Goal: Information Seeking & Learning: Learn about a topic

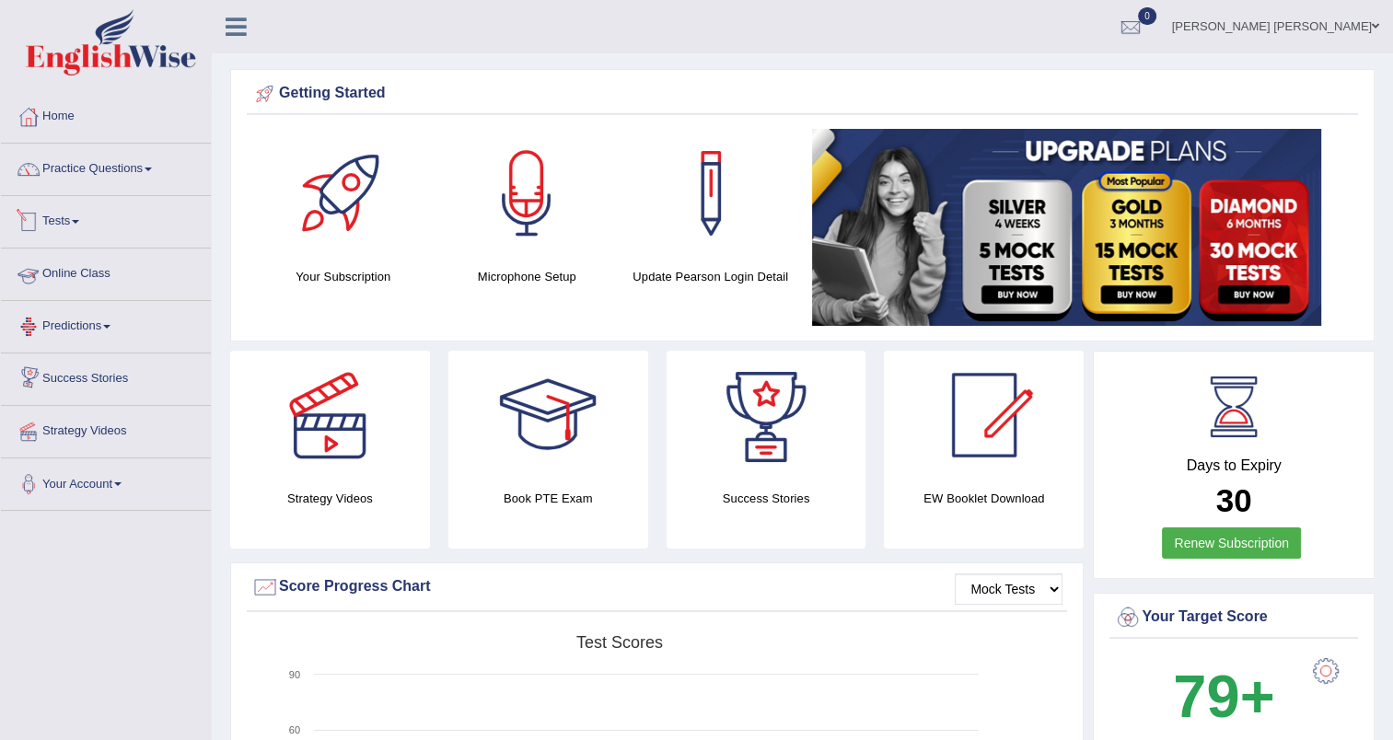
click at [59, 227] on link "Tests" at bounding box center [106, 219] width 210 height 46
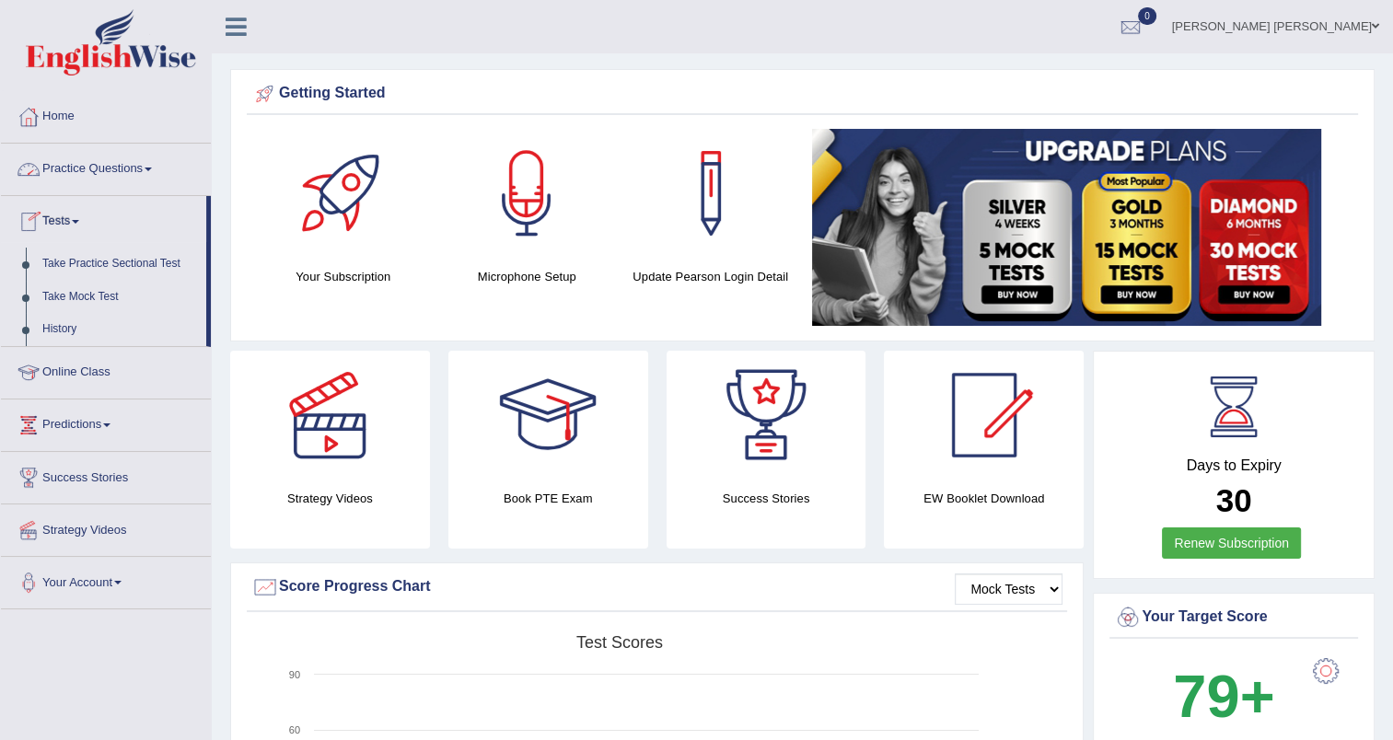
click at [77, 176] on link "Practice Questions" at bounding box center [106, 167] width 210 height 46
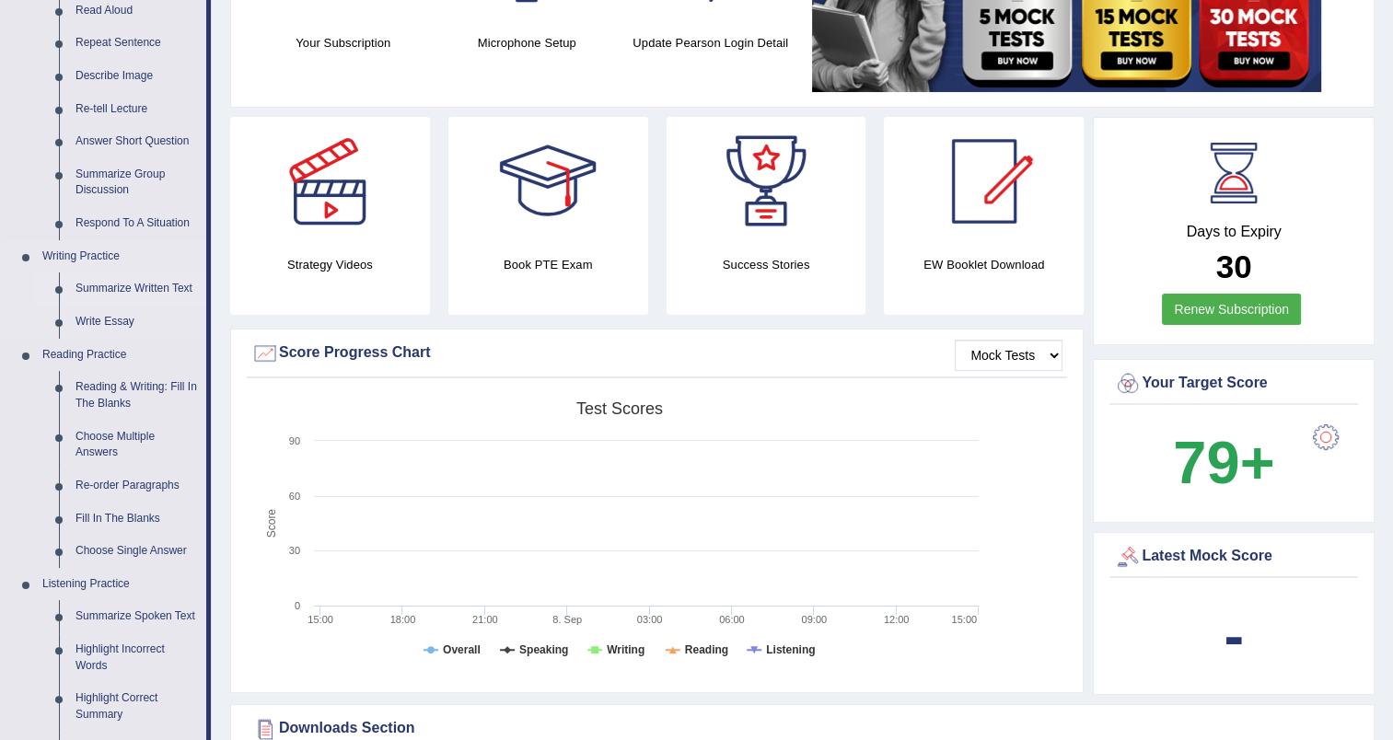
scroll to position [276, 0]
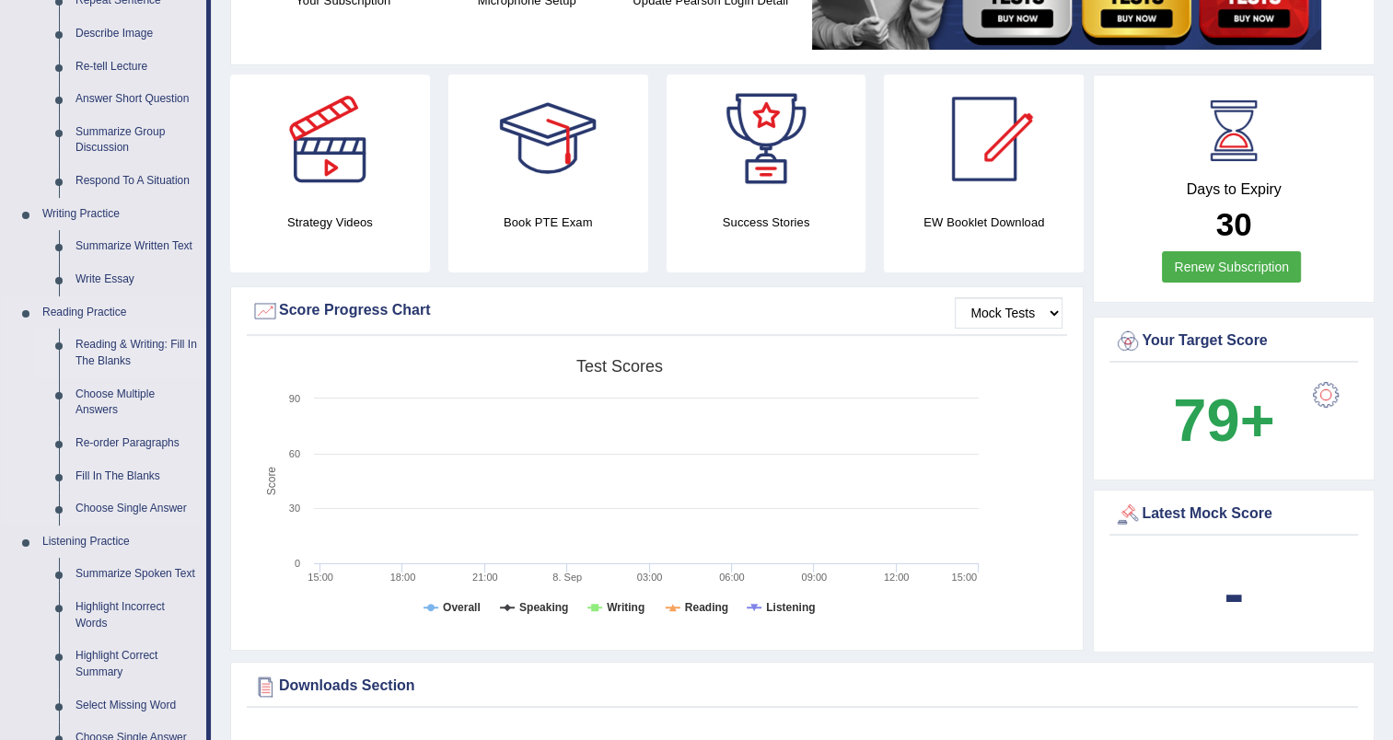
click at [110, 354] on link "Reading & Writing: Fill In The Blanks" at bounding box center [136, 353] width 139 height 49
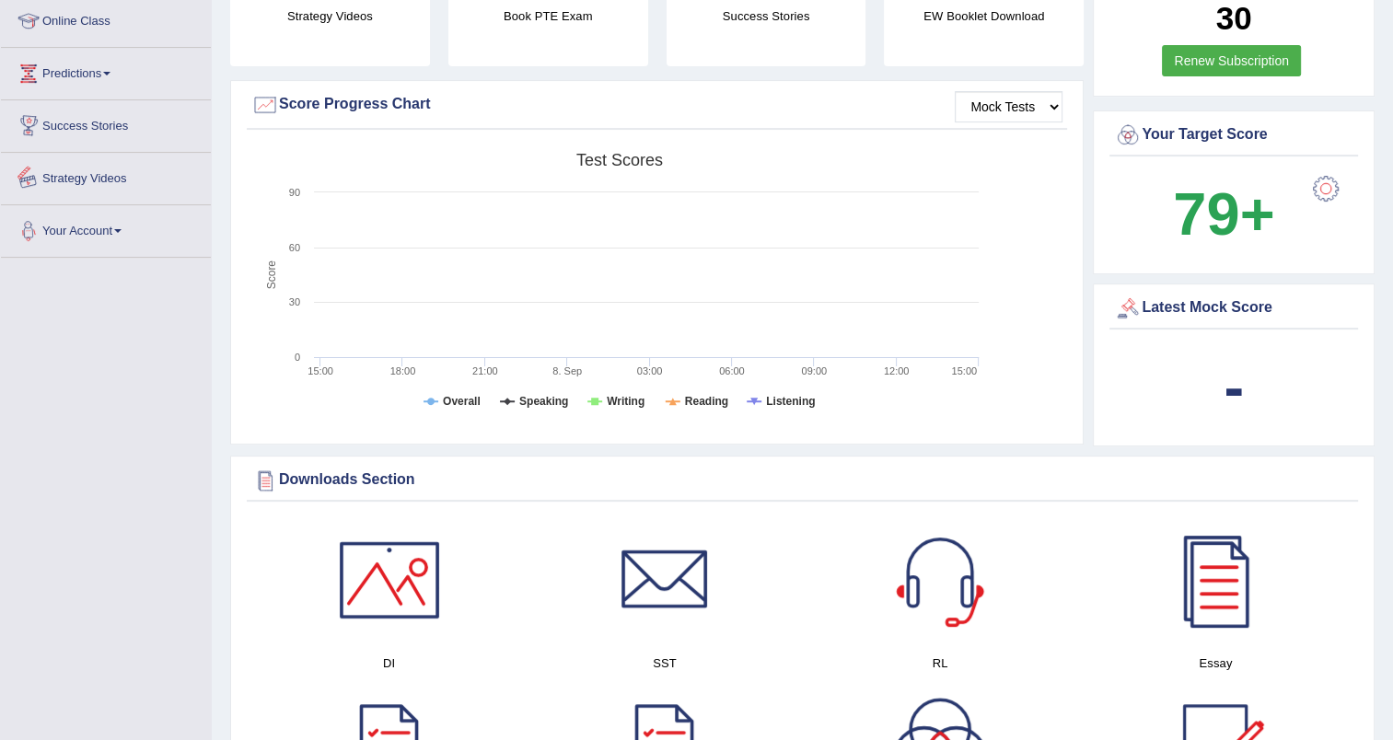
scroll to position [590, 0]
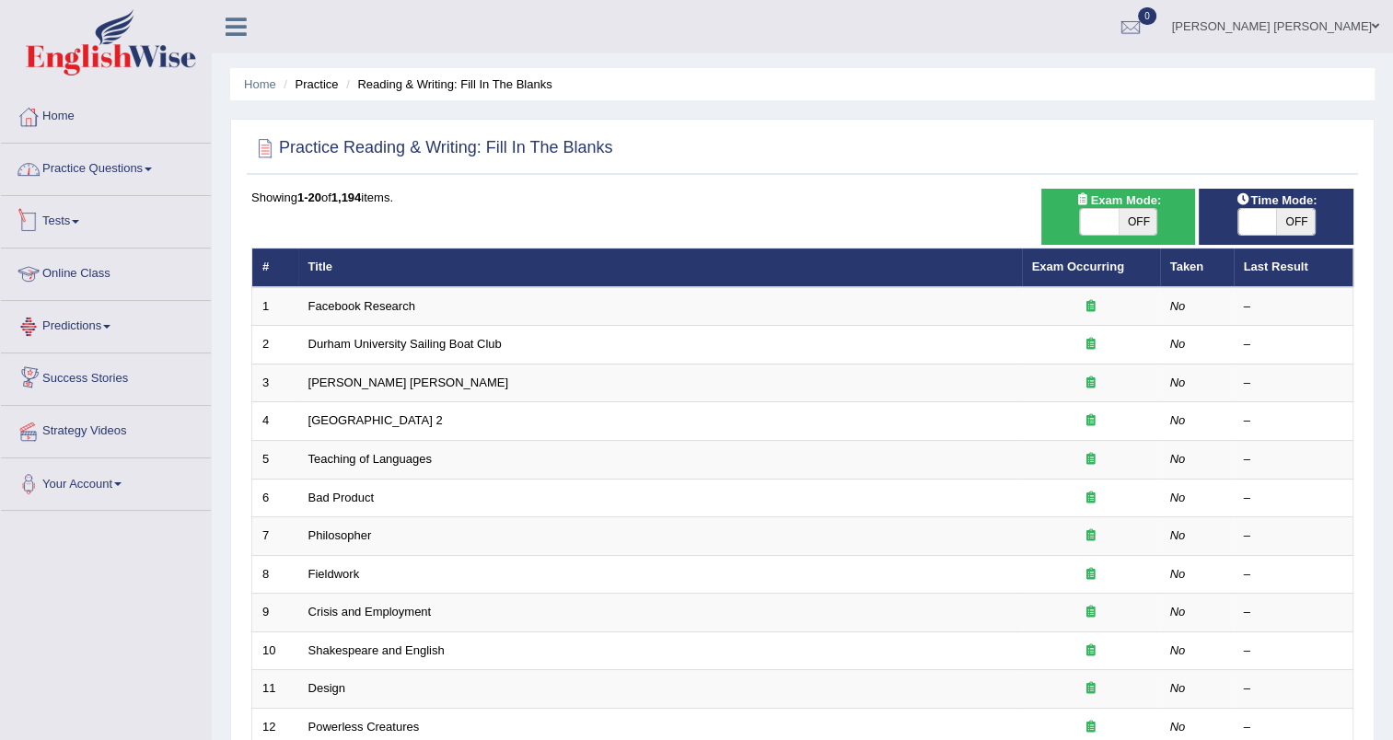
click at [88, 164] on link "Practice Questions" at bounding box center [106, 167] width 210 height 46
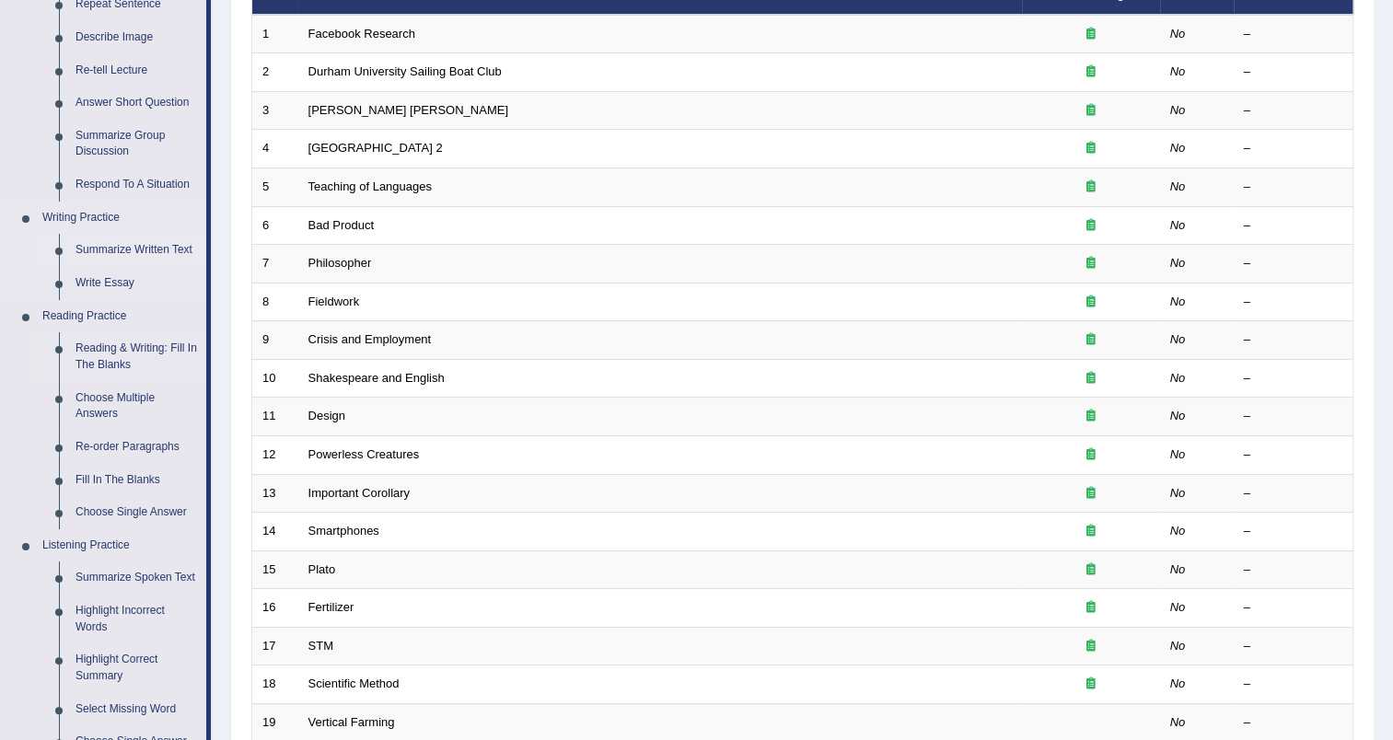
scroll to position [276, 0]
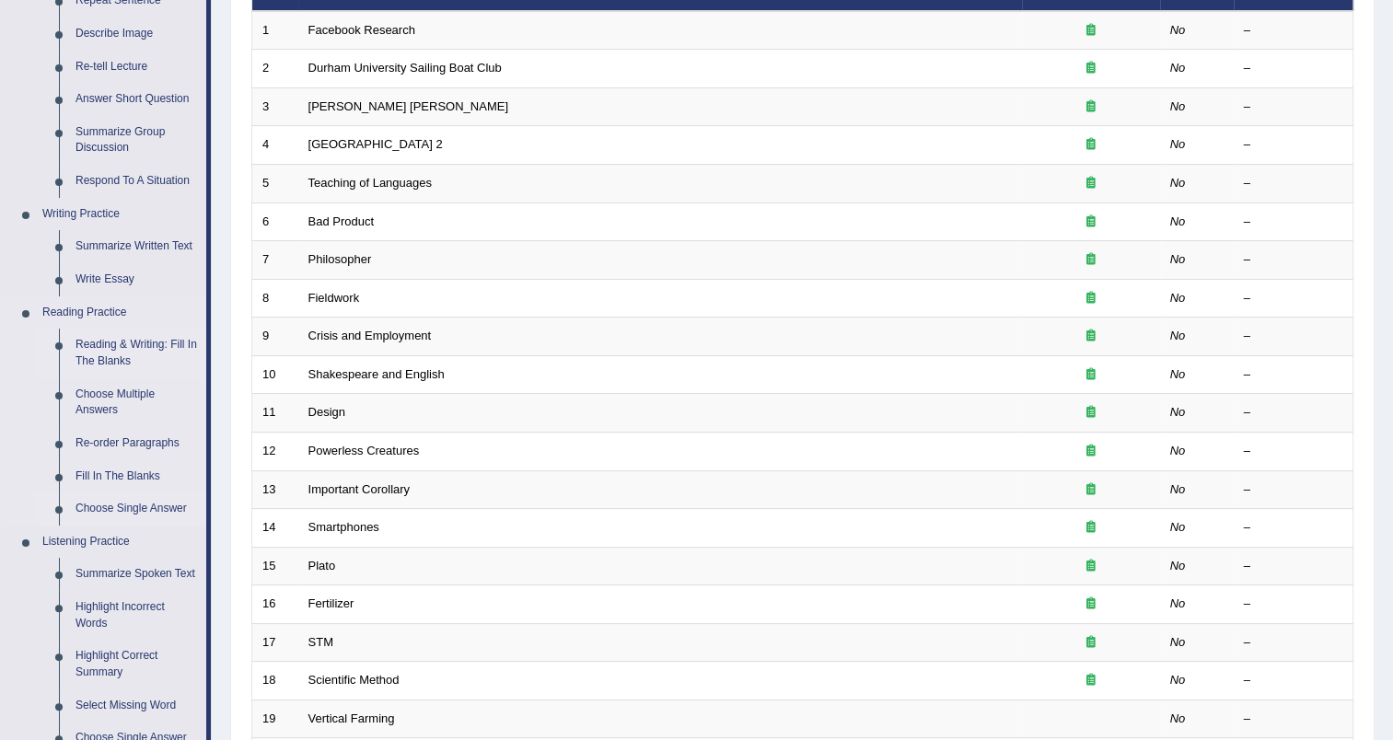
click at [118, 508] on link "Choose Single Answer" at bounding box center [136, 508] width 139 height 33
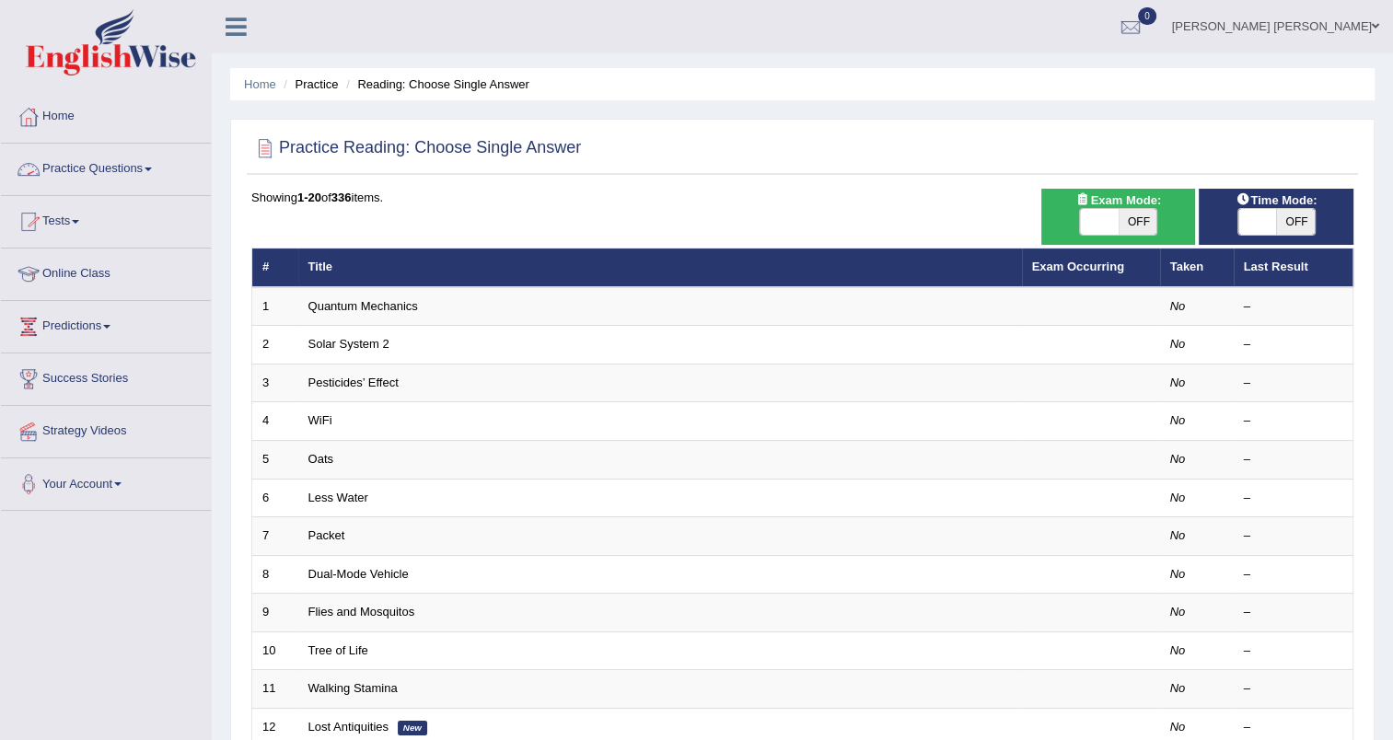
click at [139, 172] on link "Practice Questions" at bounding box center [106, 167] width 210 height 46
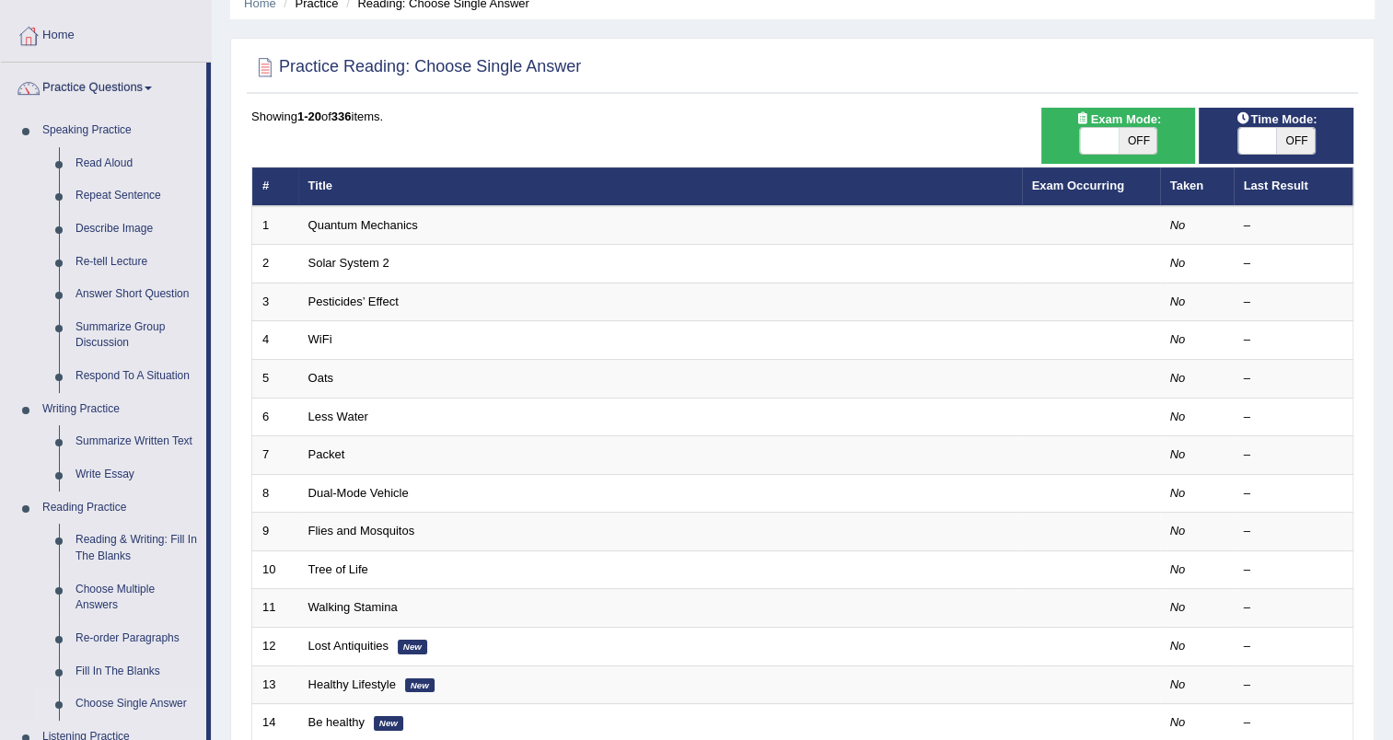
scroll to position [368, 0]
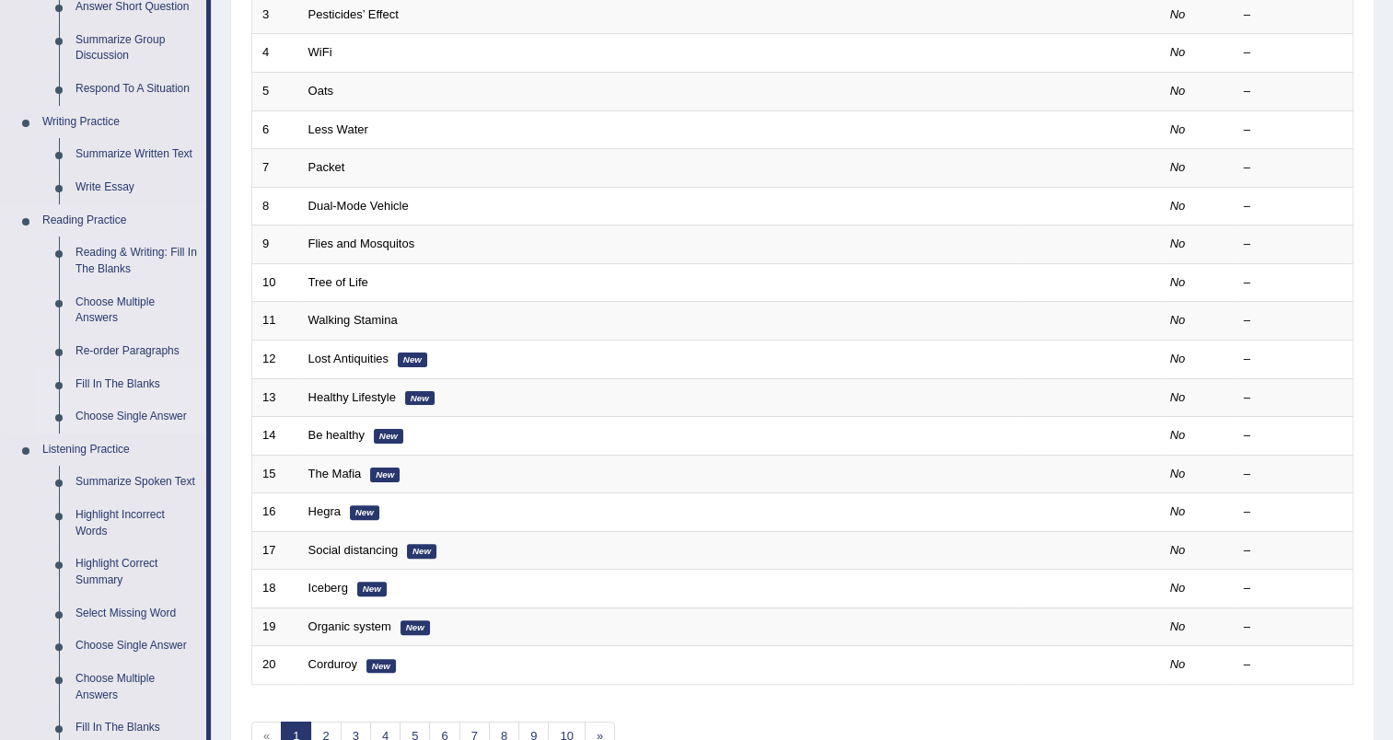
click at [140, 385] on link "Fill In The Blanks" at bounding box center [136, 384] width 139 height 33
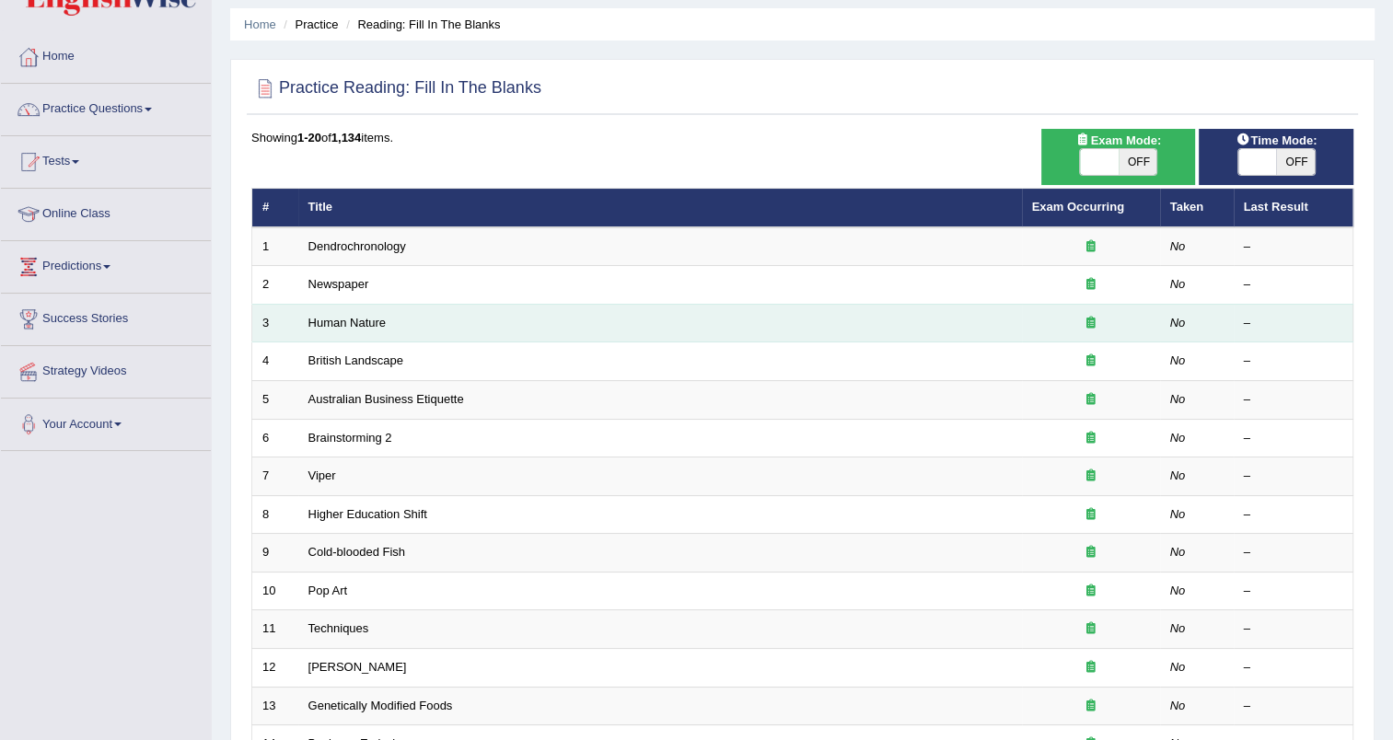
scroll to position [92, 0]
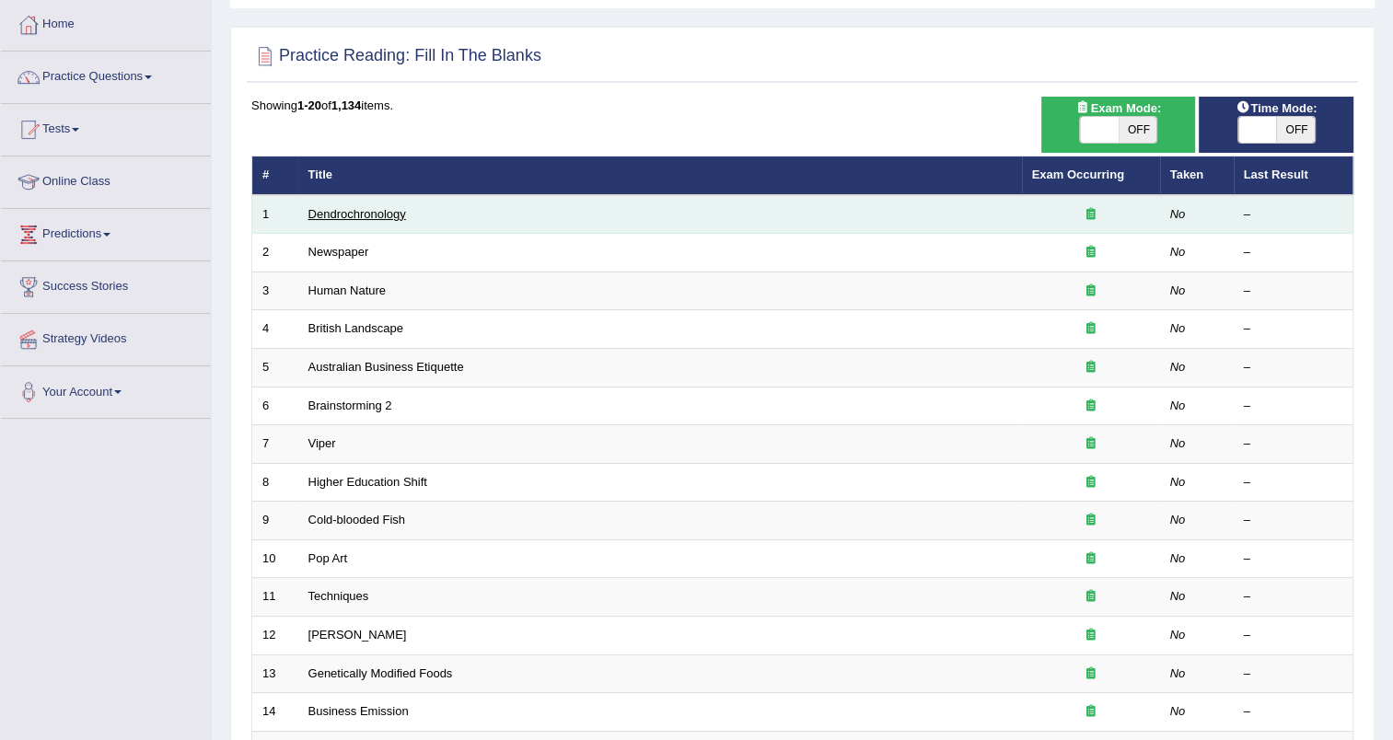
click at [331, 214] on link "Dendrochronology" at bounding box center [357, 214] width 98 height 14
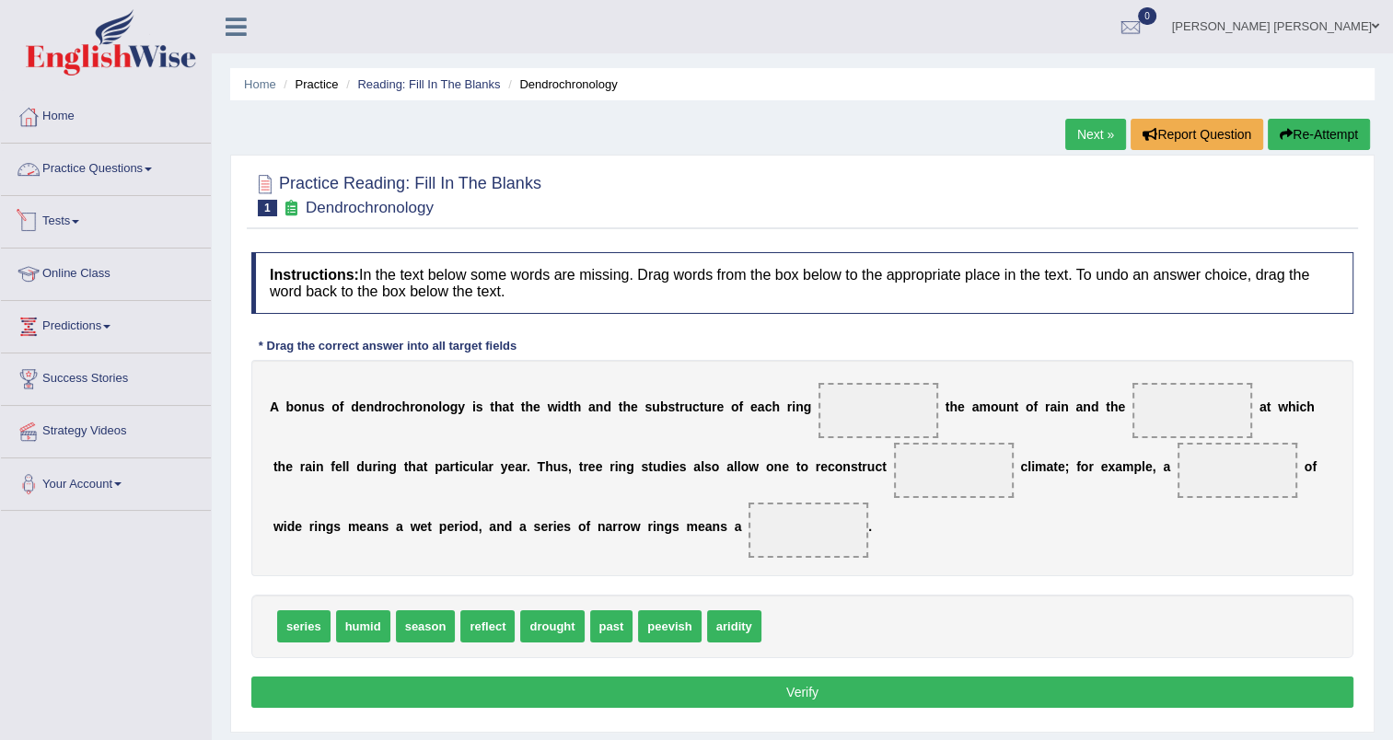
click at [107, 175] on link "Practice Questions" at bounding box center [106, 167] width 210 height 46
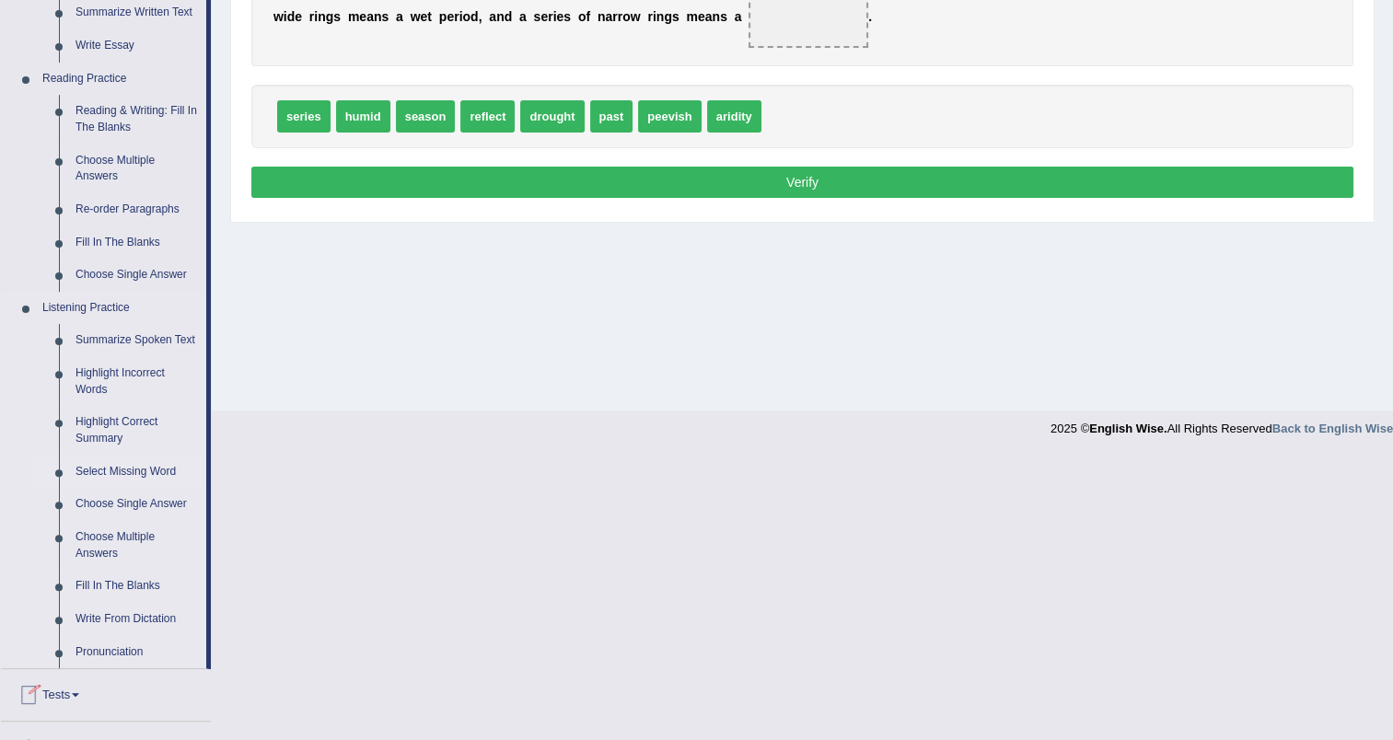
scroll to position [460, 0]
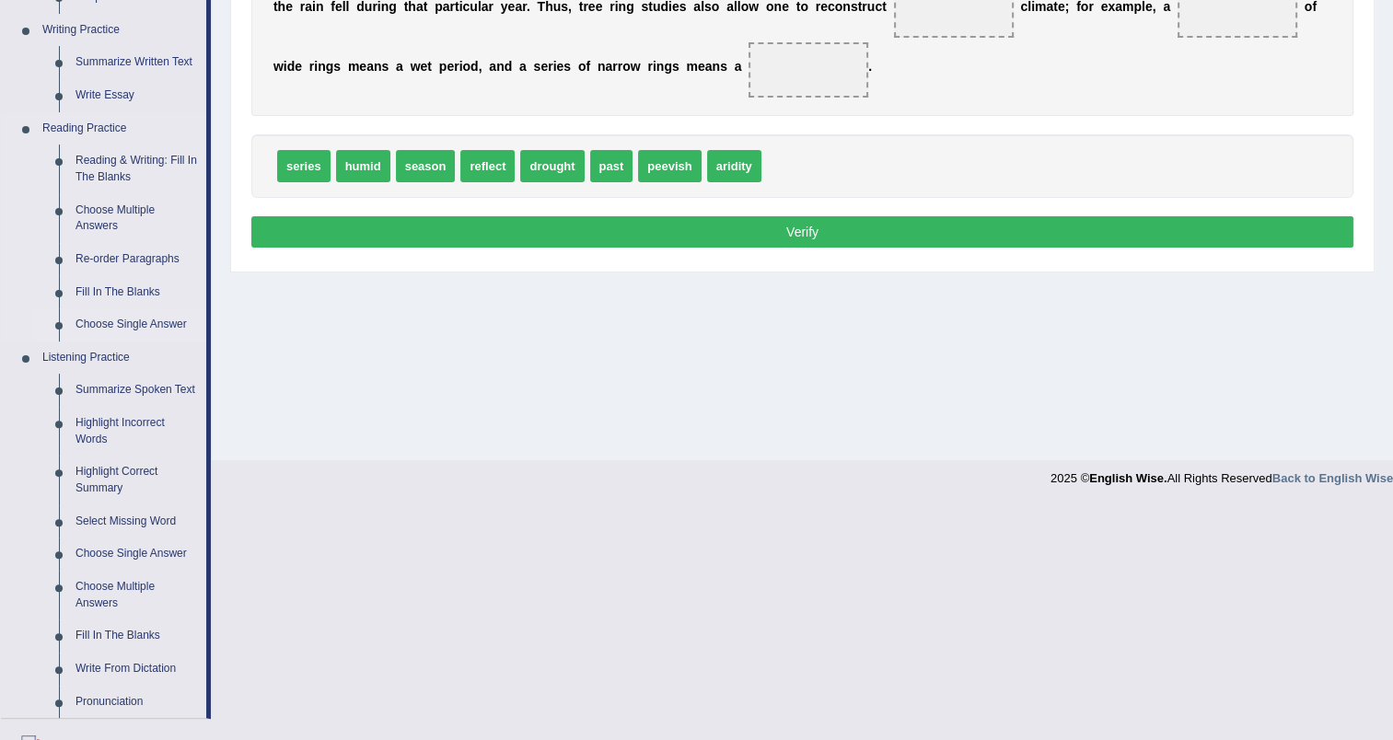
click at [147, 327] on link "Choose Single Answer" at bounding box center [136, 324] width 139 height 33
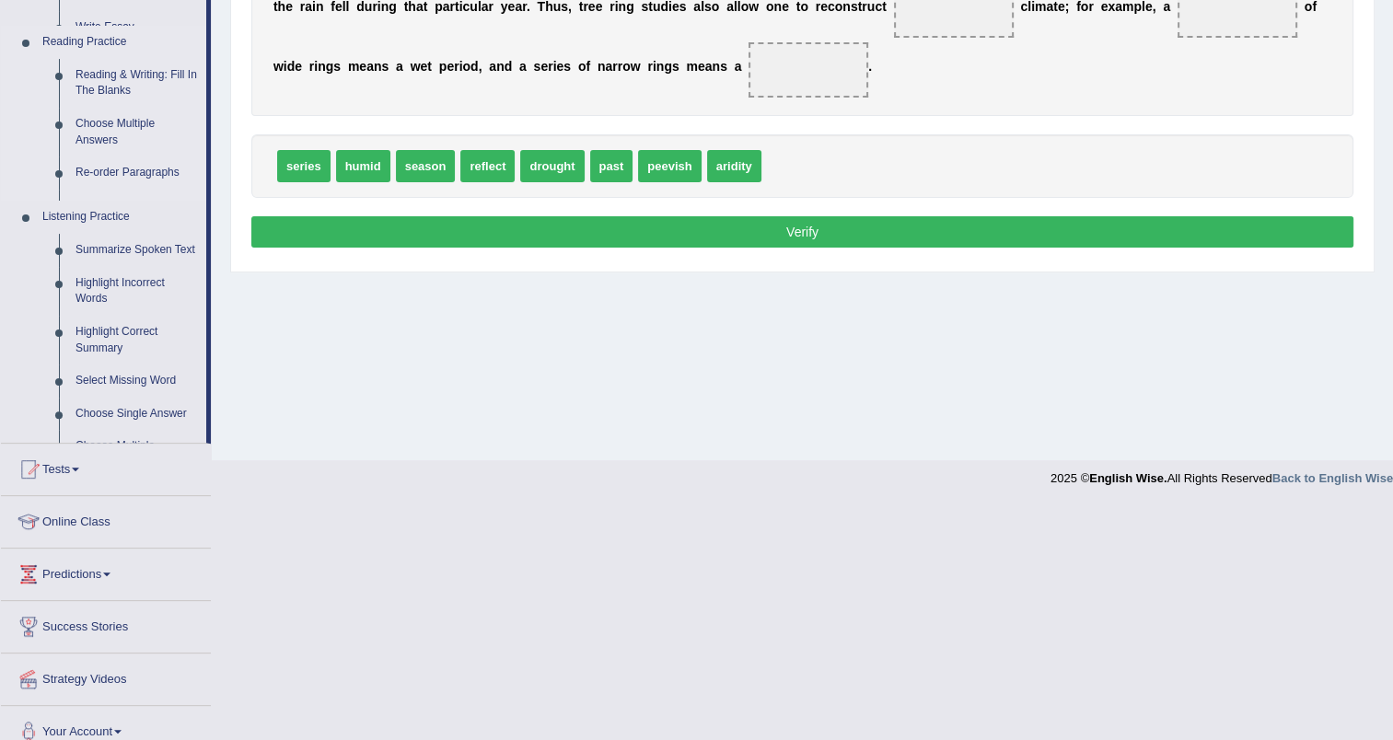
scroll to position [226, 0]
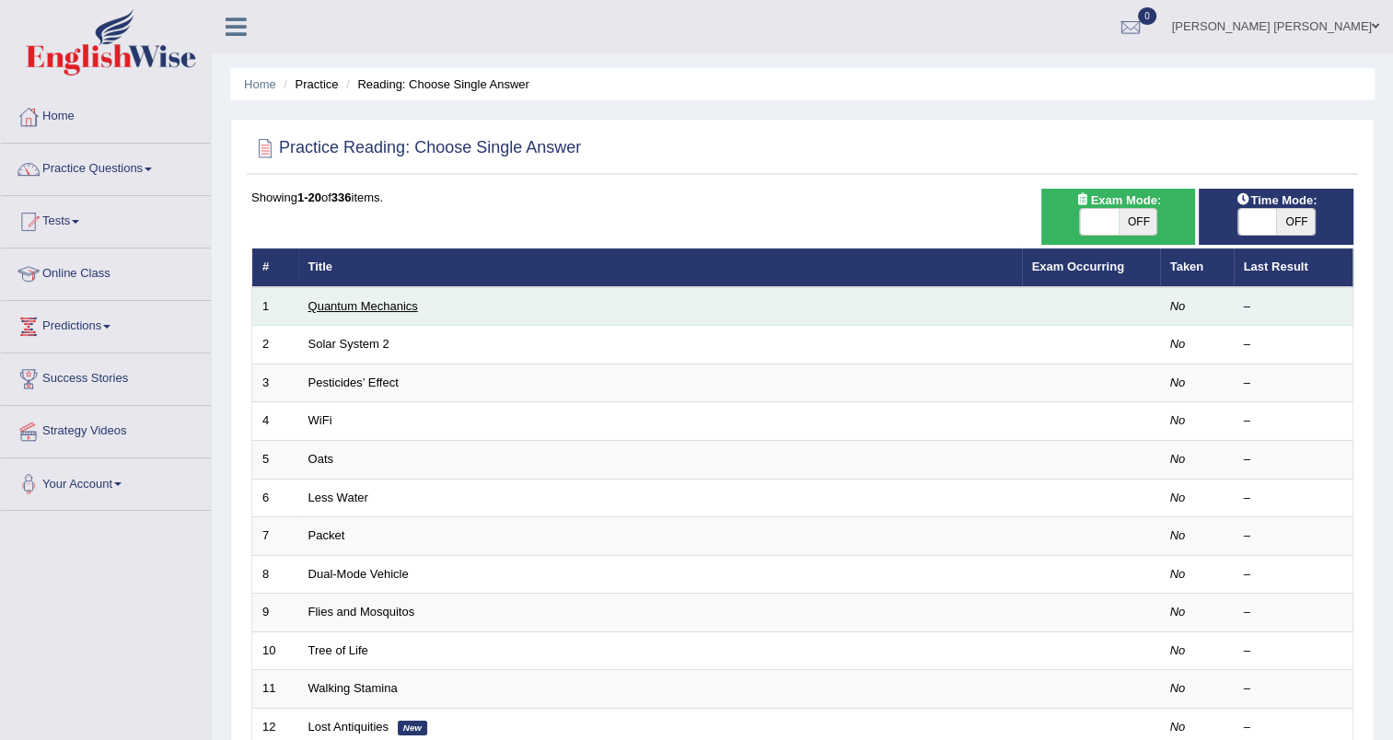
click at [342, 307] on link "Quantum Mechanics" at bounding box center [363, 306] width 110 height 14
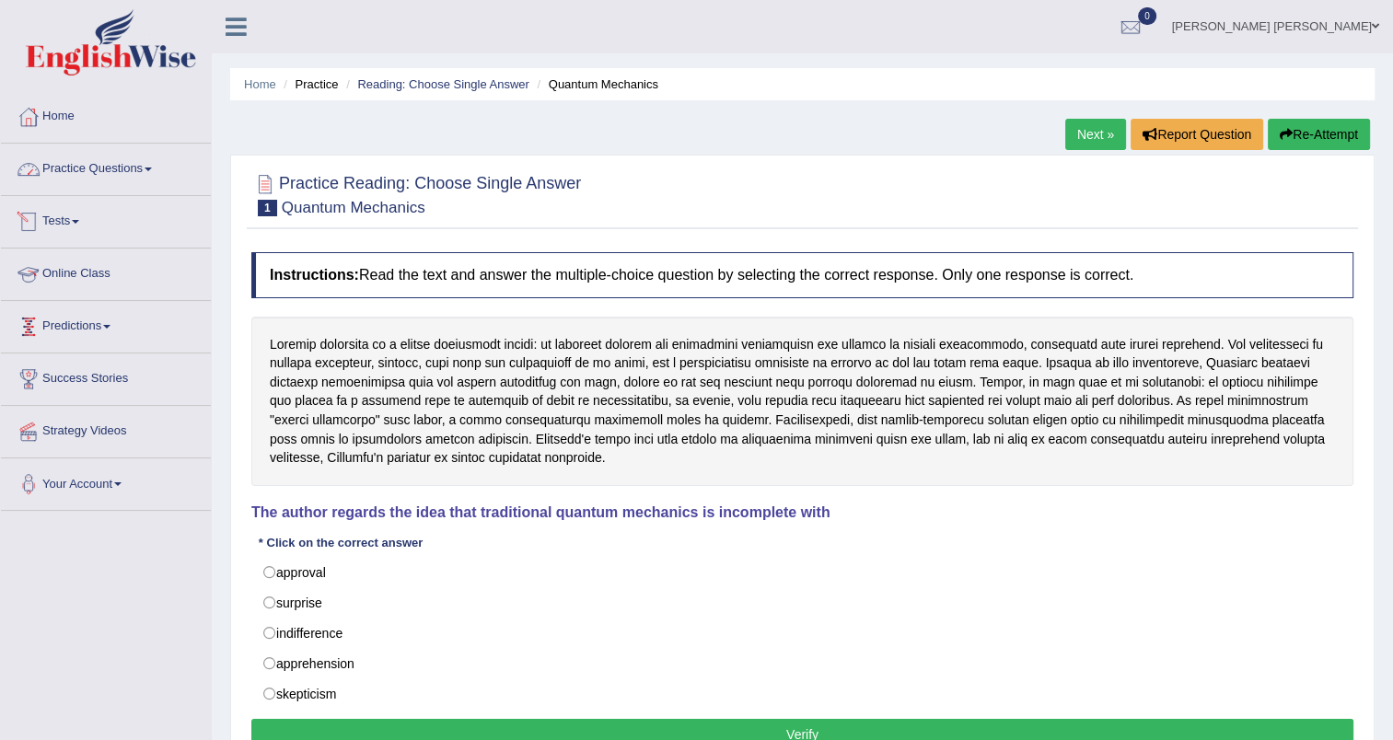
click at [77, 169] on link "Practice Questions" at bounding box center [106, 167] width 210 height 46
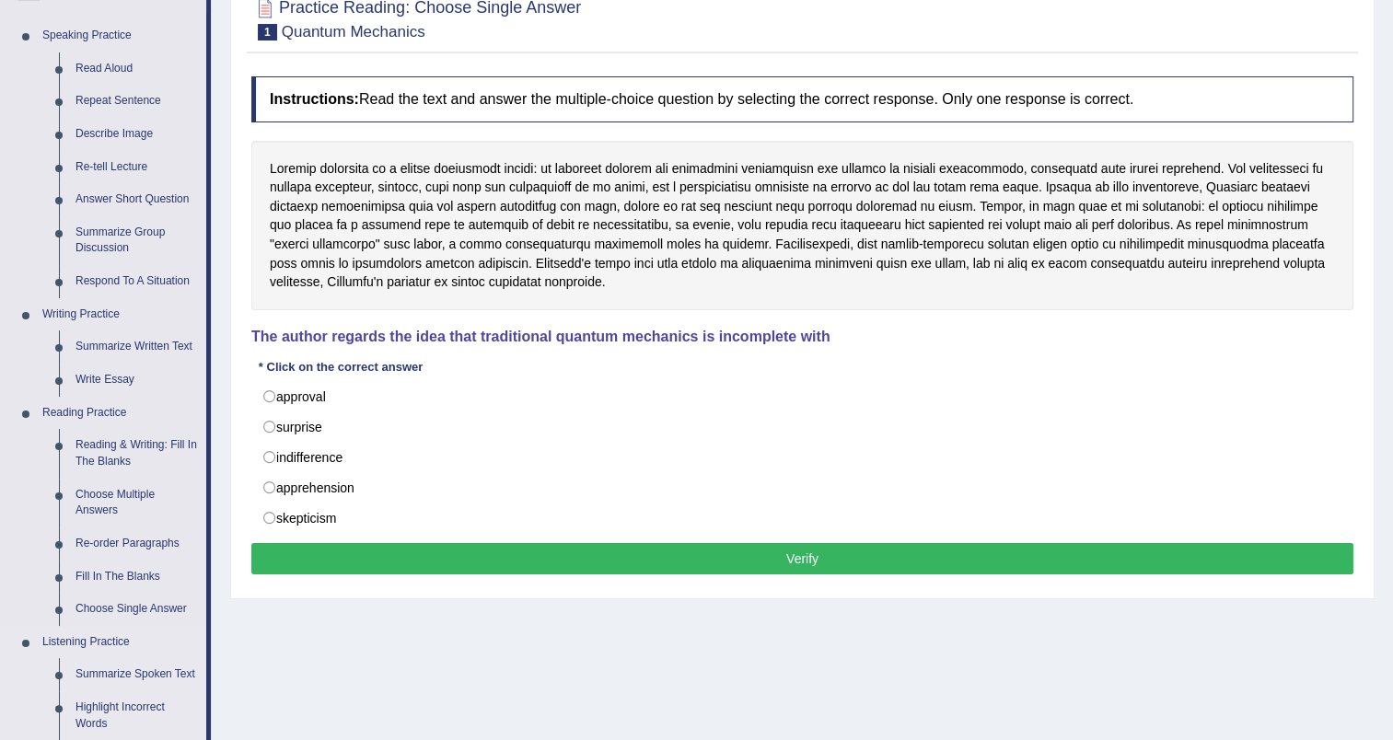
scroll to position [184, 0]
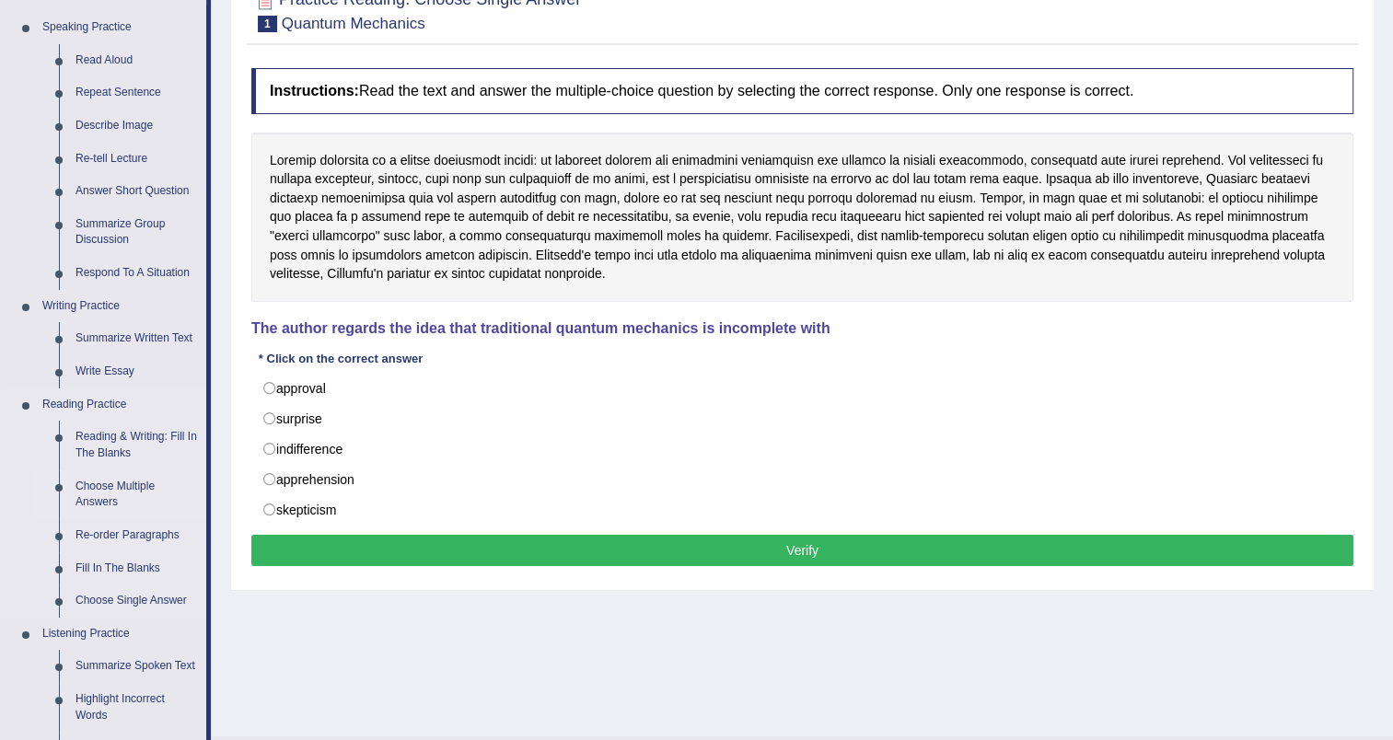
click at [99, 501] on link "Choose Multiple Answers" at bounding box center [136, 494] width 139 height 49
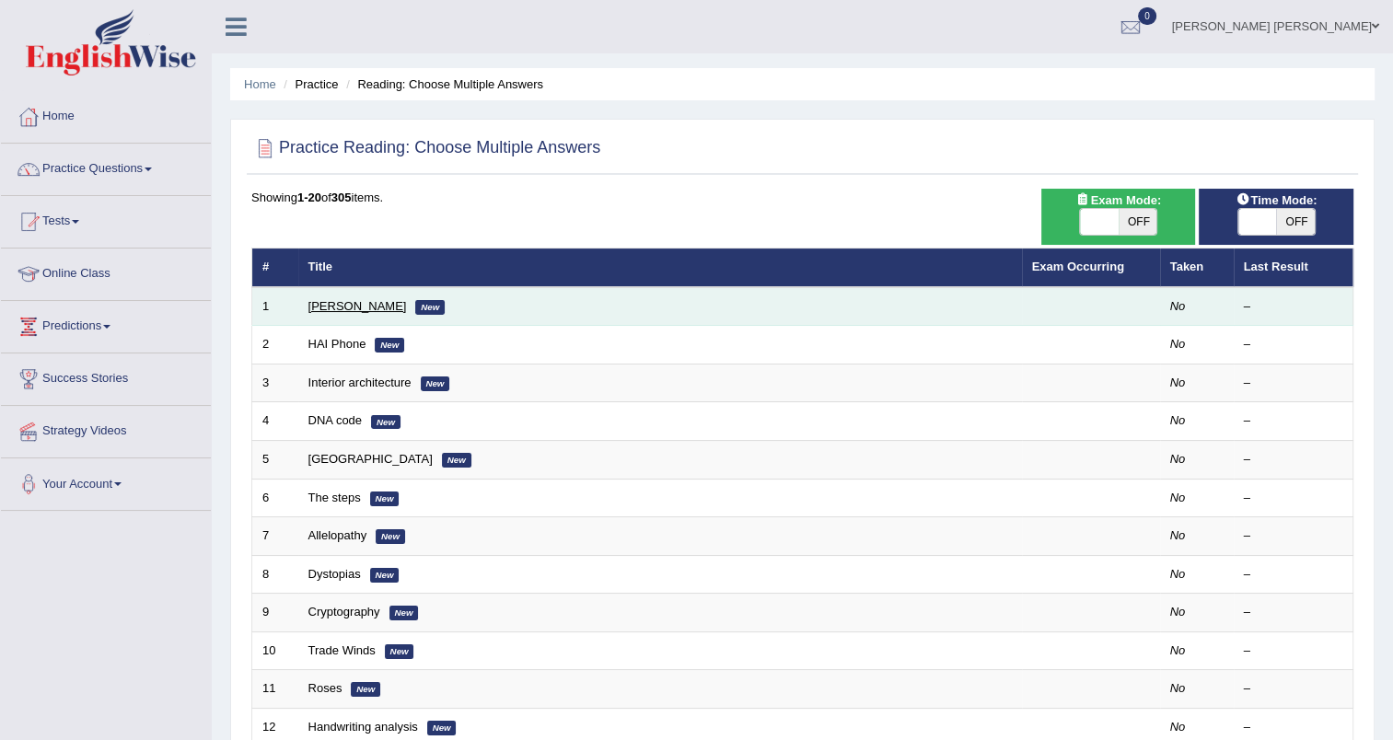
click at [326, 304] on link "[PERSON_NAME]" at bounding box center [357, 306] width 98 height 14
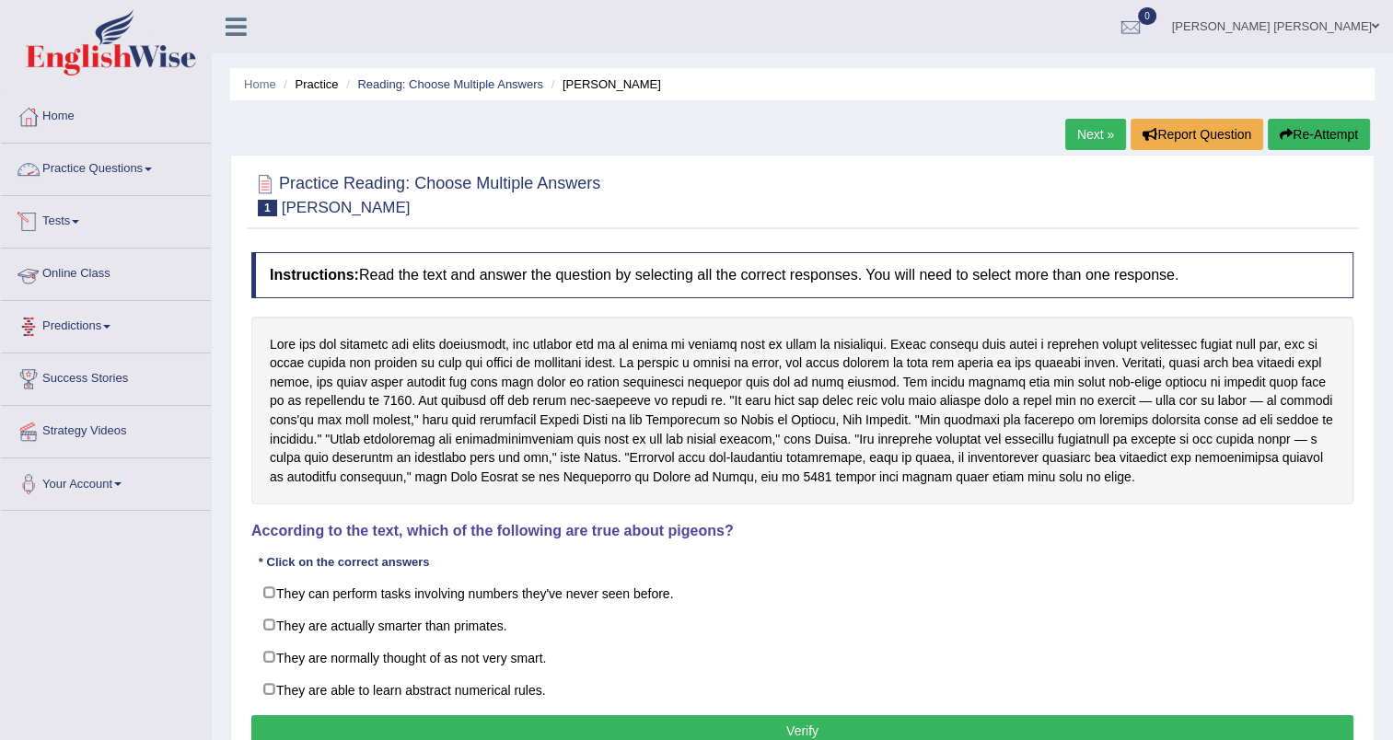
click at [63, 173] on link "Practice Questions" at bounding box center [106, 167] width 210 height 46
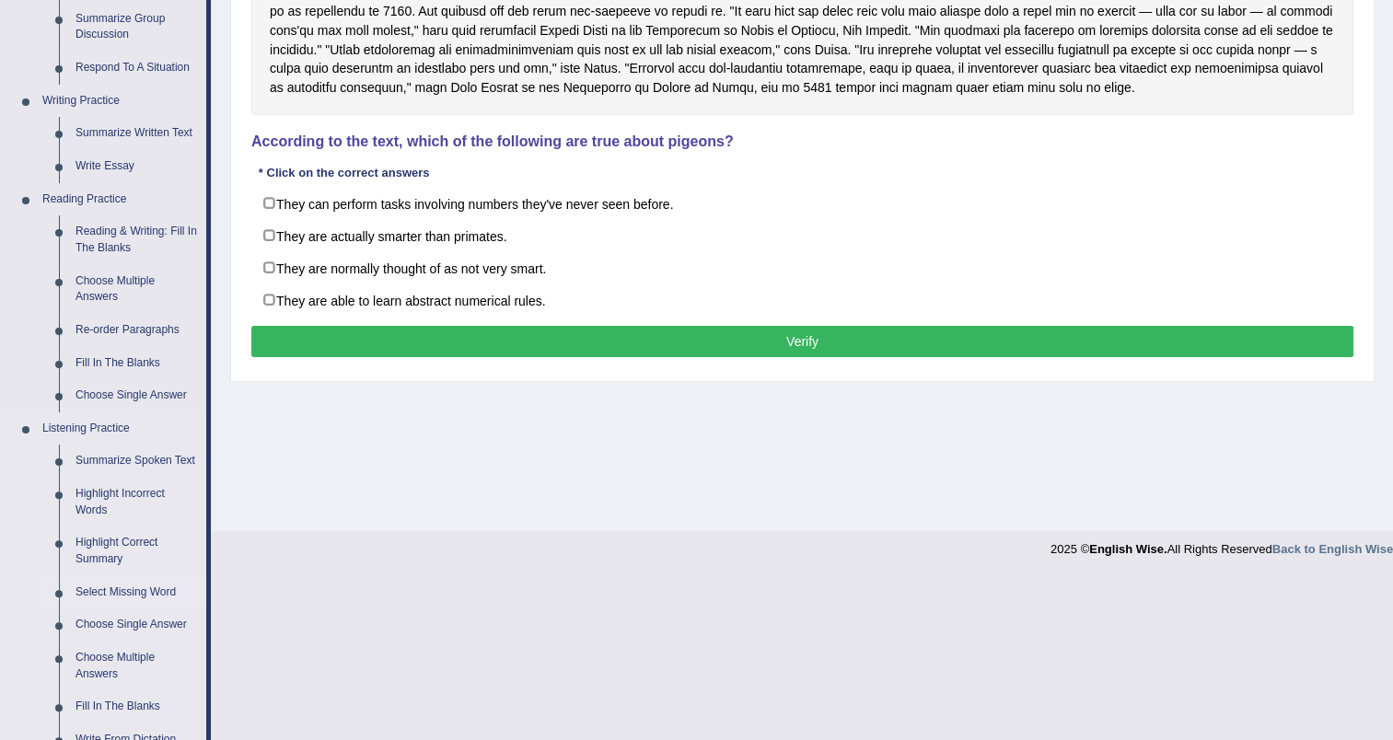
scroll to position [368, 0]
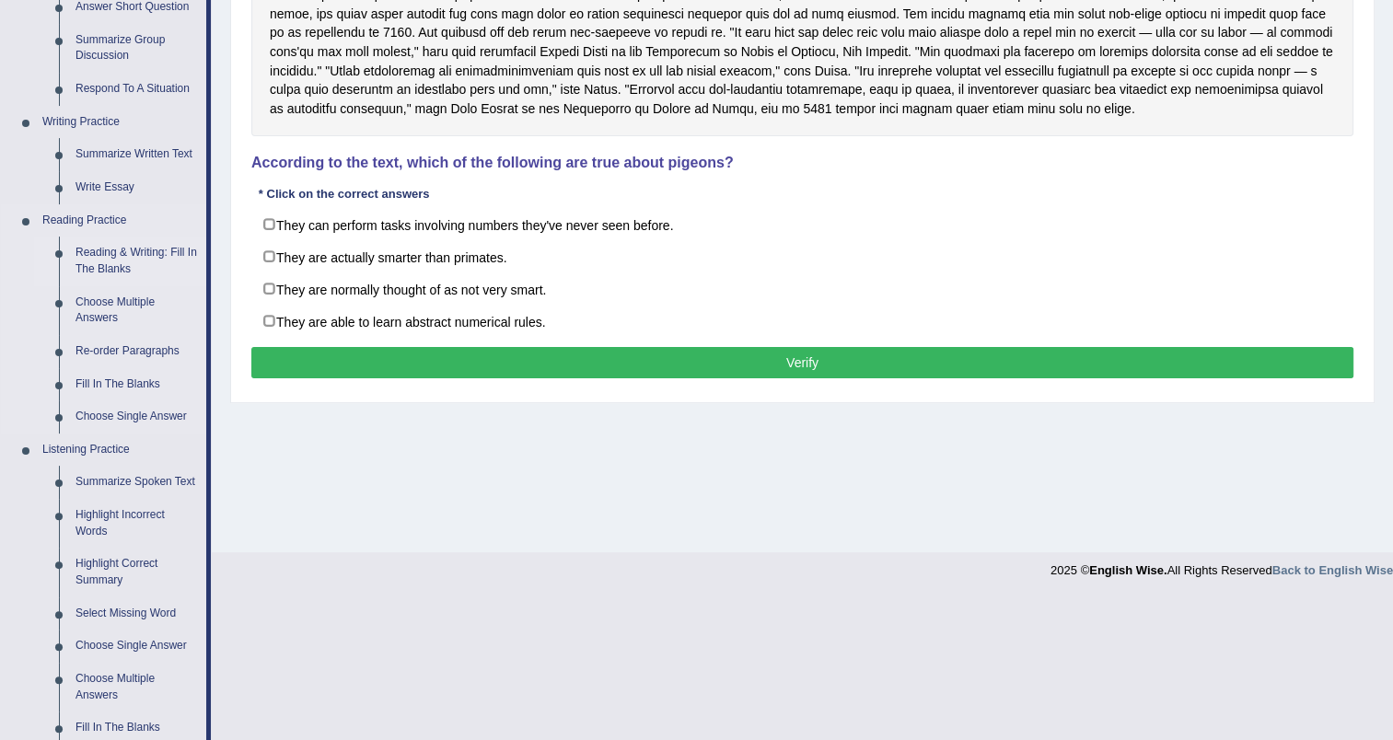
click at [138, 251] on link "Reading & Writing: Fill In The Blanks" at bounding box center [136, 261] width 139 height 49
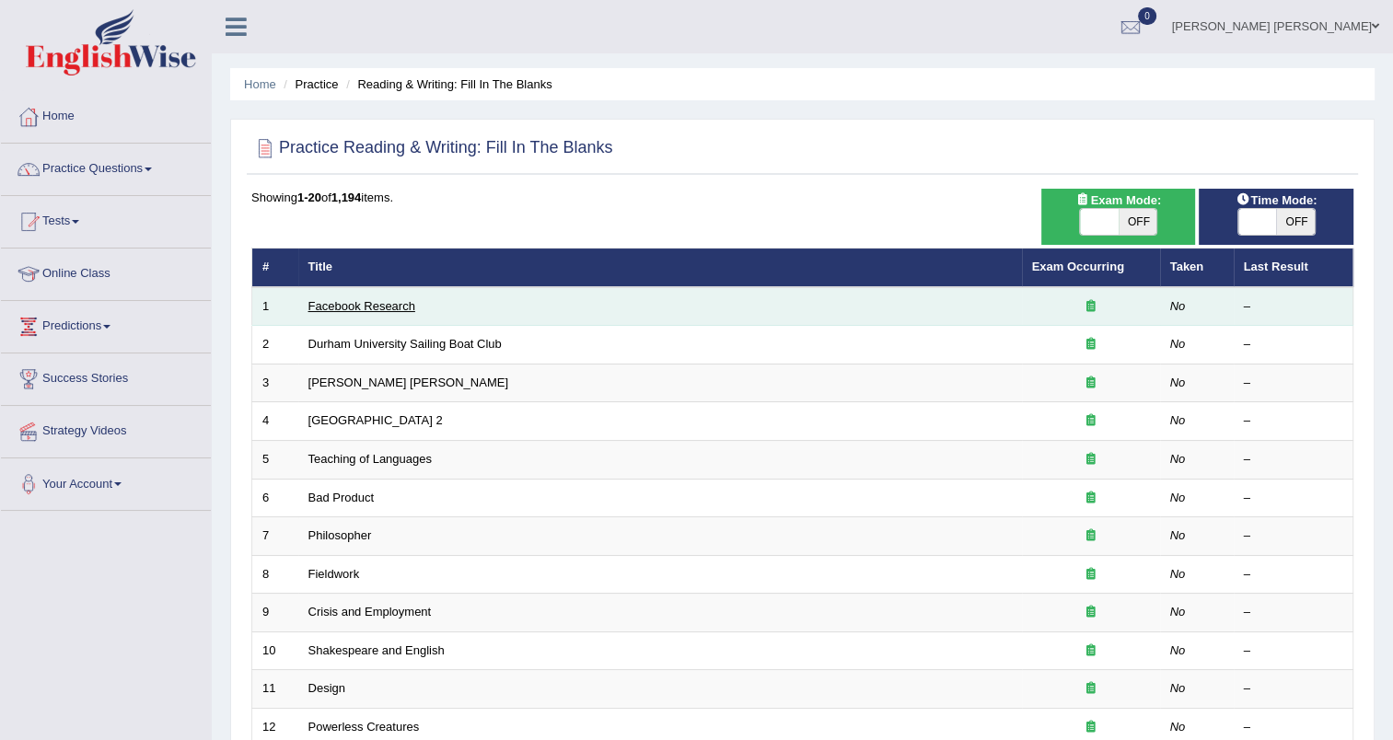
click at [357, 306] on link "Facebook Research" at bounding box center [361, 306] width 107 height 14
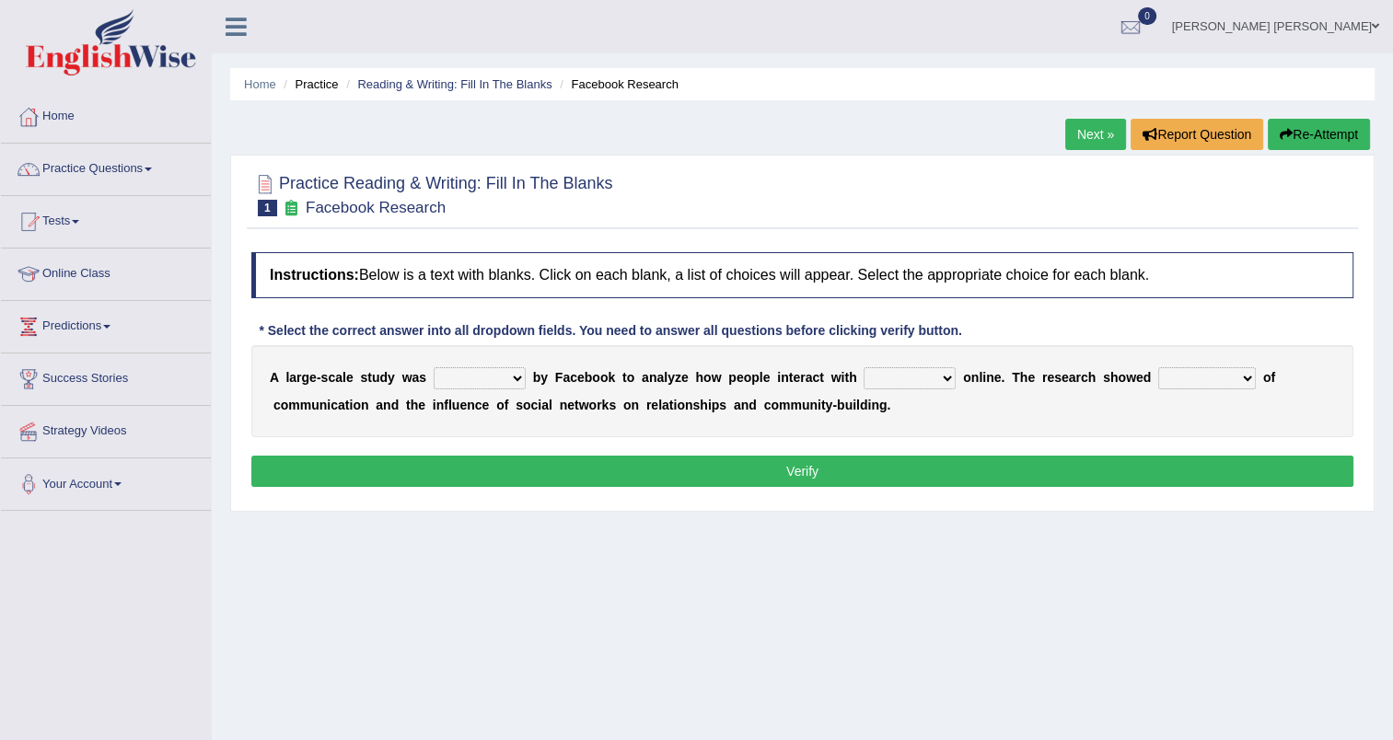
click at [504, 372] on select "surveyed had asked made" at bounding box center [480, 378] width 92 height 22
click at [912, 380] on select "together all each other another" at bounding box center [909, 378] width 92 height 22
click at [1197, 381] on select "advantages standards fellowships patterns" at bounding box center [1207, 378] width 98 height 22
click at [423, 542] on div "Home Practice Reading & Writing: Fill In The Blanks Facebook Research Next » Re…" at bounding box center [802, 460] width 1181 height 920
click at [515, 379] on div "A l a r g e - s c a l e s t u d y w a s surveyed had asked made b y F a c e b o…" at bounding box center [802, 391] width 1102 height 92
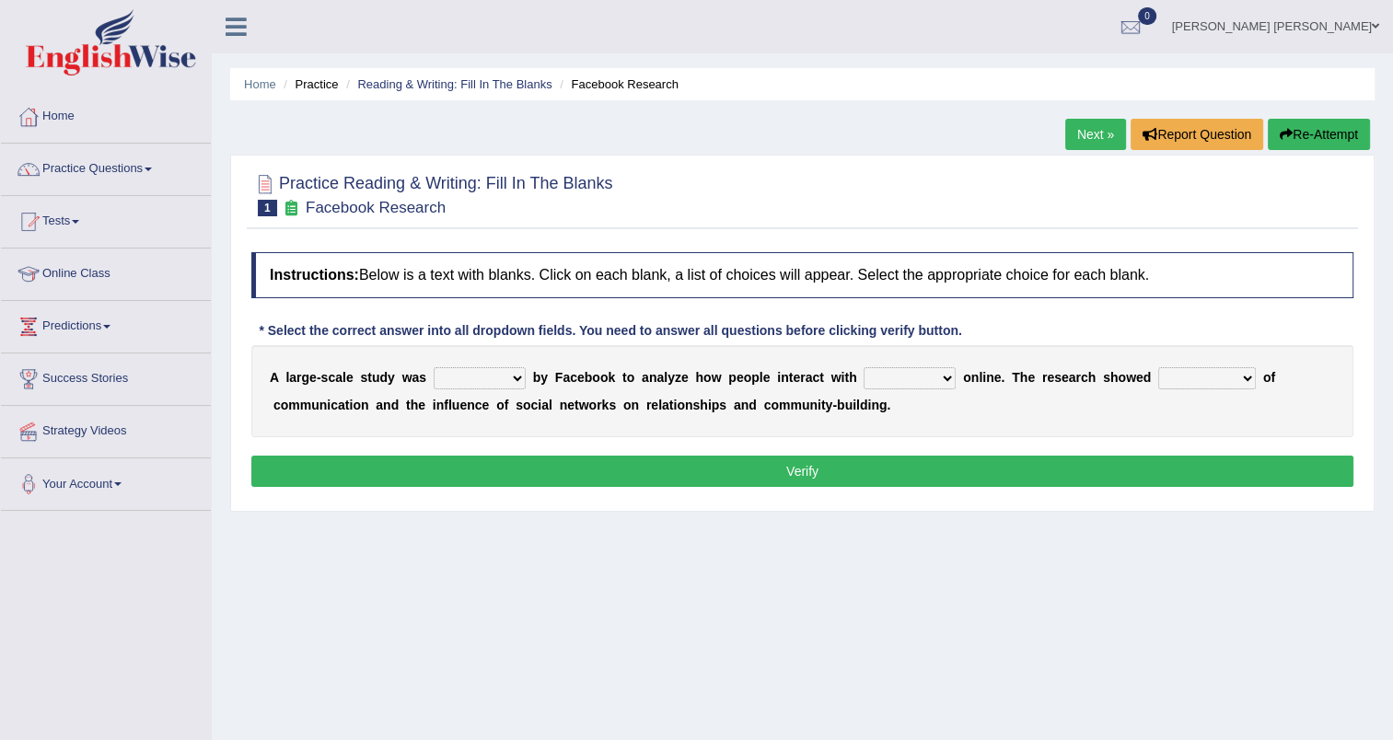
select select "made"
click at [434, 367] on select "surveyed had asked made" at bounding box center [480, 378] width 92 height 22
click at [864, 382] on select "together all each other another" at bounding box center [909, 378] width 92 height 22
select select "each other"
click at [863, 367] on select "together all each other another" at bounding box center [909, 378] width 92 height 22
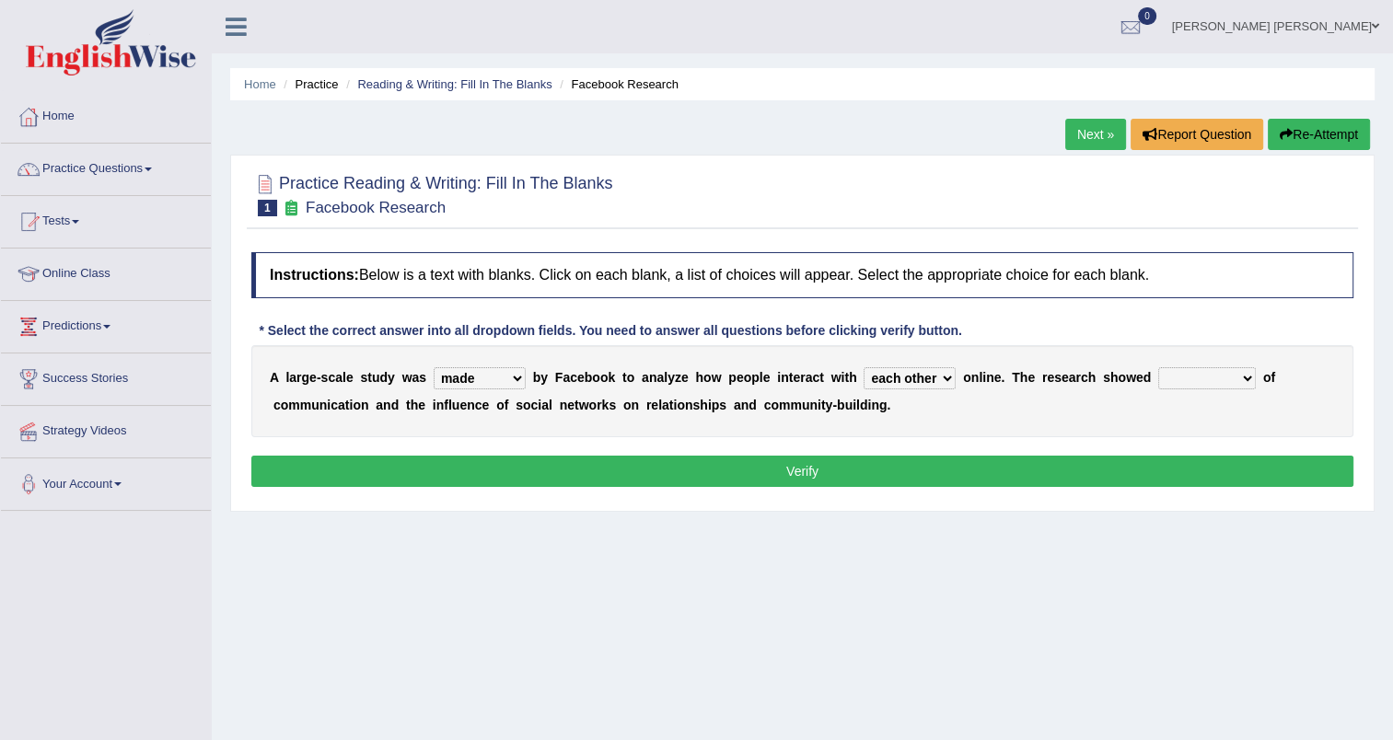
click at [1174, 379] on select "advantages standards fellowships patterns" at bounding box center [1207, 378] width 98 height 22
select select "advantages"
click at [1158, 367] on select "advantages standards fellowships patterns" at bounding box center [1207, 378] width 98 height 22
click at [851, 464] on button "Verify" at bounding box center [802, 471] width 1102 height 31
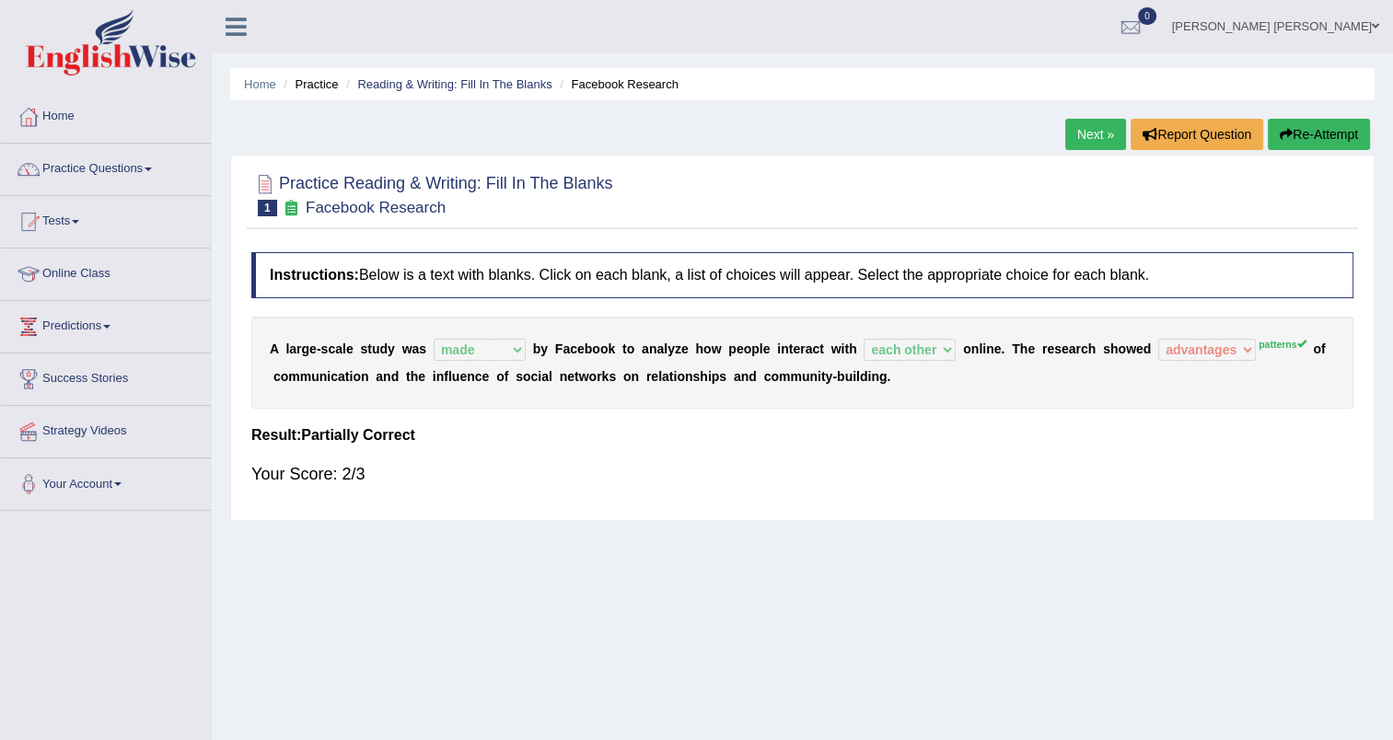
click at [1087, 129] on link "Next »" at bounding box center [1095, 134] width 61 height 31
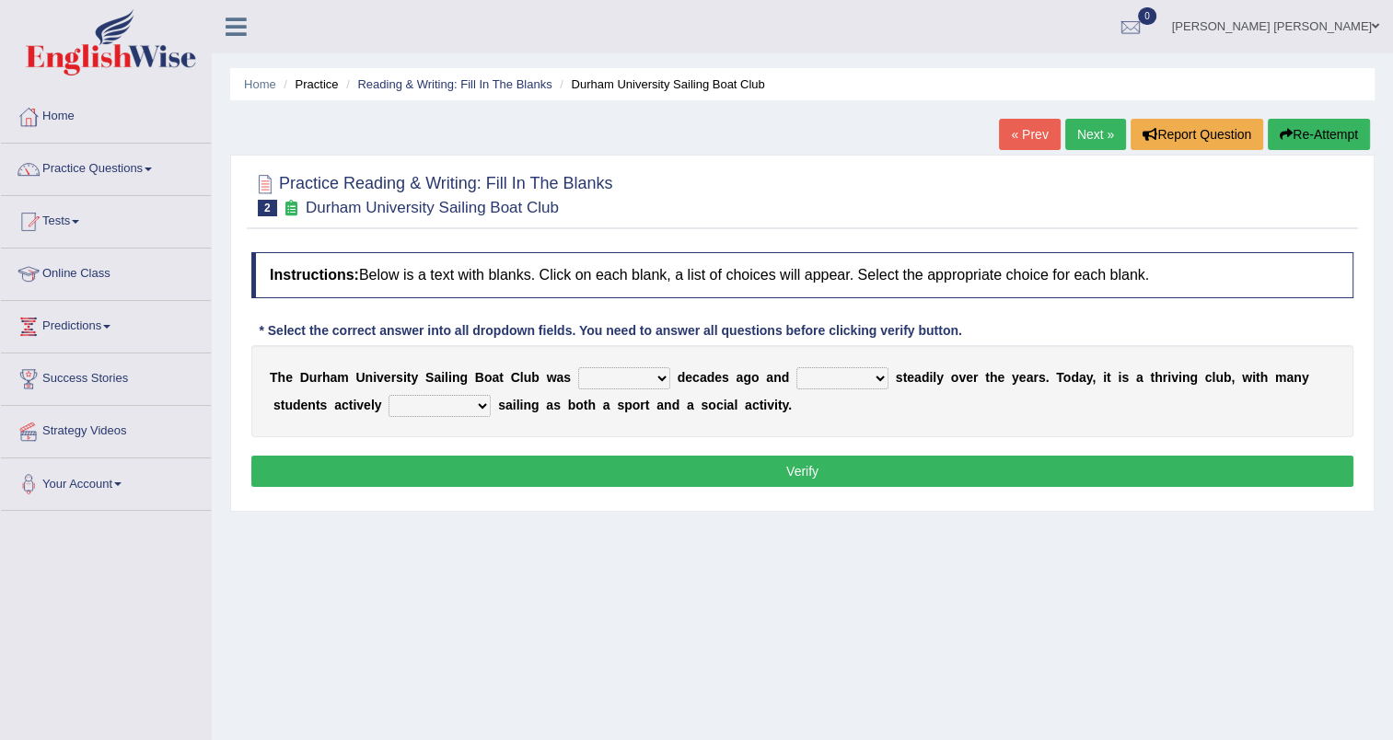
click at [618, 378] on select "found fund founded find" at bounding box center [624, 378] width 92 height 22
select select "founded"
click at [578, 367] on select "found fund founded find" at bounding box center [624, 378] width 92 height 22
click at [827, 376] on select "grow growing has grown grown" at bounding box center [842, 378] width 92 height 22
click at [1086, 398] on div "T h e D u r h a m U n i v e r s i t y S a i l i n g B o a t C l u b w a s found…" at bounding box center [802, 391] width 1102 height 92
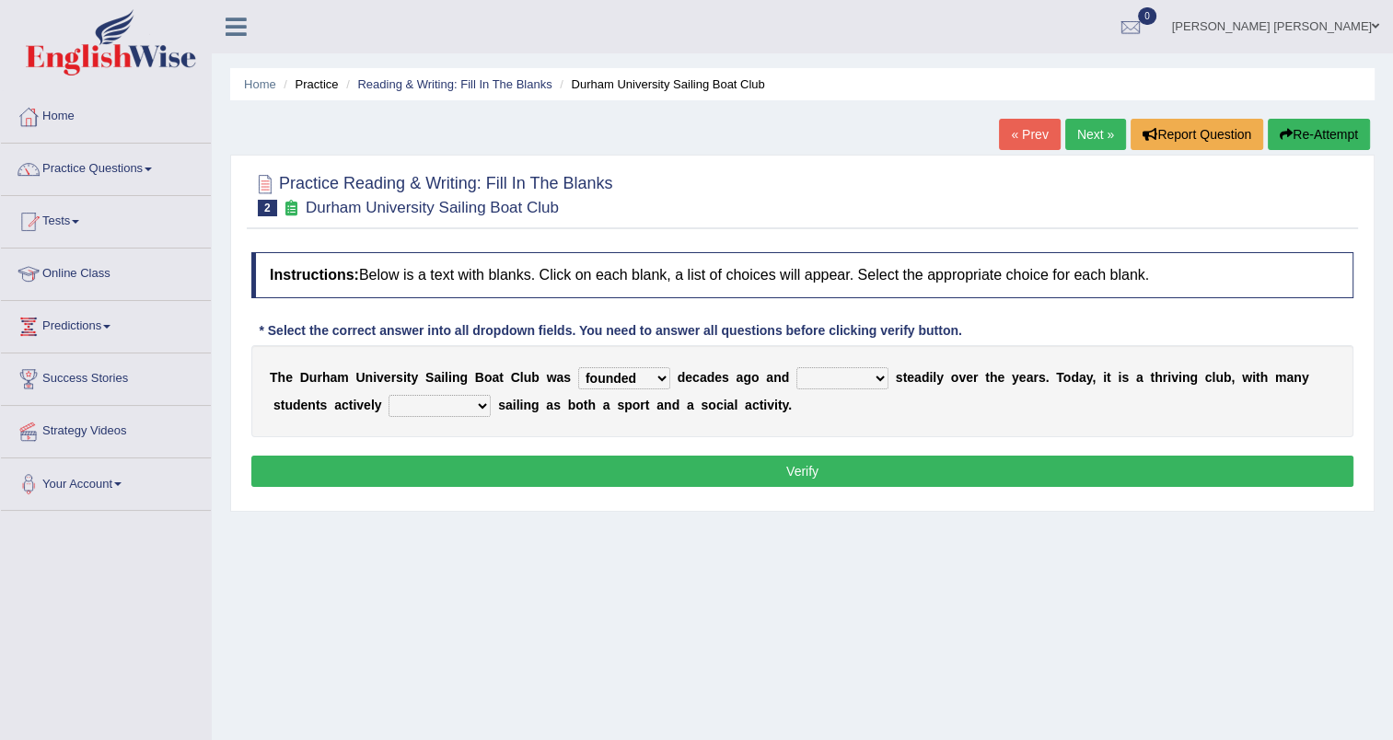
click at [413, 405] on select "enjoy enjoyed are enjoying enjoying" at bounding box center [439, 406] width 102 height 22
select select "enjoying"
click at [388, 395] on select "enjoy enjoyed are enjoying enjoying" at bounding box center [439, 406] width 102 height 22
click at [842, 376] on select "grow growing has grown grown" at bounding box center [842, 378] width 92 height 22
click at [796, 367] on select "grow growing has grown grown" at bounding box center [842, 378] width 92 height 22
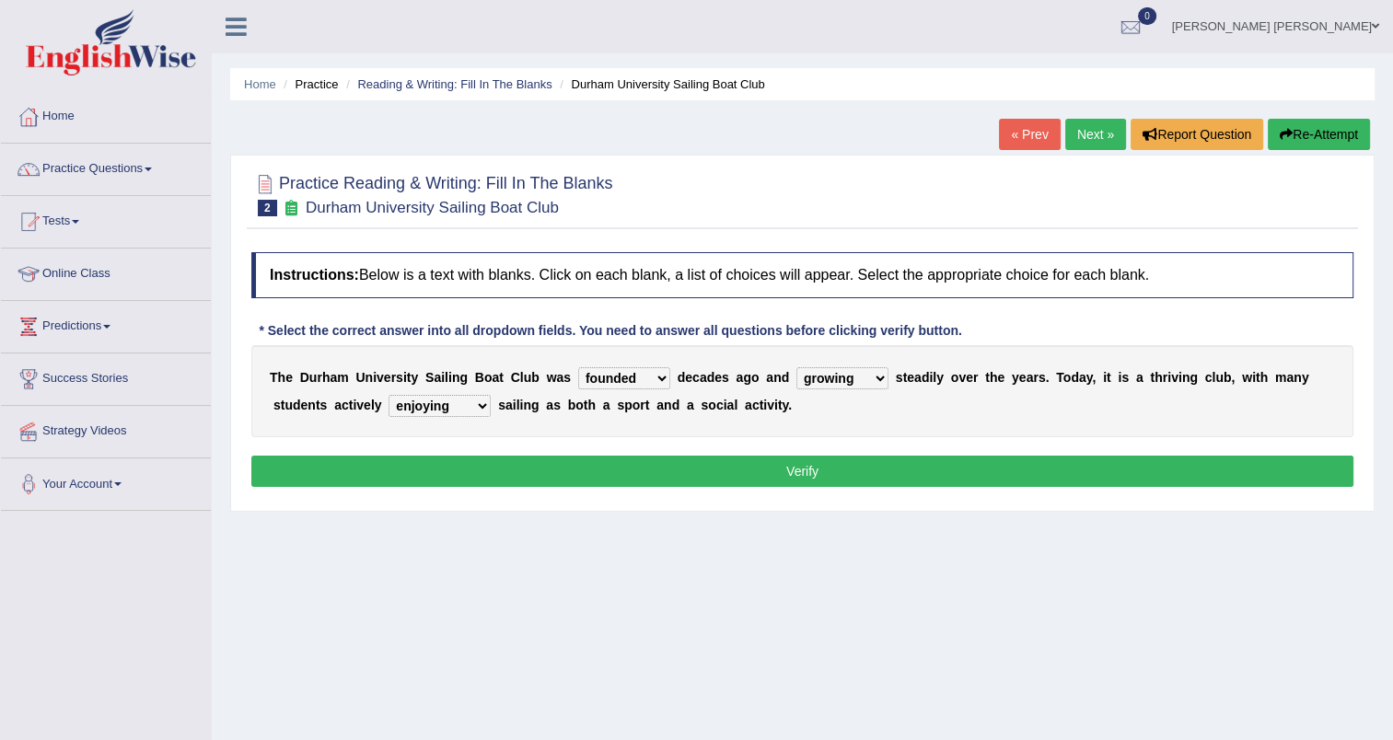
click at [840, 378] on select "grow growing has grown grown" at bounding box center [842, 378] width 92 height 22
click at [884, 399] on div "T h e D u r h a m U n i v e r s i t y S a i l i n g B o a t C l u b w a s found…" at bounding box center [802, 391] width 1102 height 92
click at [844, 377] on select "grow growing has grown grown" at bounding box center [842, 378] width 92 height 22
select select "has grown"
click at [796, 367] on select "grow growing has grown grown" at bounding box center [842, 378] width 92 height 22
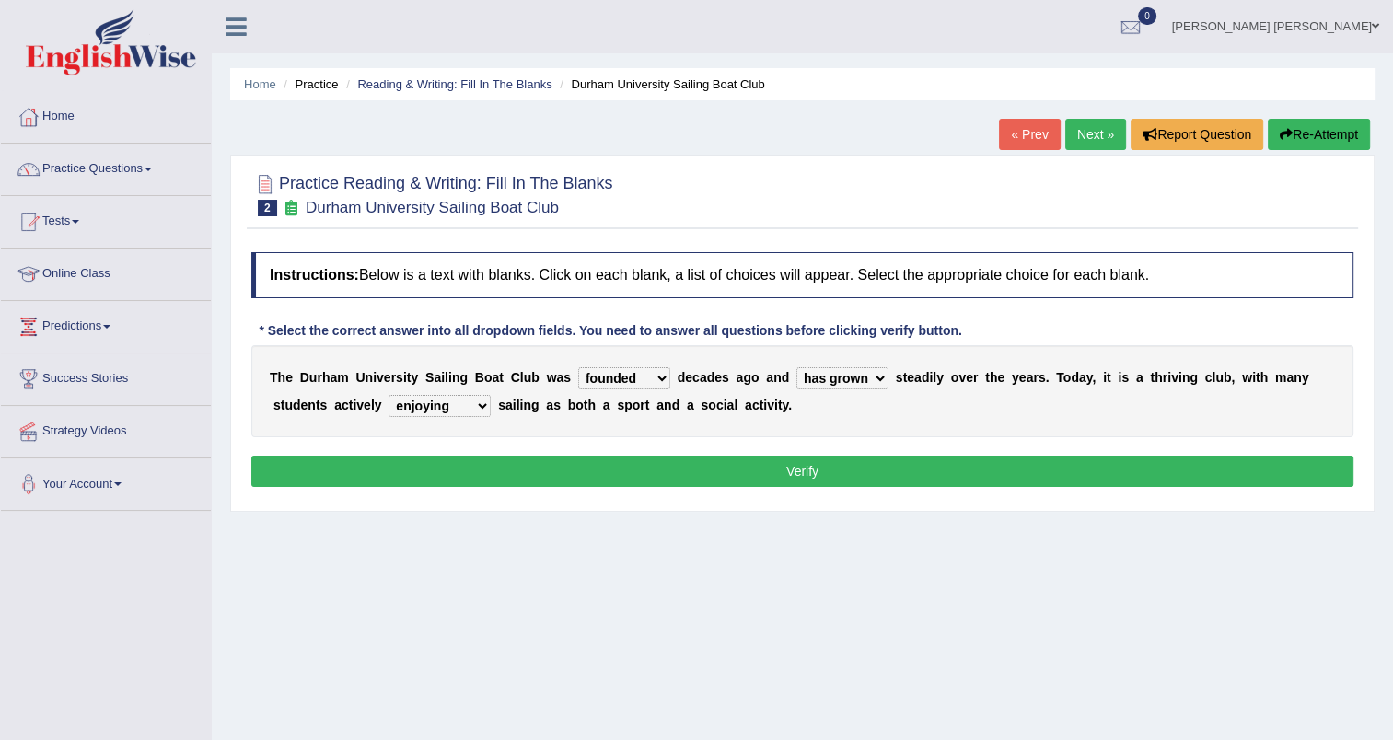
click at [939, 409] on div "T h e D u r h a m U n i v e r s i t y S a i l i n g B o a t C l u b w a s found…" at bounding box center [802, 391] width 1102 height 92
click at [409, 405] on select "enjoy enjoyed are enjoying enjoying" at bounding box center [439, 406] width 102 height 22
click at [994, 384] on div "T h e D u r h a m U n i v e r s i t y S a i l i n g B o a t C l u b w a s found…" at bounding box center [802, 391] width 1102 height 92
click at [846, 381] on select "grow growing has grown grown" at bounding box center [842, 378] width 92 height 22
click at [976, 405] on div "T h e D u r h a m U n i v e r s i t y S a i l i n g B o a t C l u b w a s found…" at bounding box center [802, 391] width 1102 height 92
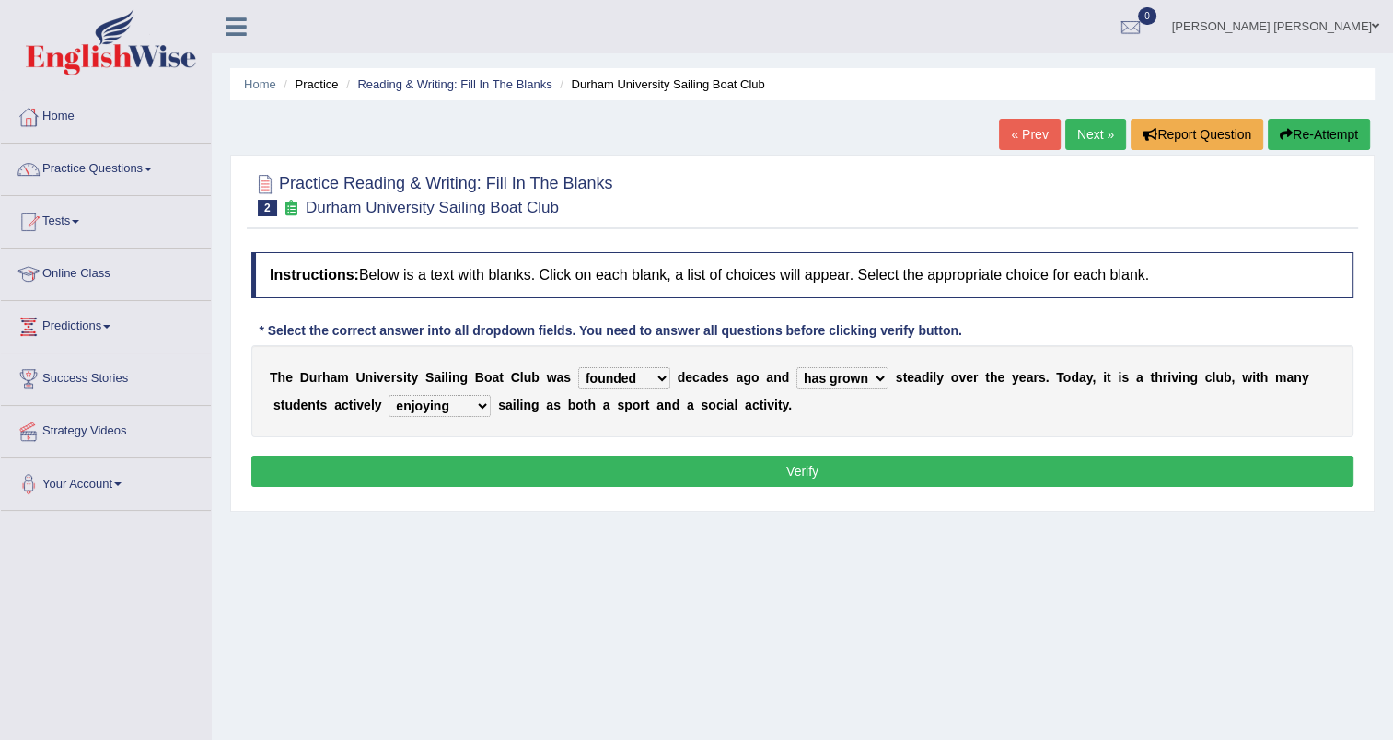
click at [1171, 579] on div "Home Practice Reading & Writing: Fill In The Blanks Durham University Sailing B…" at bounding box center [802, 460] width 1181 height 920
click at [784, 468] on button "Verify" at bounding box center [802, 471] width 1102 height 31
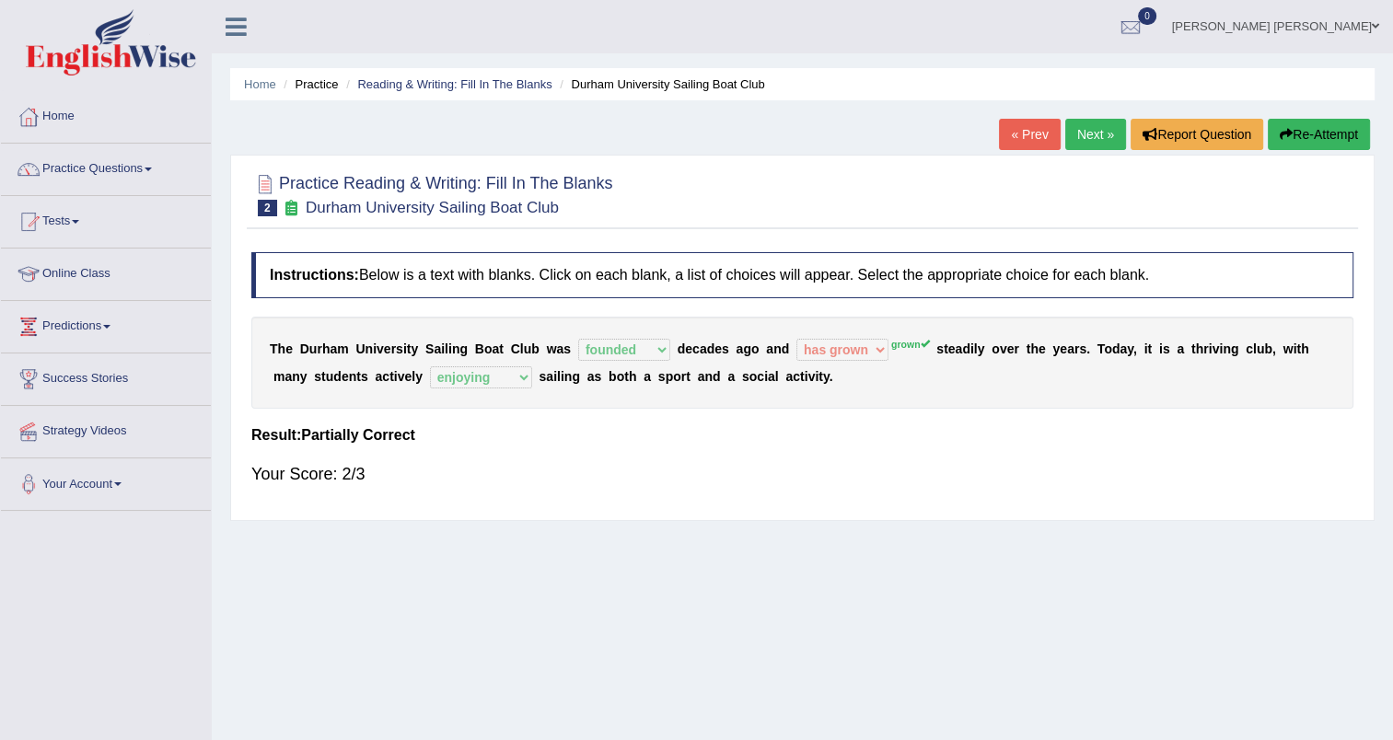
click at [1082, 126] on link "Next »" at bounding box center [1095, 134] width 61 height 31
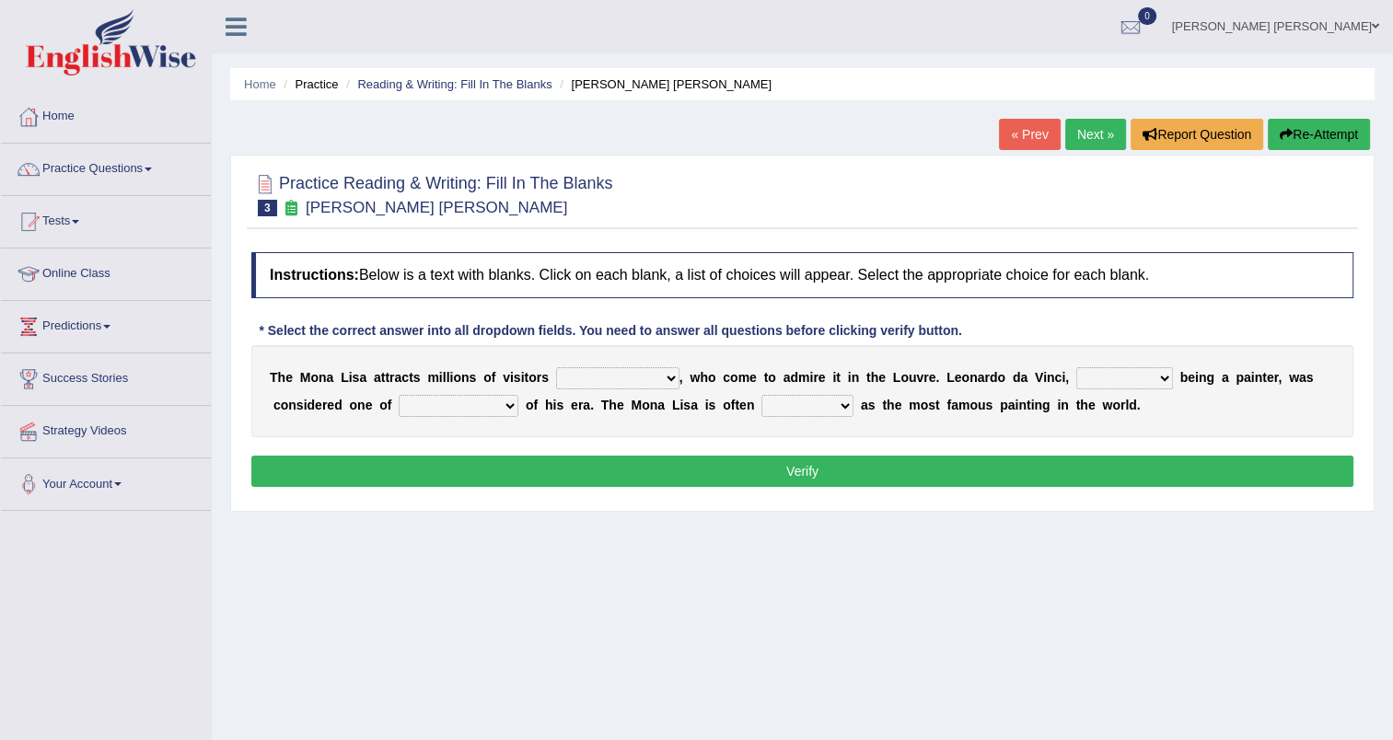
click at [644, 378] on select "around the year the all year all year round per year" at bounding box center [617, 378] width 123 height 22
select select "around the year"
click at [556, 367] on select "around the year the all year all year round per year" at bounding box center [617, 378] width 123 height 22
click at [640, 379] on select "around the year the all year all year round per year" at bounding box center [617, 378] width 123 height 22
click at [1113, 374] on select "rather than as much as as well as as long as" at bounding box center [1124, 378] width 97 height 22
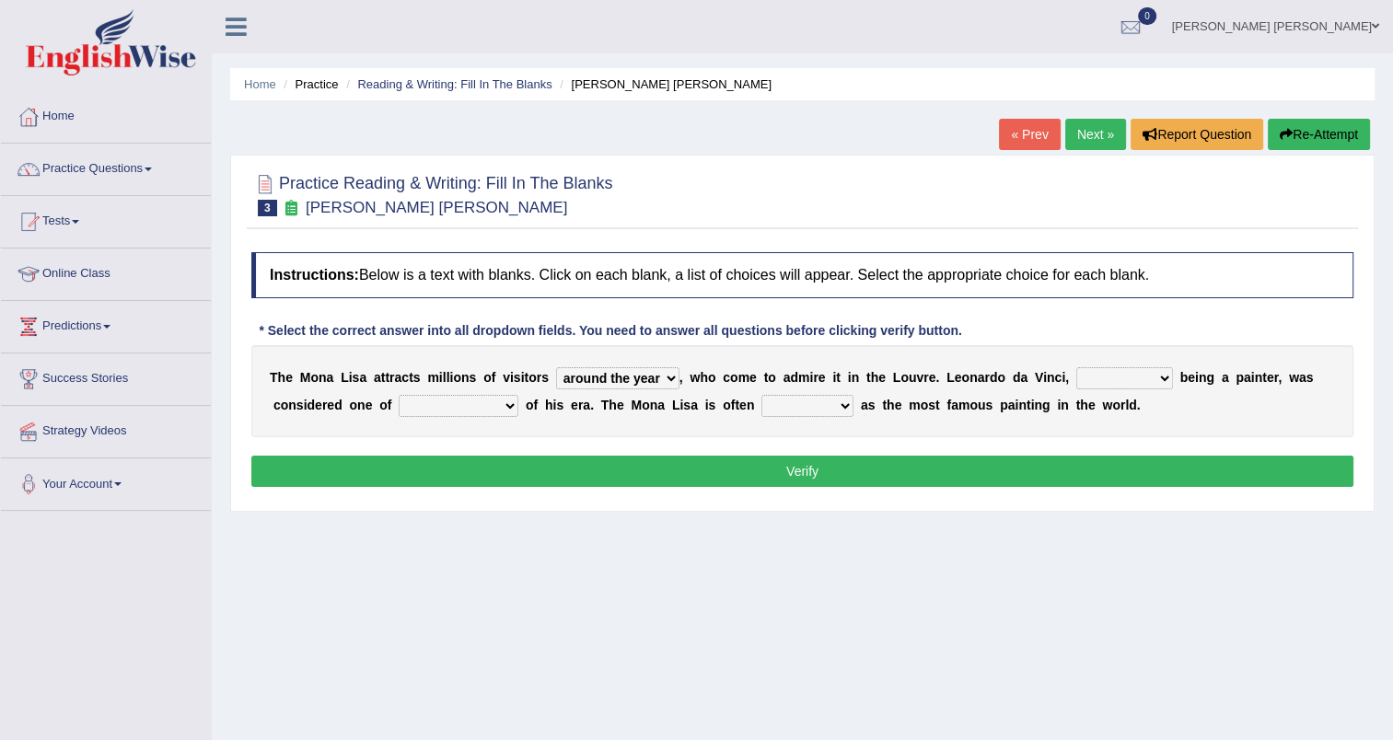
select select "rather than"
click at [1076, 367] on select "rather than as much as as well as as long as" at bounding box center [1124, 378] width 97 height 22
click at [429, 392] on div "T h e M o n a L i s a a t t r a c t s m i l l i o n s o f v i s i t o r s aroun…" at bounding box center [802, 391] width 1102 height 92
click at [427, 398] on select "better artists artist the better artist the best artists" at bounding box center [459, 406] width 120 height 22
select select "the best artists"
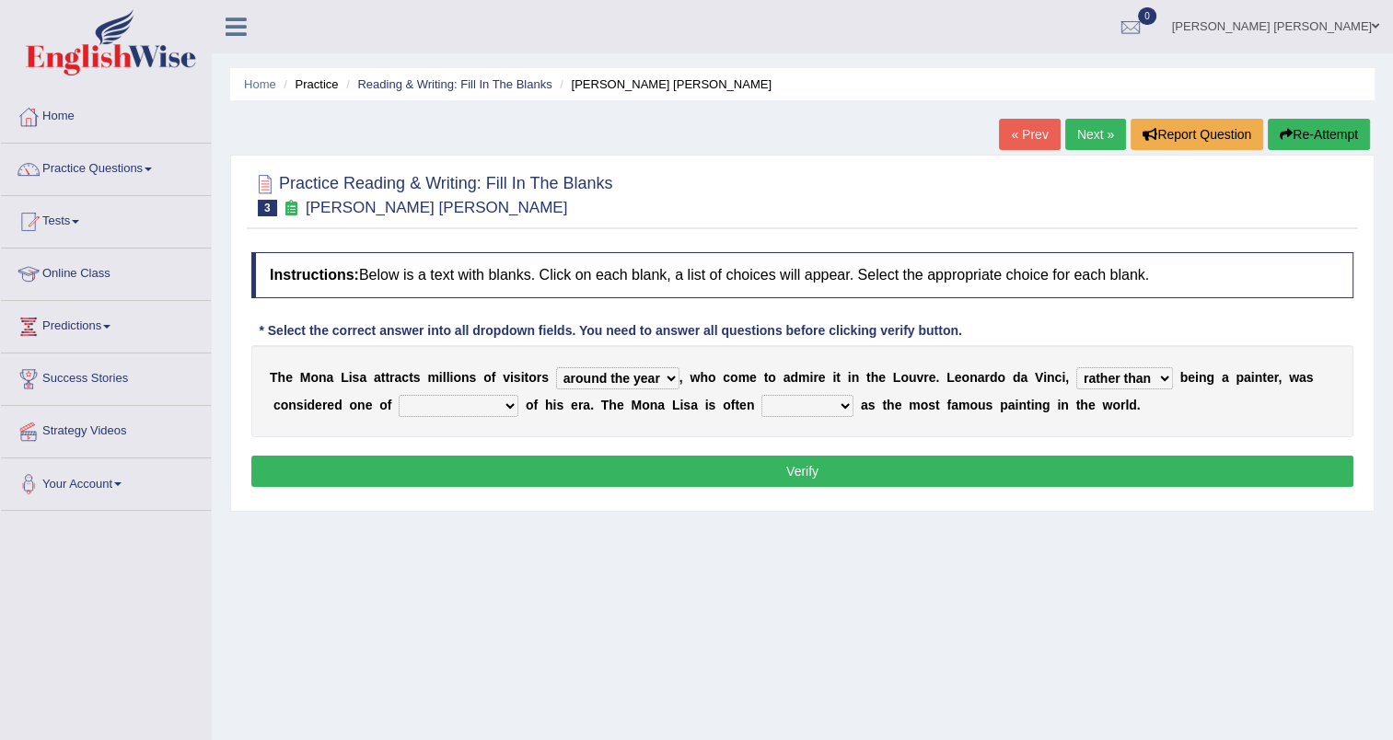
click at [399, 395] on select "better artists artist the better artist the best artists" at bounding box center [459, 406] width 120 height 22
click at [761, 405] on select "classified suggested predicted described" at bounding box center [807, 406] width 92 height 22
click at [799, 418] on div "T h e M o n a L i s a a t t r a c t s m i l l i o n s o f v i s i t o r s aroun…" at bounding box center [802, 391] width 1102 height 92
click at [622, 370] on select "around the year the all year all year round per year" at bounding box center [617, 378] width 123 height 22
click at [556, 367] on select "around the year the all year all year round per year" at bounding box center [617, 378] width 123 height 22
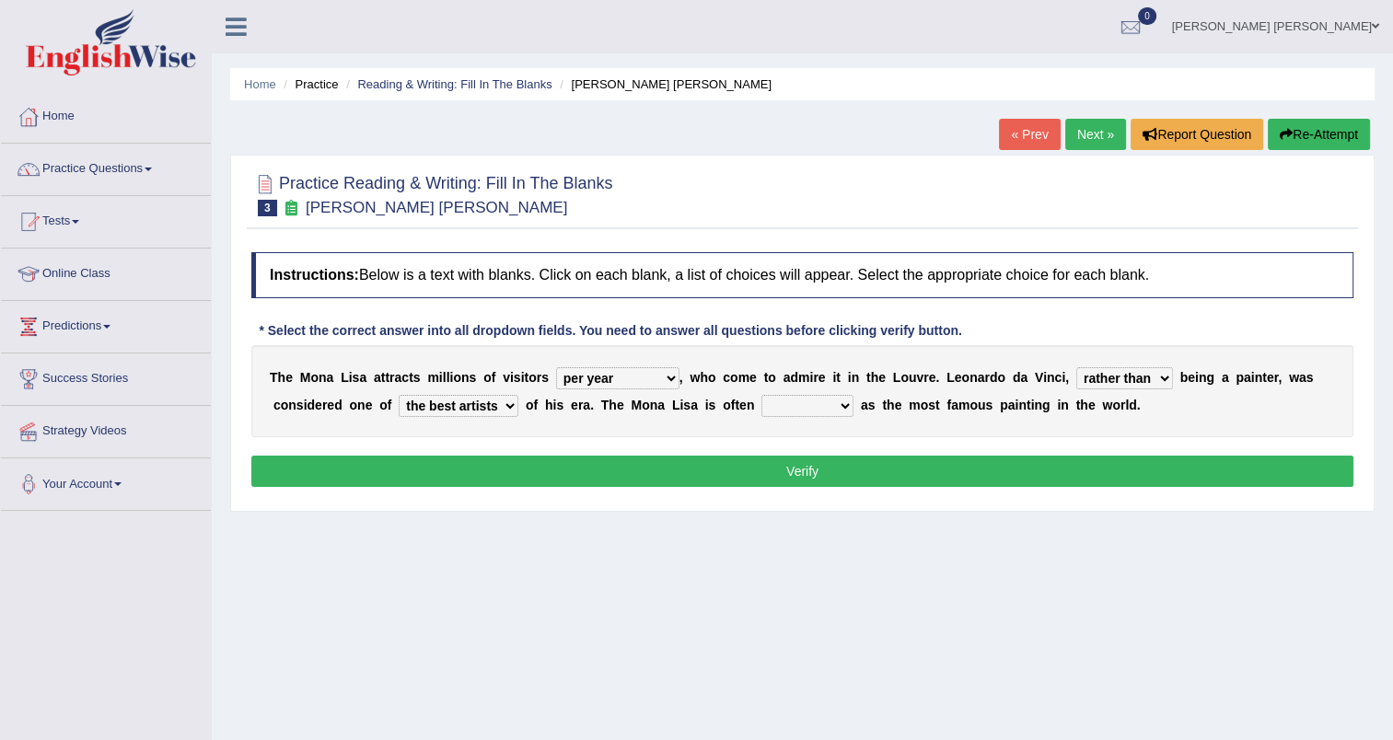
click at [584, 375] on select "around the year the all year all year round per year" at bounding box center [617, 378] width 123 height 22
select select "around the year"
click at [556, 367] on select "around the year the all year all year round per year" at bounding box center [617, 378] width 123 height 22
click at [614, 377] on select "around the year the all year all year round per year" at bounding box center [617, 378] width 123 height 22
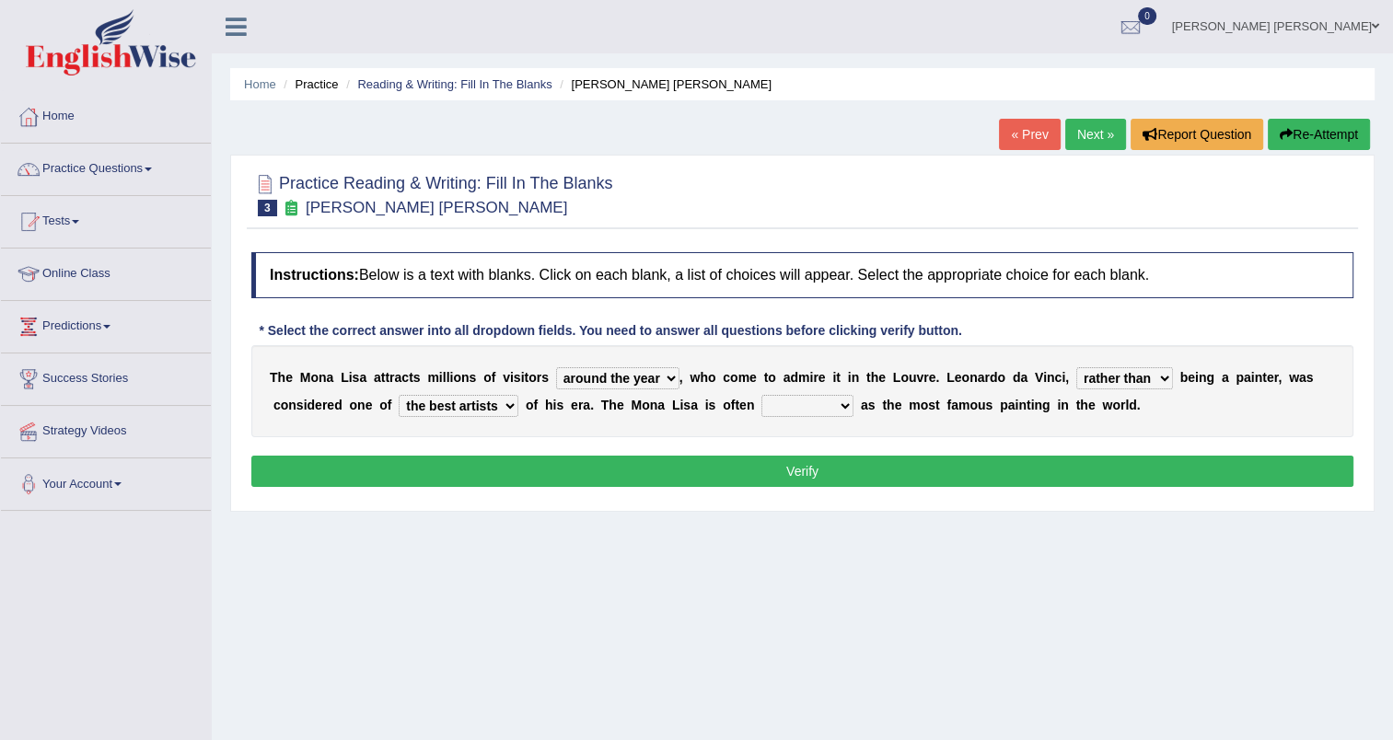
click at [761, 400] on select "classified suggested predicted described" at bounding box center [807, 406] width 92 height 22
click at [430, 408] on select "better artists artist the better artist the best artists" at bounding box center [459, 406] width 120 height 22
click at [399, 395] on select "better artists artist the better artist the best artists" at bounding box center [459, 406] width 120 height 22
click at [411, 404] on select "better artists artist the better artist the best artists" at bounding box center [459, 406] width 120 height 22
select select "the best artists"
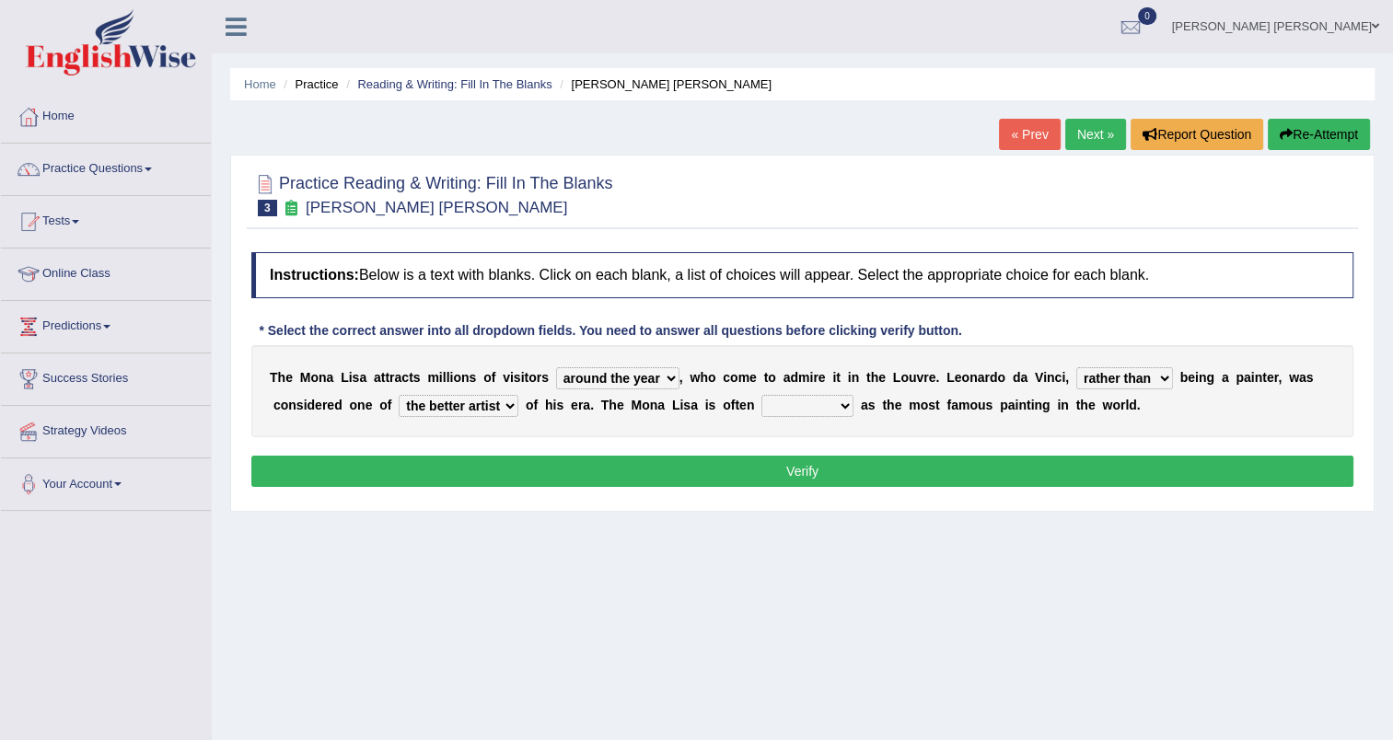
click at [399, 395] on select "better artists artist the better artist the best artists" at bounding box center [459, 406] width 120 height 22
click at [1098, 384] on select "rather than as much as as well as as long as" at bounding box center [1124, 378] width 97 height 22
select select "as well as"
click at [1076, 367] on select "rather than as much as as well as as long as" at bounding box center [1124, 378] width 97 height 22
click at [1082, 380] on select "rather than as much as as well as as long as" at bounding box center [1124, 378] width 97 height 22
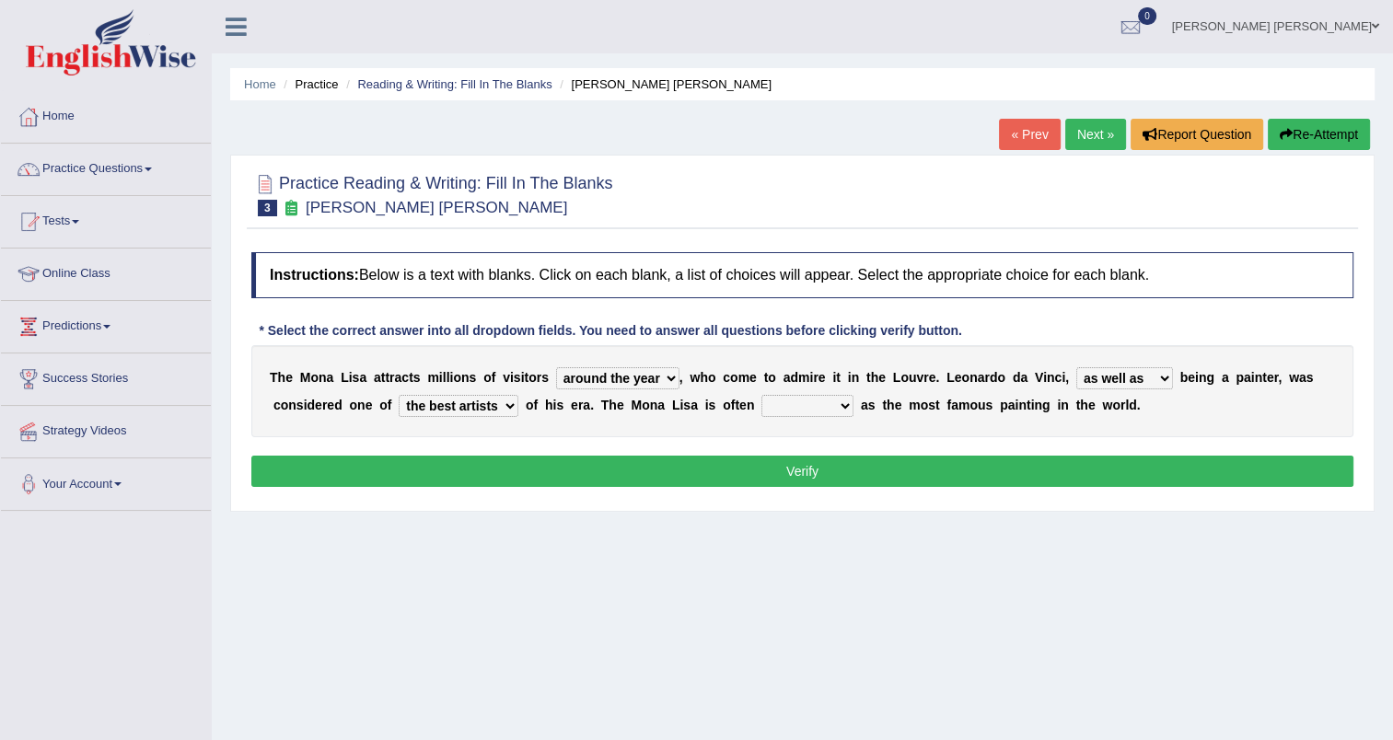
click at [639, 372] on select "around the year the all year all year round per year" at bounding box center [617, 378] width 123 height 22
select select "per year"
click at [556, 367] on select "around the year the all year all year round per year" at bounding box center [617, 378] width 123 height 22
click at [563, 382] on select "around the year the all year all year round per year" at bounding box center [617, 378] width 123 height 22
click at [498, 428] on div "T h e M o n a L i s a a t t r a c t s m i l l i o n s o f v i s i t o r s aroun…" at bounding box center [802, 391] width 1102 height 92
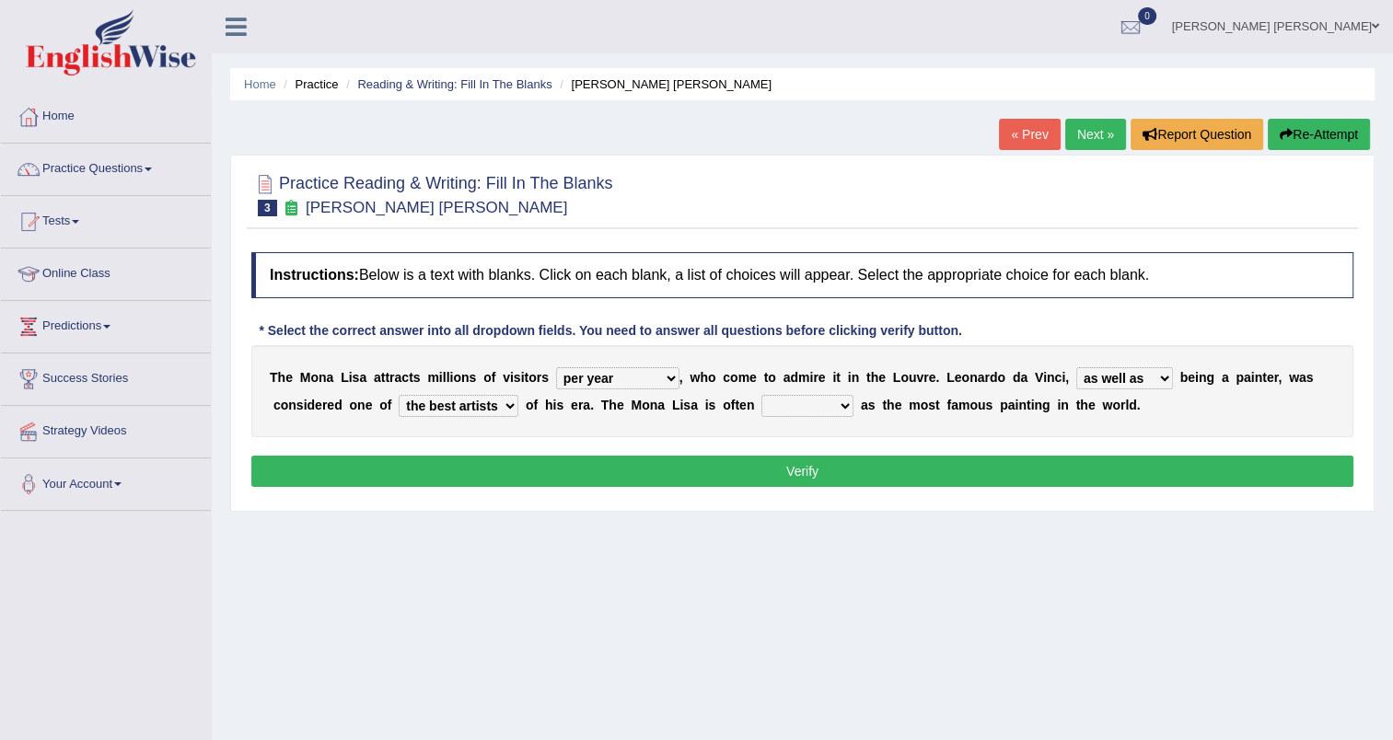
click at [725, 390] on div "T h e M o n a L i s a a t t r a c t s m i l l i o n s o f v i s i t o r s aroun…" at bounding box center [802, 391] width 1102 height 92
click at [761, 411] on select "classified suggested predicted described" at bounding box center [807, 406] width 92 height 22
click at [761, 395] on select "classified suggested predicted described" at bounding box center [807, 406] width 92 height 22
click at [761, 412] on select "classified suggested predicted described" at bounding box center [807, 406] width 92 height 22
click at [836, 427] on div "T h e M o n a L i s a a t t r a c t s m i l l i o n s o f v i s i t o r s aroun…" at bounding box center [802, 391] width 1102 height 92
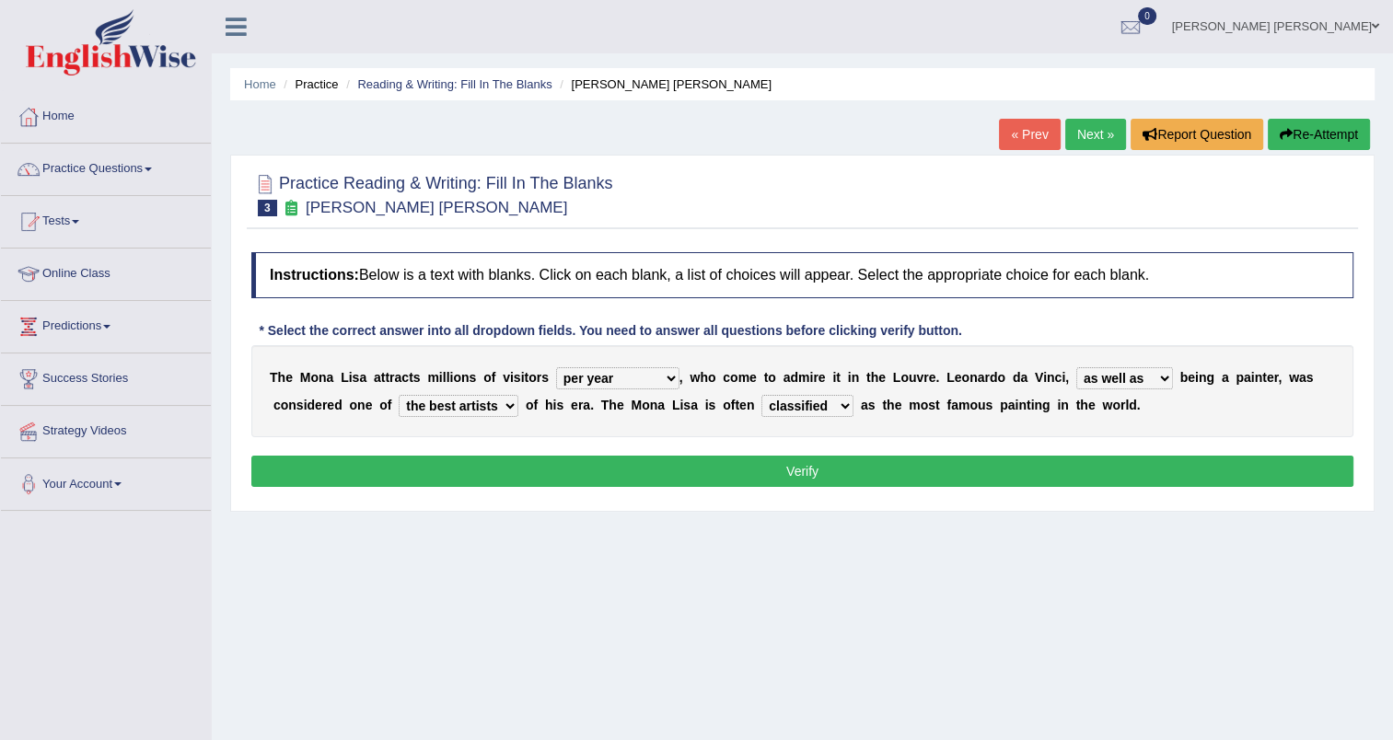
click at [761, 403] on select "classified suggested predicted described" at bounding box center [807, 406] width 92 height 22
select select "described"
click at [761, 395] on select "classified suggested predicted described" at bounding box center [807, 406] width 92 height 22
click at [761, 401] on select "classified suggested predicted described" at bounding box center [807, 406] width 92 height 22
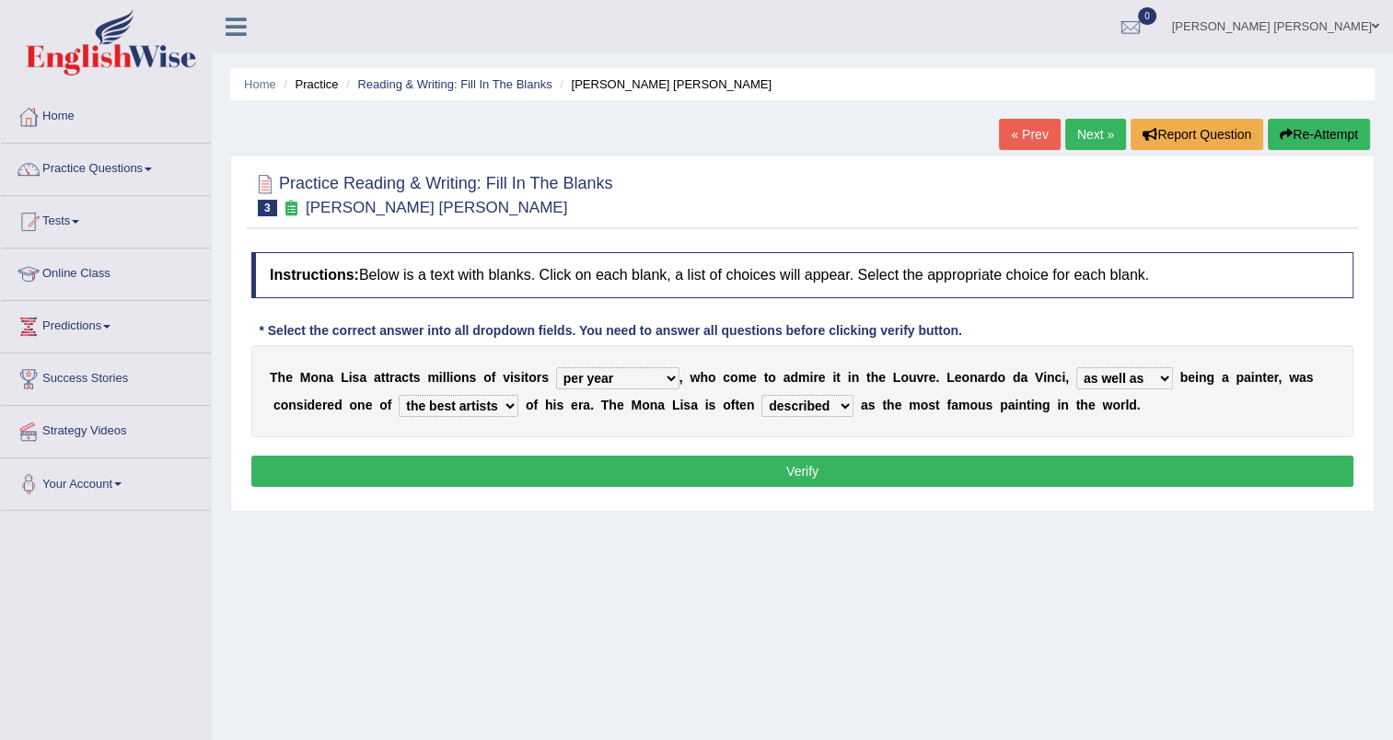
click at [761, 401] on select "classified suggested predicted described" at bounding box center [807, 406] width 92 height 22
click at [788, 476] on button "Verify" at bounding box center [802, 471] width 1102 height 31
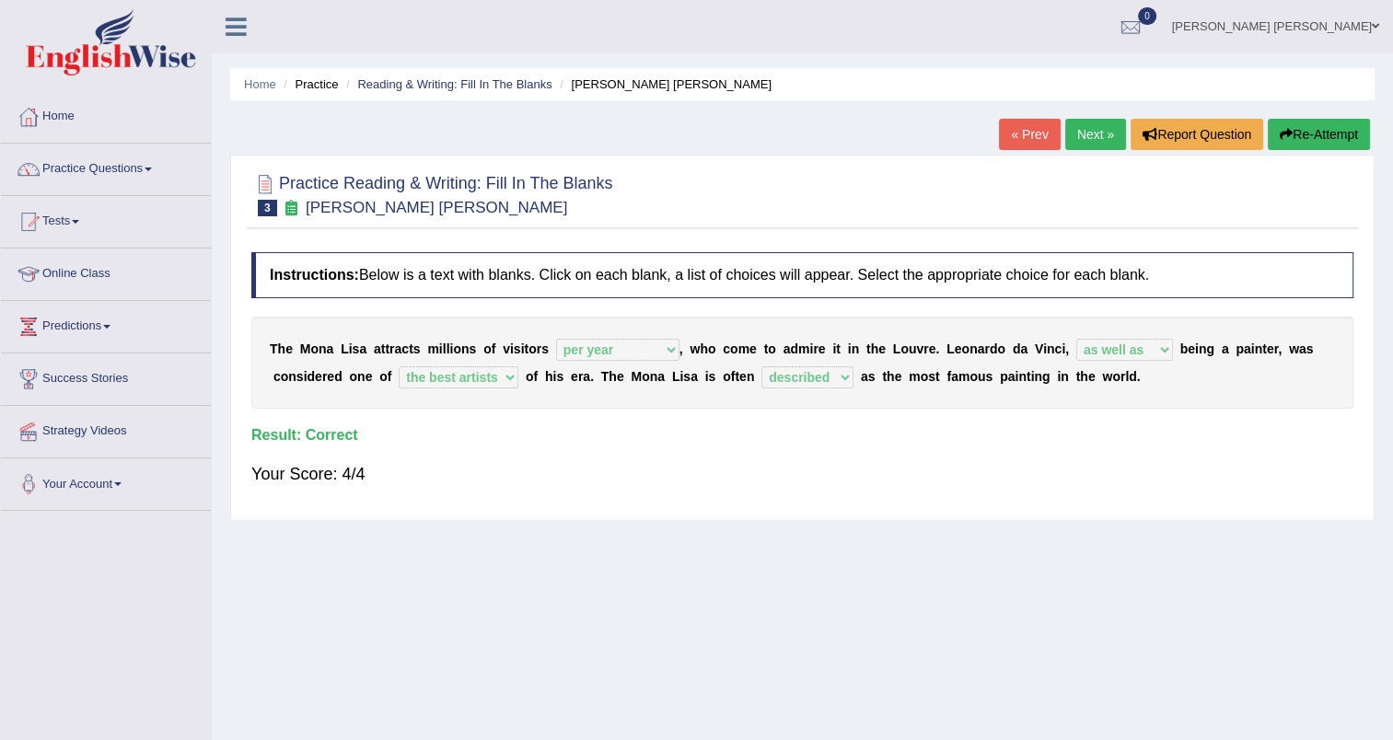
click at [1085, 142] on link "Next »" at bounding box center [1095, 134] width 61 height 31
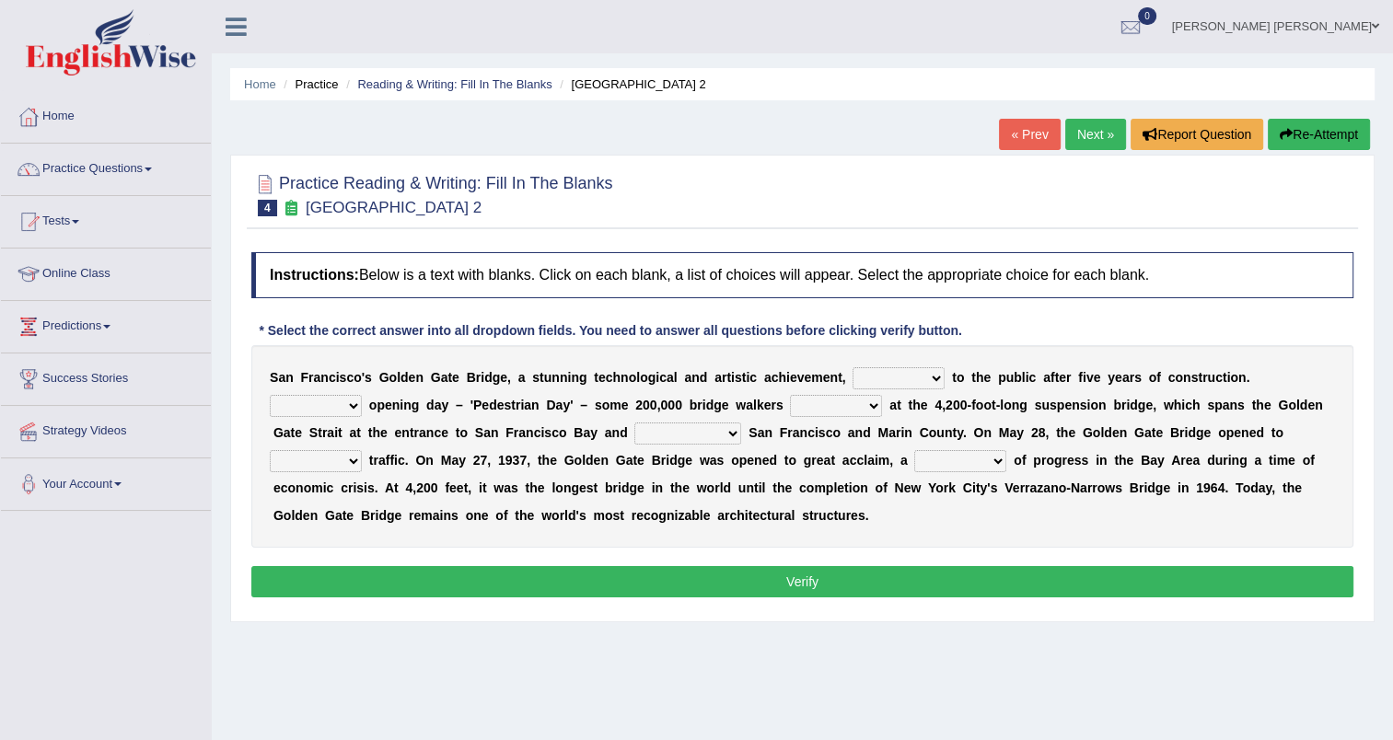
click at [888, 382] on select "opens closes appears equals" at bounding box center [898, 378] width 92 height 22
select select "opens"
click at [852, 367] on select "opens closes appears equals" at bounding box center [898, 378] width 92 height 22
click at [362, 395] on select "On During Since When" at bounding box center [316, 406] width 92 height 22
select select "Since"
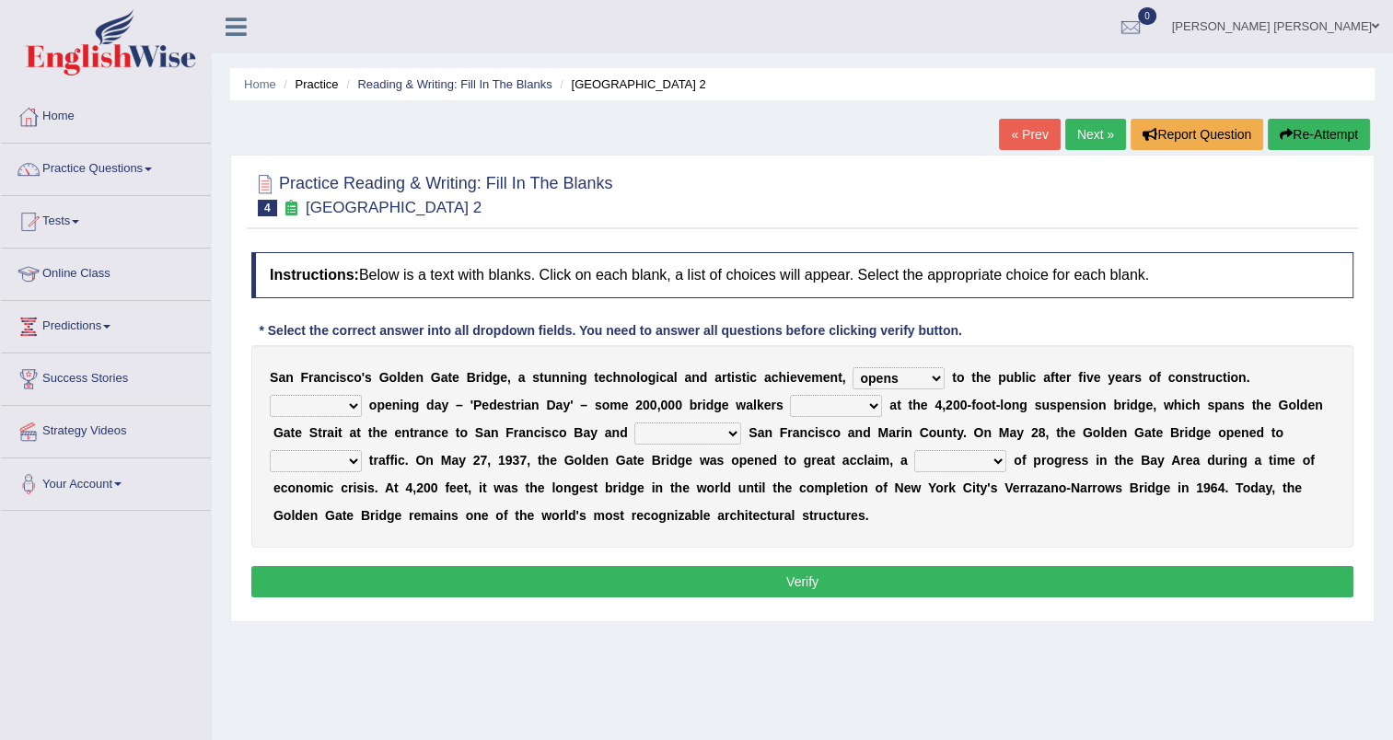
click at [362, 395] on select "On During Since When" at bounding box center [316, 406] width 92 height 22
click at [790, 411] on select "stationed looked marveled laughed" at bounding box center [836, 406] width 92 height 22
select select "marveled"
click at [790, 395] on select "stationed looked marveled laughed" at bounding box center [836, 406] width 92 height 22
click at [634, 434] on select "separates connects channels differentiates" at bounding box center [687, 433] width 107 height 22
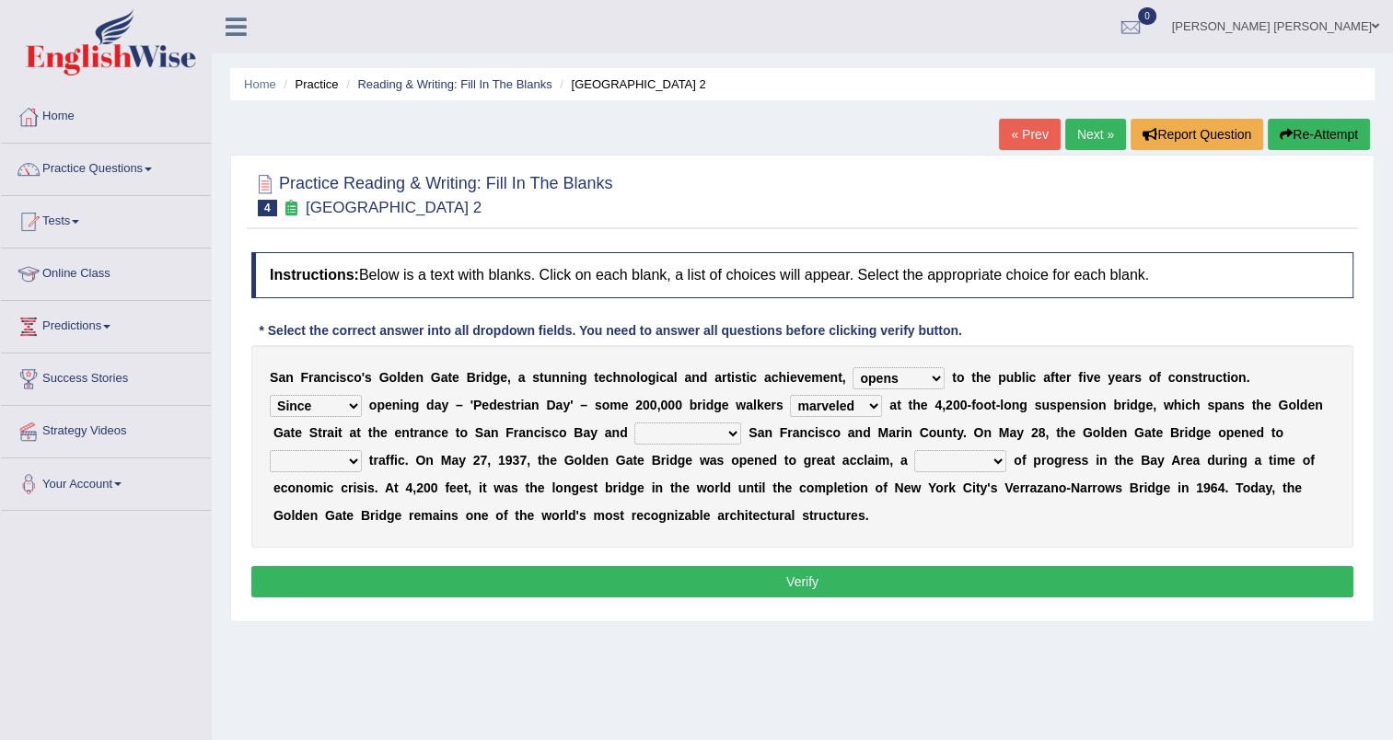
select select "connects"
click at [634, 422] on select "separates connects channels differentiates" at bounding box center [687, 433] width 107 height 22
click at [362, 450] on select "aquatic vehicular airborne watertight" at bounding box center [316, 461] width 92 height 22
click at [860, 485] on b "n" at bounding box center [864, 487] width 8 height 15
click at [362, 450] on select "aquatic vehicular airborne watertight" at bounding box center [316, 461] width 92 height 22
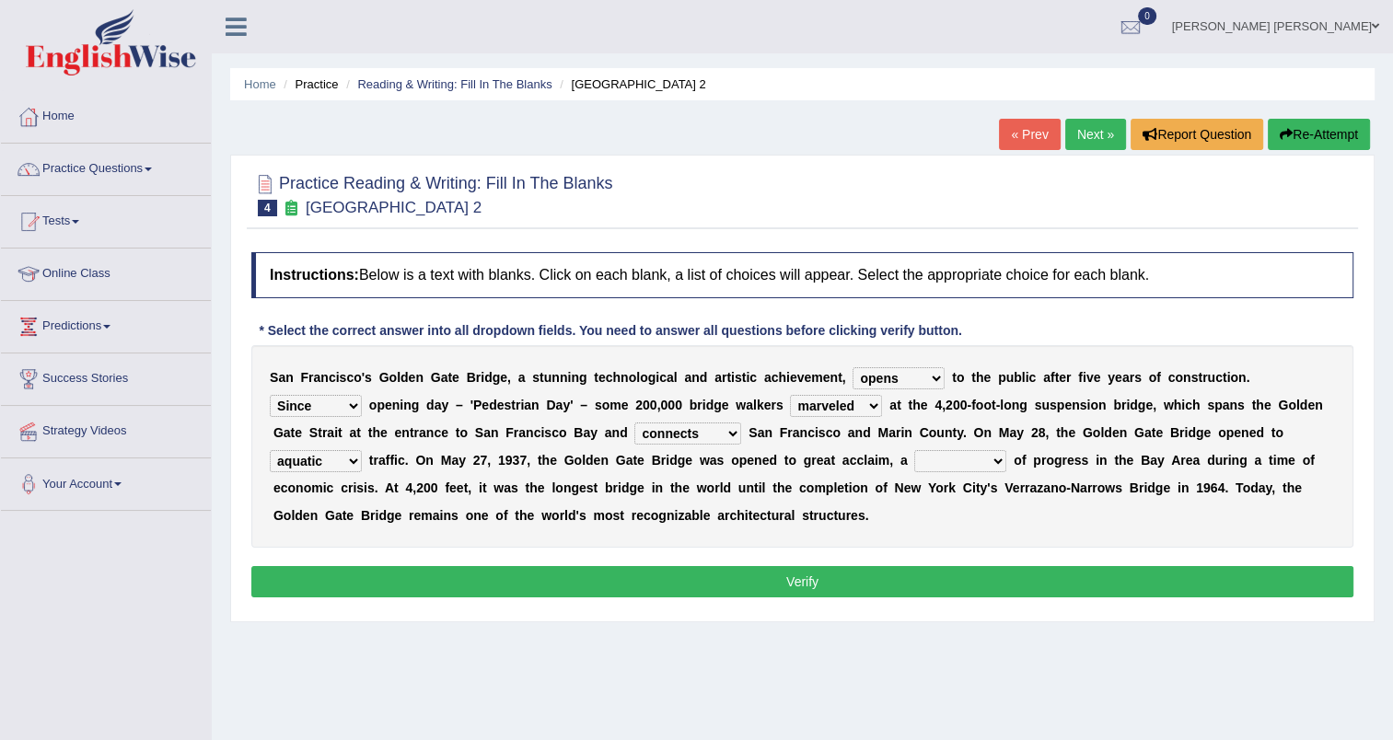
click at [362, 450] on select "aquatic vehicular airborne watertight" at bounding box center [316, 461] width 92 height 22
select select "vehicular"
click at [362, 450] on select "aquatic vehicular airborne watertight" at bounding box center [316, 461] width 92 height 22
click at [868, 381] on select "opens closes appears equals" at bounding box center [898, 378] width 92 height 22
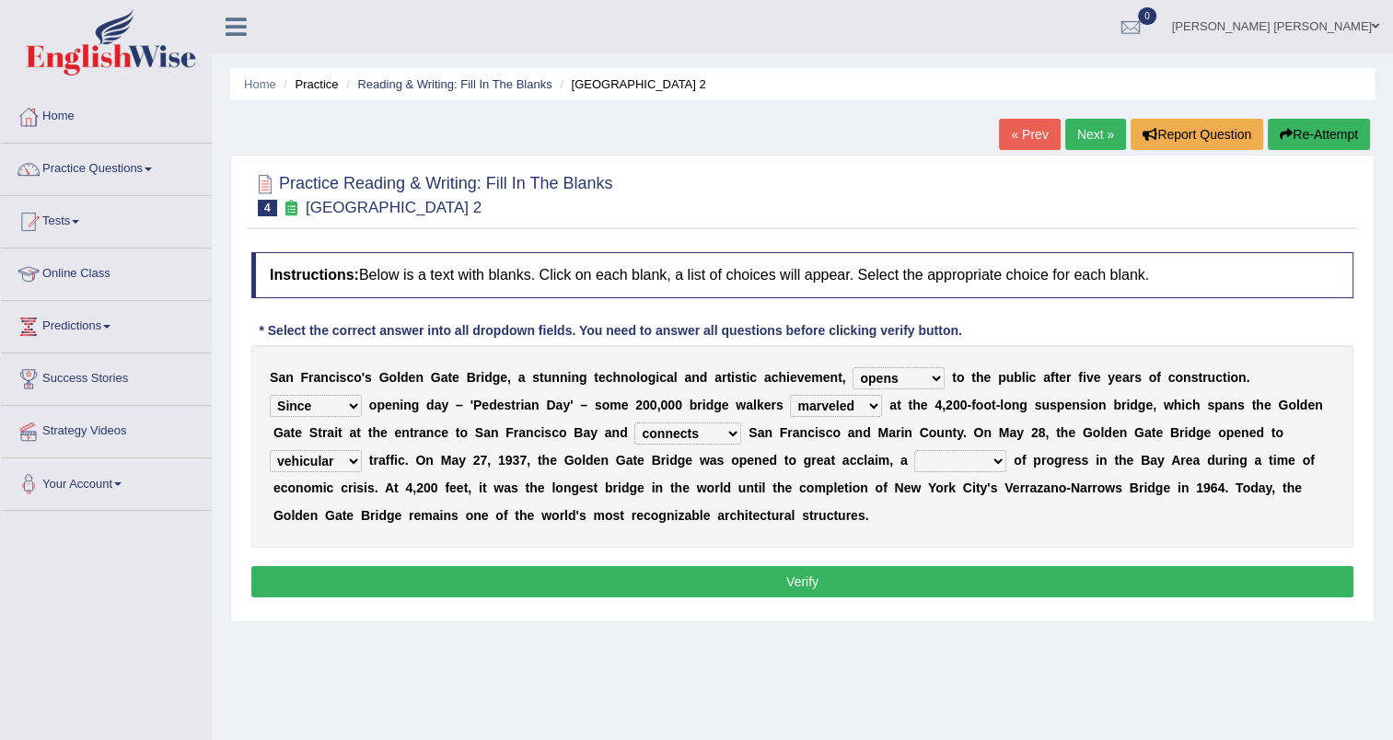
click at [868, 381] on select "opens closes appears equals" at bounding box center [898, 378] width 92 height 22
click at [362, 395] on select "On During Since When" at bounding box center [316, 406] width 92 height 22
select select "On"
click at [362, 395] on select "On During Since When" at bounding box center [316, 406] width 92 height 22
click at [634, 423] on select "separates connects channels differentiates" at bounding box center [687, 433] width 107 height 22
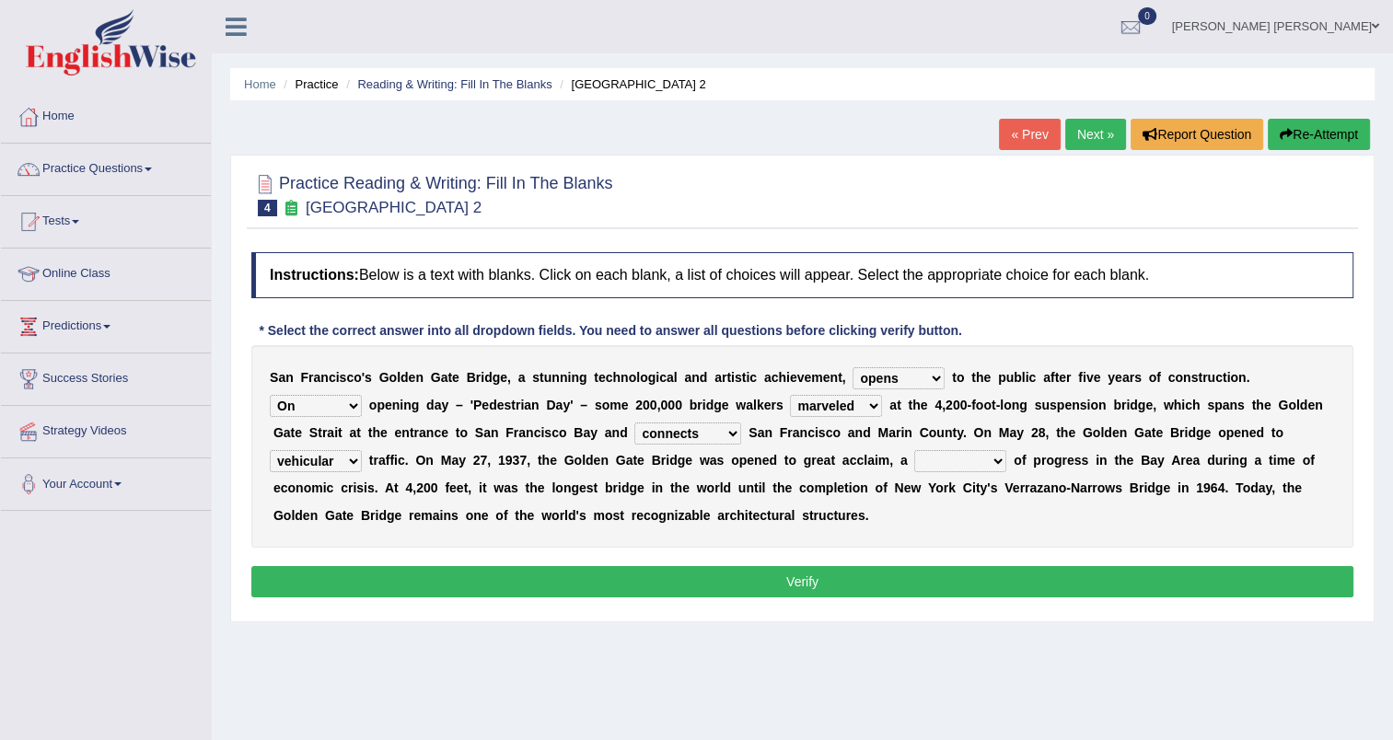
click at [823, 440] on div "S a n F r a n c i s c o ' s G o l d e n G a t e B r i d g e , a s t u n n i n g…" at bounding box center [802, 446] width 1102 height 202
click at [914, 461] on select "denial symbol technique yield" at bounding box center [960, 461] width 92 height 22
select select "symbol"
click at [914, 450] on select "denial symbol technique yield" at bounding box center [960, 461] width 92 height 22
click at [914, 464] on select "denial symbol technique yield" at bounding box center [960, 461] width 92 height 22
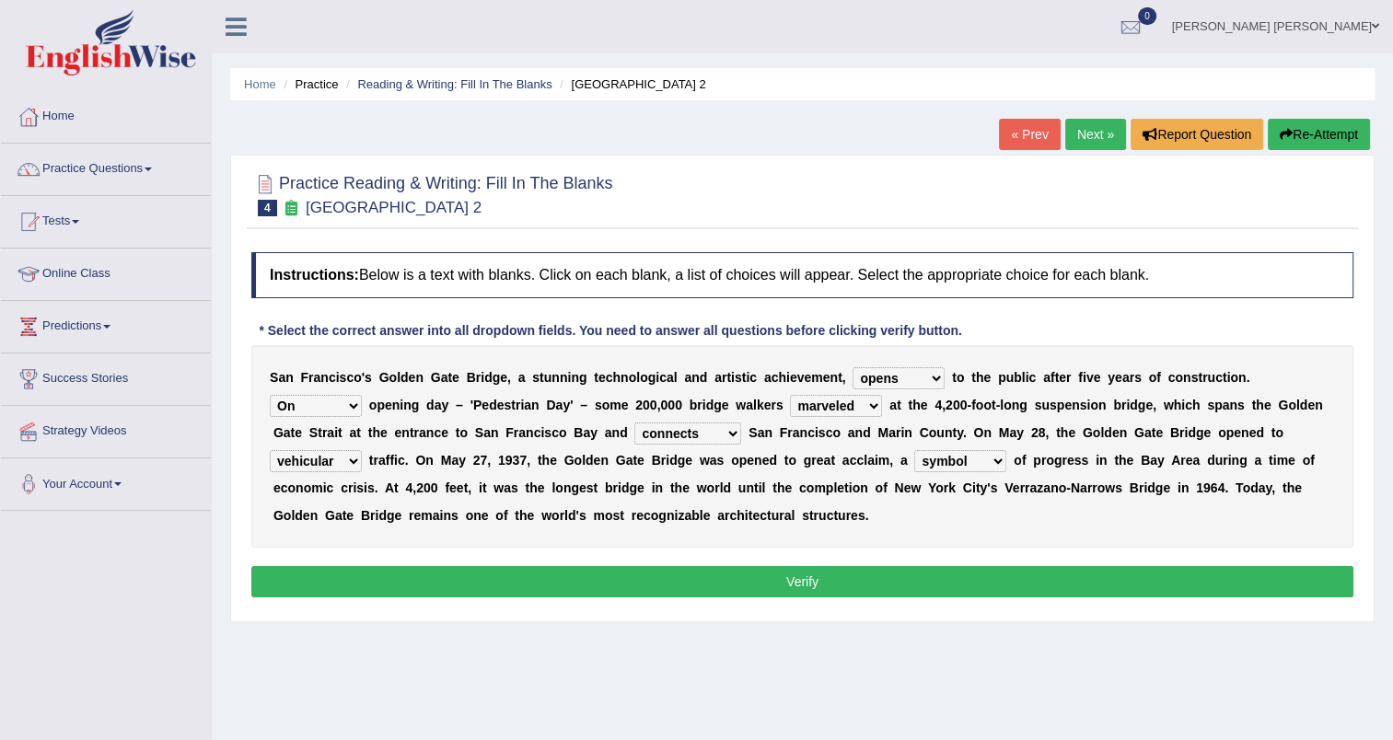
click at [914, 464] on select "denial symbol technique yield" at bounding box center [960, 461] width 92 height 22
click at [872, 515] on div "S a n F r a n c i s c o ' s G o l d e n G a t e B r i d g e , a s t u n n i n g…" at bounding box center [802, 446] width 1102 height 202
click at [830, 572] on button "Verify" at bounding box center [802, 581] width 1102 height 31
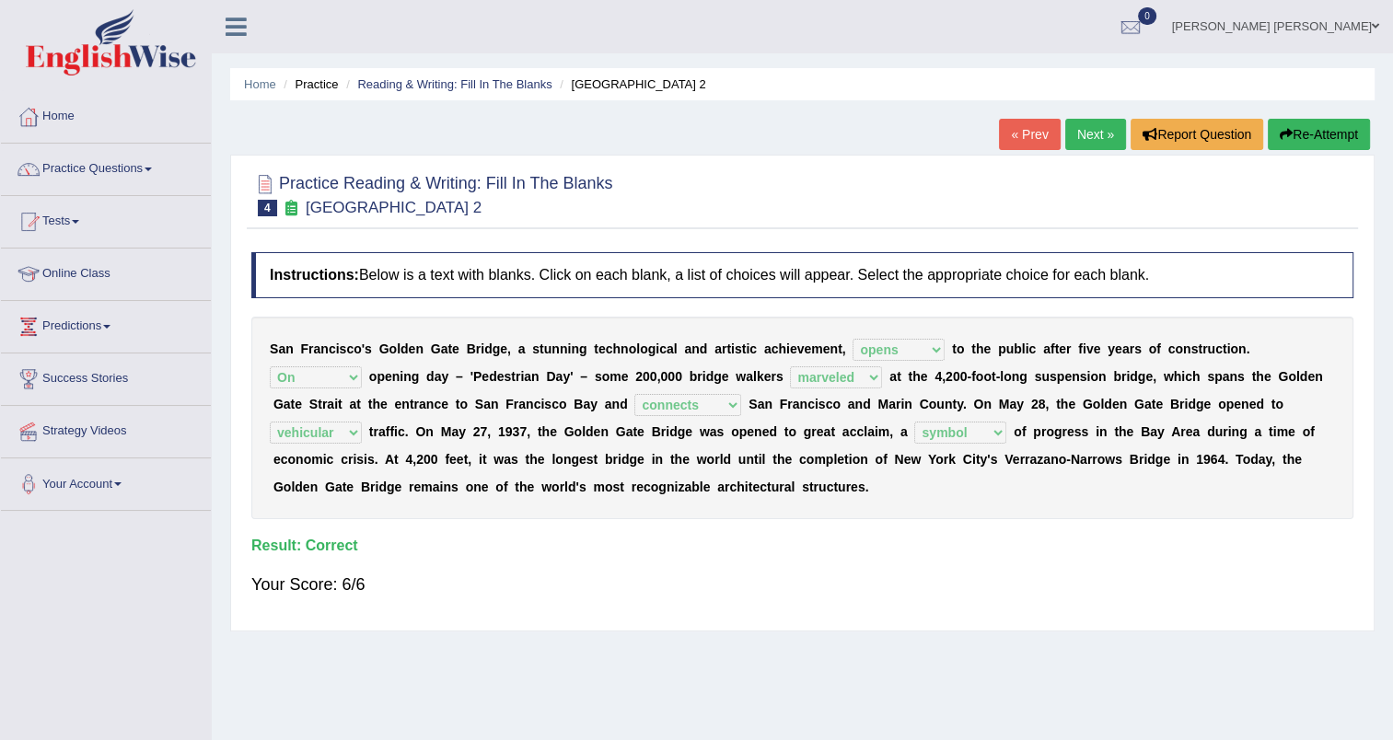
click at [1093, 136] on link "Next »" at bounding box center [1095, 134] width 61 height 31
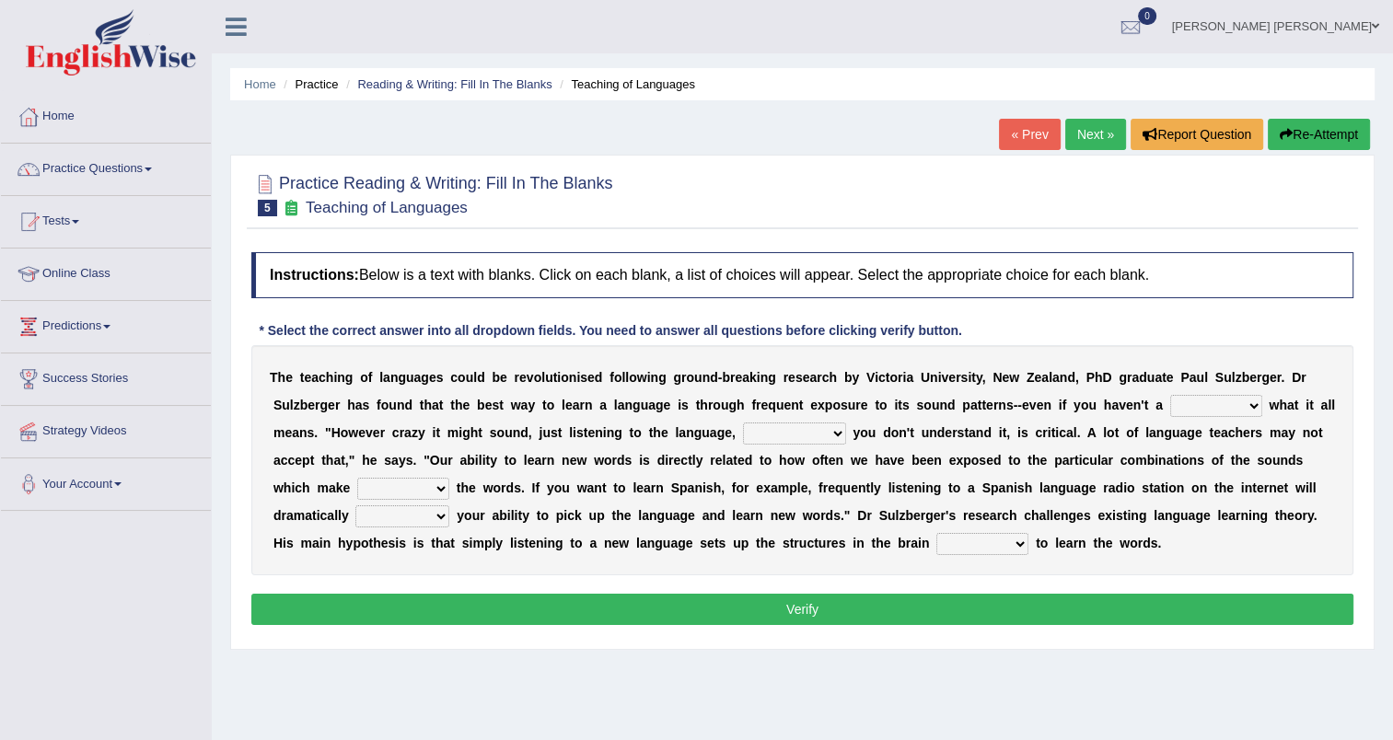
click at [1170, 409] on select "dew claw clue due" at bounding box center [1216, 406] width 92 height 22
select select "clue"
click at [1170, 395] on select "dew claw clue due" at bounding box center [1216, 406] width 92 height 22
click at [743, 434] on select "but also all together even though if so" at bounding box center [794, 433] width 103 height 22
drag, startPoint x: 831, startPoint y: 437, endPoint x: 862, endPoint y: 434, distance: 30.5
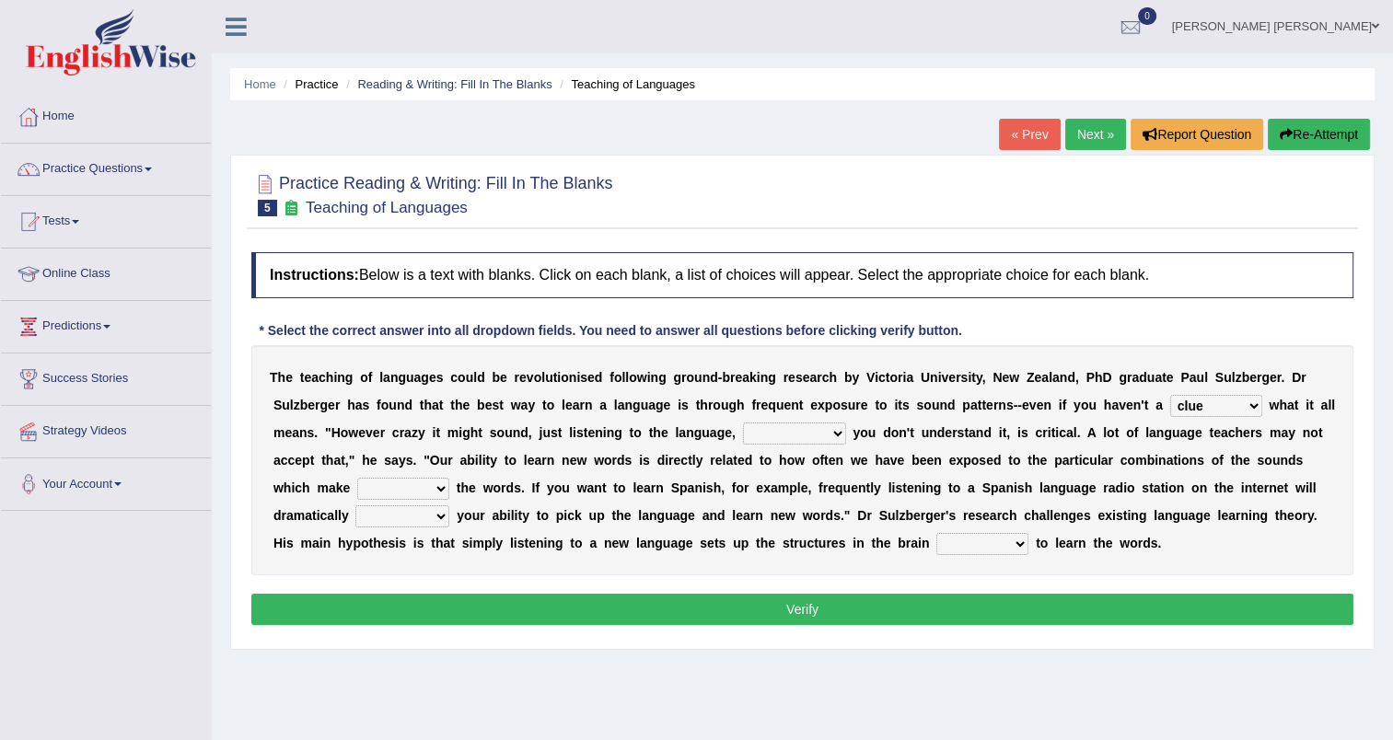
click at [991, 437] on b at bounding box center [994, 432] width 7 height 15
click at [1091, 139] on link "Next »" at bounding box center [1095, 134] width 61 height 31
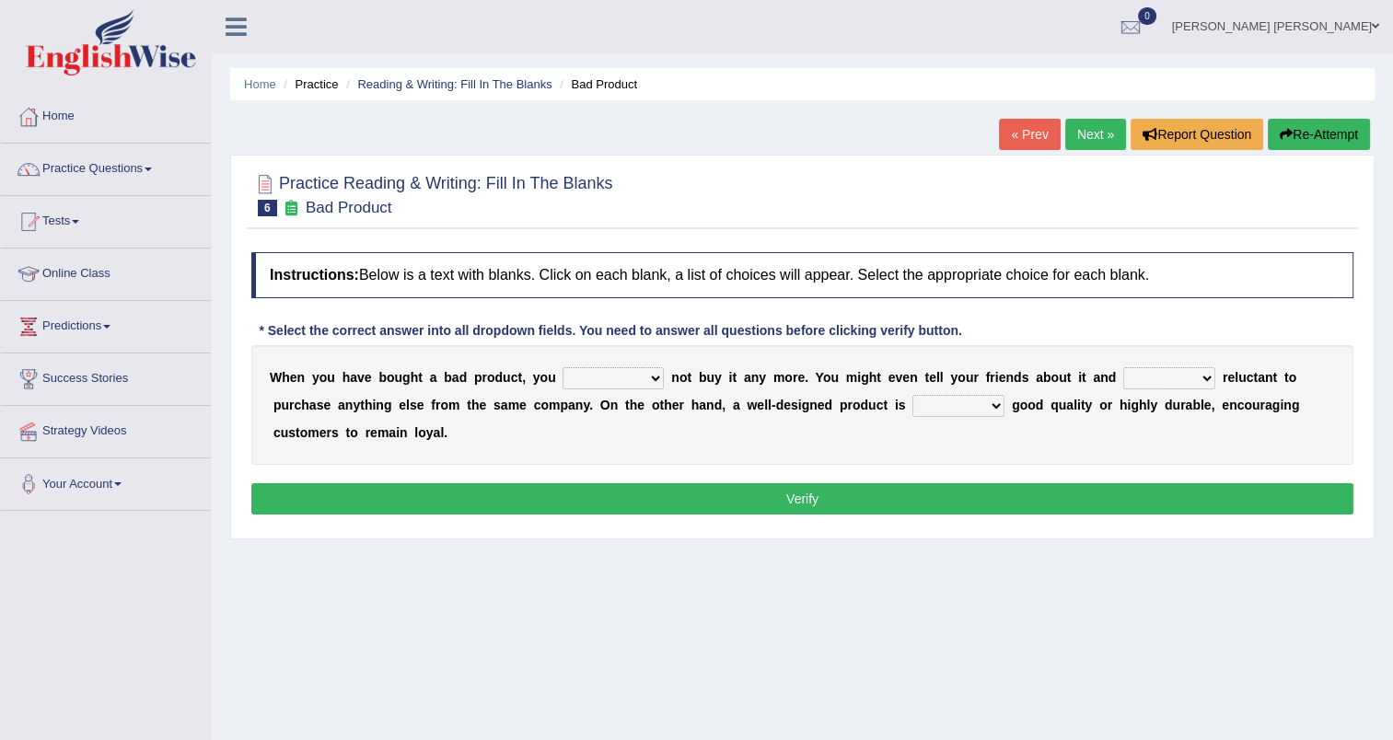
click at [1090, 144] on link "Next »" at bounding box center [1095, 134] width 61 height 31
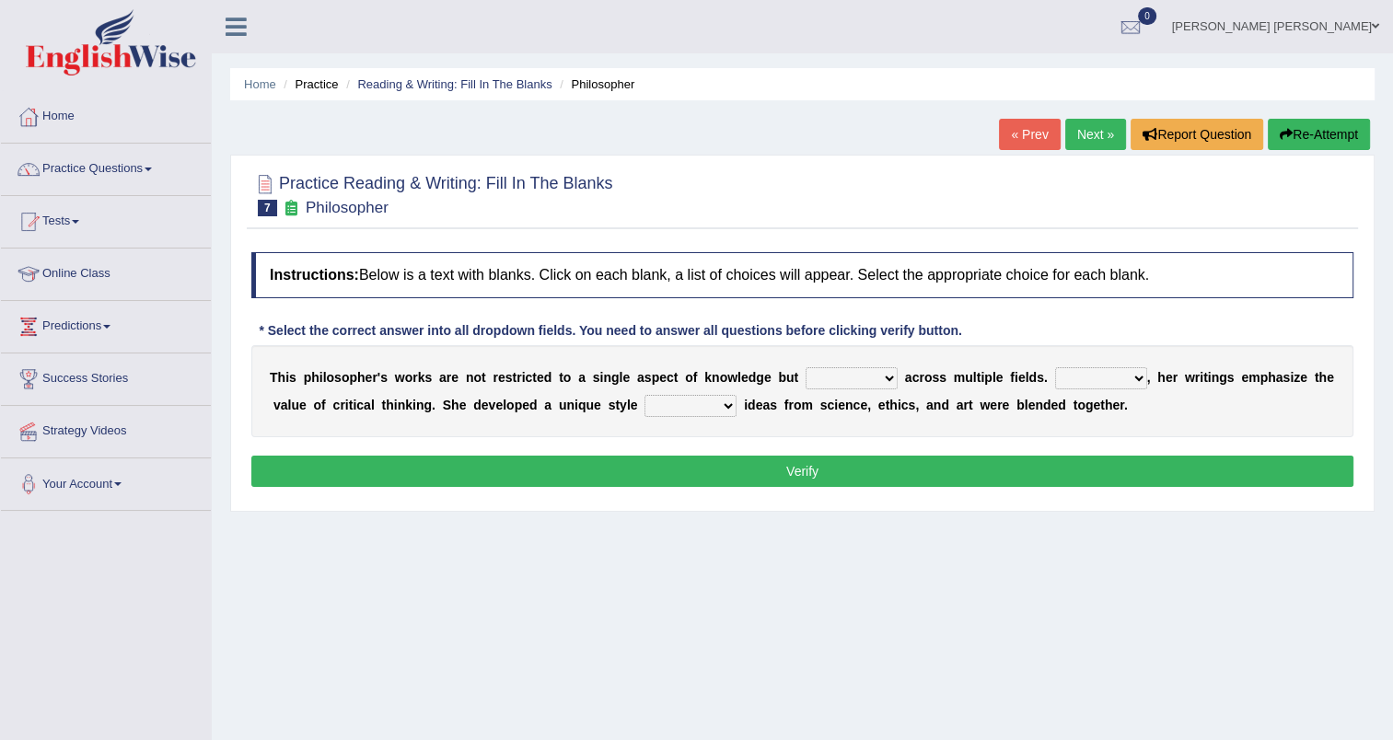
click at [815, 383] on select "constrain contain assemble extend" at bounding box center [851, 378] width 92 height 22
click at [380, 381] on b "s" at bounding box center [383, 377] width 7 height 15
click at [805, 376] on select "constrain contain assemble extend" at bounding box center [851, 378] width 92 height 22
select select "extend"
click at [805, 367] on select "constrain contain assemble extend" at bounding box center [851, 378] width 92 height 22
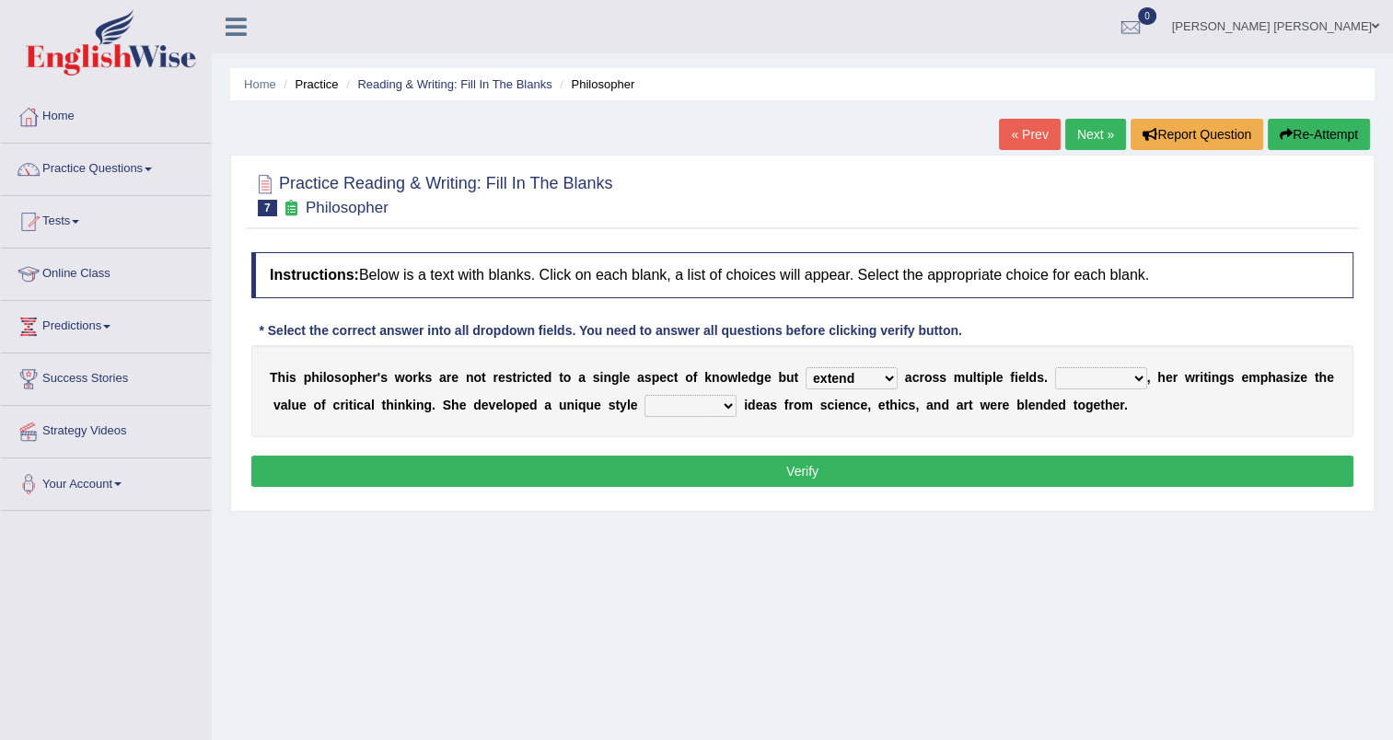
click at [1071, 376] on select "Rather So Moreover Likely" at bounding box center [1101, 378] width 92 height 22
select select "Moreover"
click at [1055, 367] on select "Rather So Moreover Likely" at bounding box center [1101, 378] width 92 height 22
click at [1067, 377] on select "Rather So Moreover Likely" at bounding box center [1101, 378] width 92 height 22
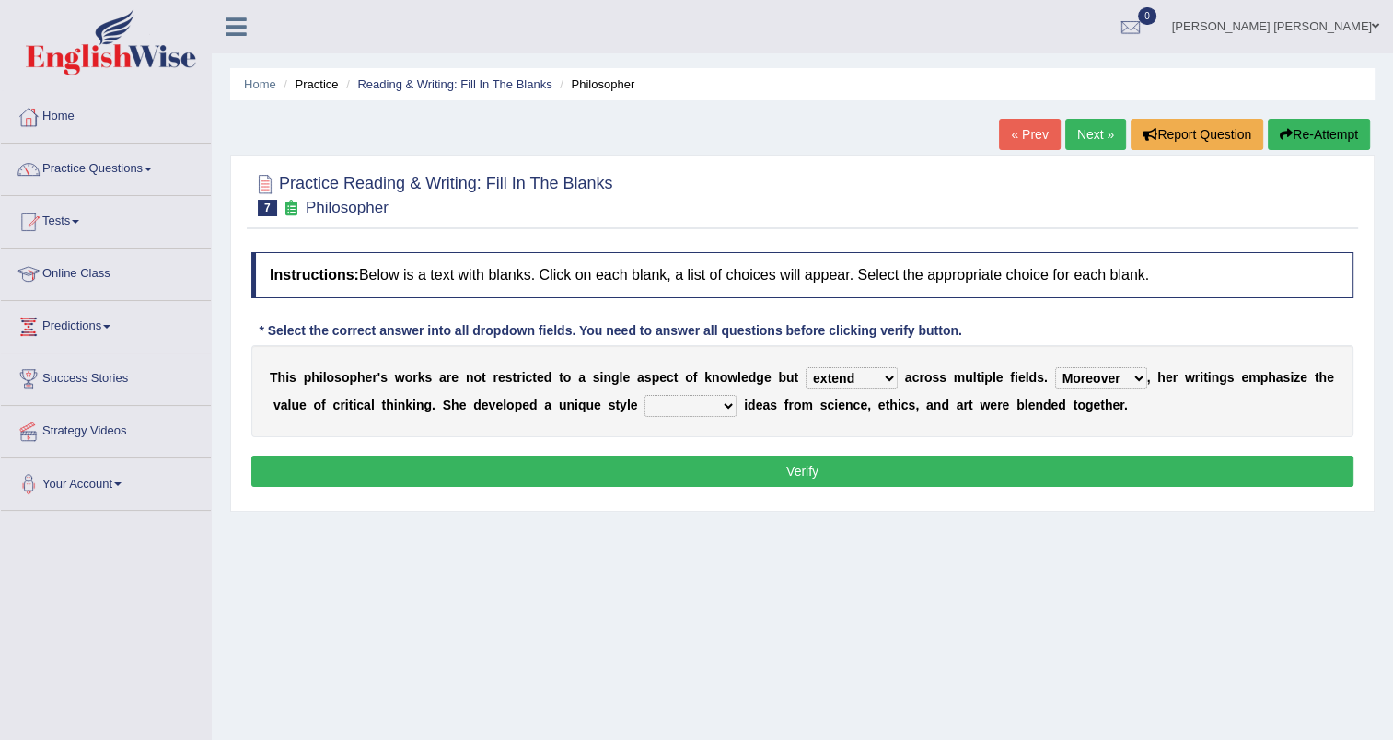
click at [644, 405] on select "in that that which in which" at bounding box center [690, 406] width 92 height 22
click at [644, 395] on select "in that that which in which" at bounding box center [690, 406] width 92 height 22
click at [644, 411] on select "in that that which in which" at bounding box center [690, 406] width 92 height 22
select select "in which"
click at [644, 395] on select "in that that which in which" at bounding box center [690, 406] width 92 height 22
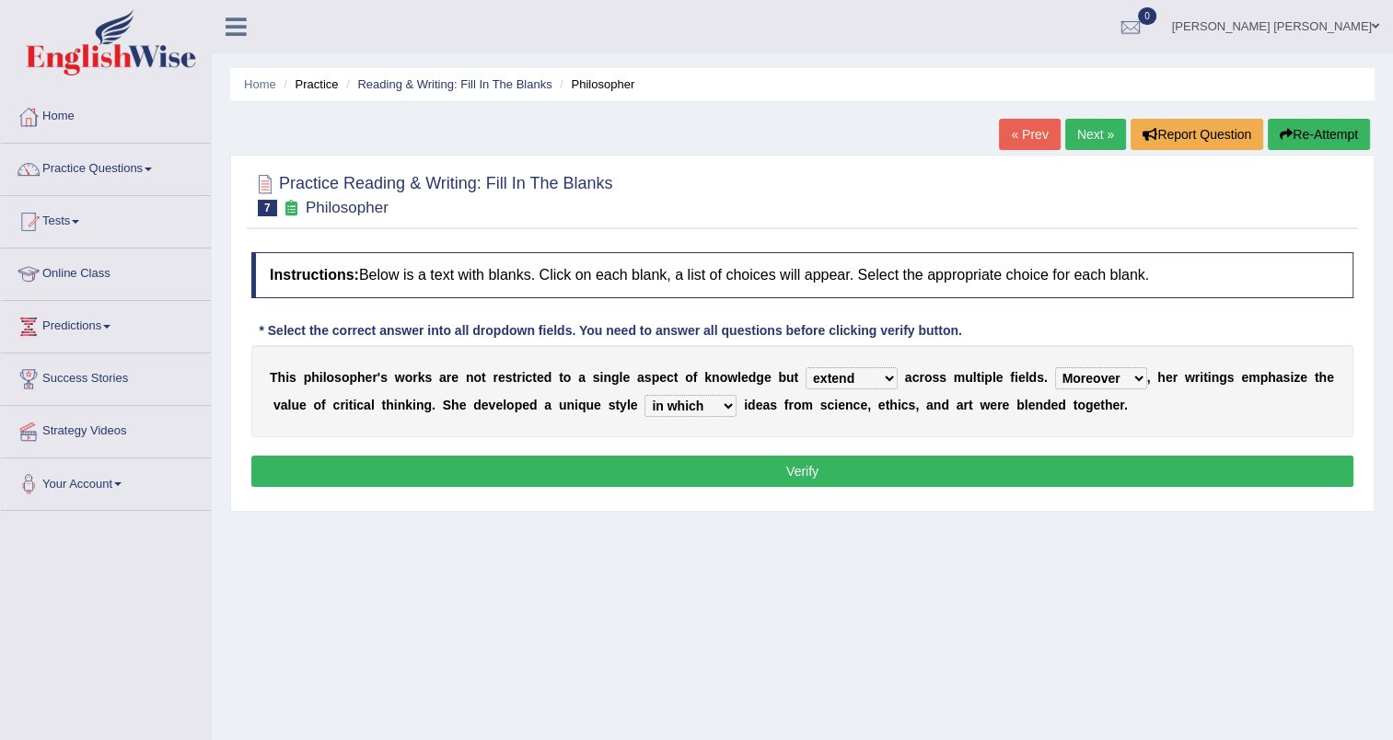
click at [644, 404] on select "in that that which in which" at bounding box center [690, 406] width 92 height 22
click at [747, 471] on button "Verify" at bounding box center [802, 471] width 1102 height 31
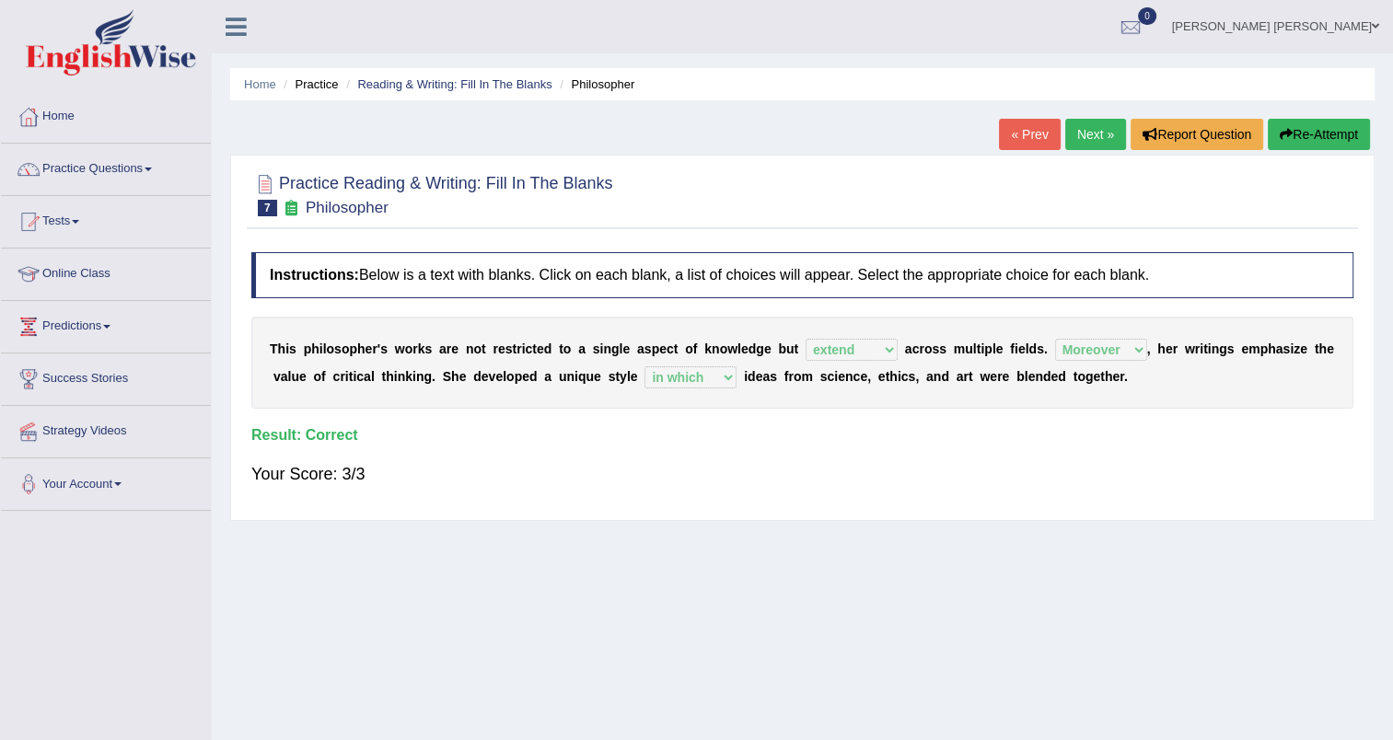
click at [899, 469] on div "Your Score: 3/3" at bounding box center [802, 474] width 1102 height 44
click at [153, 162] on link "Practice Questions" at bounding box center [106, 167] width 210 height 46
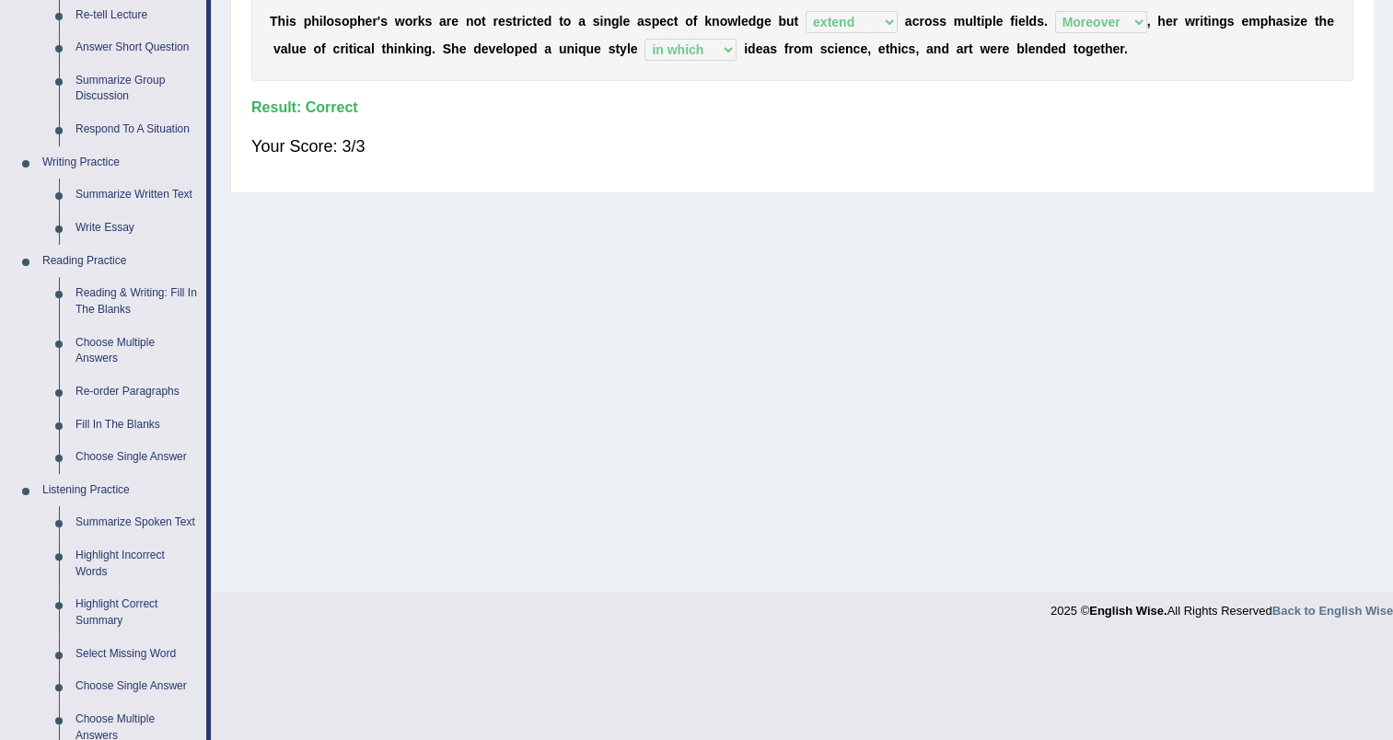
scroll to position [368, 0]
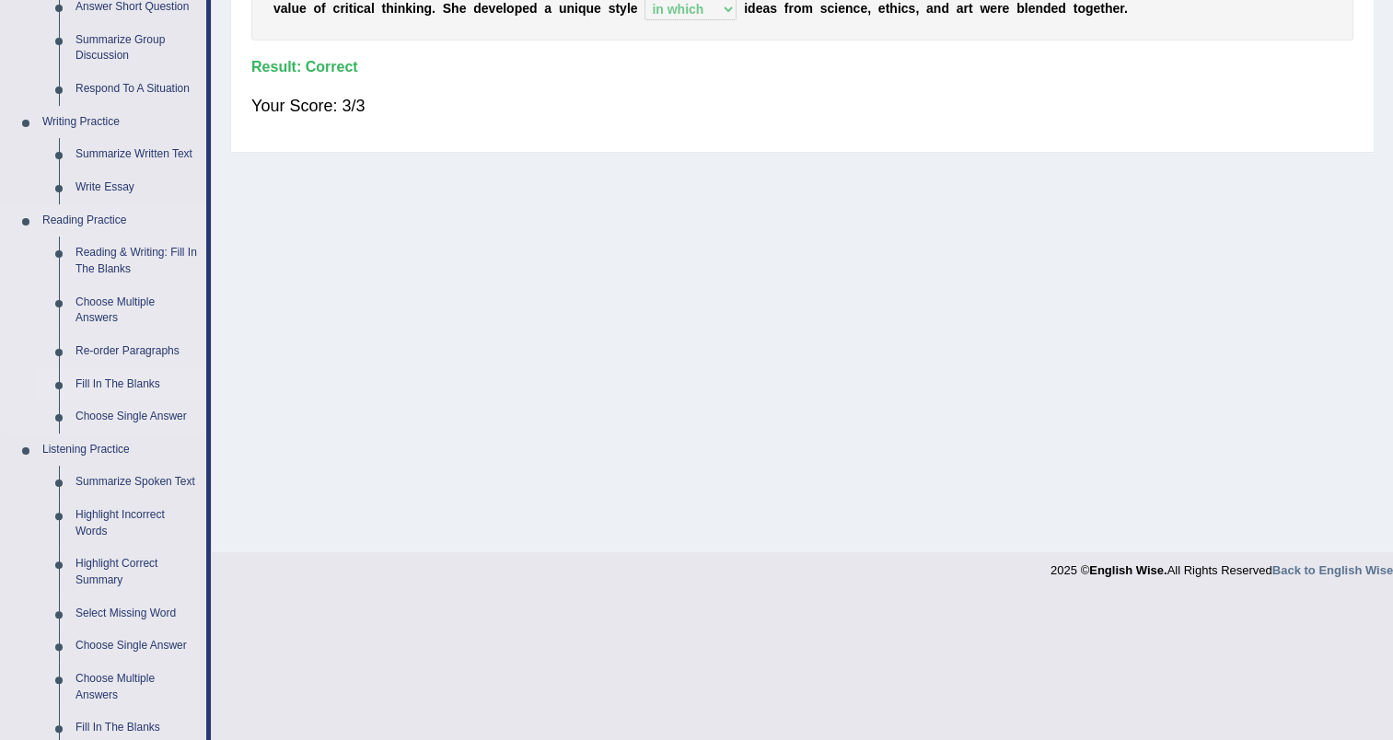
click at [133, 390] on link "Fill In The Blanks" at bounding box center [136, 384] width 139 height 33
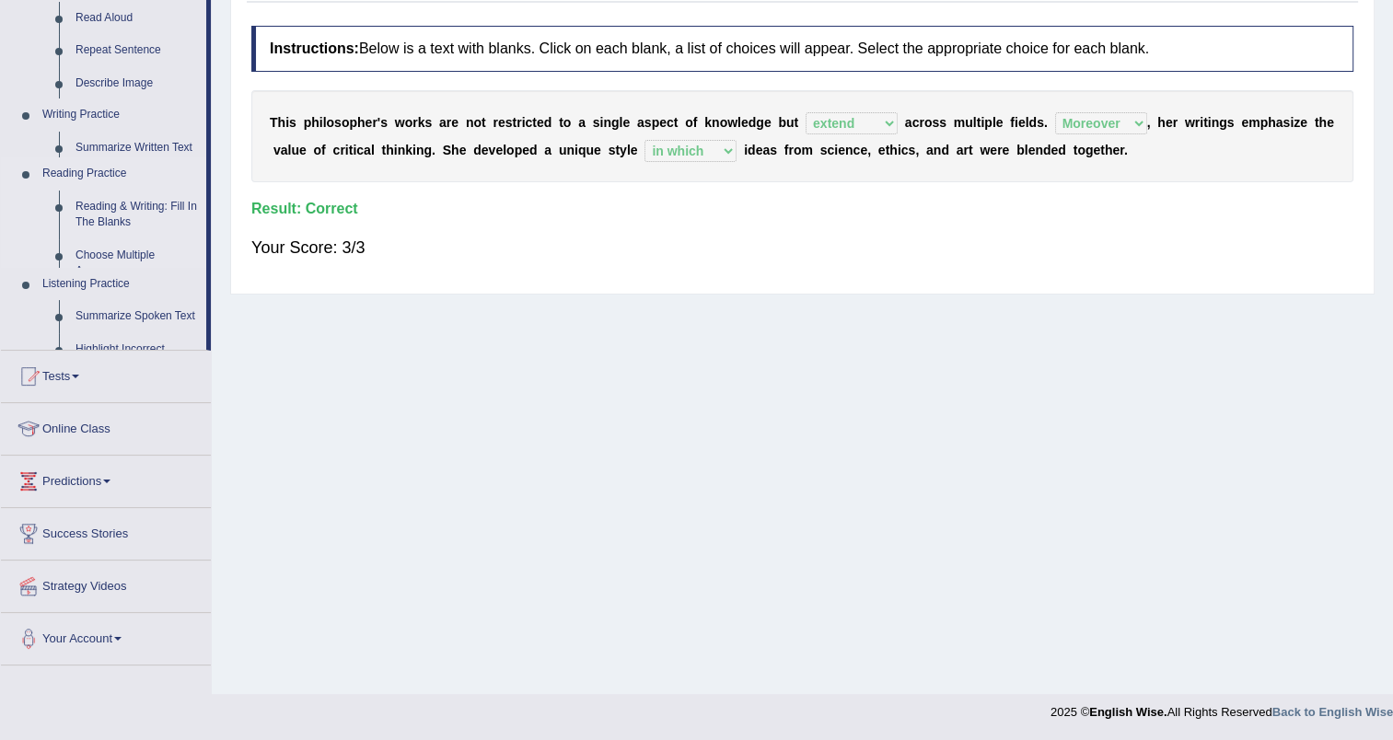
scroll to position [226, 0]
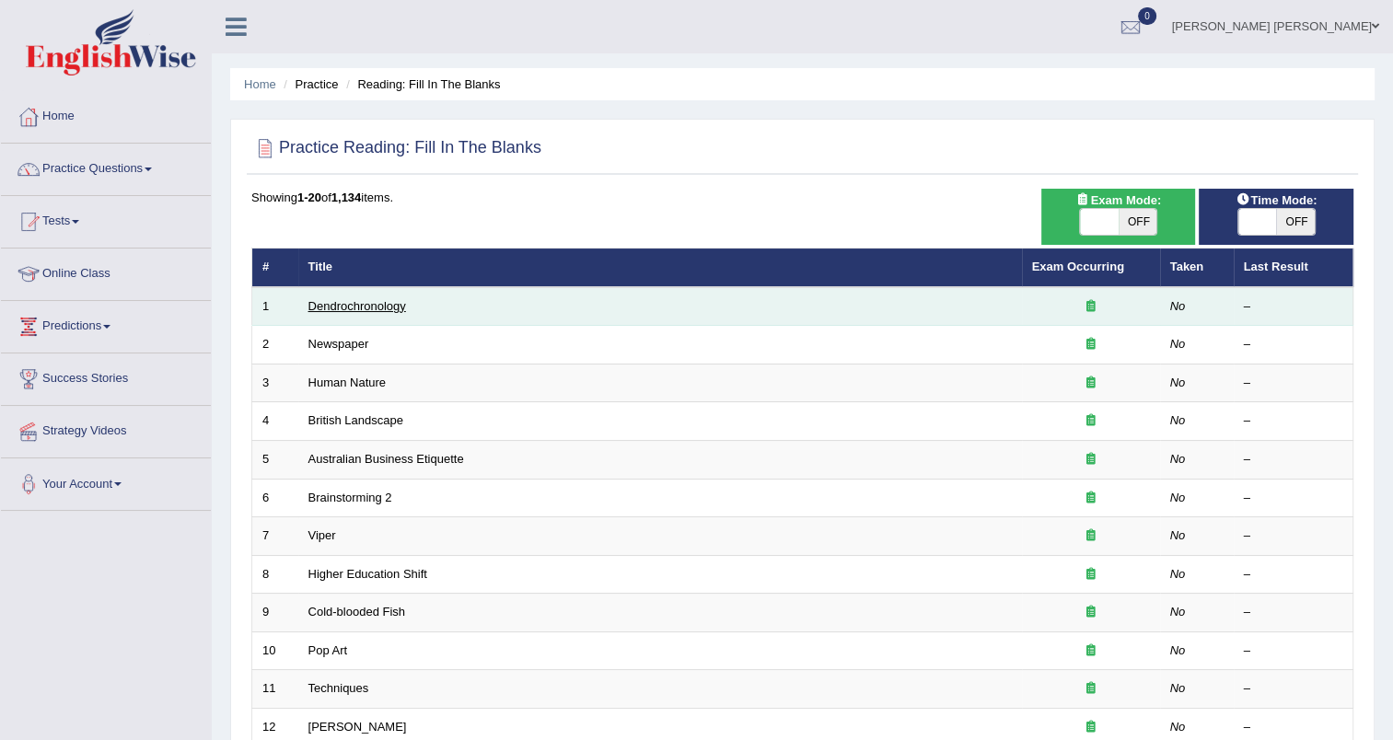
click at [395, 307] on link "Dendrochronology" at bounding box center [357, 306] width 98 height 14
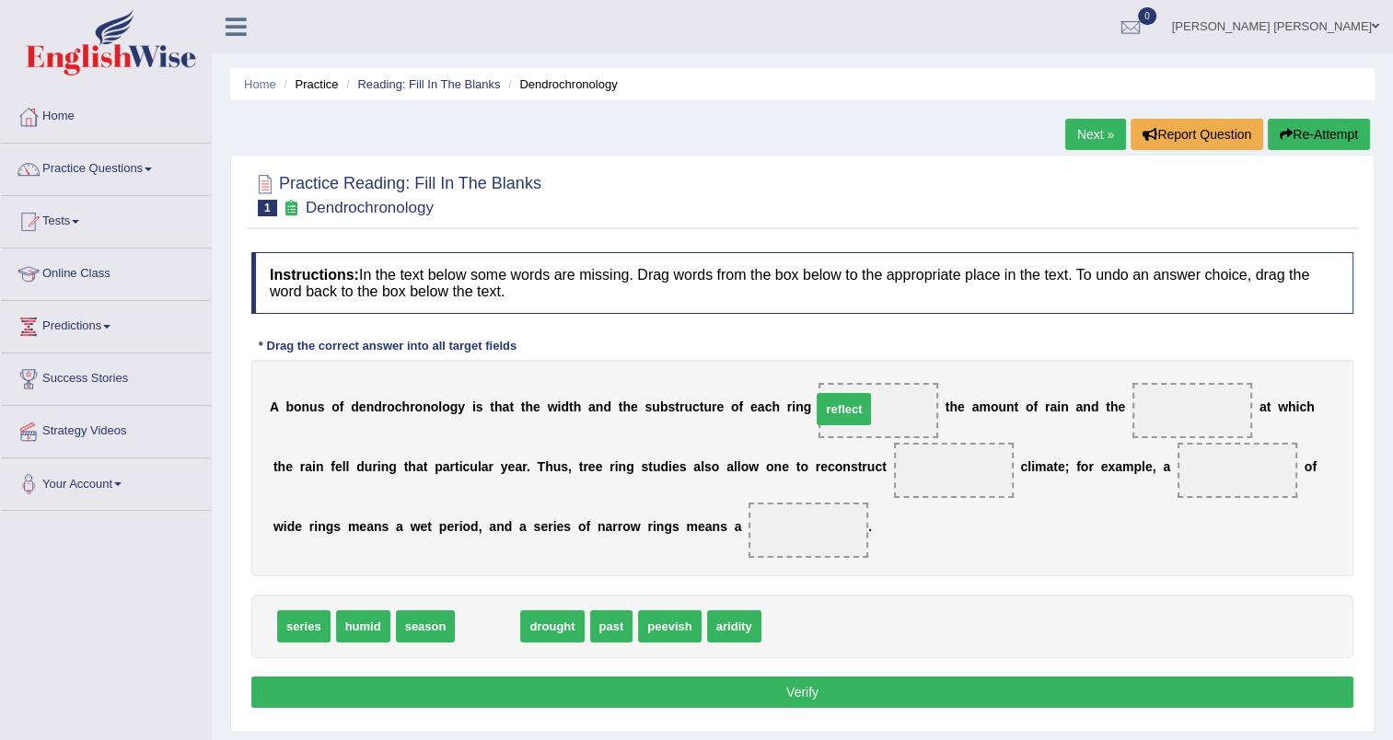
drag, startPoint x: 473, startPoint y: 626, endPoint x: 829, endPoint y: 409, distance: 417.2
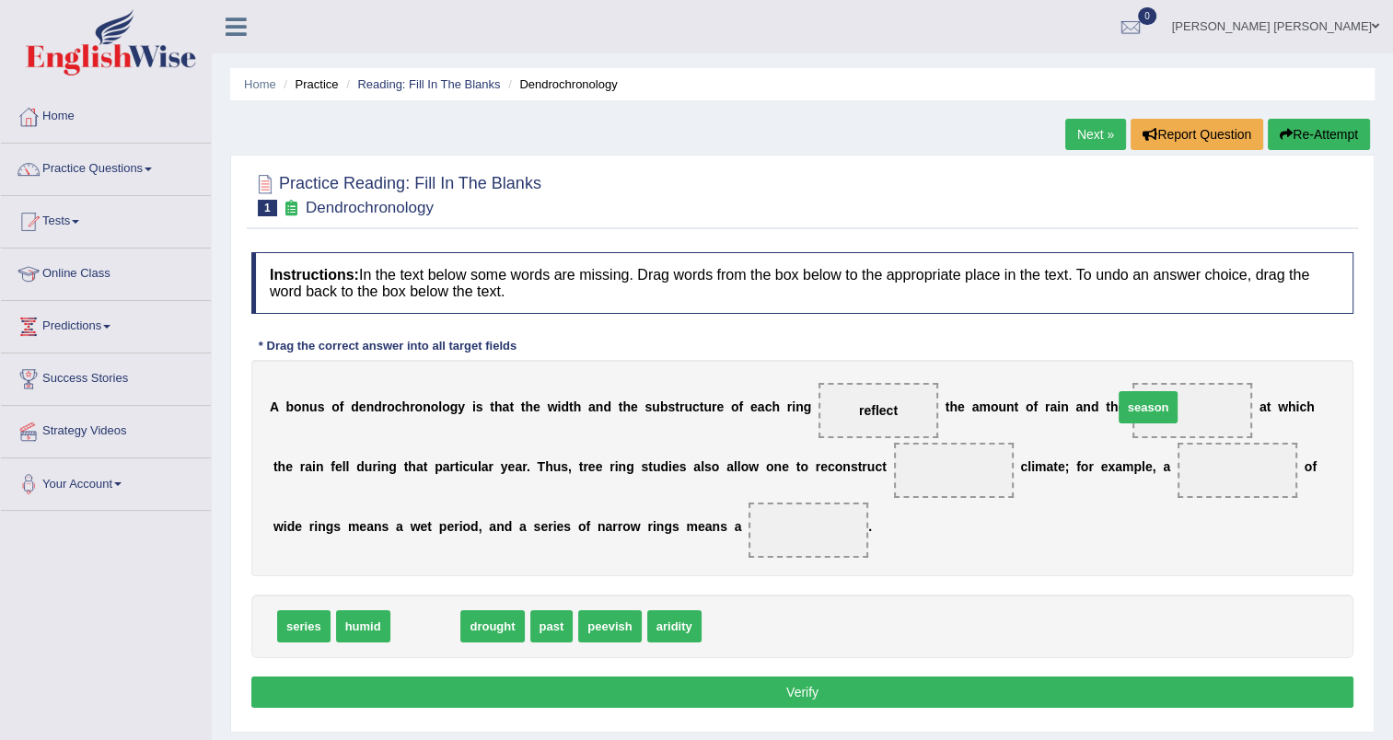
drag, startPoint x: 401, startPoint y: 624, endPoint x: 1124, endPoint y: 405, distance: 755.0
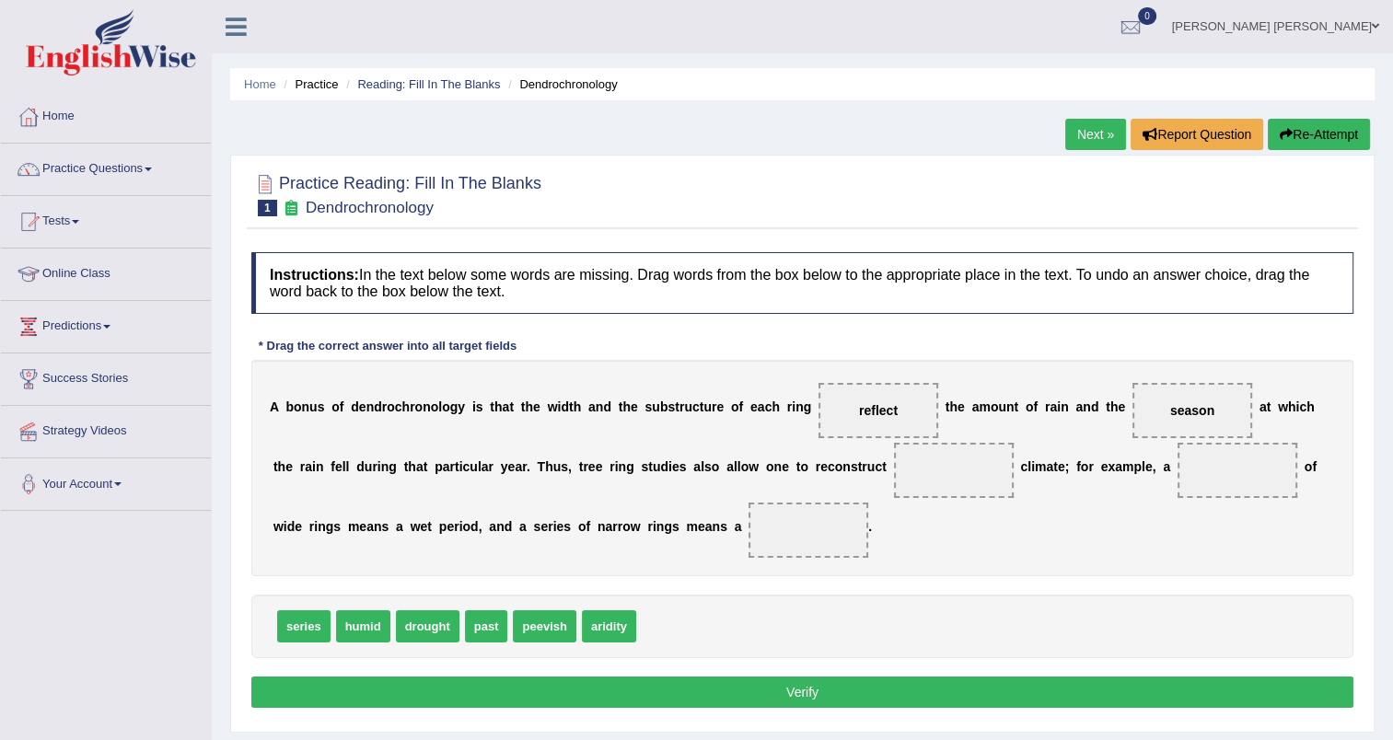
click at [539, 630] on span "peevish" at bounding box center [544, 626] width 63 height 32
drag, startPoint x: 307, startPoint y: 621, endPoint x: 1139, endPoint y: 473, distance: 845.2
drag, startPoint x: 429, startPoint y: 626, endPoint x: 839, endPoint y: 475, distance: 437.4
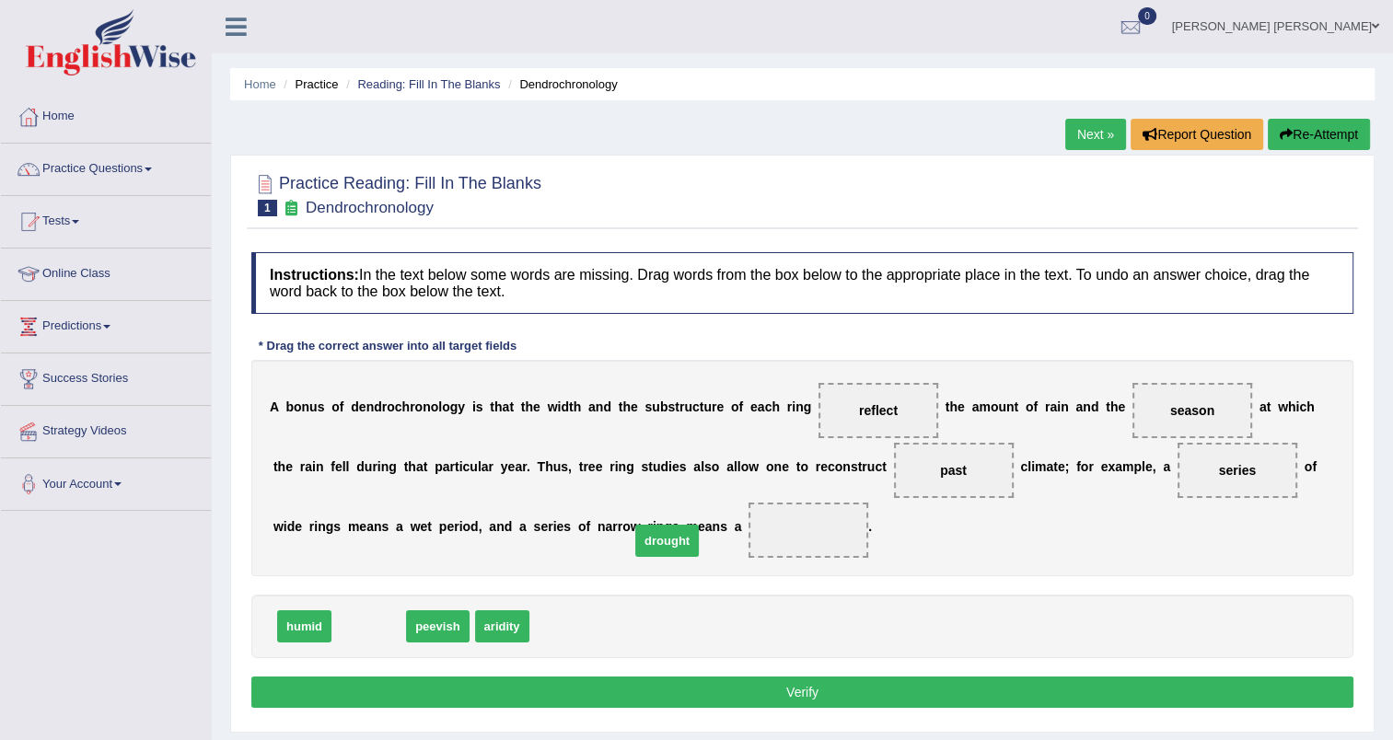
drag, startPoint x: 362, startPoint y: 630, endPoint x: 660, endPoint y: 545, distance: 310.3
drag, startPoint x: 873, startPoint y: 479, endPoint x: 614, endPoint y: 598, distance: 285.0
click at [614, 598] on div "Instructions: In the text below some words are missing. Drag words from the box…" at bounding box center [802, 483] width 1111 height 480
drag, startPoint x: 756, startPoint y: 695, endPoint x: 543, endPoint y: 561, distance: 251.0
click at [543, 561] on div "Instructions: In the text below some words are missing. Drag words from the box…" at bounding box center [802, 483] width 1111 height 480
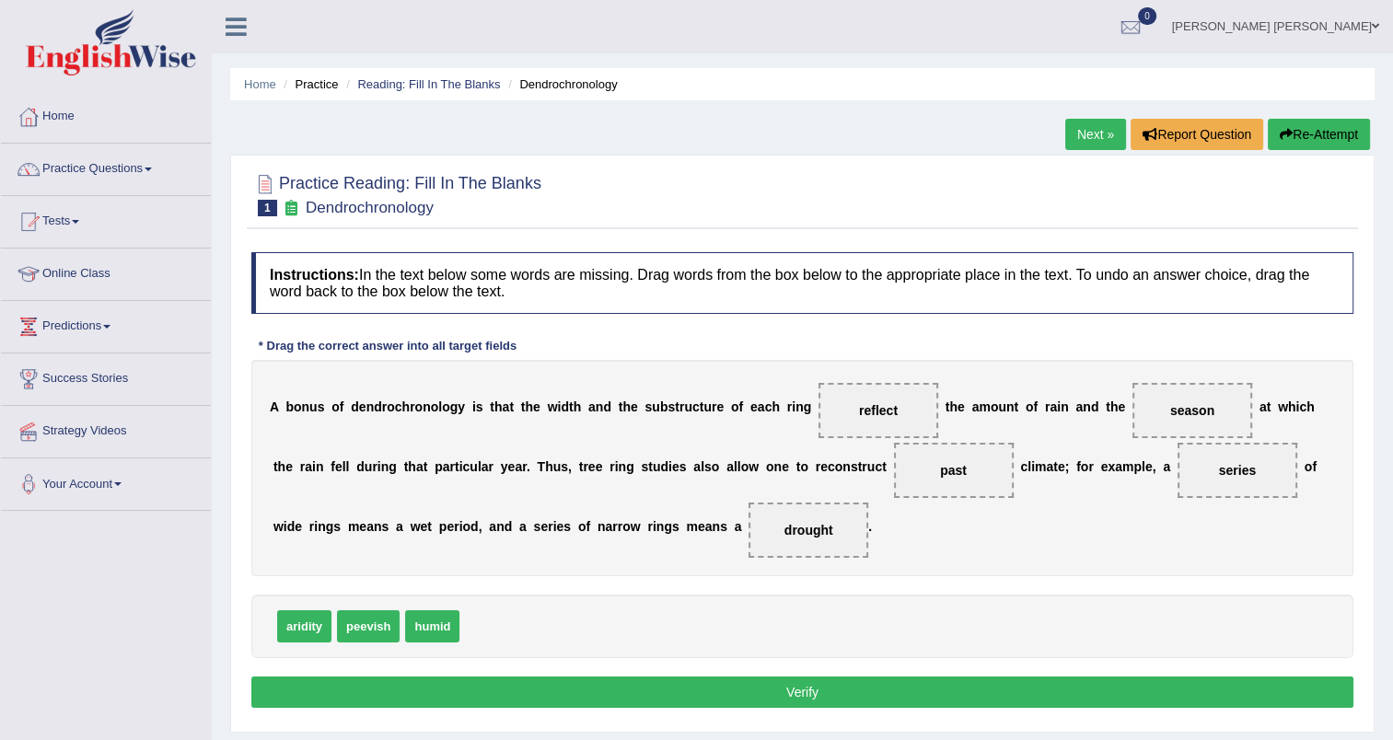
click at [700, 687] on button "Verify" at bounding box center [802, 692] width 1102 height 31
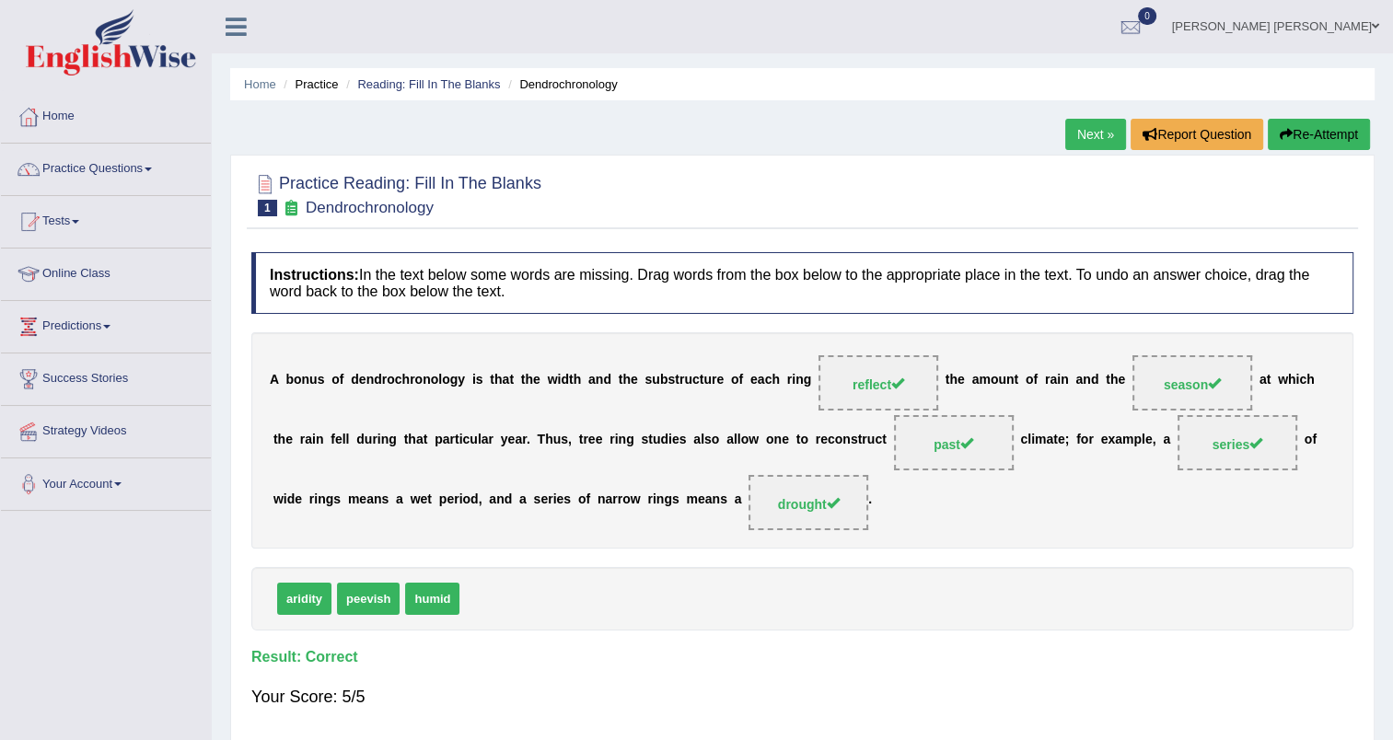
click at [1102, 138] on link "Next »" at bounding box center [1095, 134] width 61 height 31
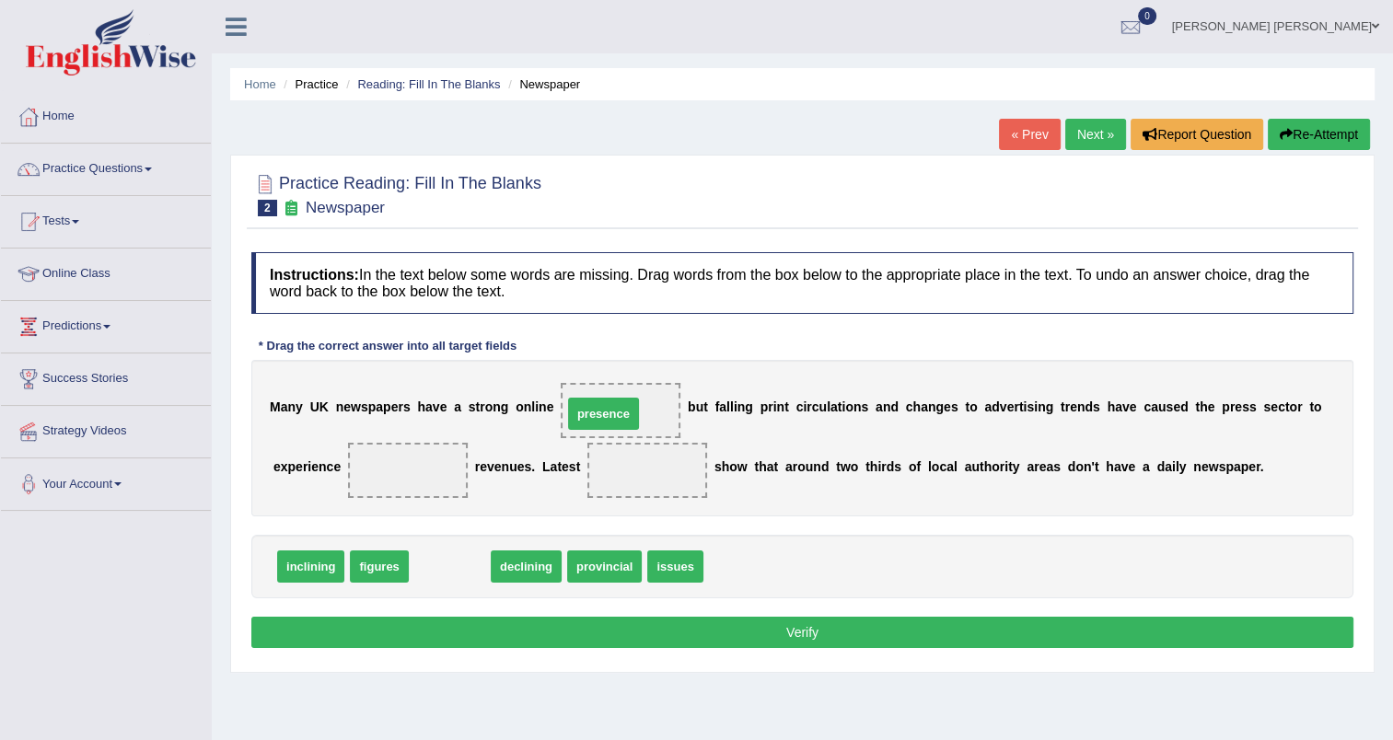
drag, startPoint x: 453, startPoint y: 567, endPoint x: 607, endPoint y: 414, distance: 217.4
drag, startPoint x: 454, startPoint y: 566, endPoint x: 363, endPoint y: 471, distance: 131.5
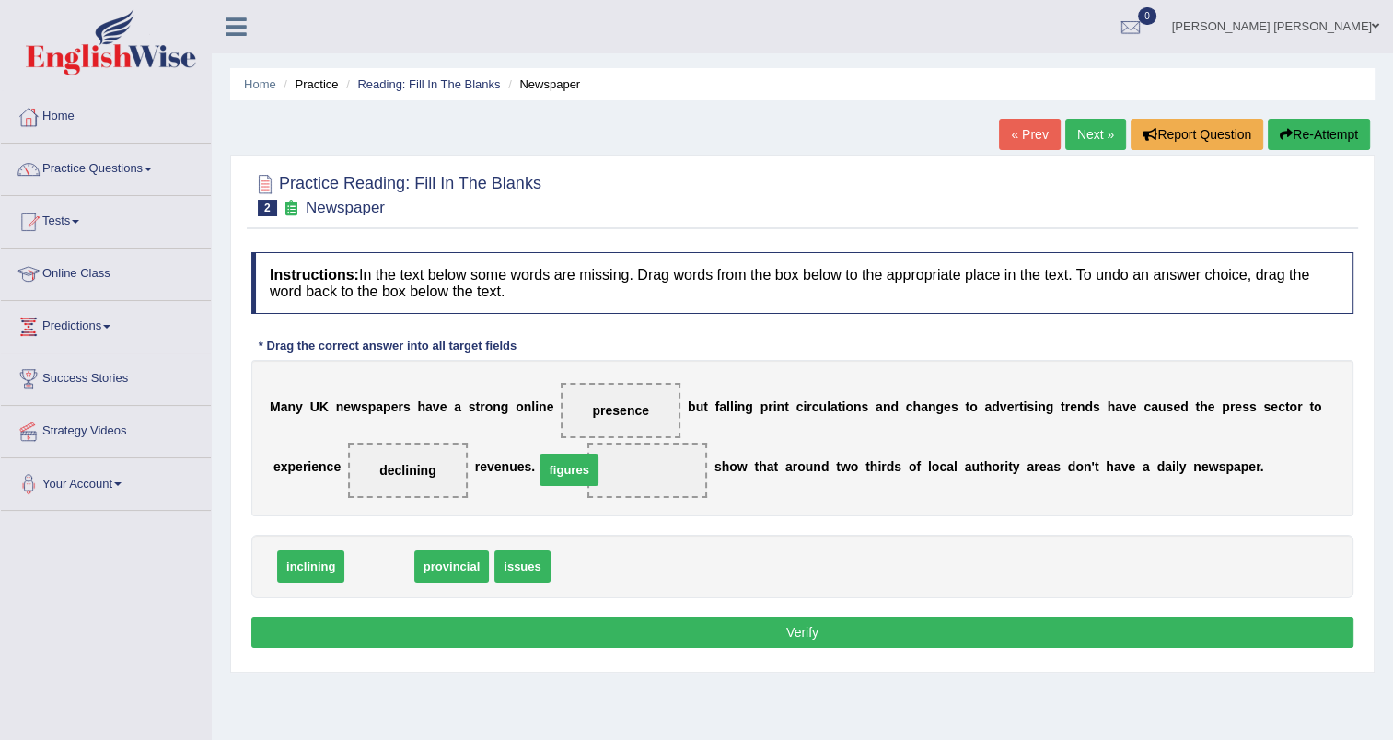
drag, startPoint x: 364, startPoint y: 568, endPoint x: 549, endPoint y: 473, distance: 207.1
click at [811, 628] on button "Verify" at bounding box center [802, 632] width 1102 height 31
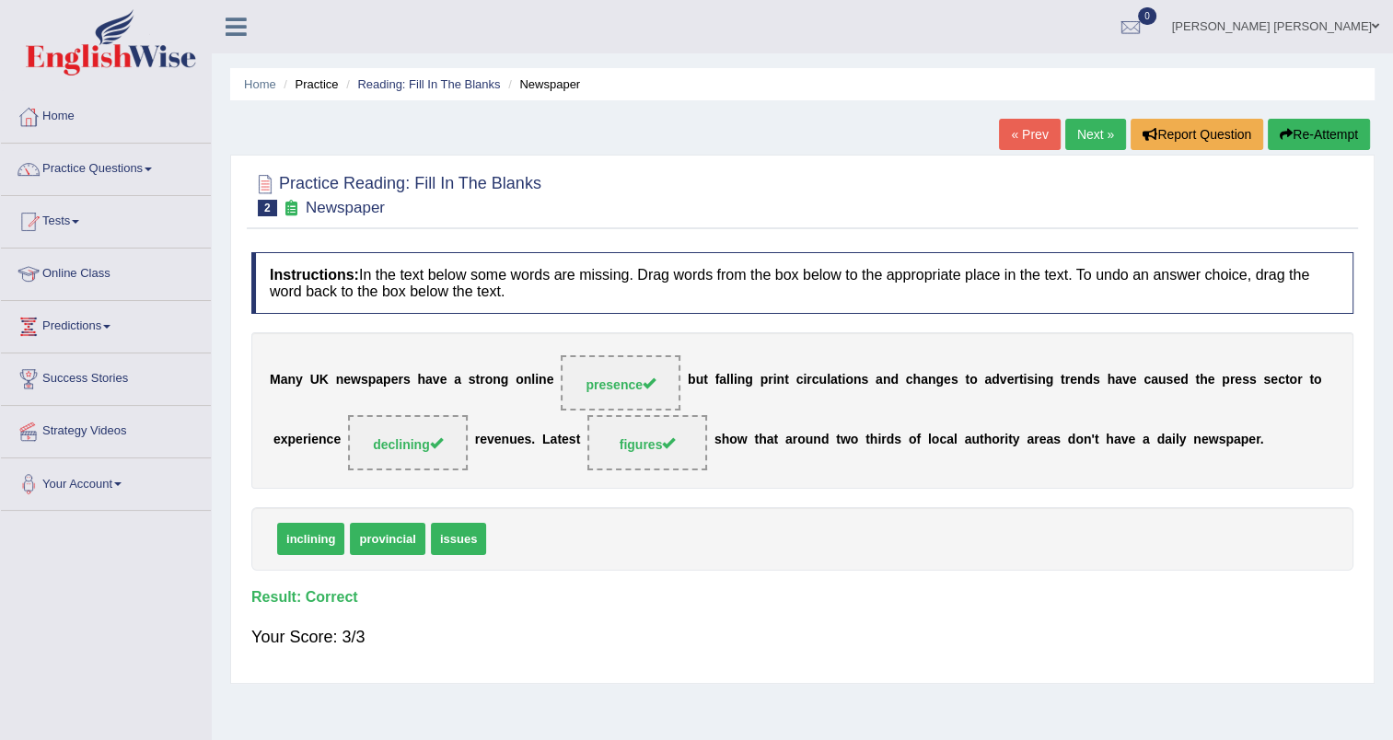
click at [1086, 133] on link "Next »" at bounding box center [1095, 134] width 61 height 31
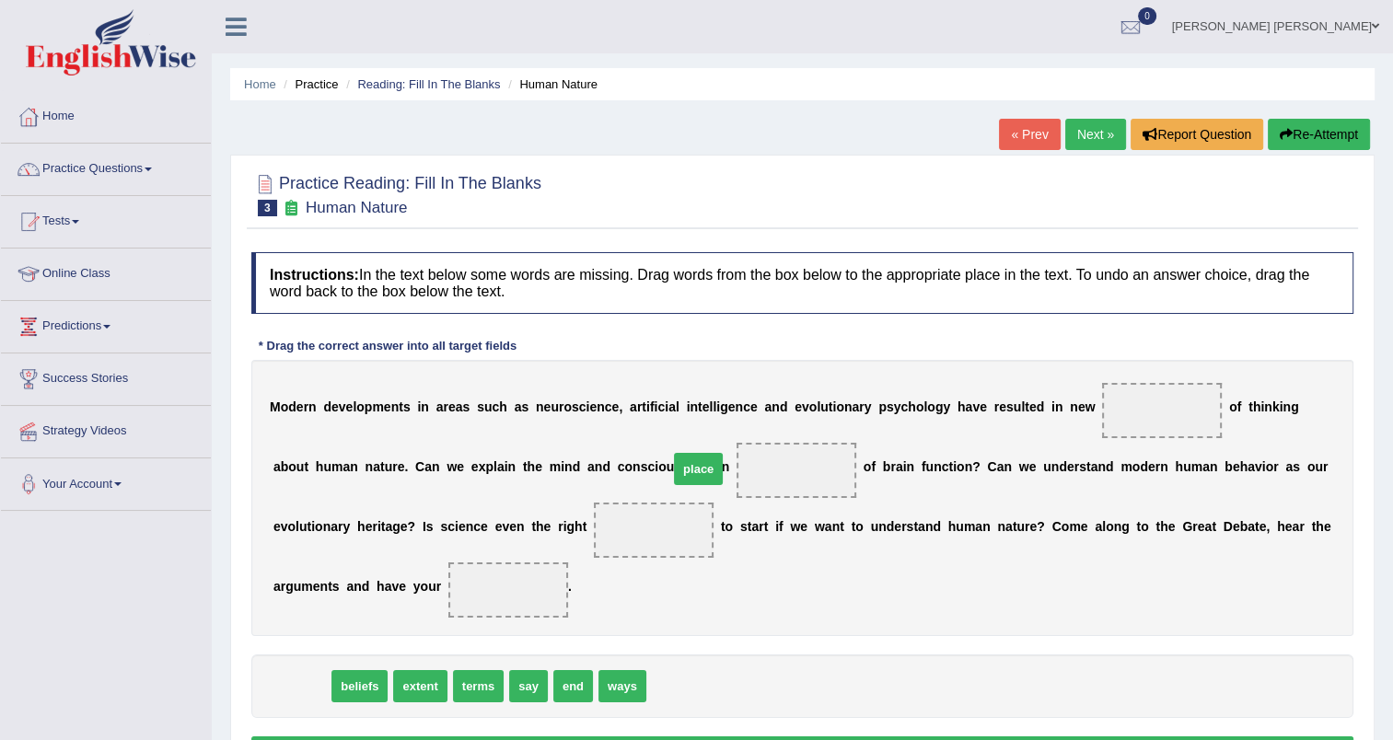
drag, startPoint x: 295, startPoint y: 688, endPoint x: 692, endPoint y: 471, distance: 452.3
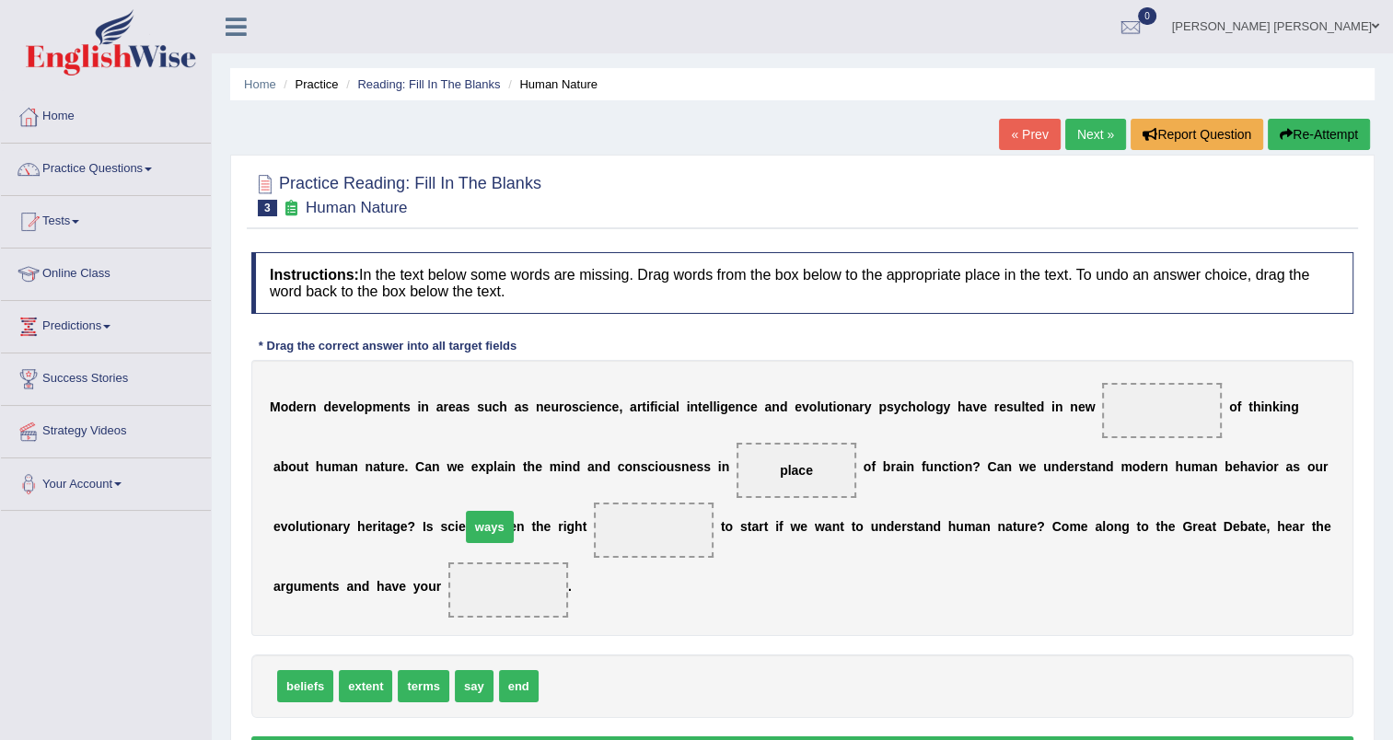
drag, startPoint x: 563, startPoint y: 695, endPoint x: 485, endPoint y: 536, distance: 177.4
drag, startPoint x: 320, startPoint y: 682, endPoint x: 339, endPoint y: 574, distance: 109.3
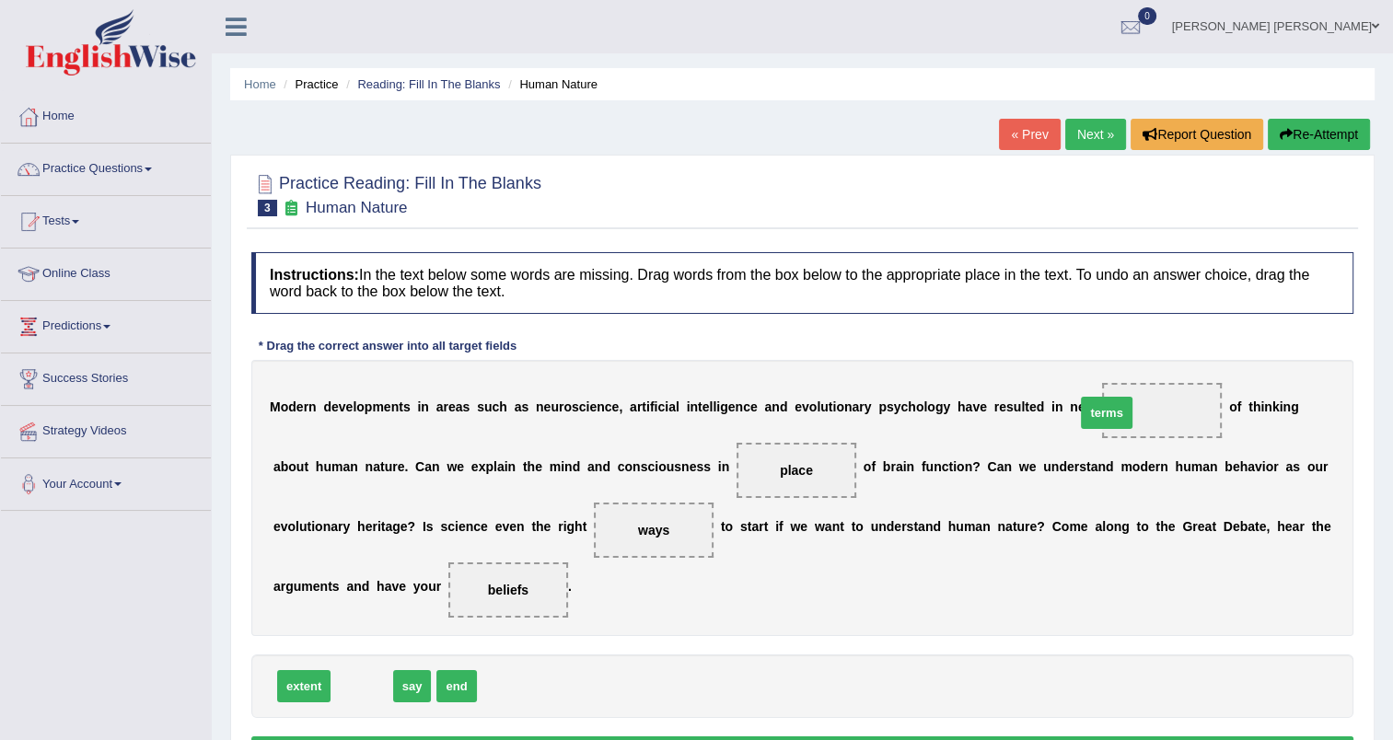
drag, startPoint x: 351, startPoint y: 691, endPoint x: 1095, endPoint y: 418, distance: 793.2
click at [567, 598] on div "M o d e r n d e v e l o p m e n t s i n a r e a s s u c h a s n e u r o s c i e…" at bounding box center [802, 498] width 1102 height 276
drag, startPoint x: 354, startPoint y: 692, endPoint x: 329, endPoint y: 596, distance: 100.0
drag, startPoint x: 464, startPoint y: 526, endPoint x: 482, endPoint y: 526, distance: 18.4
drag, startPoint x: 1099, startPoint y: 420, endPoint x: 461, endPoint y: 518, distance: 645.4
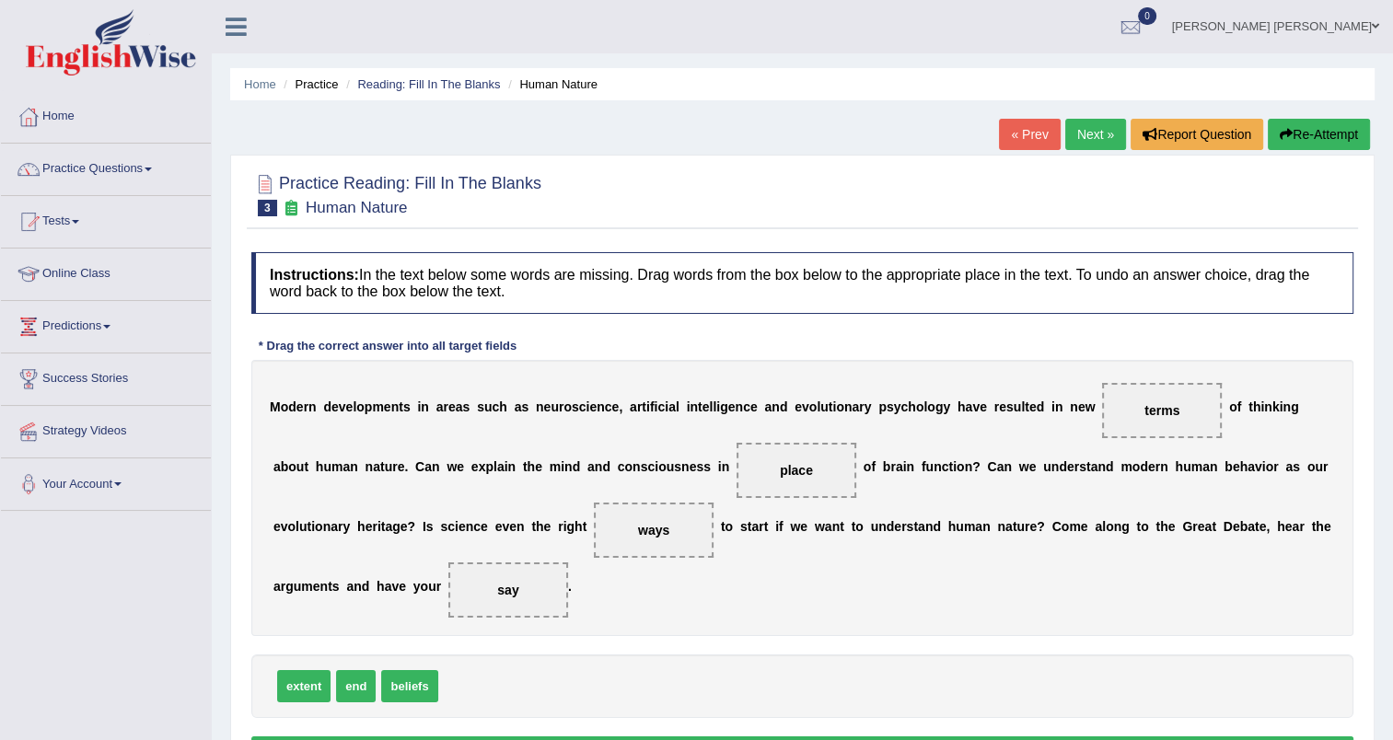
click at [463, 518] on div "M o d e r n d e v e l o p m e n t s i n a r e a s s u c h a s n e u r o s c i e…" at bounding box center [802, 498] width 1102 height 276
drag, startPoint x: 460, startPoint y: 519, endPoint x: 1096, endPoint y: 390, distance: 648.9
click at [1096, 390] on div "M o d e r n d e v e l o p m e n t s i n a r e a s s u c h a s n e u r o s c i e…" at bounding box center [802, 498] width 1102 height 276
drag, startPoint x: 1101, startPoint y: 403, endPoint x: 481, endPoint y: 652, distance: 667.4
click at [490, 690] on div "Instructions: In the text below some words are missing. Drag words from the box…" at bounding box center [802, 512] width 1111 height 539
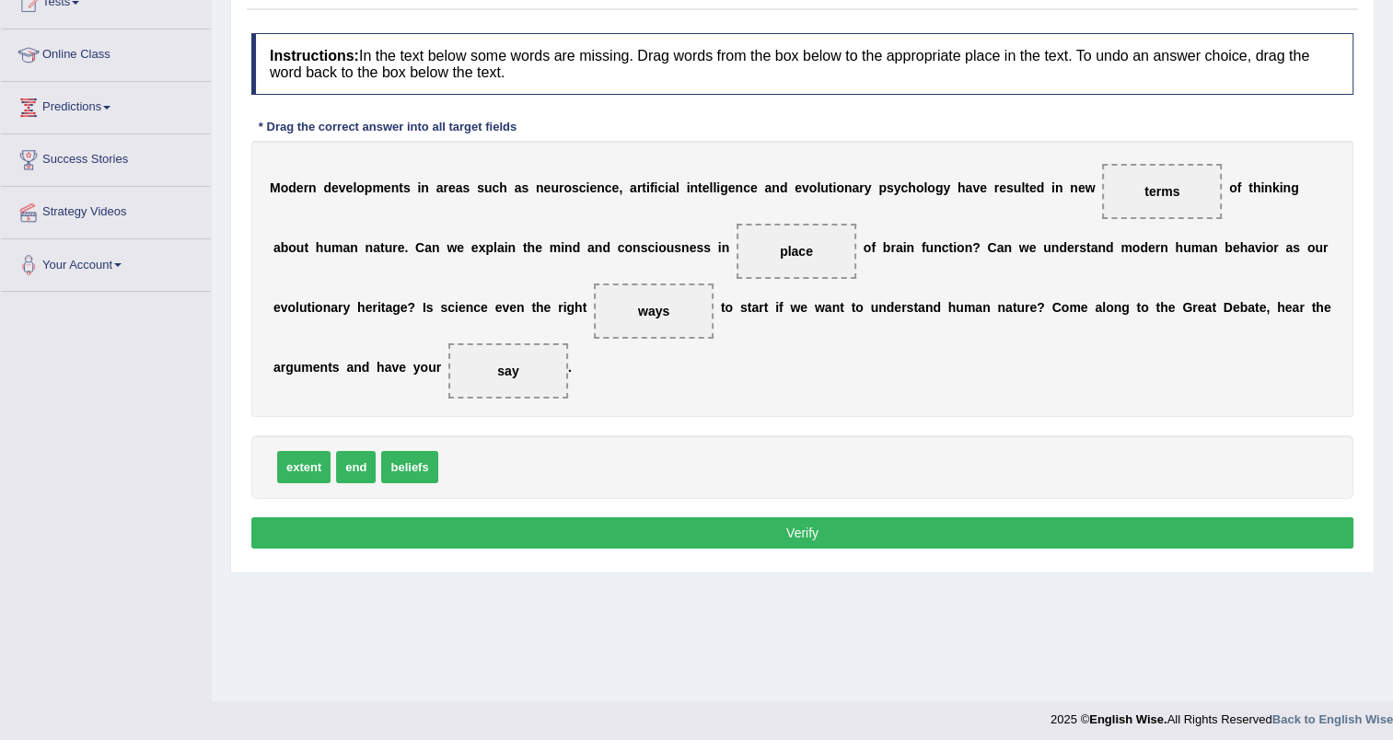
scroll to position [226, 0]
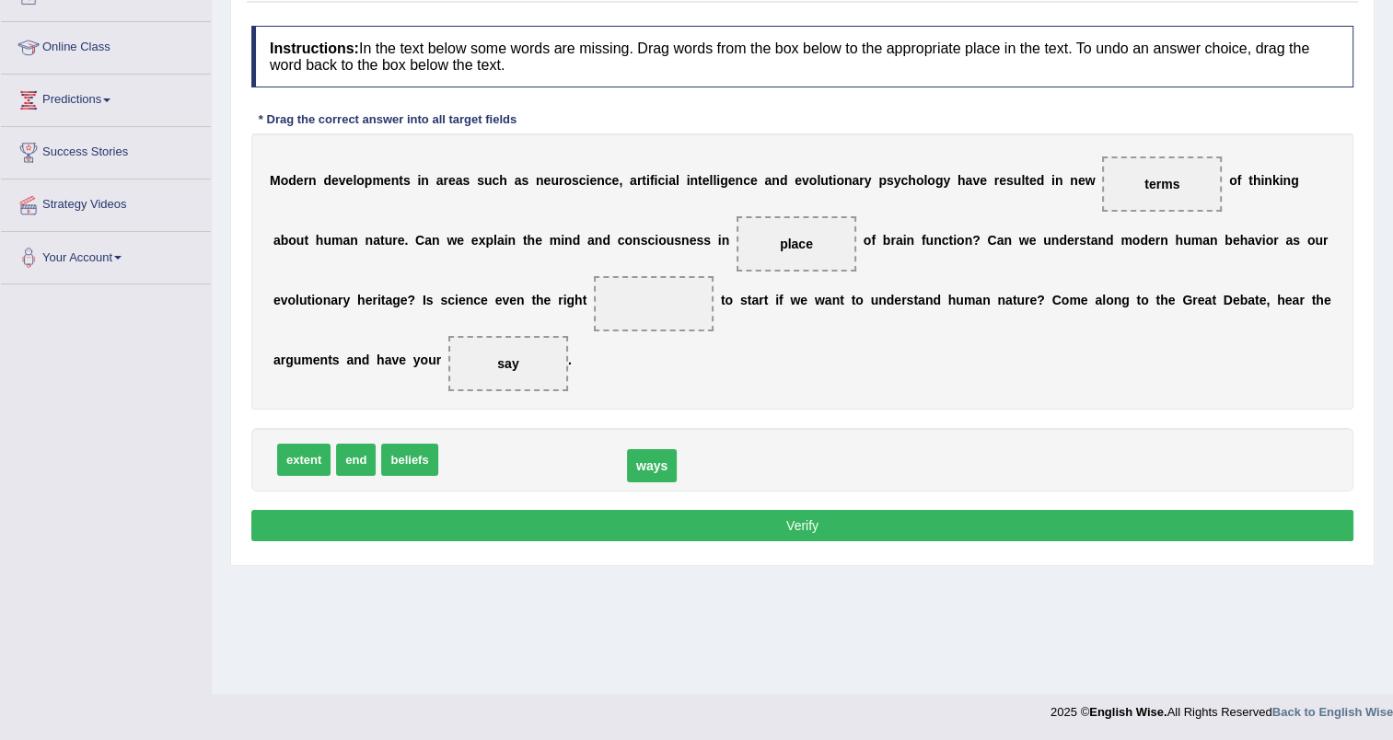
drag, startPoint x: 480, startPoint y: 295, endPoint x: 479, endPoint y: 459, distance: 163.8
drag, startPoint x: 1127, startPoint y: 162, endPoint x: 766, endPoint y: 290, distance: 382.8
click at [766, 292] on div "M o d e r n d e v e l o p m e n t s i n a r e a s s u c h a s n e u r o s c i e…" at bounding box center [802, 271] width 1102 height 276
drag, startPoint x: 1112, startPoint y: 195, endPoint x: 633, endPoint y: 398, distance: 519.7
click at [633, 398] on div "M o d e r n d e v e l o p m e n t s i n a r e a s s u c h a s n e u r o s c i e…" at bounding box center [802, 271] width 1102 height 276
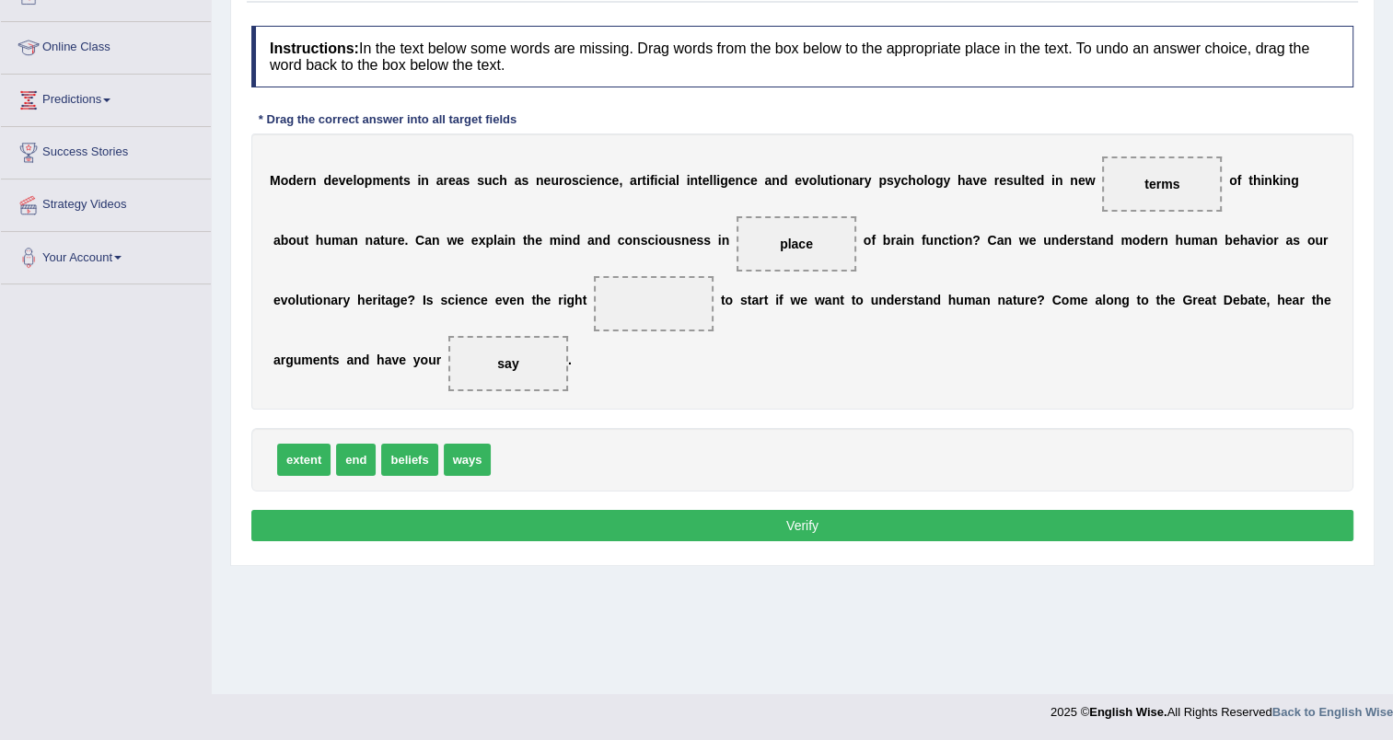
click at [1145, 185] on span "terms" at bounding box center [1162, 183] width 120 height 55
drag, startPoint x: 1108, startPoint y: 185, endPoint x: 469, endPoint y: 316, distance: 652.9
drag, startPoint x: 457, startPoint y: 457, endPoint x: 1112, endPoint y: 192, distance: 706.9
click at [698, 355] on div "M o d e r n d e v e l o p m e n t s i n a r e a s s u c h a s n e u r o s c i e…" at bounding box center [802, 271] width 1102 height 276
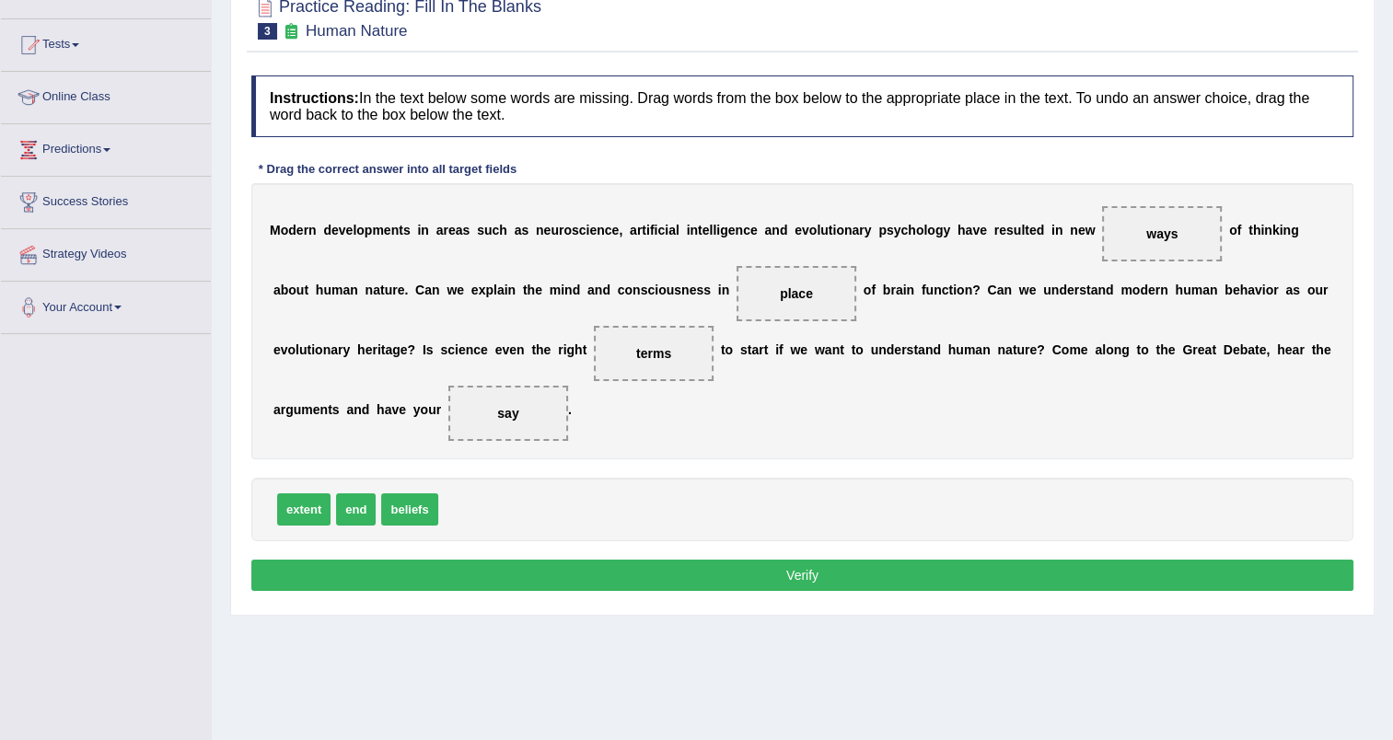
scroll to position [134, 0]
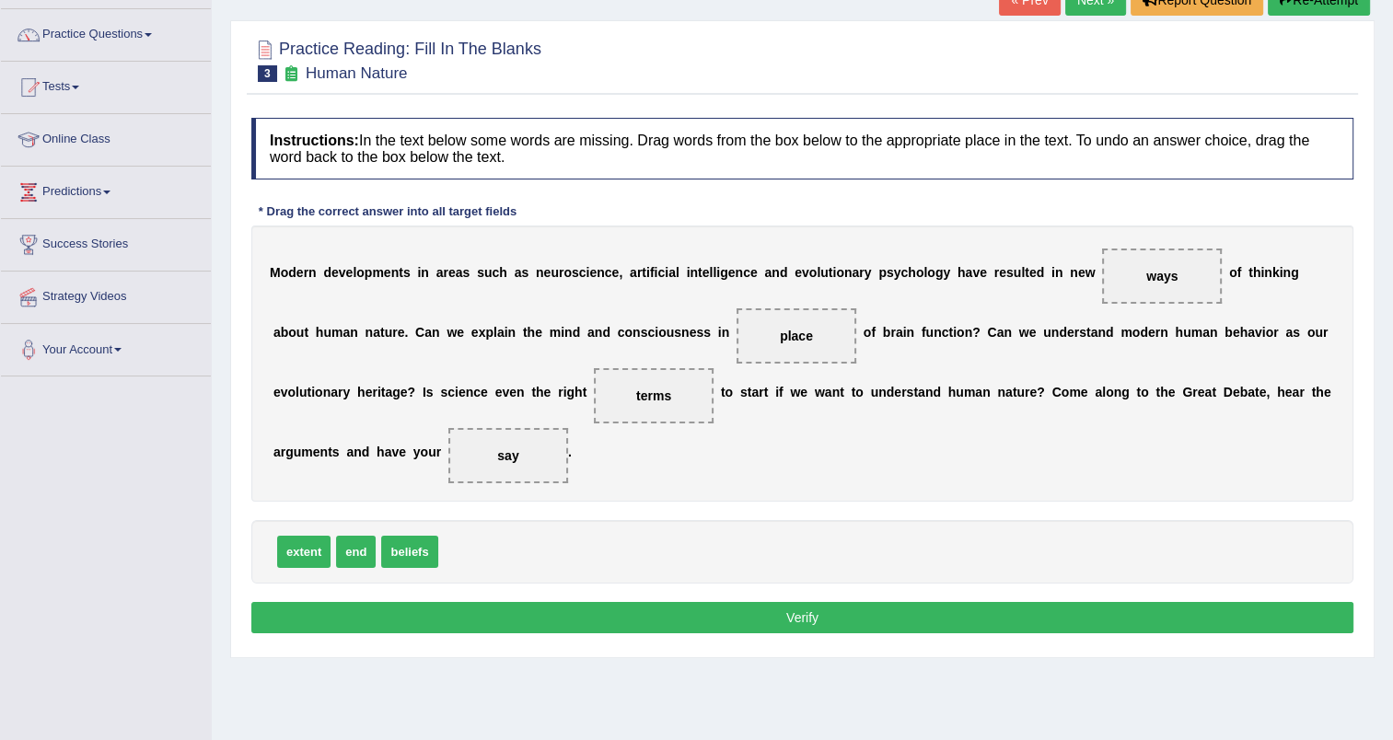
click at [765, 611] on button "Verify" at bounding box center [802, 617] width 1102 height 31
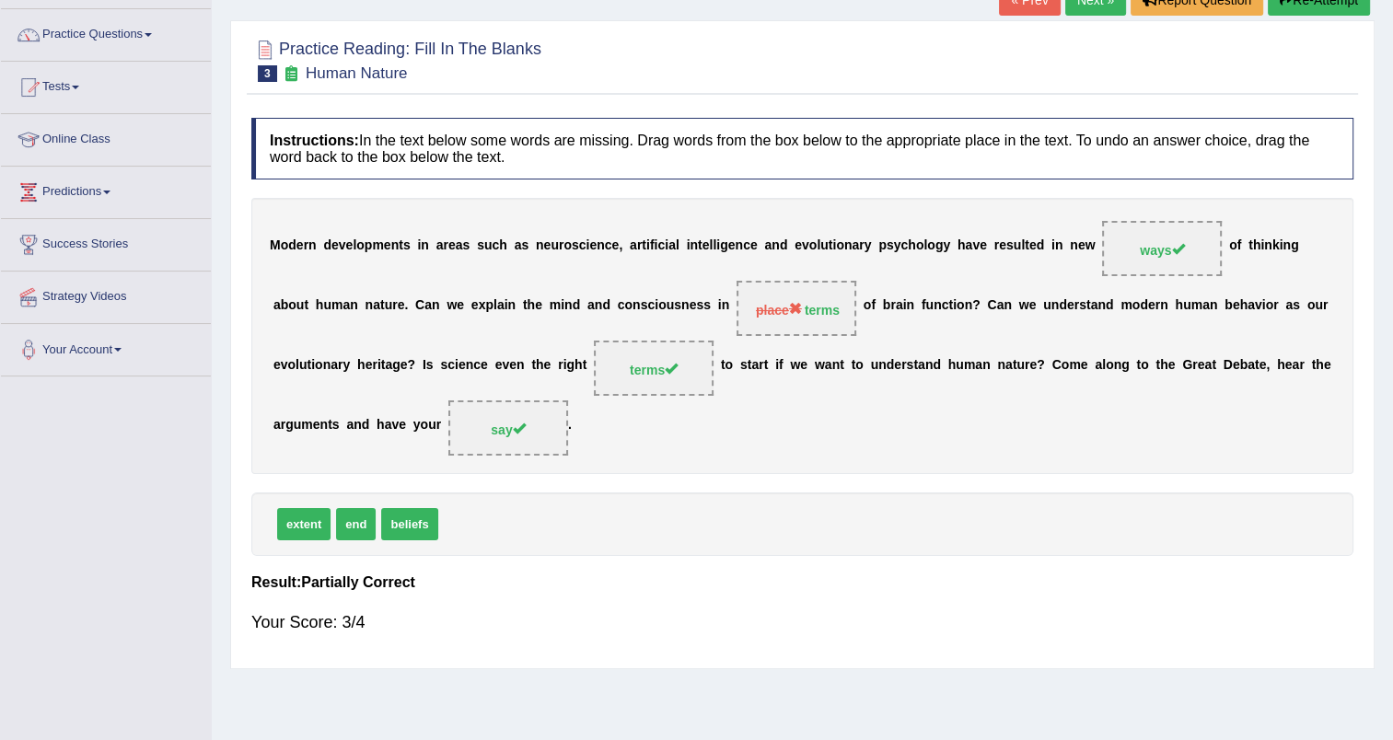
click at [804, 311] on strong "terms" at bounding box center [821, 310] width 35 height 15
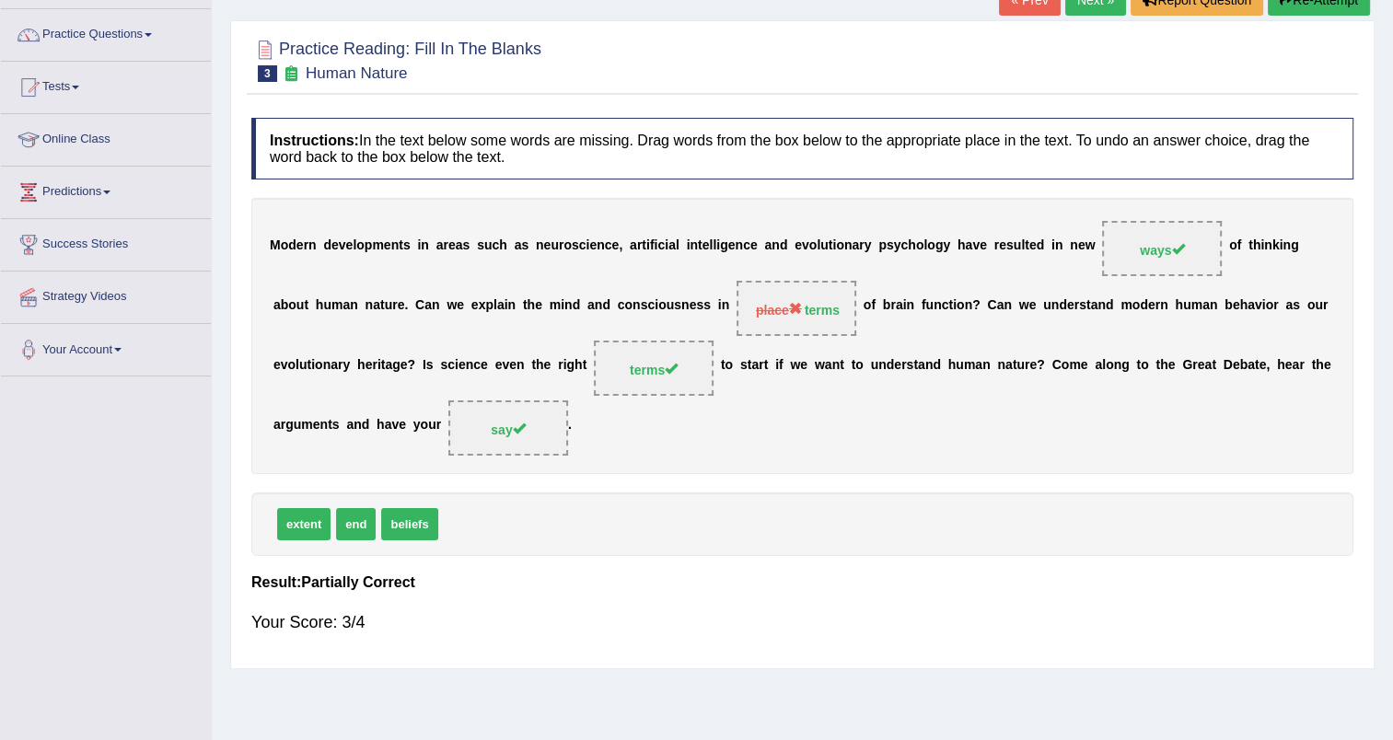
click at [804, 311] on strong "terms" at bounding box center [821, 310] width 35 height 15
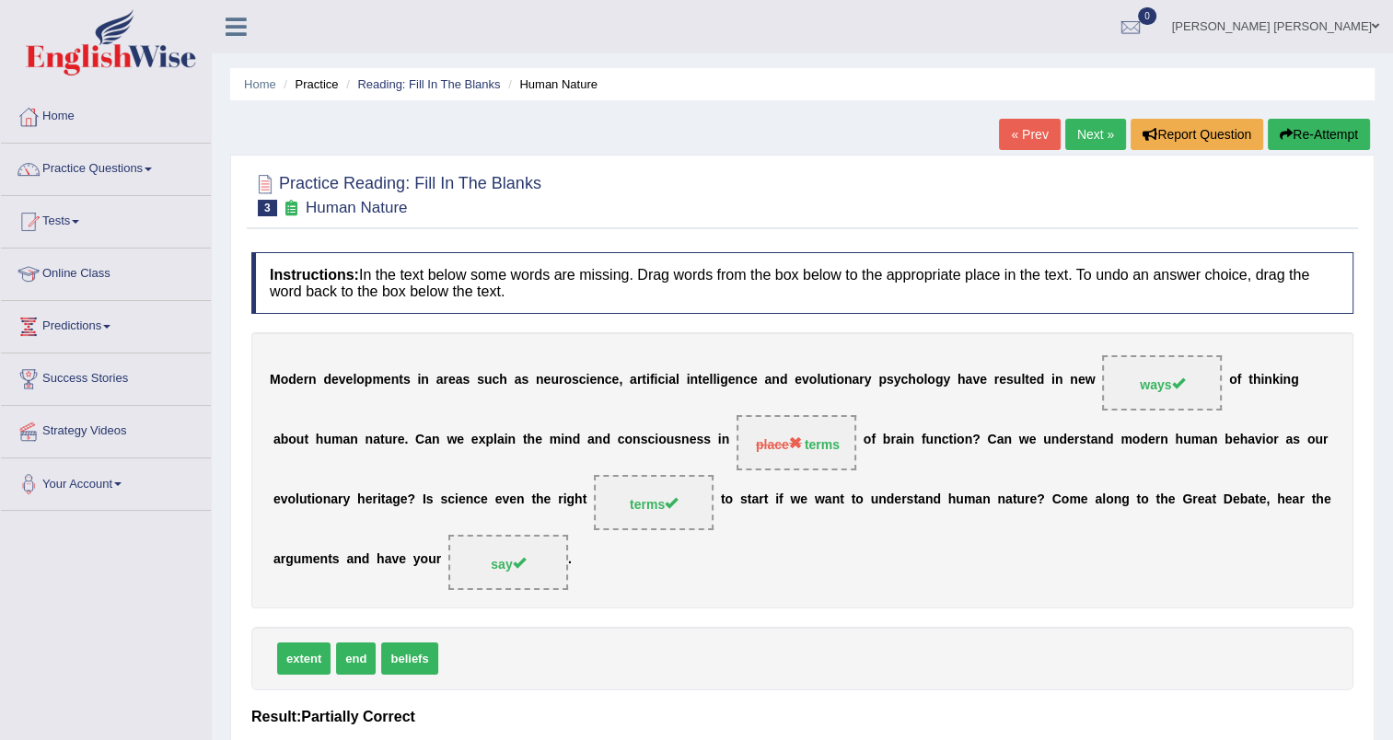
scroll to position [92, 0]
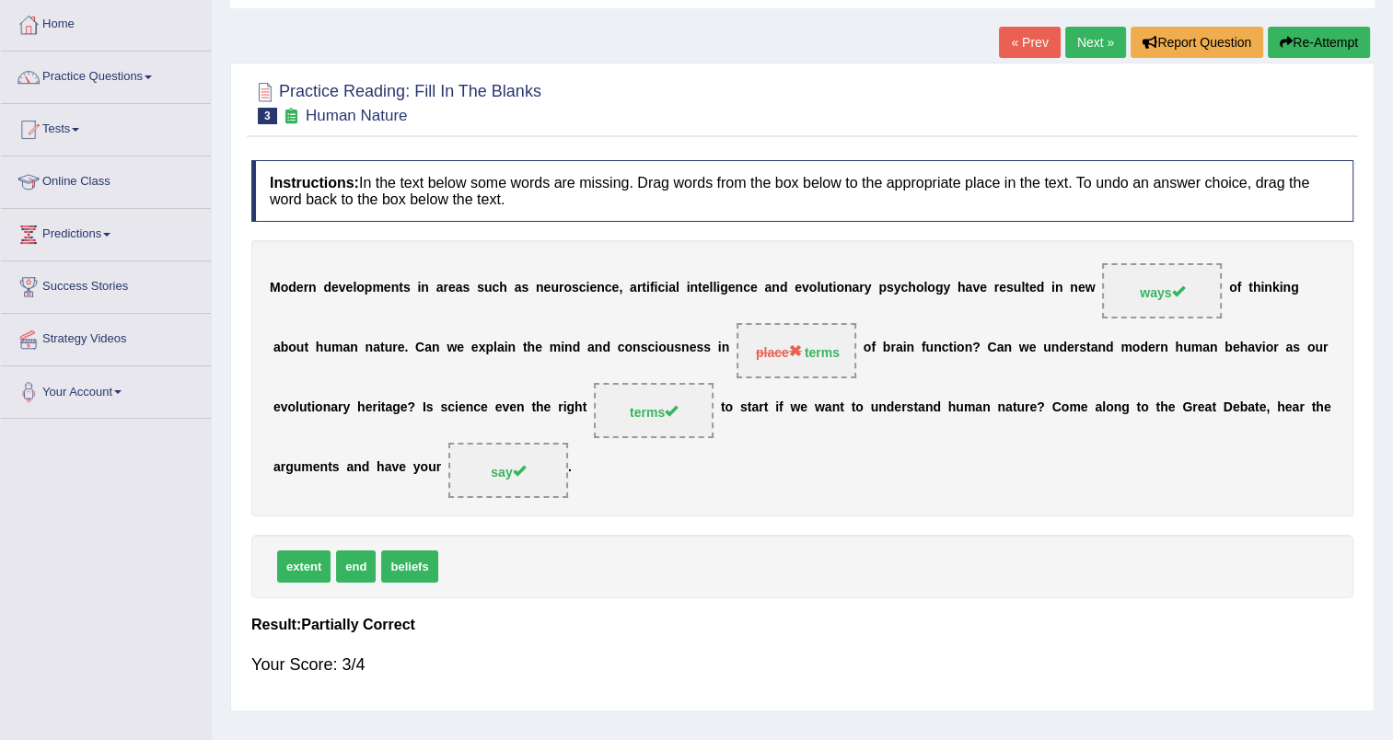
click at [1095, 42] on link "Next »" at bounding box center [1095, 42] width 61 height 31
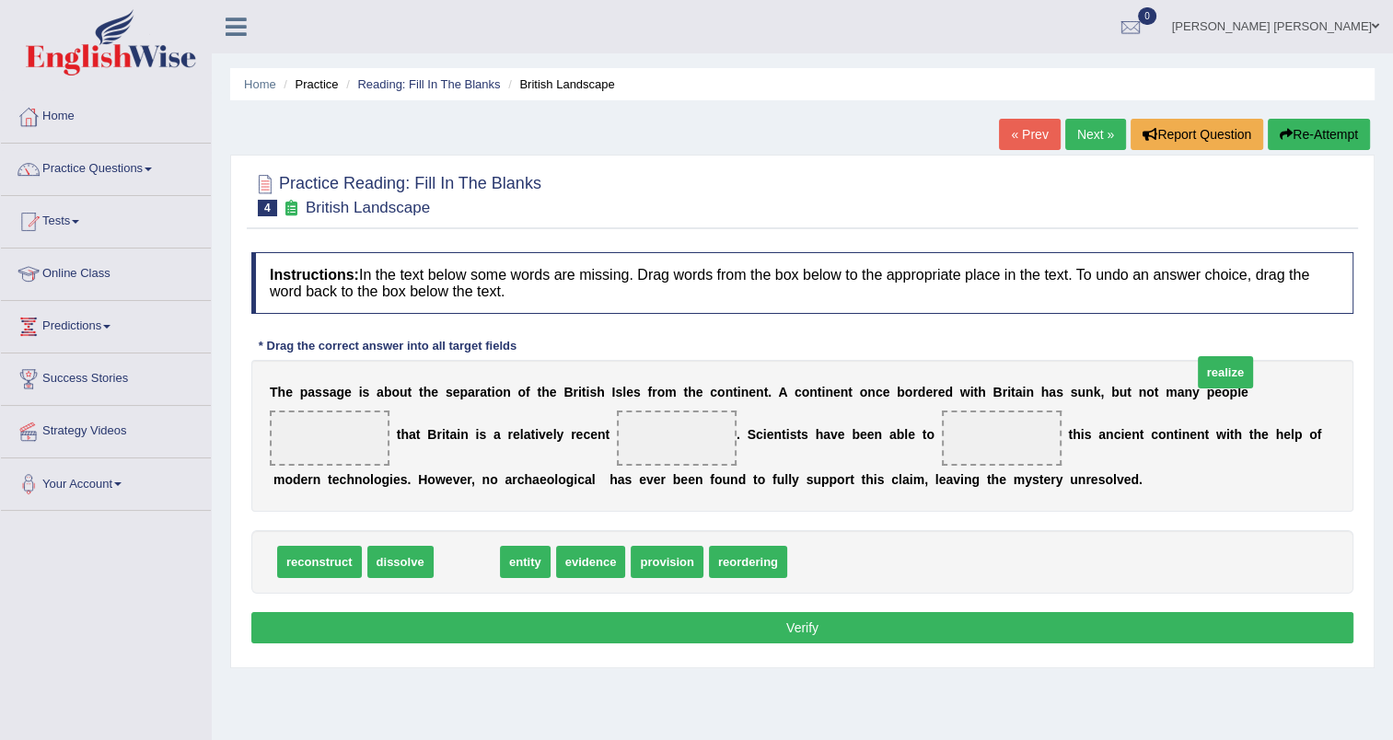
drag, startPoint x: 464, startPoint y: 591, endPoint x: 1222, endPoint y: 401, distance: 781.8
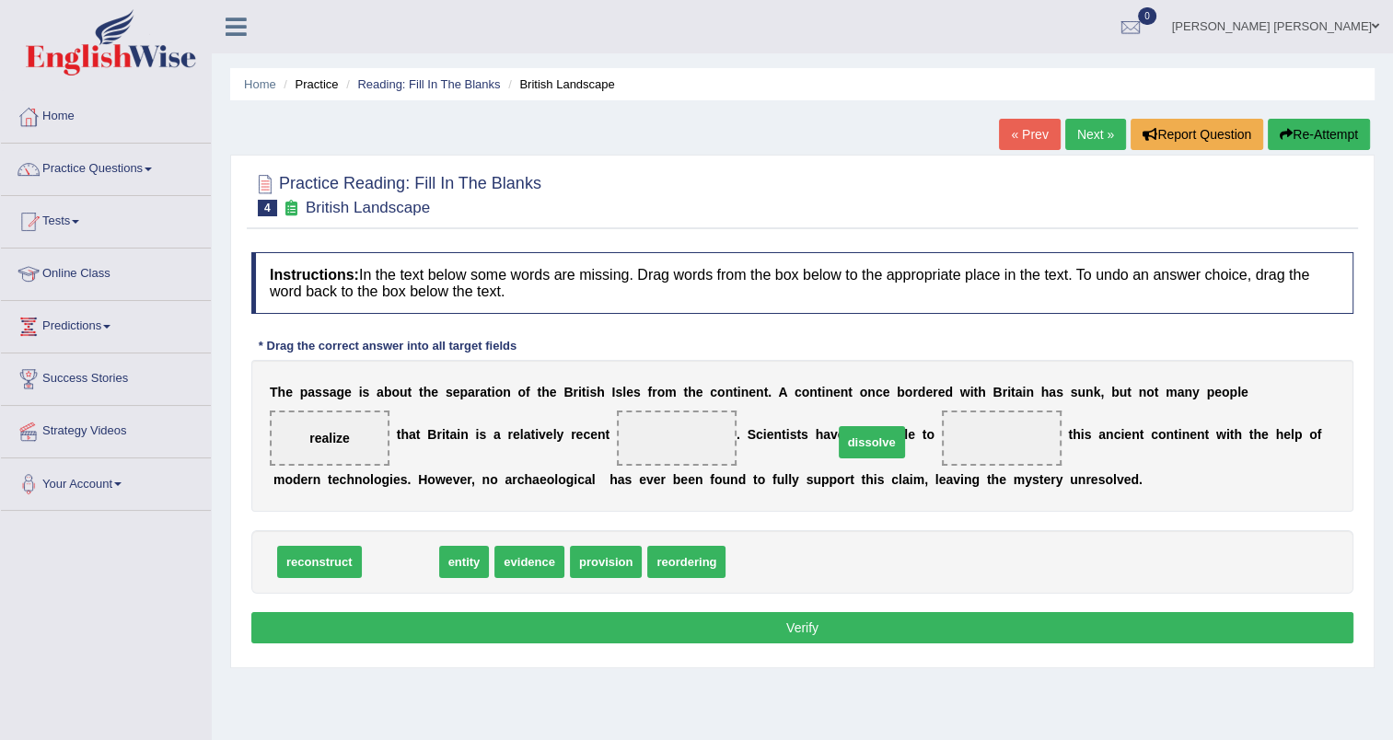
drag, startPoint x: 398, startPoint y: 589, endPoint x: 869, endPoint y: 469, distance: 486.2
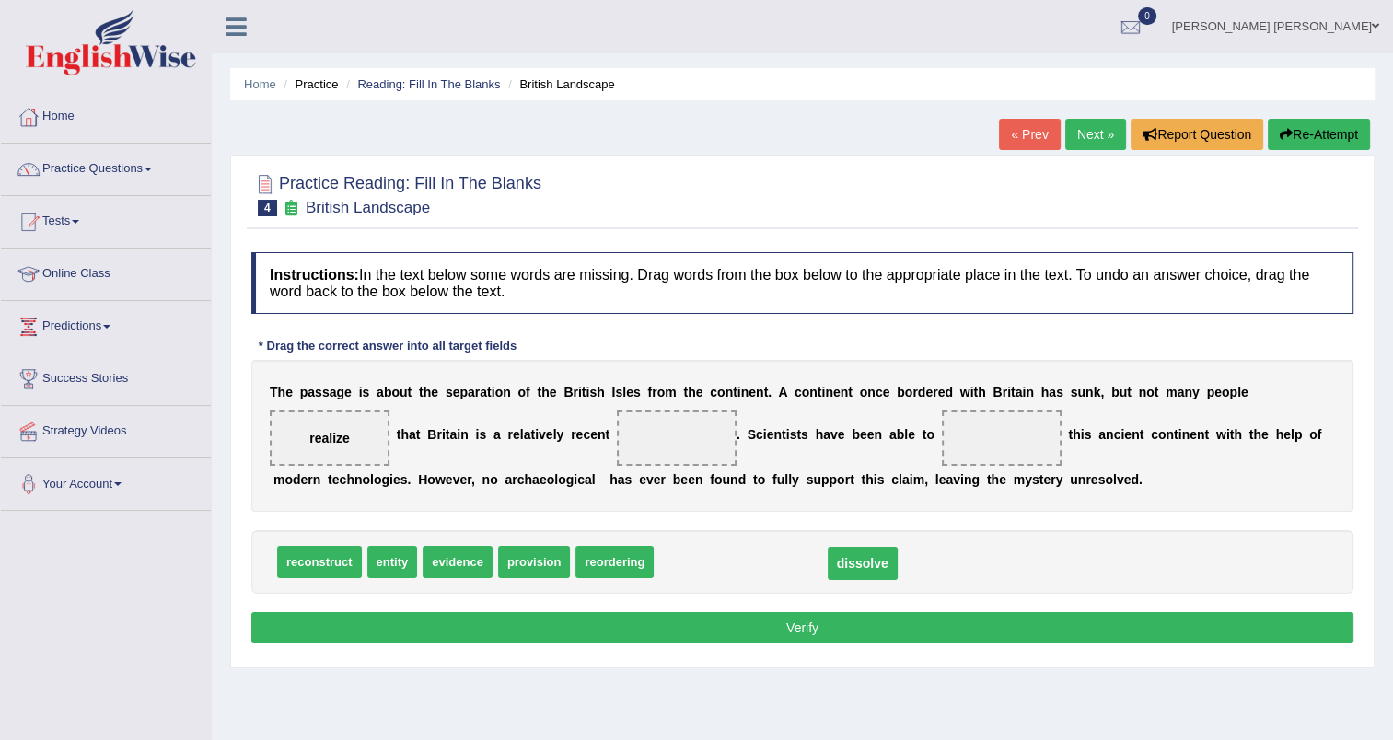
drag, startPoint x: 856, startPoint y: 471, endPoint x: 717, endPoint y: 596, distance: 187.0
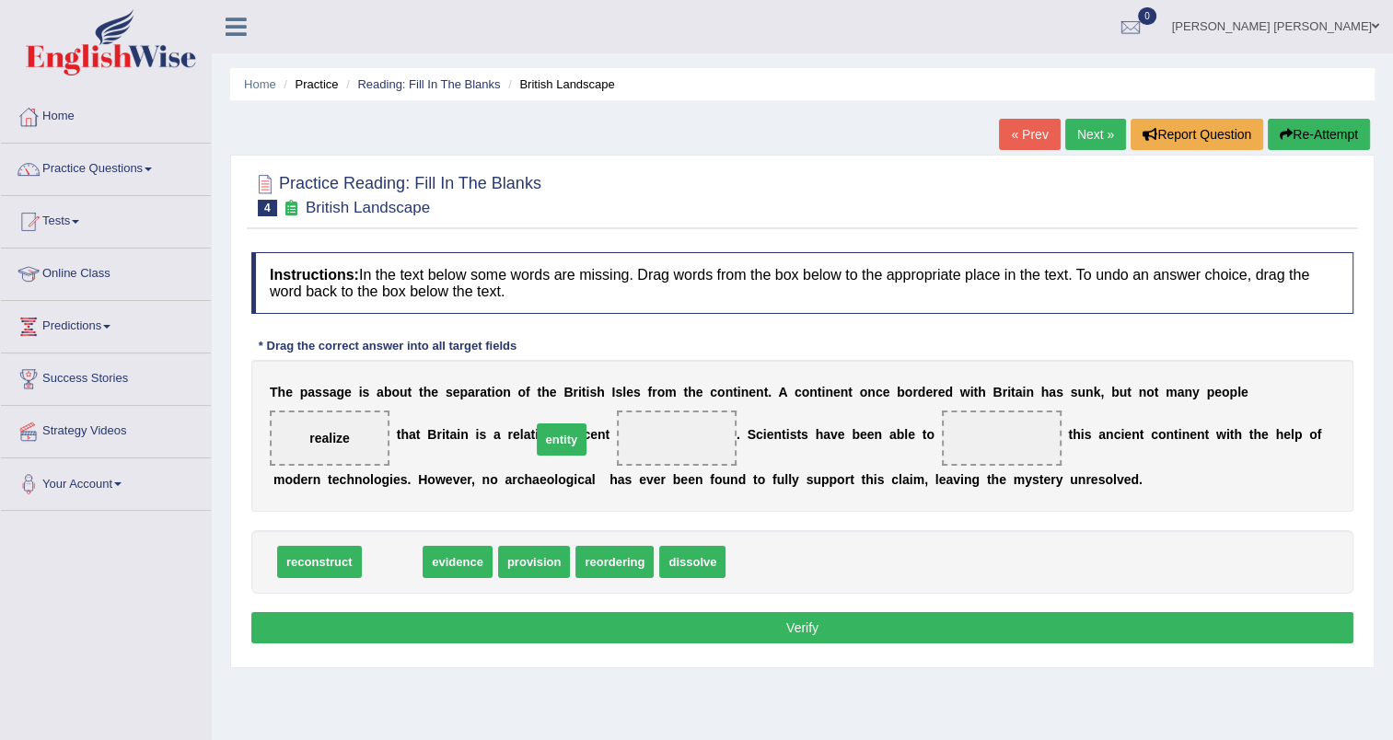
drag, startPoint x: 387, startPoint y: 598, endPoint x: 556, endPoint y: 476, distance: 209.0
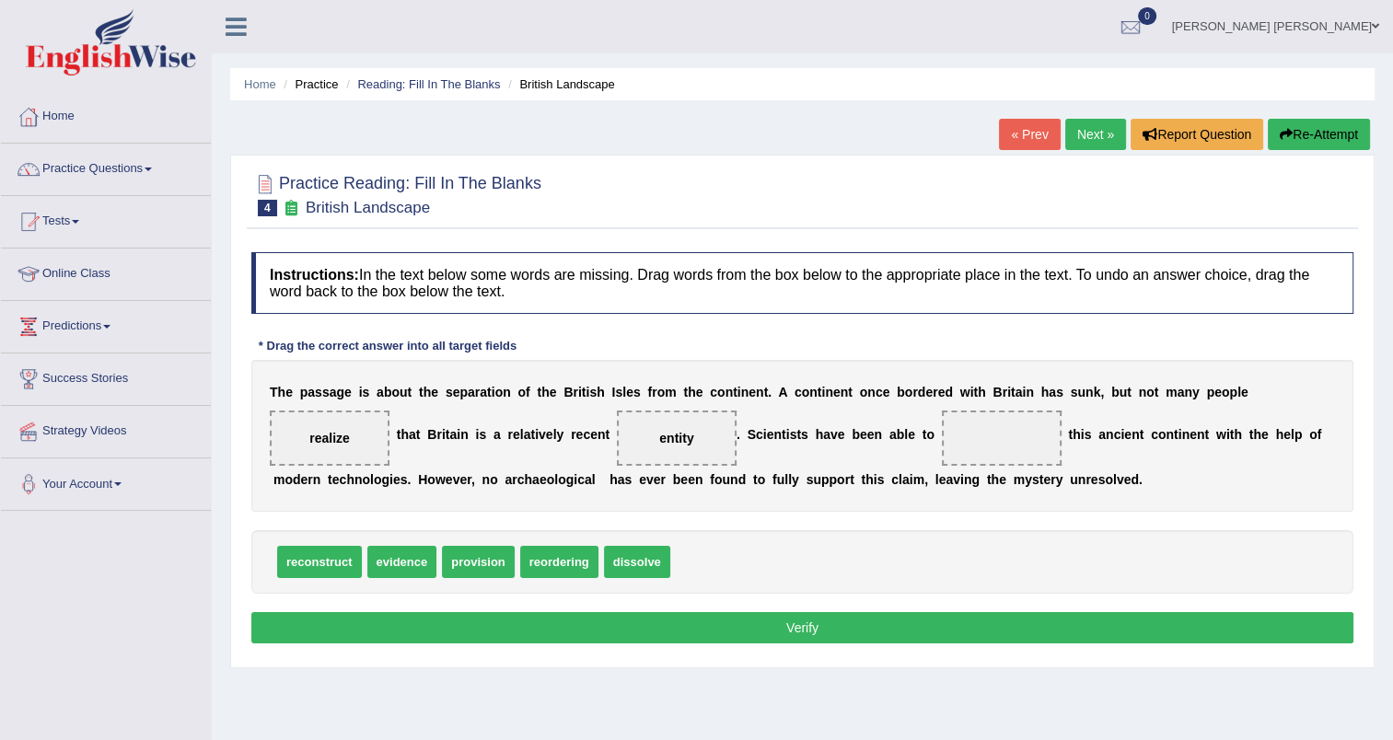
drag, startPoint x: 557, startPoint y: 467, endPoint x: 709, endPoint y: 589, distance: 195.1
click at [709, 589] on div "Instructions: In the text below some words are missing. Drag words from the box…" at bounding box center [802, 450] width 1111 height 415
drag, startPoint x: 543, startPoint y: 459, endPoint x: 702, endPoint y: 607, distance: 217.5
click at [702, 607] on div "Instructions: In the text below some words are missing. Drag words from the box…" at bounding box center [802, 450] width 1111 height 415
drag, startPoint x: 519, startPoint y: 474, endPoint x: 693, endPoint y: 585, distance: 206.6
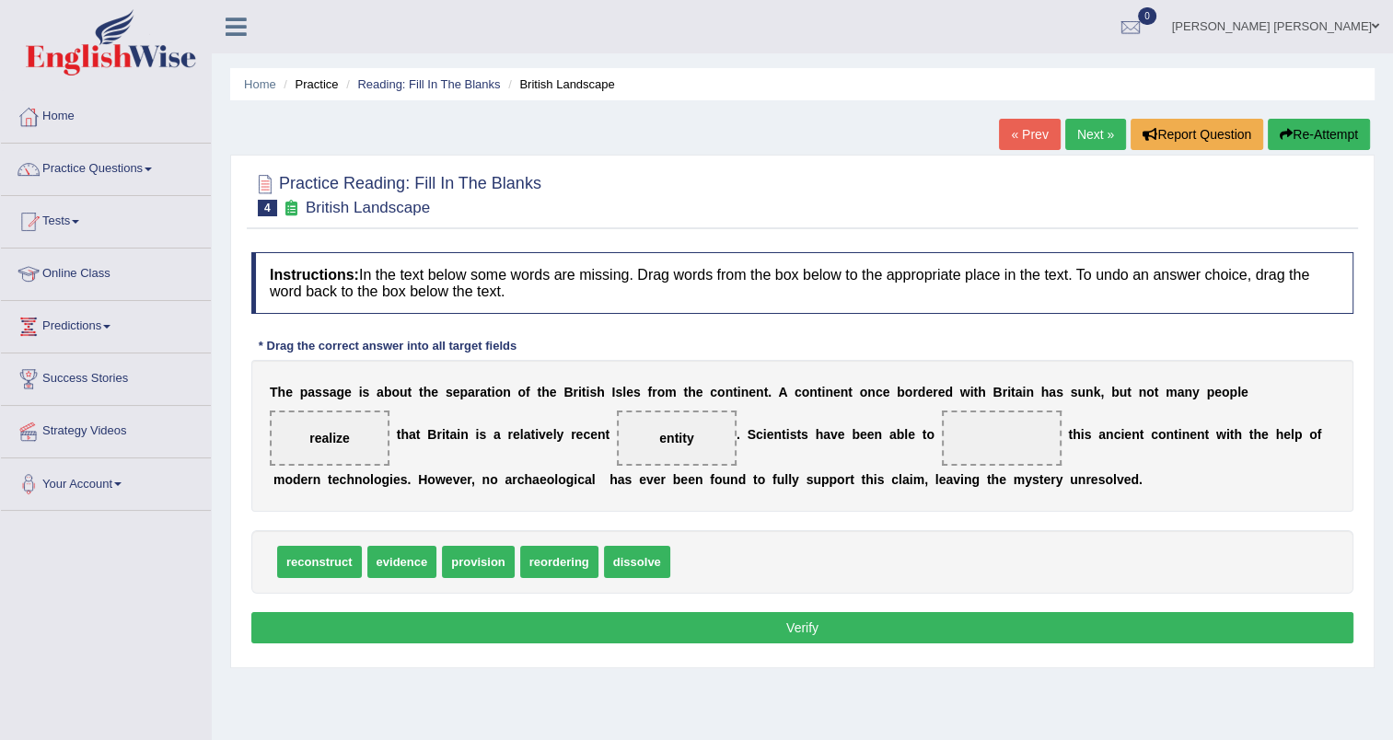
click at [693, 584] on div "Instructions: In the text below some words are missing. Drag words from the box…" at bounding box center [802, 450] width 1111 height 415
drag, startPoint x: 563, startPoint y: 473, endPoint x: 622, endPoint y: 563, distance: 107.7
click at [622, 563] on div "Instructions: In the text below some words are missing. Drag words from the box…" at bounding box center [802, 450] width 1111 height 415
drag, startPoint x: 532, startPoint y: 462, endPoint x: 703, endPoint y: 595, distance: 216.5
drag, startPoint x: 472, startPoint y: 597, endPoint x: 848, endPoint y: 475, distance: 395.0
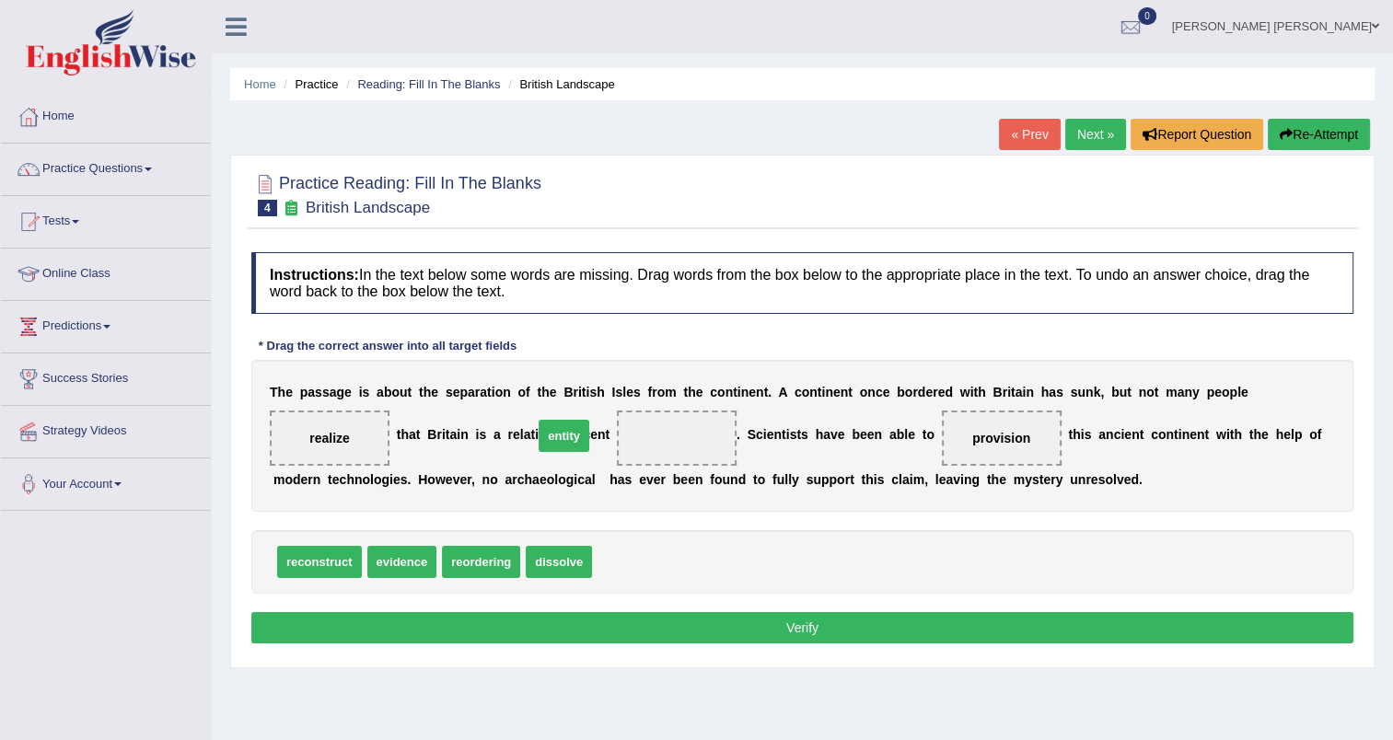
drag, startPoint x: 606, startPoint y: 594, endPoint x: 547, endPoint y: 468, distance: 139.2
drag, startPoint x: 870, startPoint y: 473, endPoint x: 643, endPoint y: 600, distance: 259.6
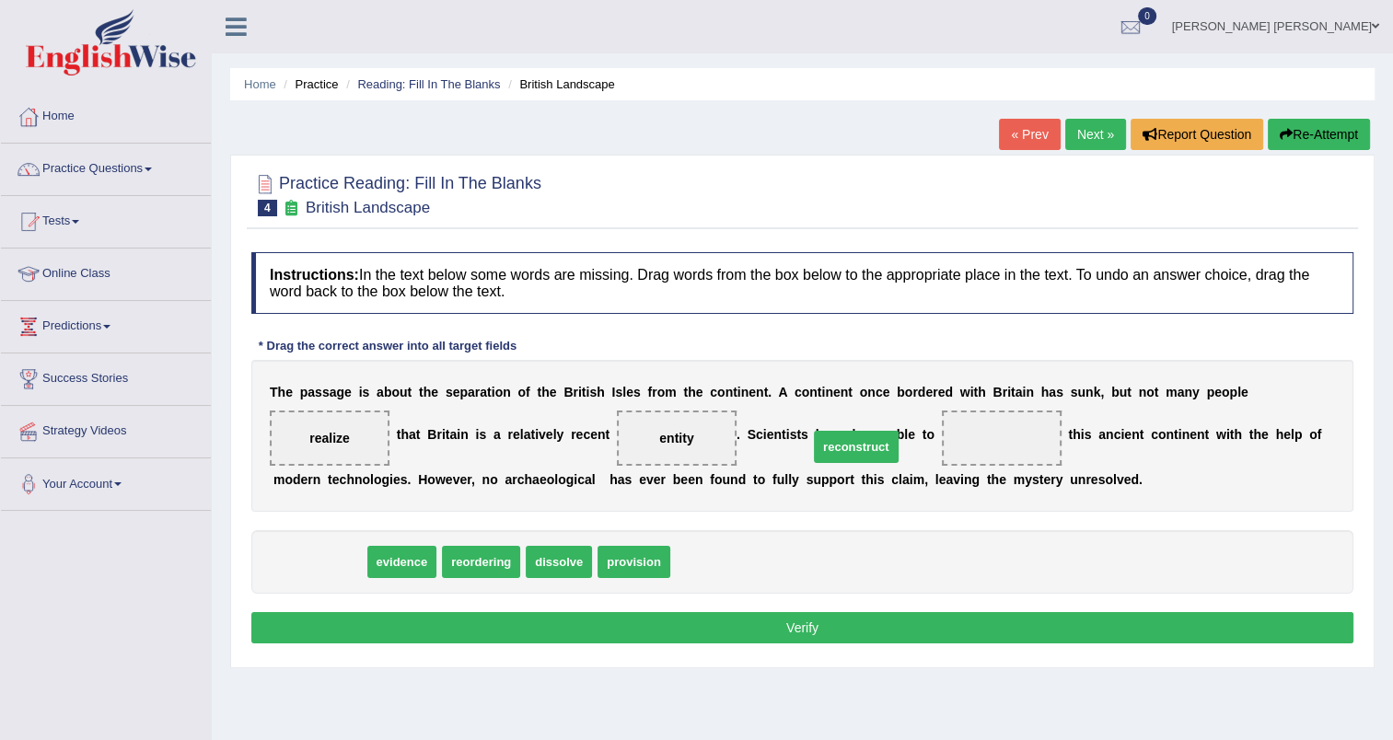
drag, startPoint x: 295, startPoint y: 585, endPoint x: 831, endPoint y: 470, distance: 548.8
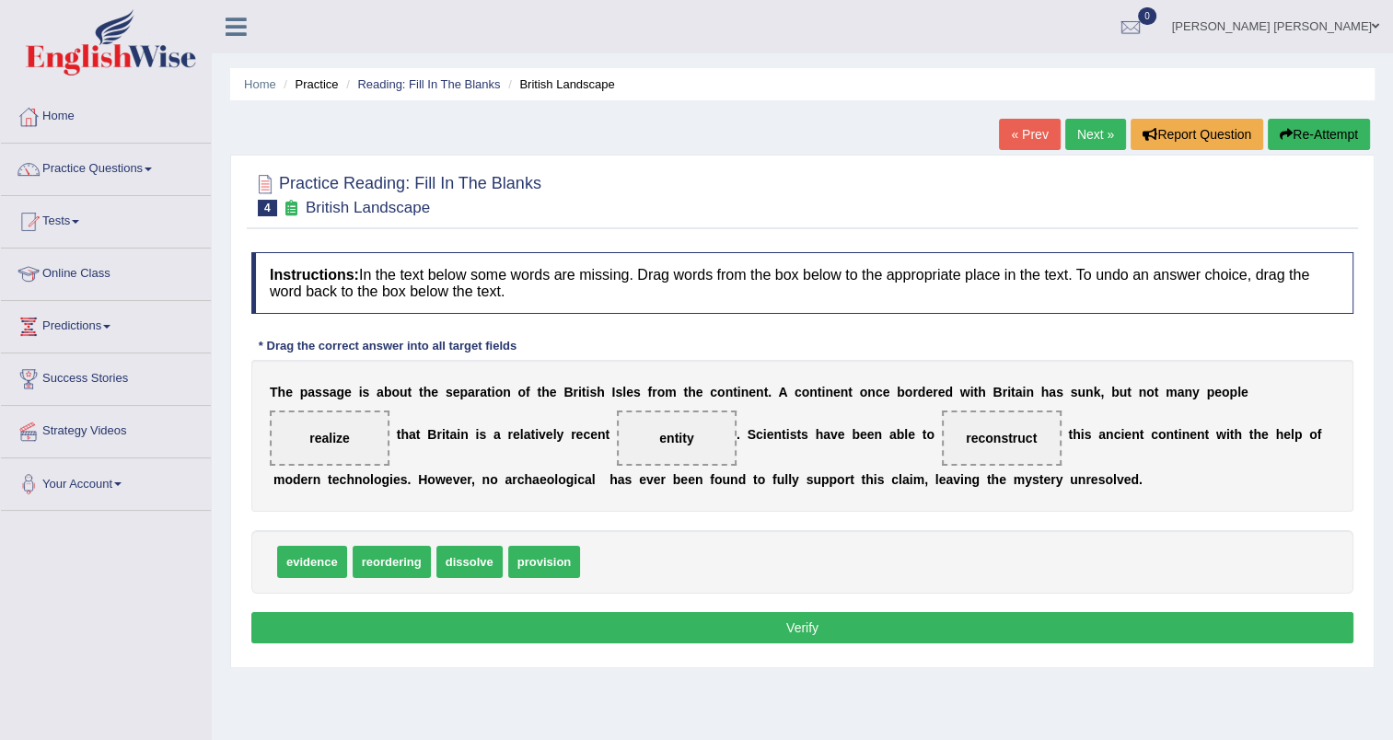
click at [836, 643] on button "Verify" at bounding box center [802, 627] width 1102 height 31
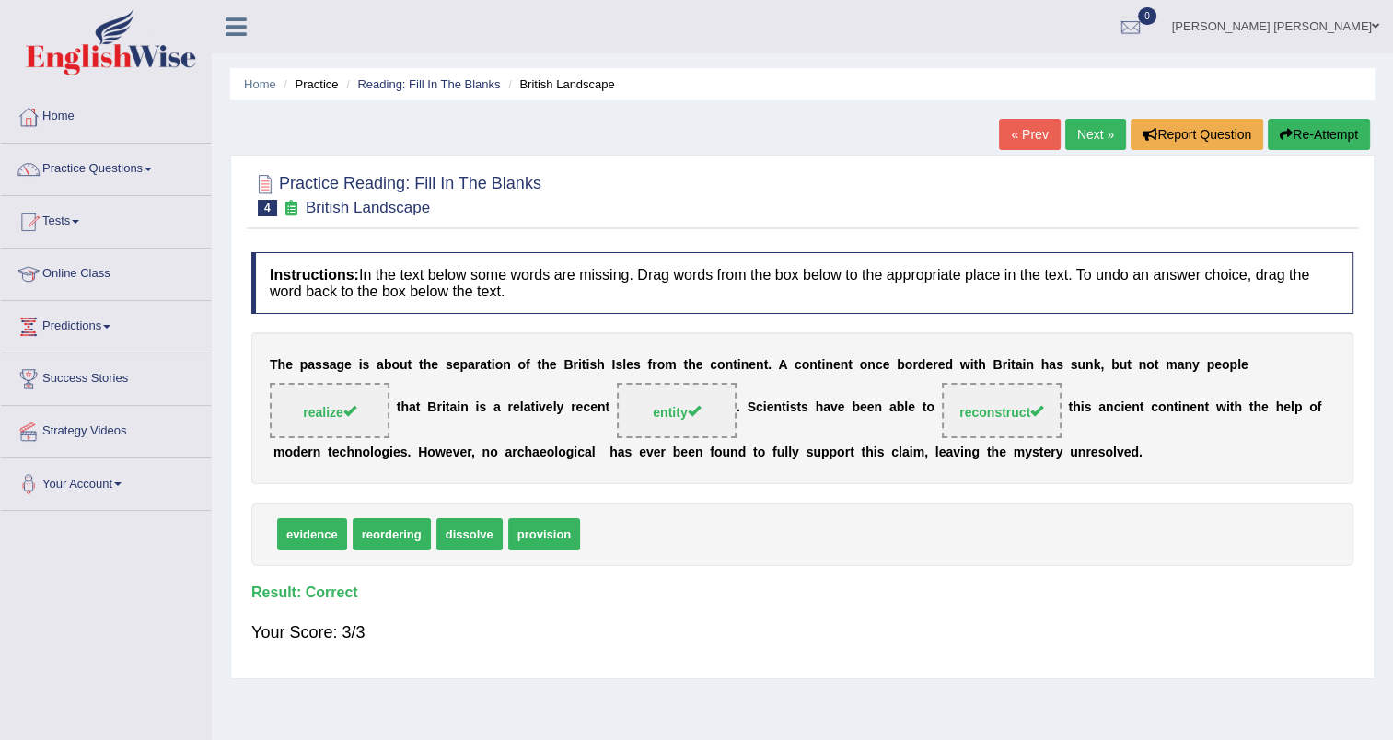
click at [1082, 136] on link "Next »" at bounding box center [1095, 134] width 61 height 31
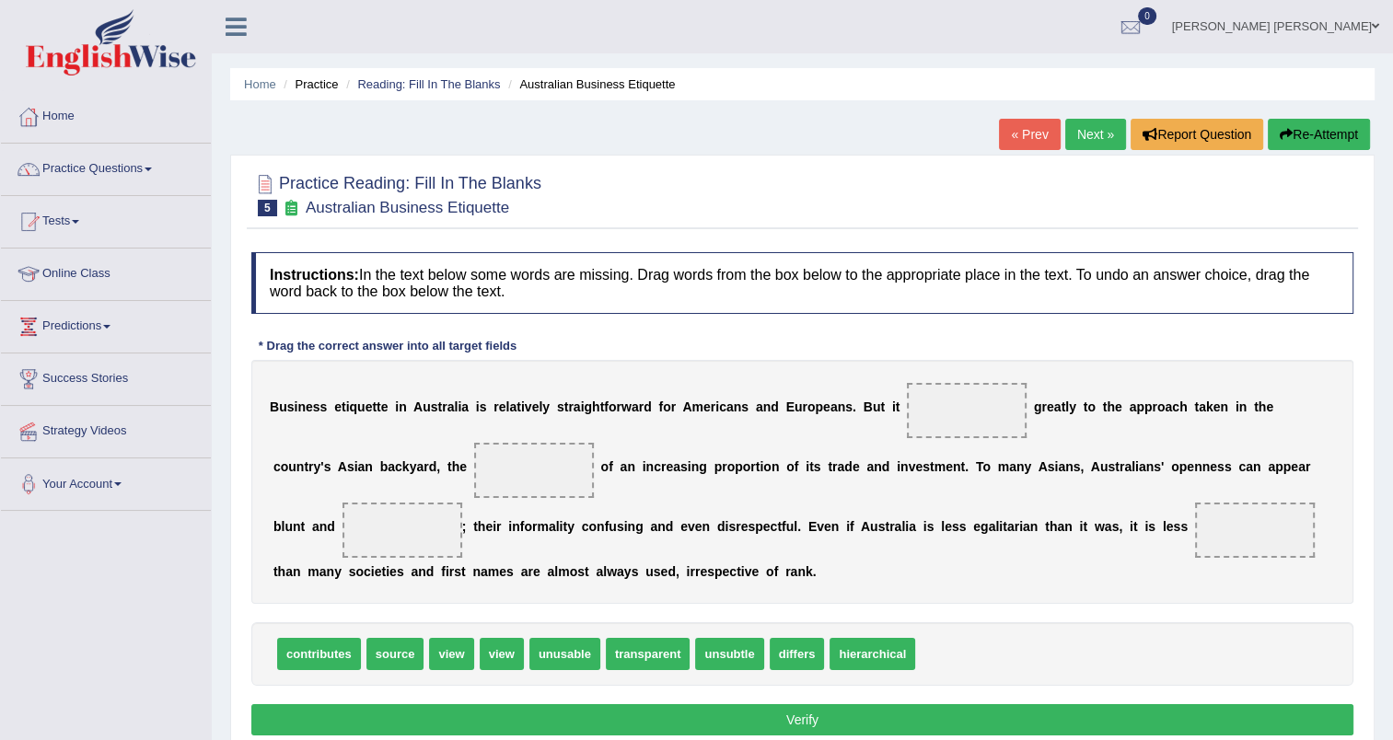
click at [1096, 137] on link "Next »" at bounding box center [1095, 134] width 61 height 31
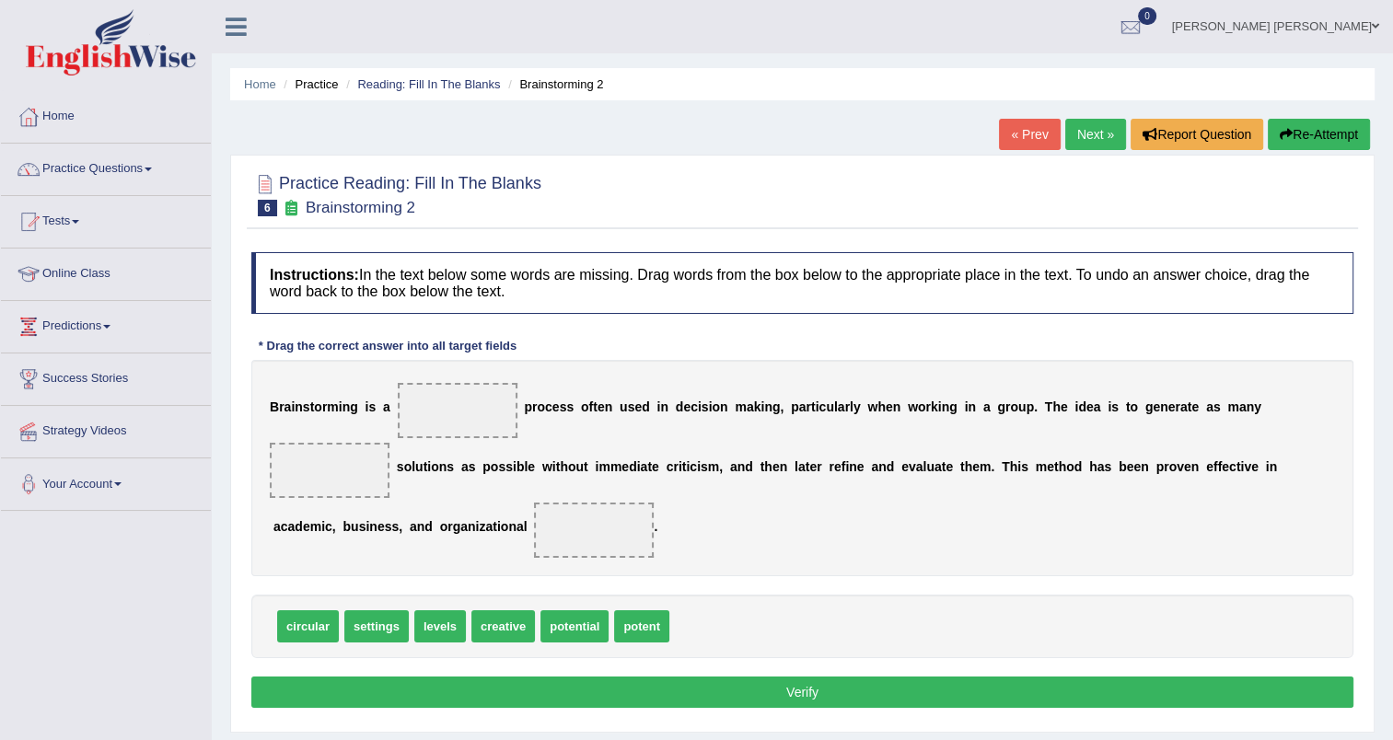
click at [1090, 137] on link "Next »" at bounding box center [1095, 134] width 61 height 31
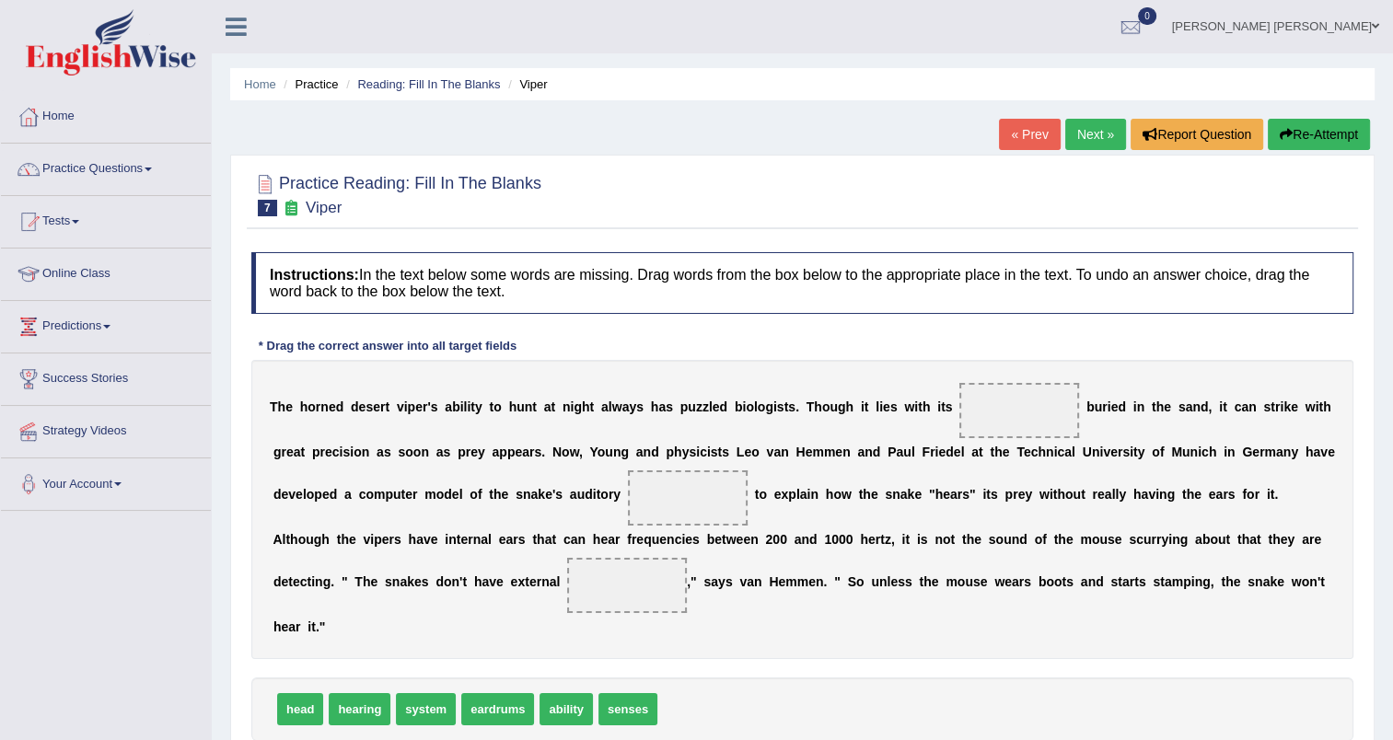
click at [1090, 137] on link "Next »" at bounding box center [1095, 134] width 61 height 31
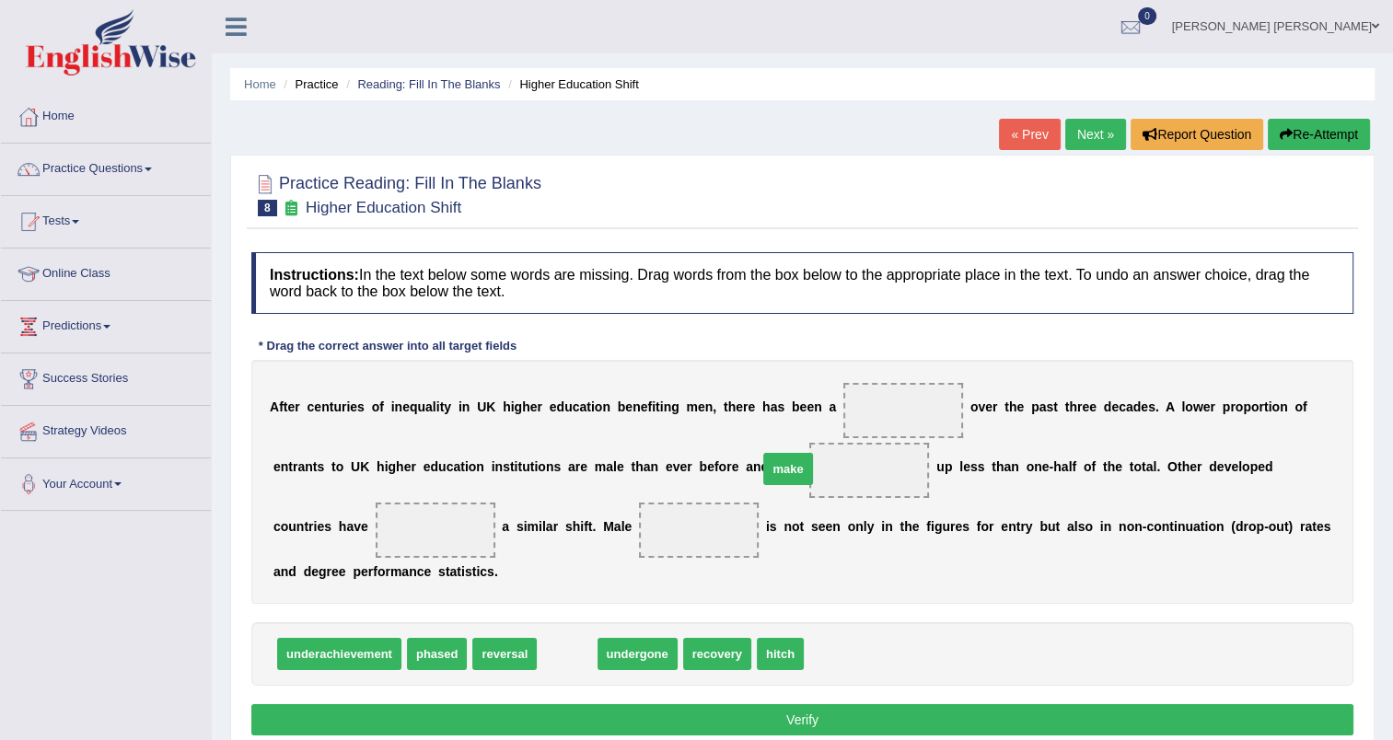
drag, startPoint x: 562, startPoint y: 656, endPoint x: 783, endPoint y: 471, distance: 288.1
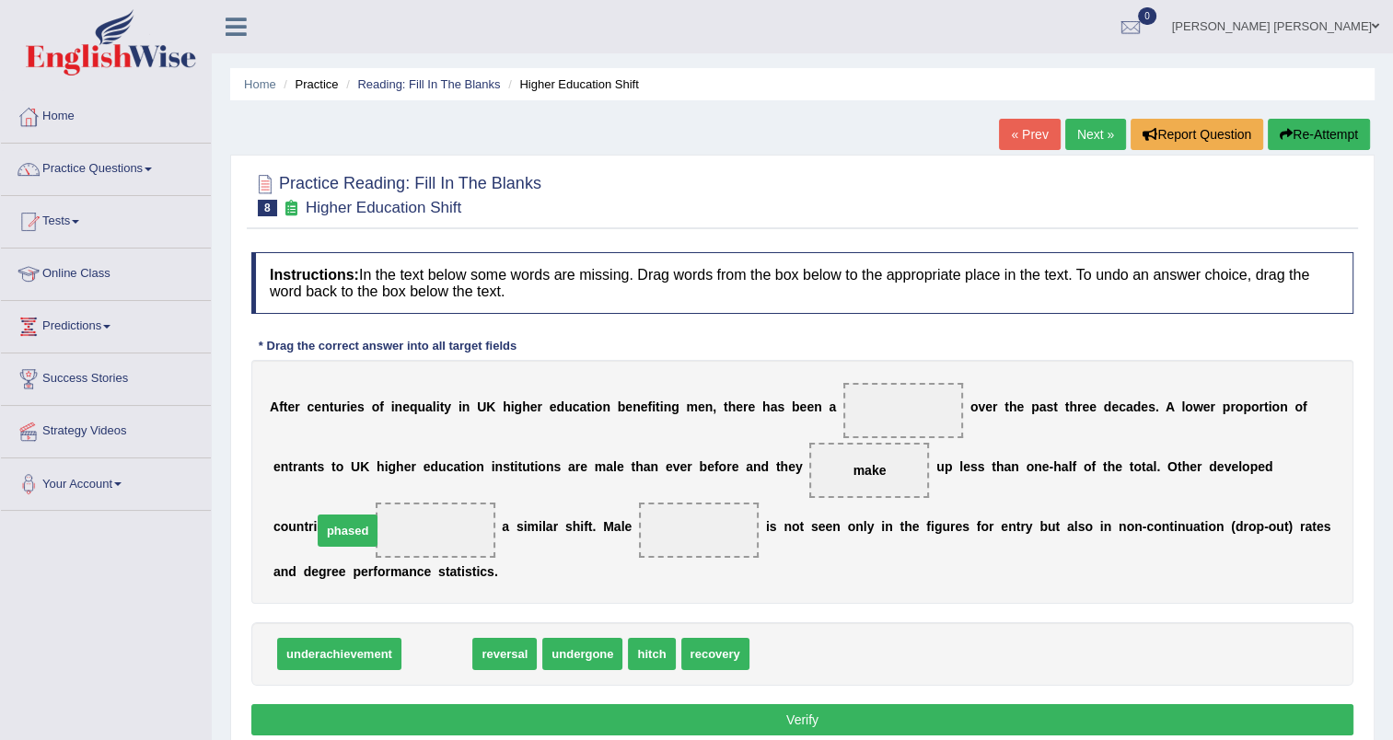
drag, startPoint x: 439, startPoint y: 656, endPoint x: 350, endPoint y: 533, distance: 152.3
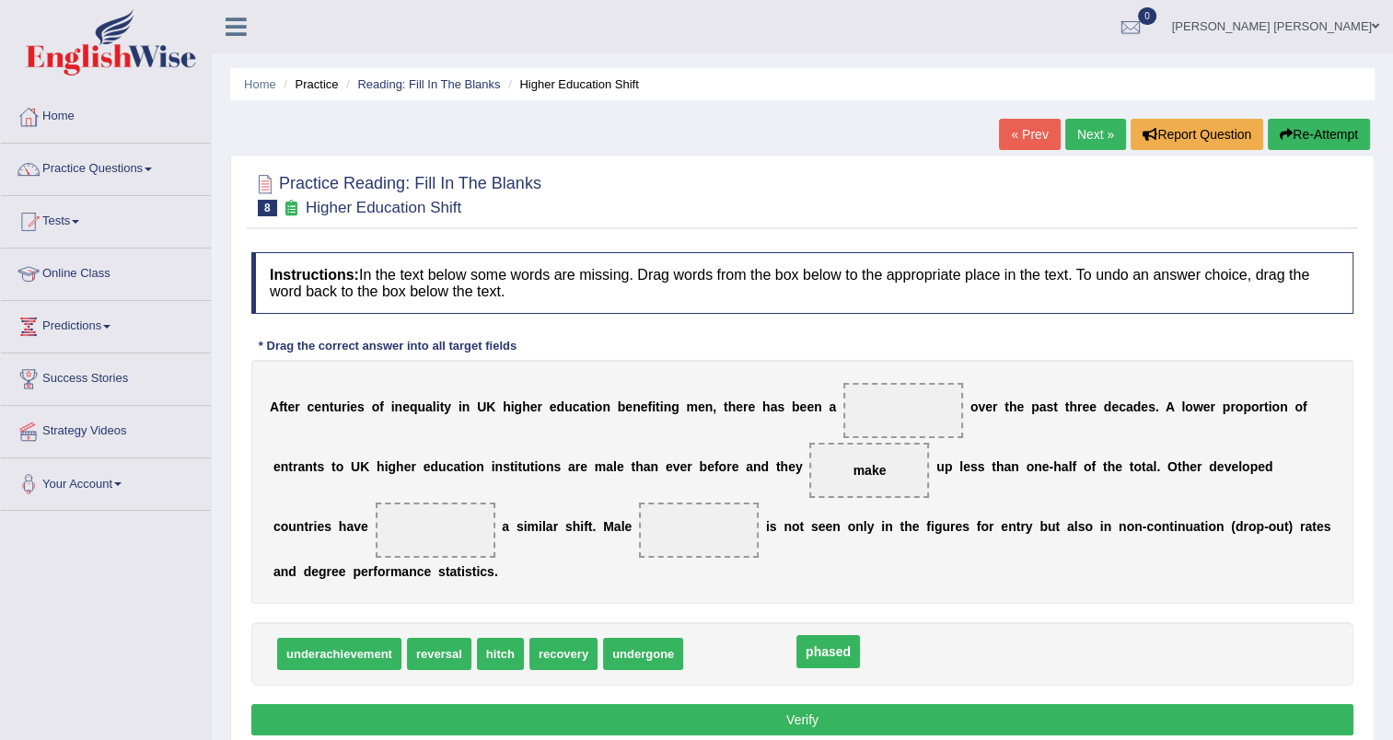
drag, startPoint x: 325, startPoint y: 526, endPoint x: 718, endPoint y: 648, distance: 411.4
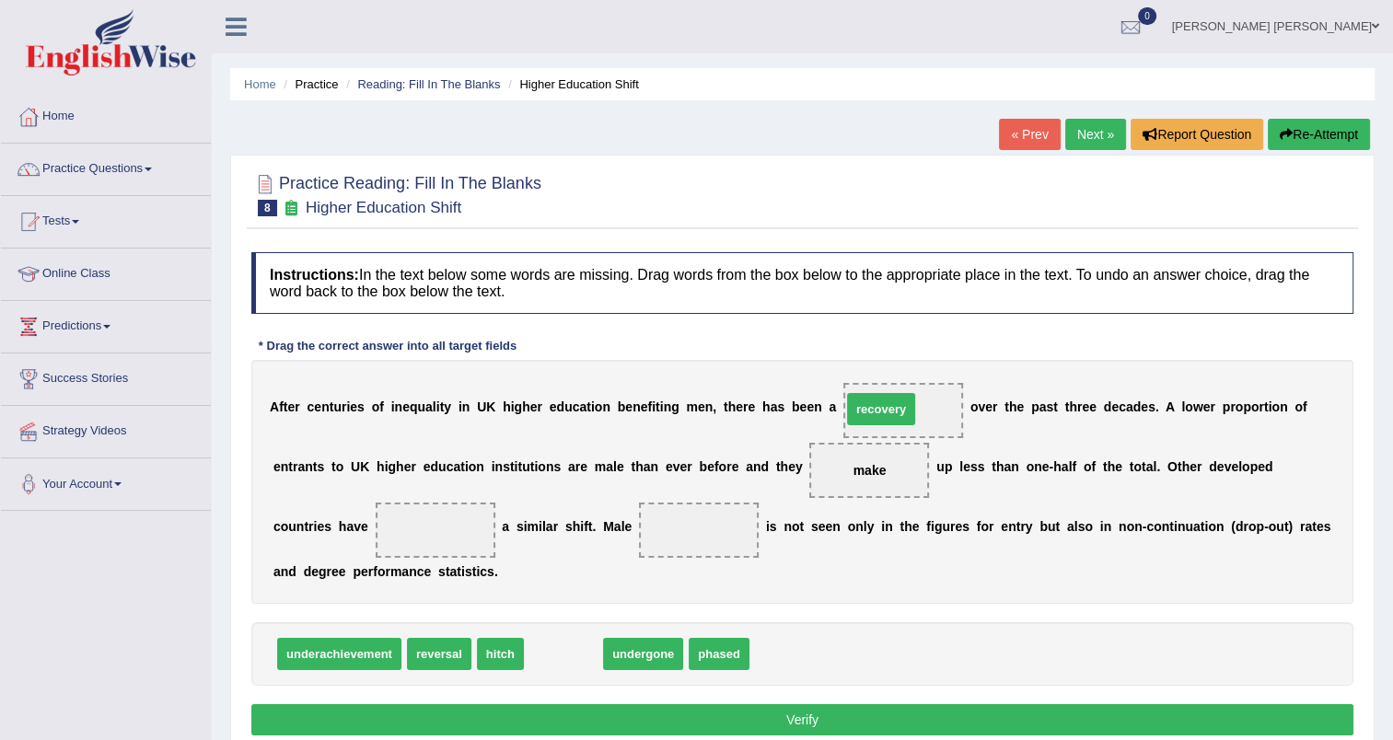
drag, startPoint x: 566, startPoint y: 648, endPoint x: 884, endPoint y: 403, distance: 401.0
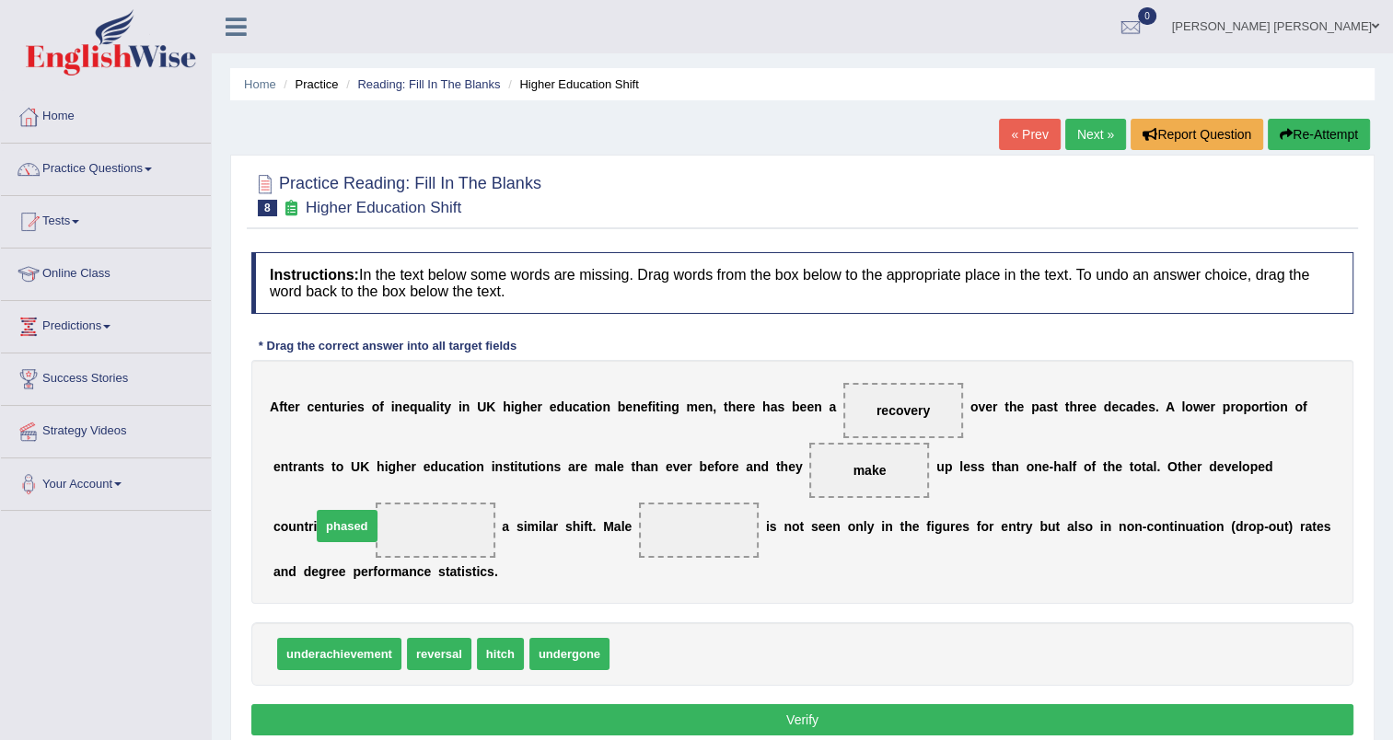
drag, startPoint x: 635, startPoint y: 648, endPoint x: 337, endPoint y: 520, distance: 324.5
drag, startPoint x: 355, startPoint y: 656, endPoint x: 445, endPoint y: 644, distance: 91.0
drag, startPoint x: 350, startPoint y: 533, endPoint x: 722, endPoint y: 585, distance: 375.5
click at [700, 649] on div "Instructions: In the text below some words are missing. Drag words from the box…" at bounding box center [802, 496] width 1111 height 507
drag, startPoint x: 865, startPoint y: 410, endPoint x: 671, endPoint y: 638, distance: 299.7
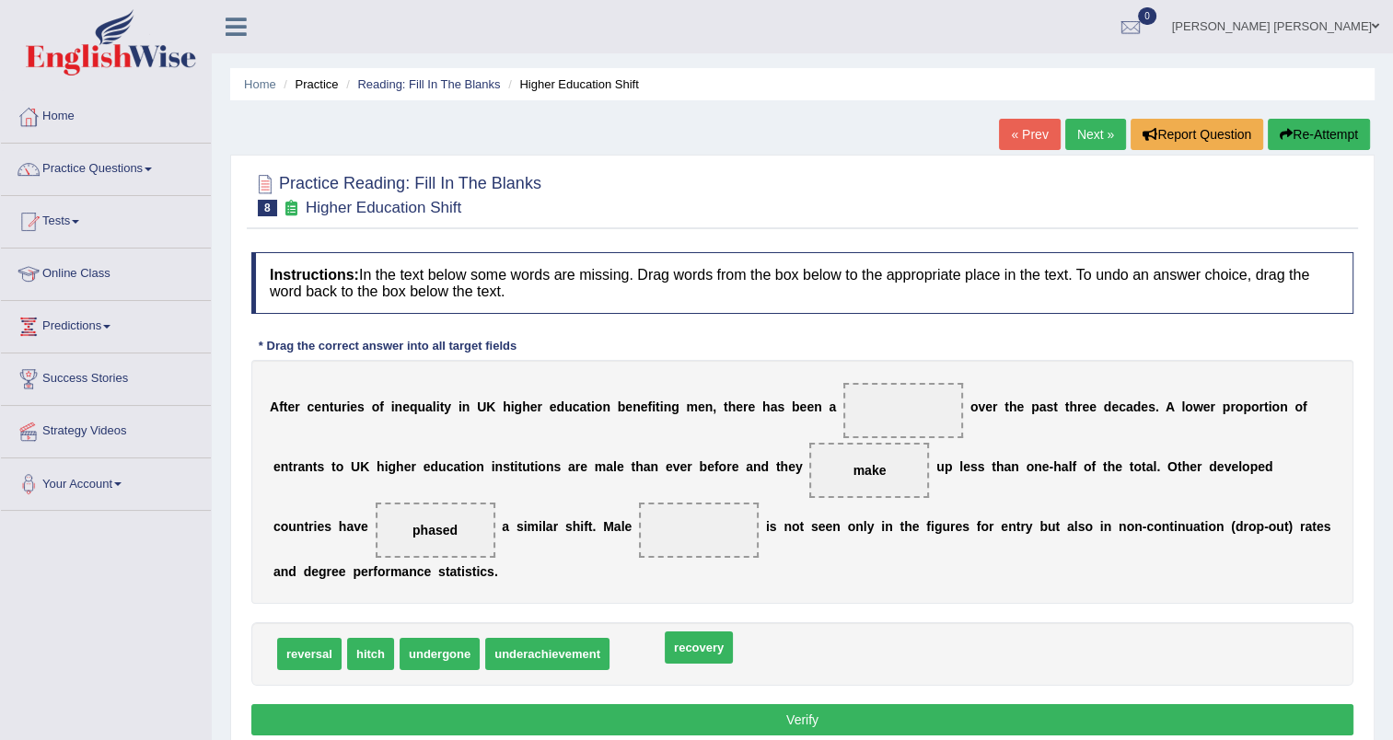
drag, startPoint x: 639, startPoint y: 649, endPoint x: 682, endPoint y: 644, distance: 43.5
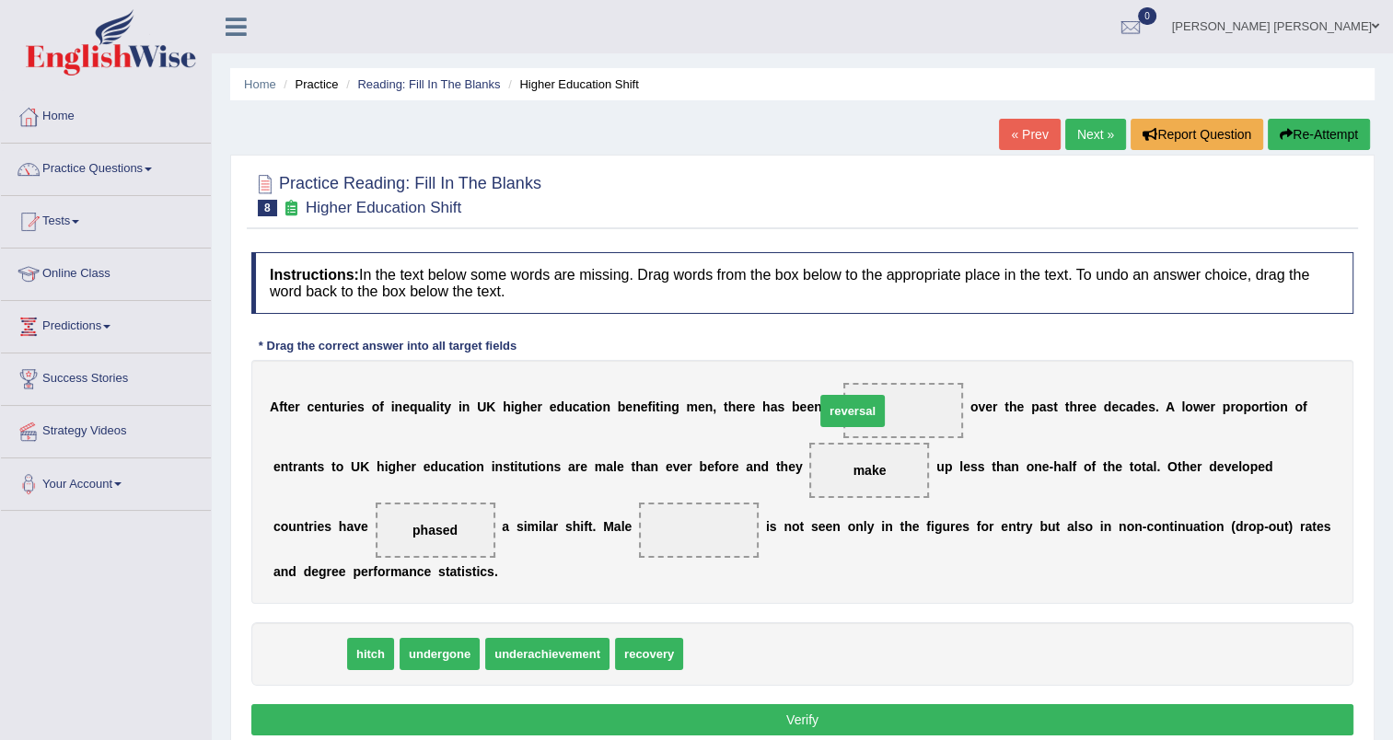
drag, startPoint x: 316, startPoint y: 658, endPoint x: 859, endPoint y: 415, distance: 594.9
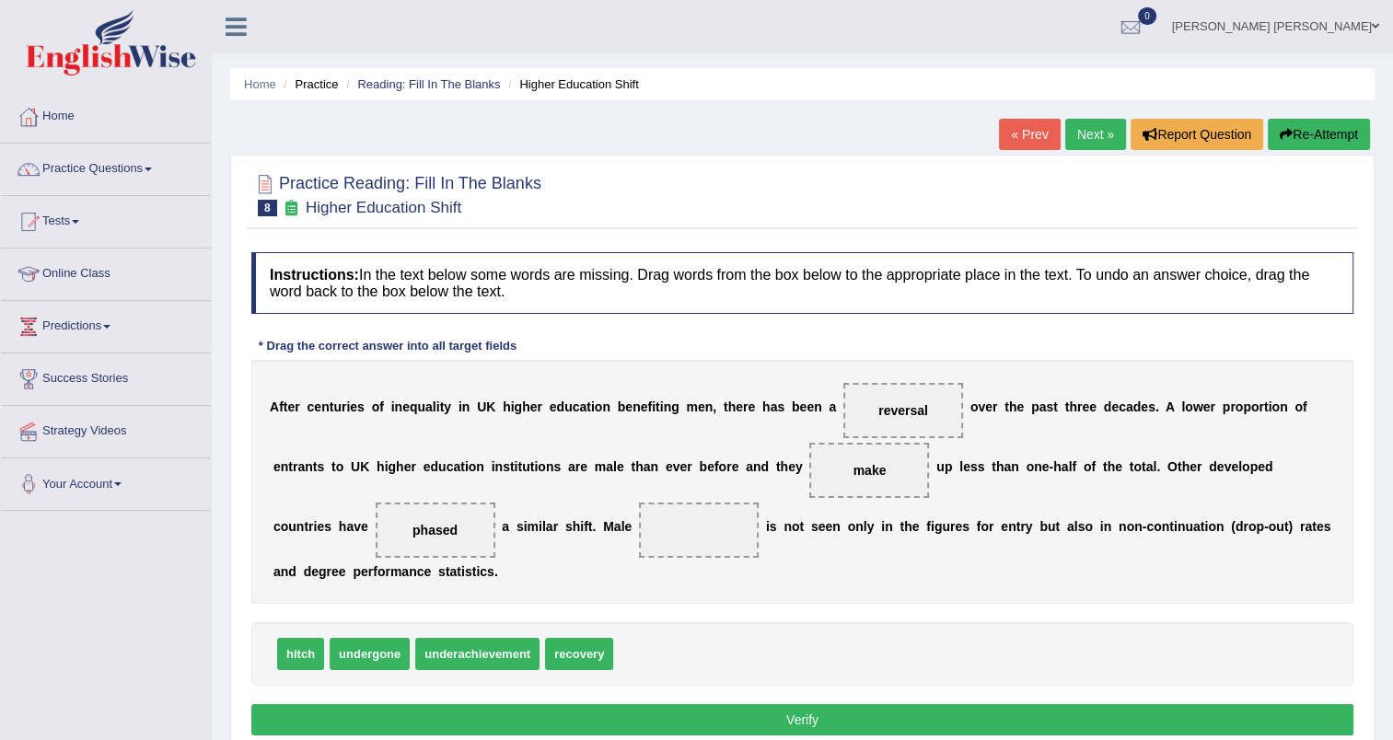
drag, startPoint x: 335, startPoint y: 519, endPoint x: 642, endPoint y: 659, distance: 337.8
click at [642, 659] on div "Instructions: In the text below some words are missing. Drag words from the box…" at bounding box center [802, 496] width 1111 height 507
drag, startPoint x: 385, startPoint y: 659, endPoint x: 344, endPoint y: 593, distance: 77.7
drag, startPoint x: 343, startPoint y: 522, endPoint x: 691, endPoint y: 644, distance: 368.8
drag, startPoint x: 383, startPoint y: 655, endPoint x: 462, endPoint y: 650, distance: 79.4
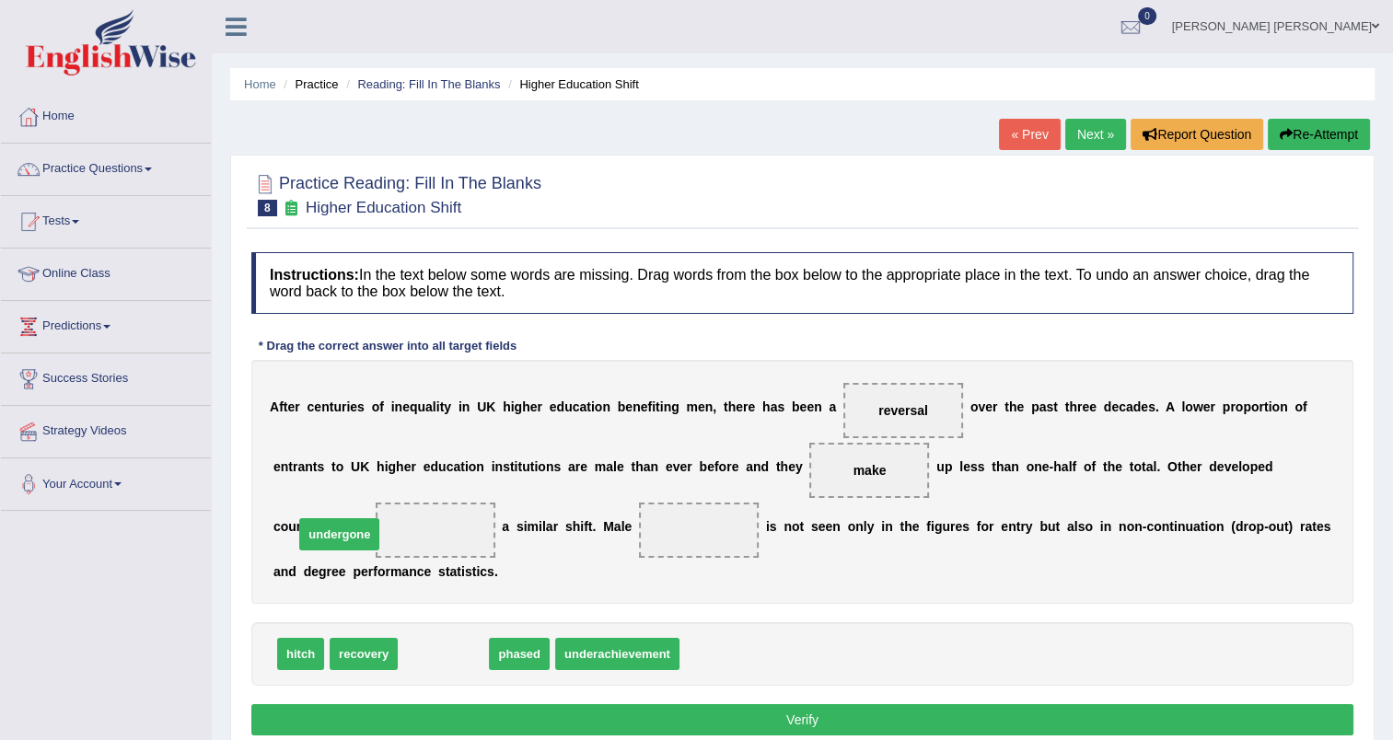
drag, startPoint x: 451, startPoint y: 662, endPoint x: 349, endPoint y: 541, distance: 158.0
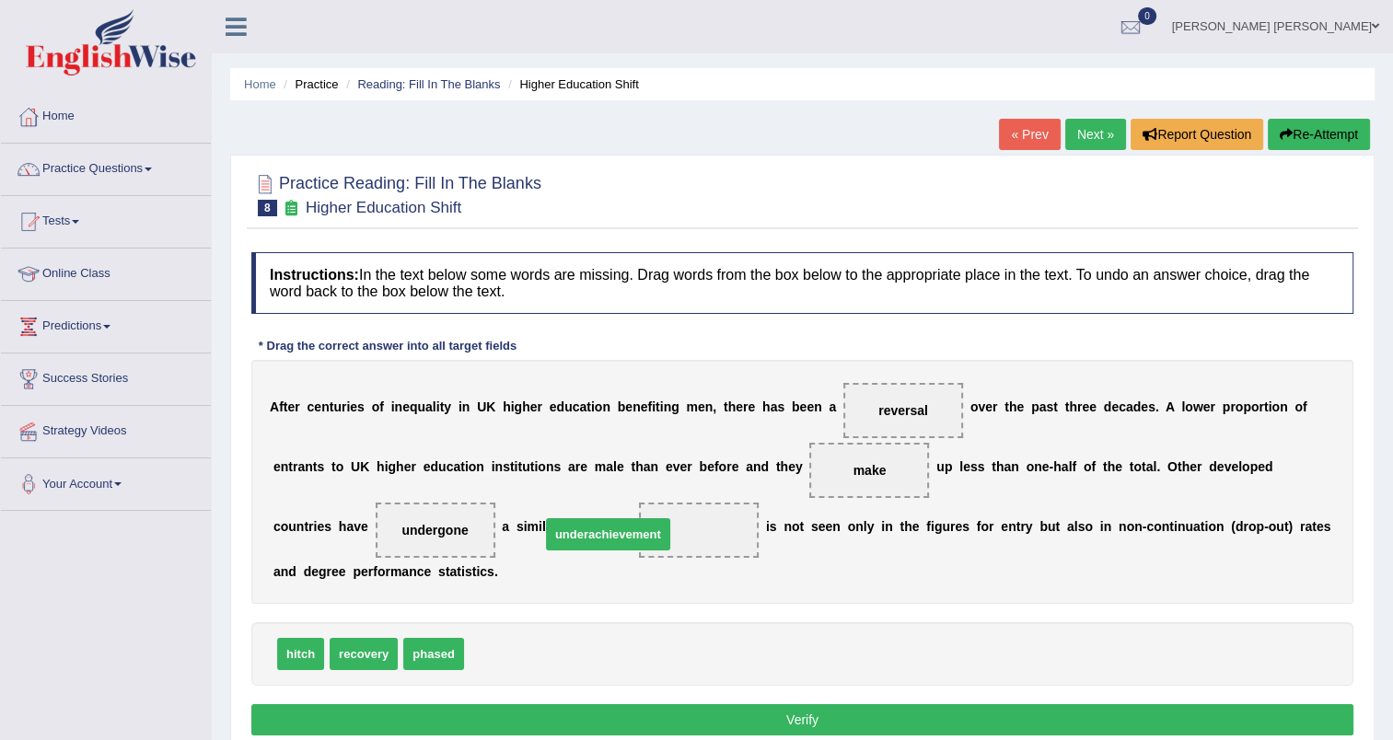
drag, startPoint x: 528, startPoint y: 651, endPoint x: 605, endPoint y: 531, distance: 142.0
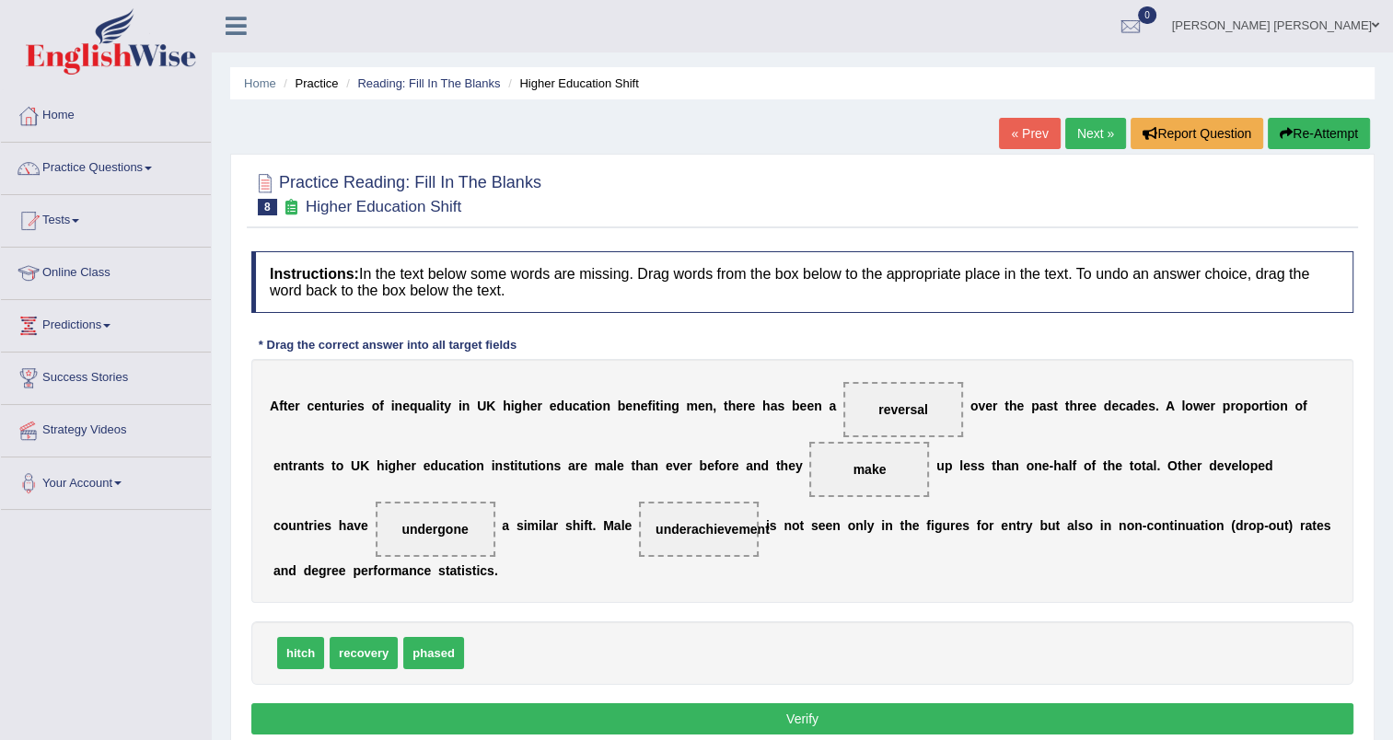
scroll to position [184, 0]
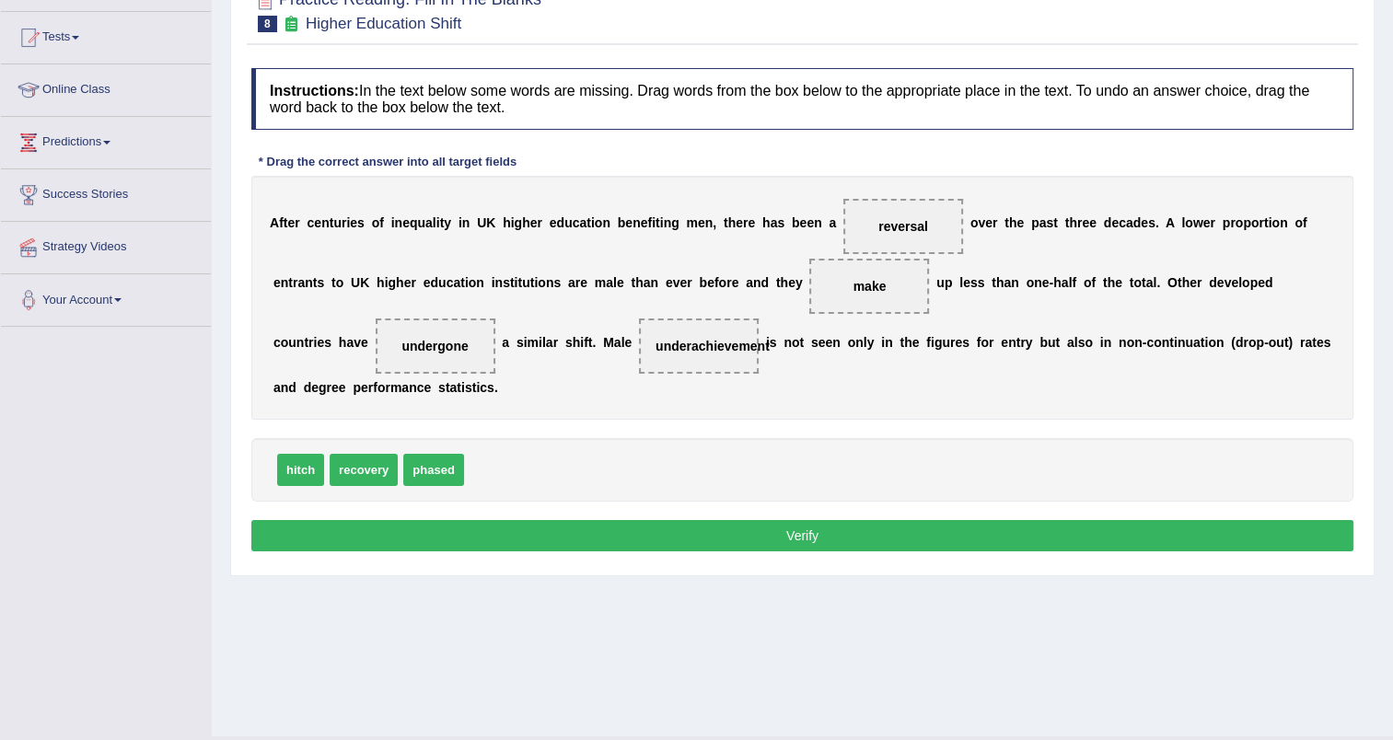
click at [713, 544] on button "Verify" at bounding box center [802, 535] width 1102 height 31
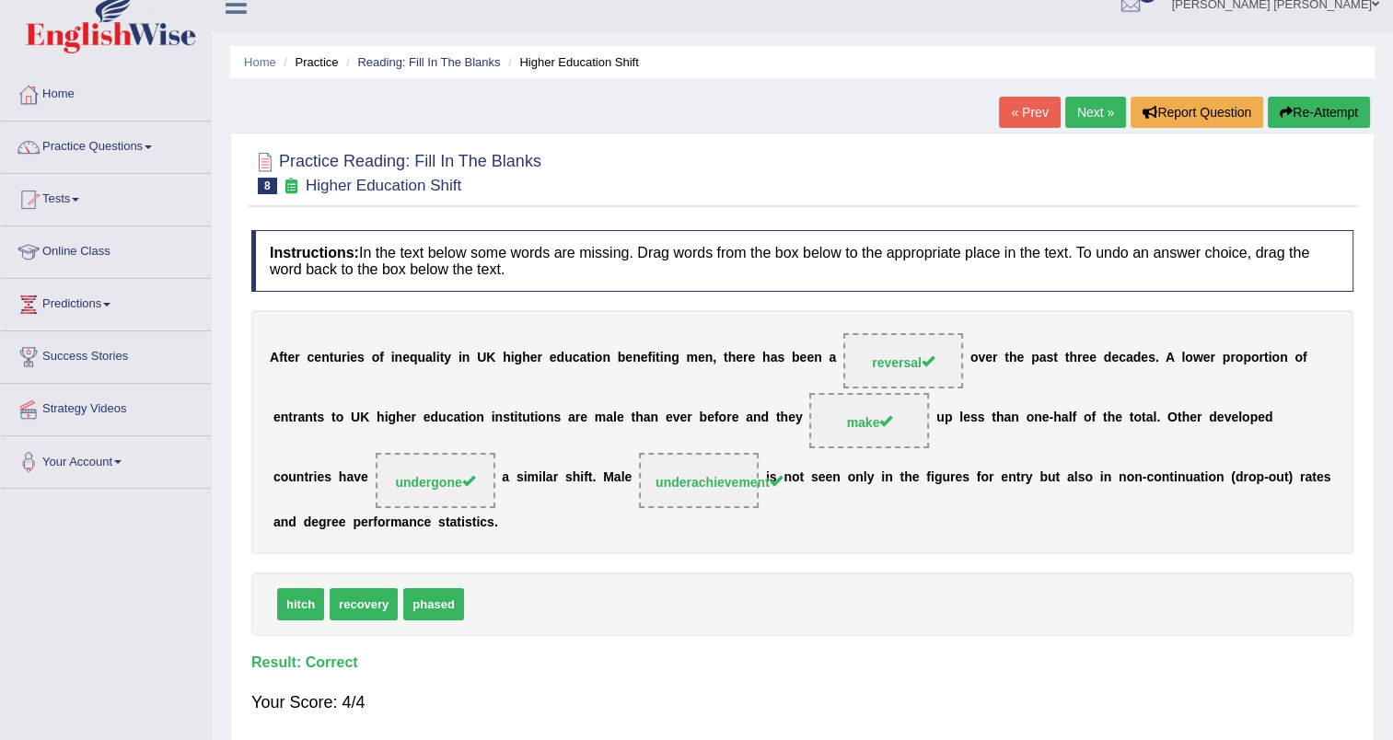
scroll to position [0, 0]
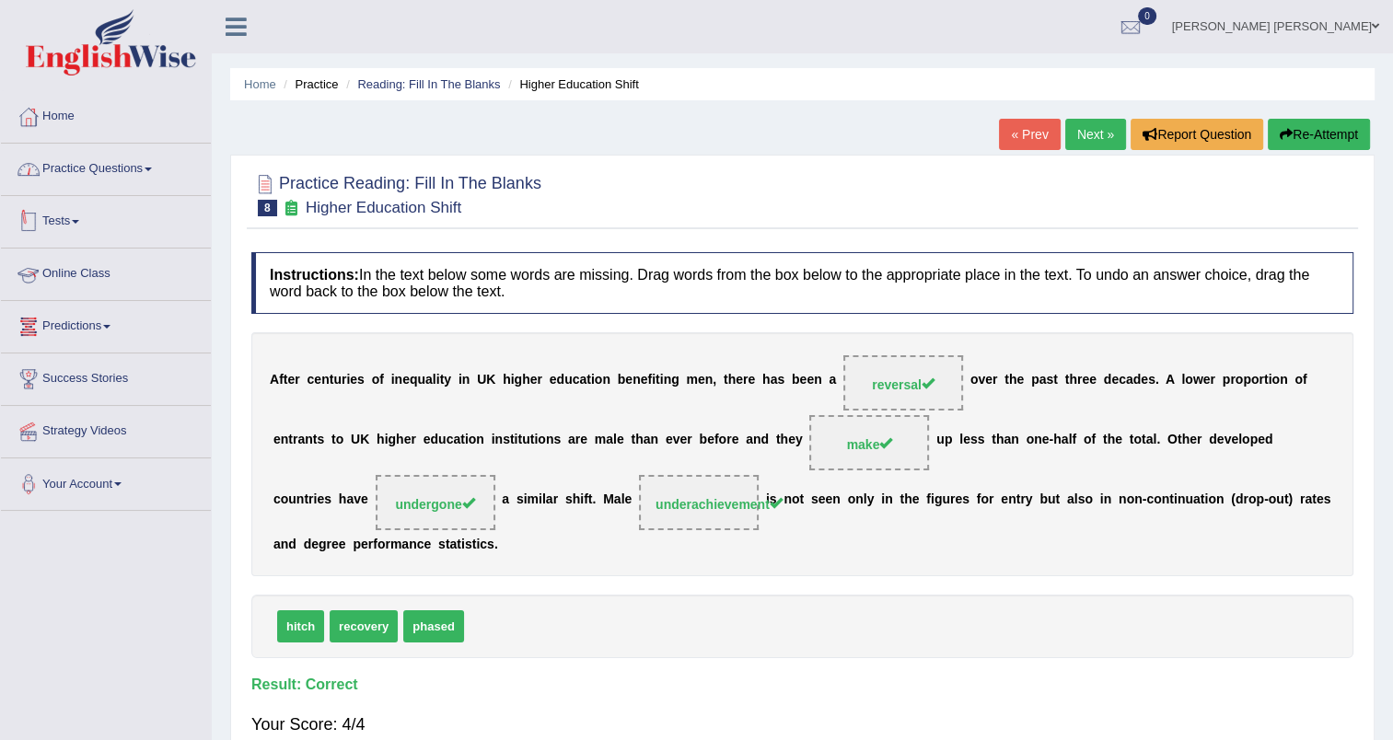
click at [149, 174] on link "Practice Questions" at bounding box center [106, 167] width 210 height 46
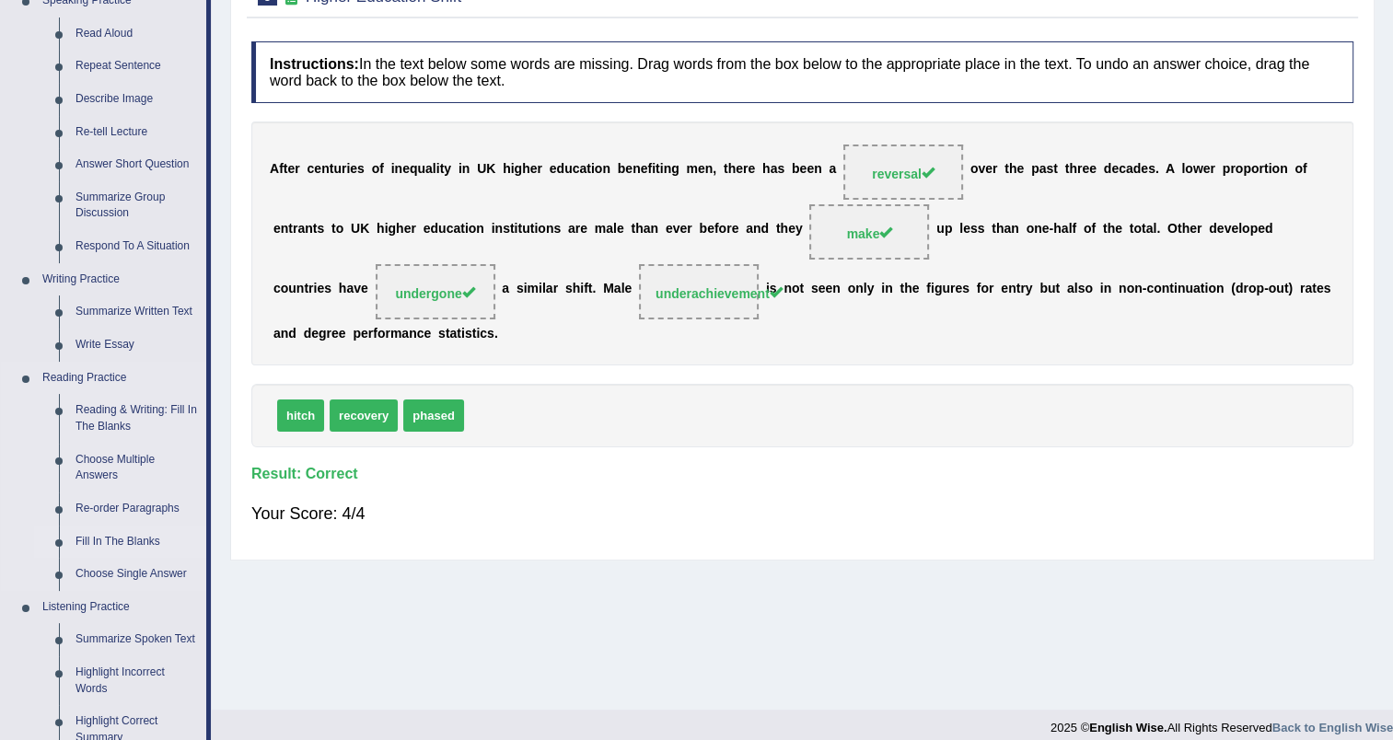
scroll to position [276, 0]
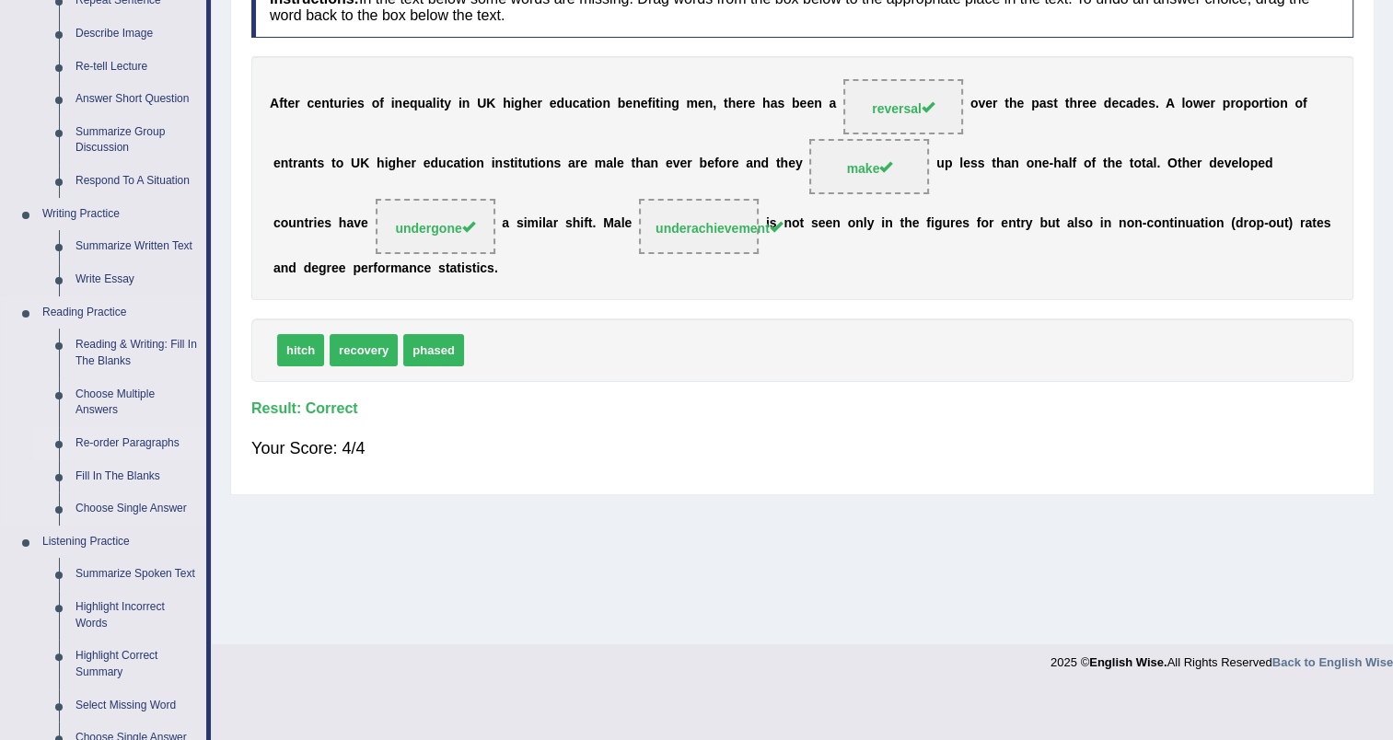
click at [135, 438] on link "Re-order Paragraphs" at bounding box center [136, 443] width 139 height 33
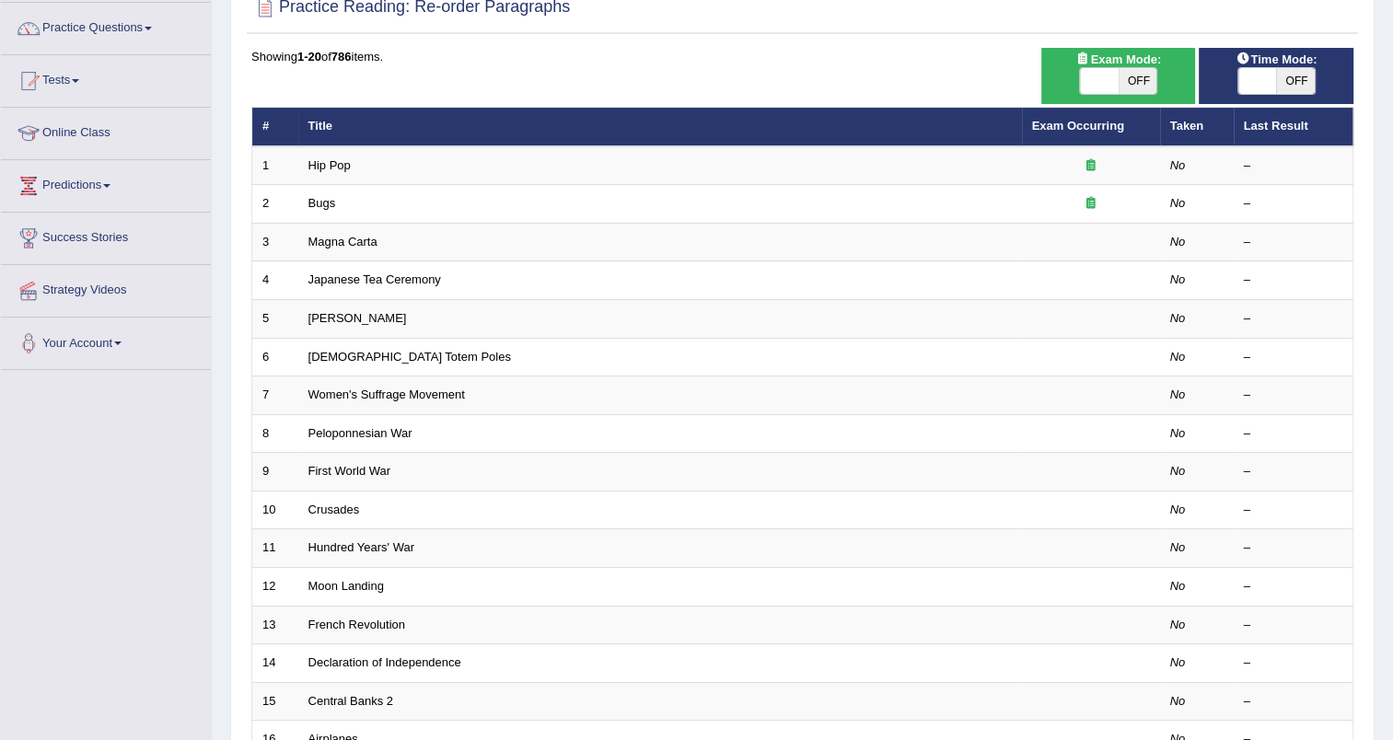
scroll to position [184, 0]
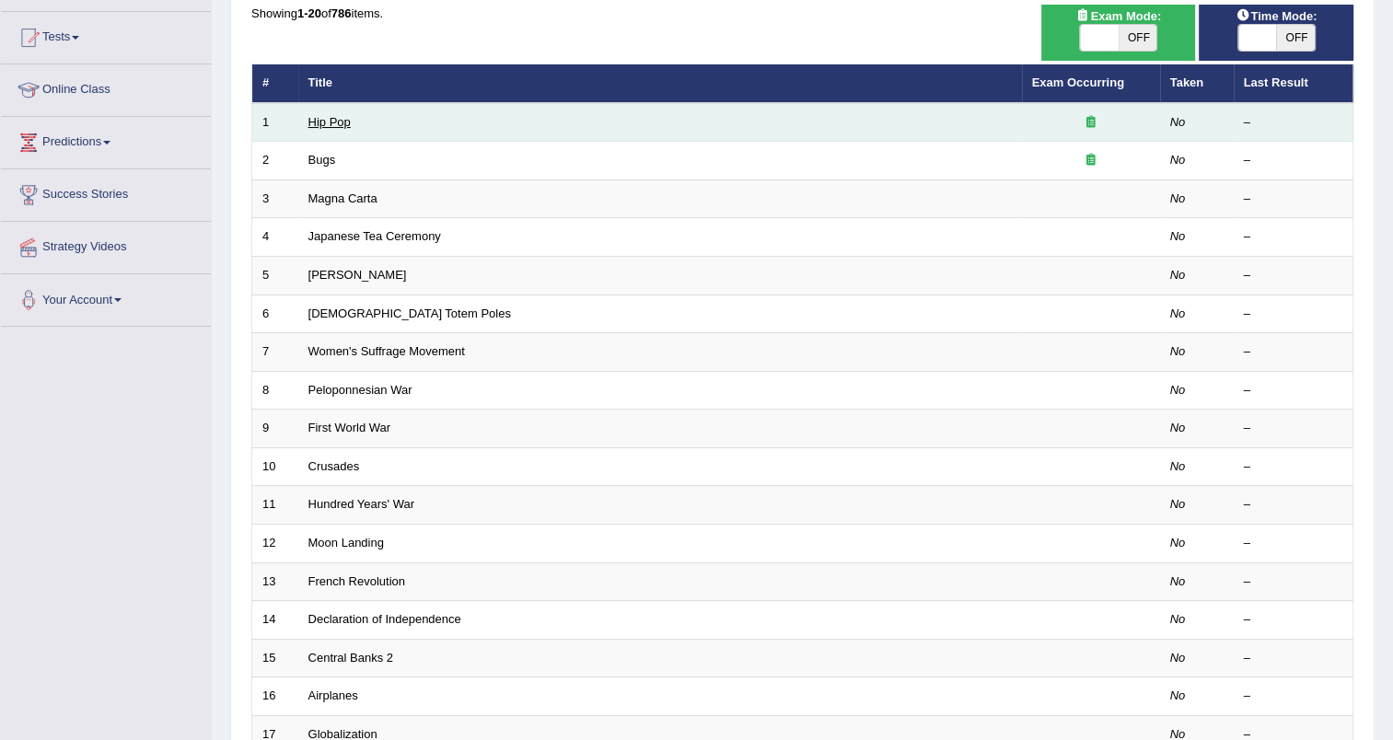
click at [322, 127] on link "Hip Pop" at bounding box center [329, 122] width 42 height 14
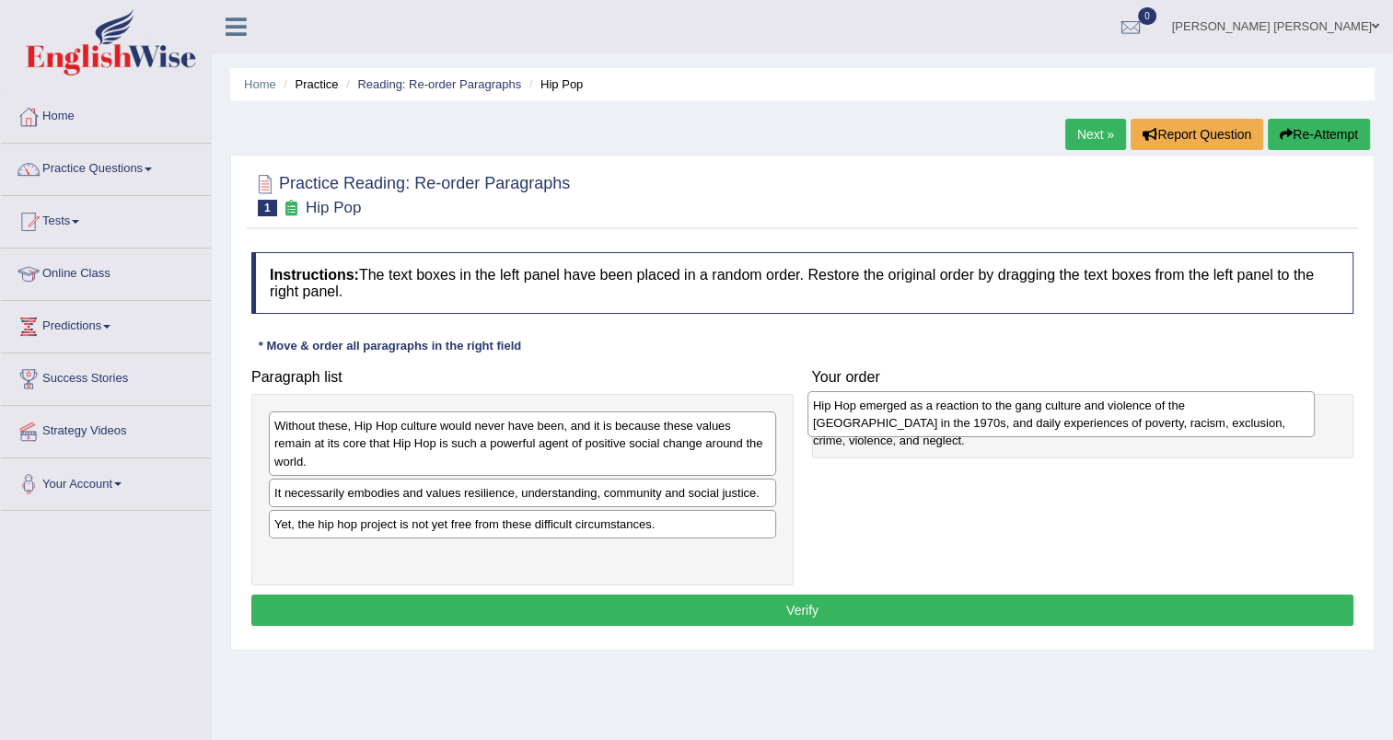
drag, startPoint x: 388, startPoint y: 439, endPoint x: 926, endPoint y: 419, distance: 538.8
click at [926, 419] on div "Hip Hop emerged as a reaction to the gang culture and violence of the South Bro…" at bounding box center [1060, 414] width 507 height 46
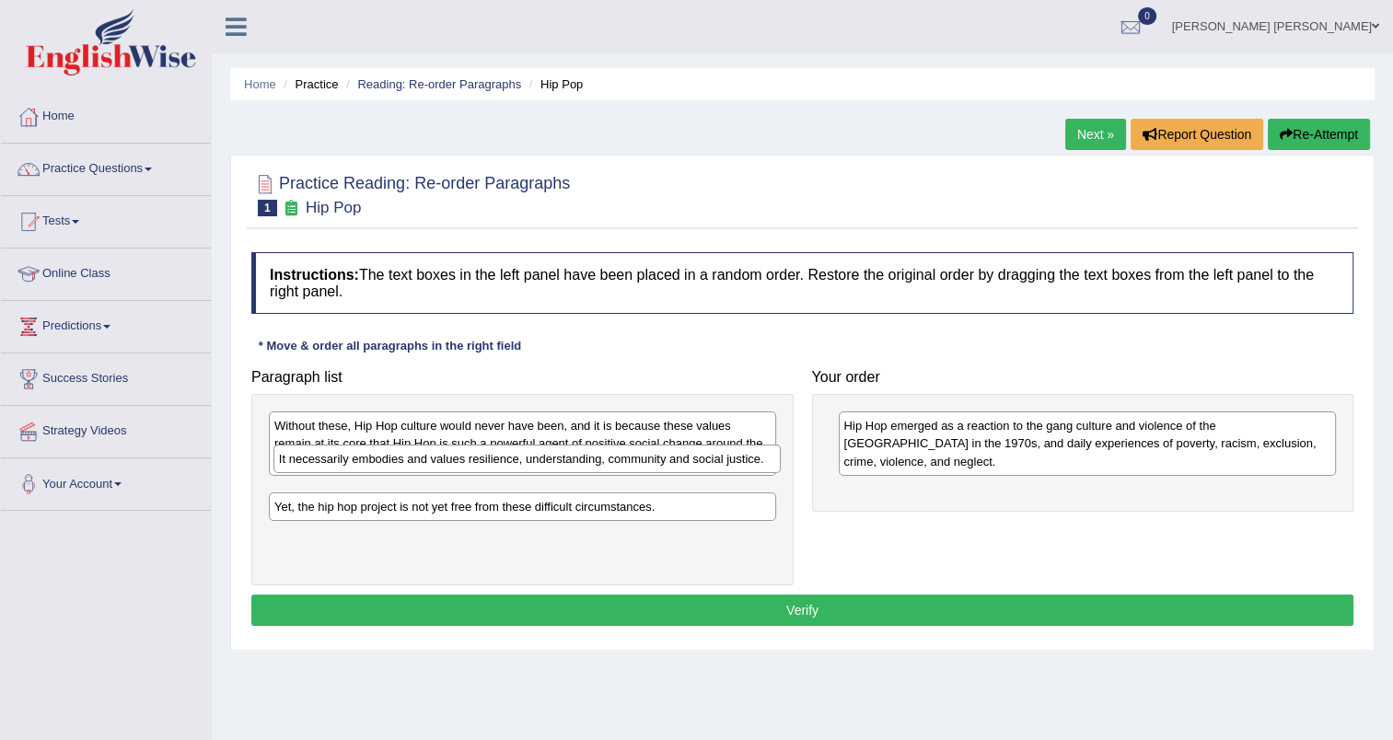
drag, startPoint x: 415, startPoint y: 479, endPoint x: 419, endPoint y: 463, distance: 16.1
click at [420, 463] on div "It necessarily embodies and values resilience, understanding, community and soc…" at bounding box center [526, 459] width 507 height 29
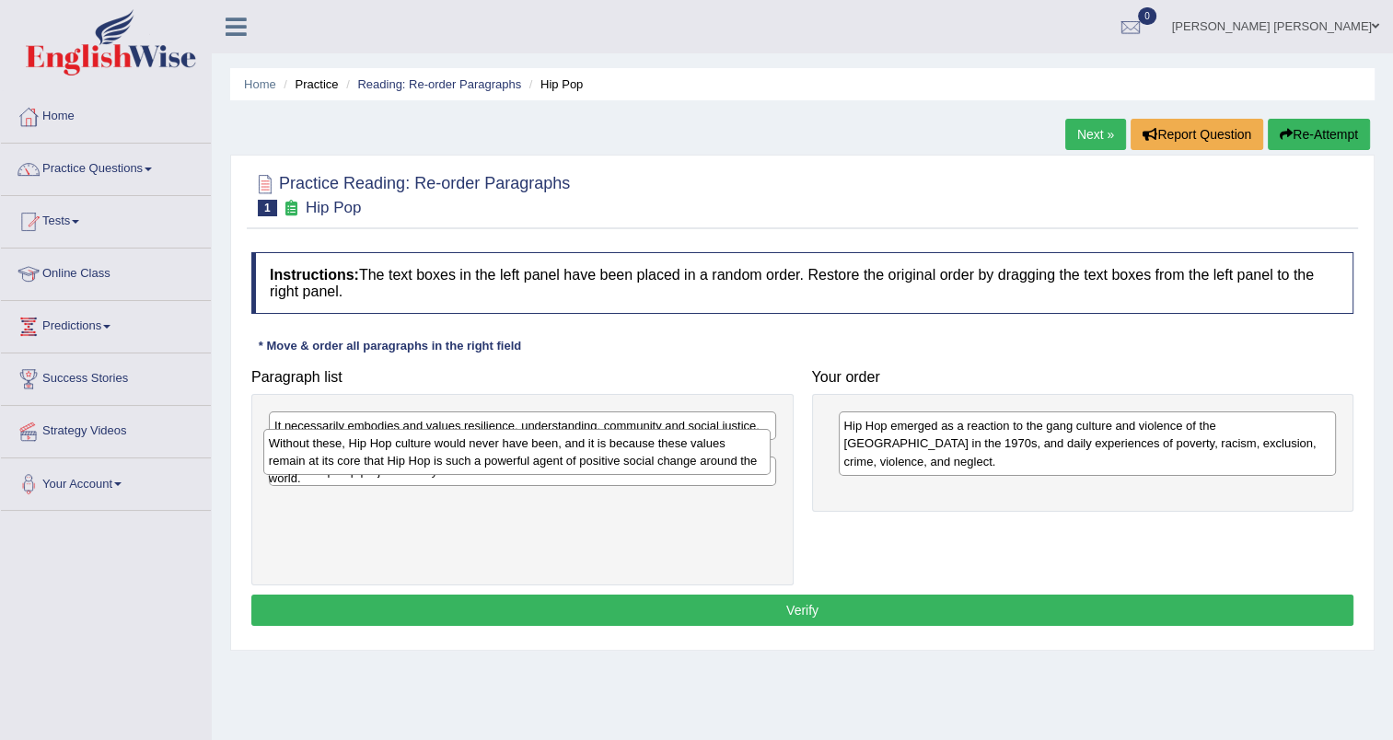
drag, startPoint x: 462, startPoint y: 434, endPoint x: 457, endPoint y: 452, distance: 18.3
click at [457, 452] on div "Without these, Hip Hop culture would never have been, and it is because these v…" at bounding box center [516, 452] width 507 height 46
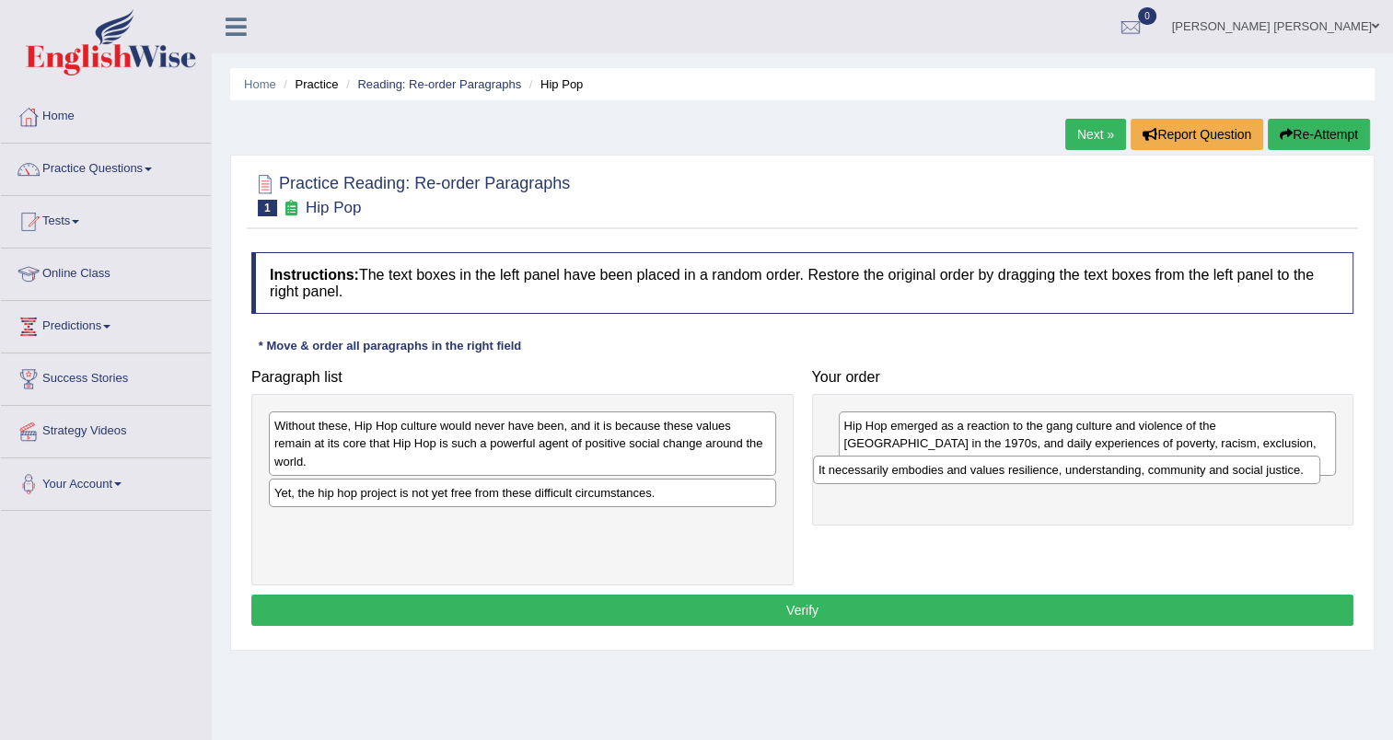
drag, startPoint x: 455, startPoint y: 423, endPoint x: 999, endPoint y: 468, distance: 545.8
click at [999, 468] on div "It necessarily embodies and values resilience, understanding, community and soc…" at bounding box center [1066, 470] width 507 height 29
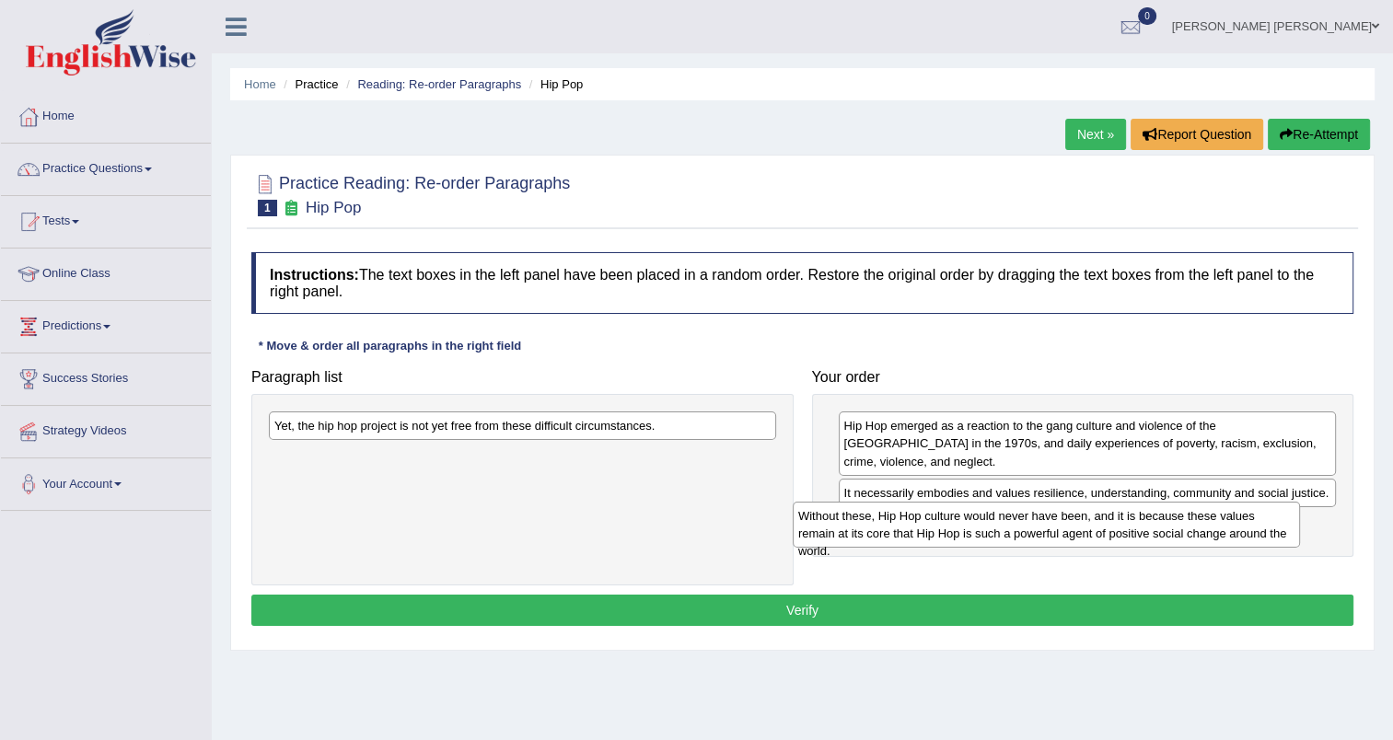
drag, startPoint x: 540, startPoint y: 428, endPoint x: 1068, endPoint y: 507, distance: 533.3
click at [1068, 509] on div "Without these, Hip Hop culture would never have been, and it is because these v…" at bounding box center [1045, 525] width 507 height 46
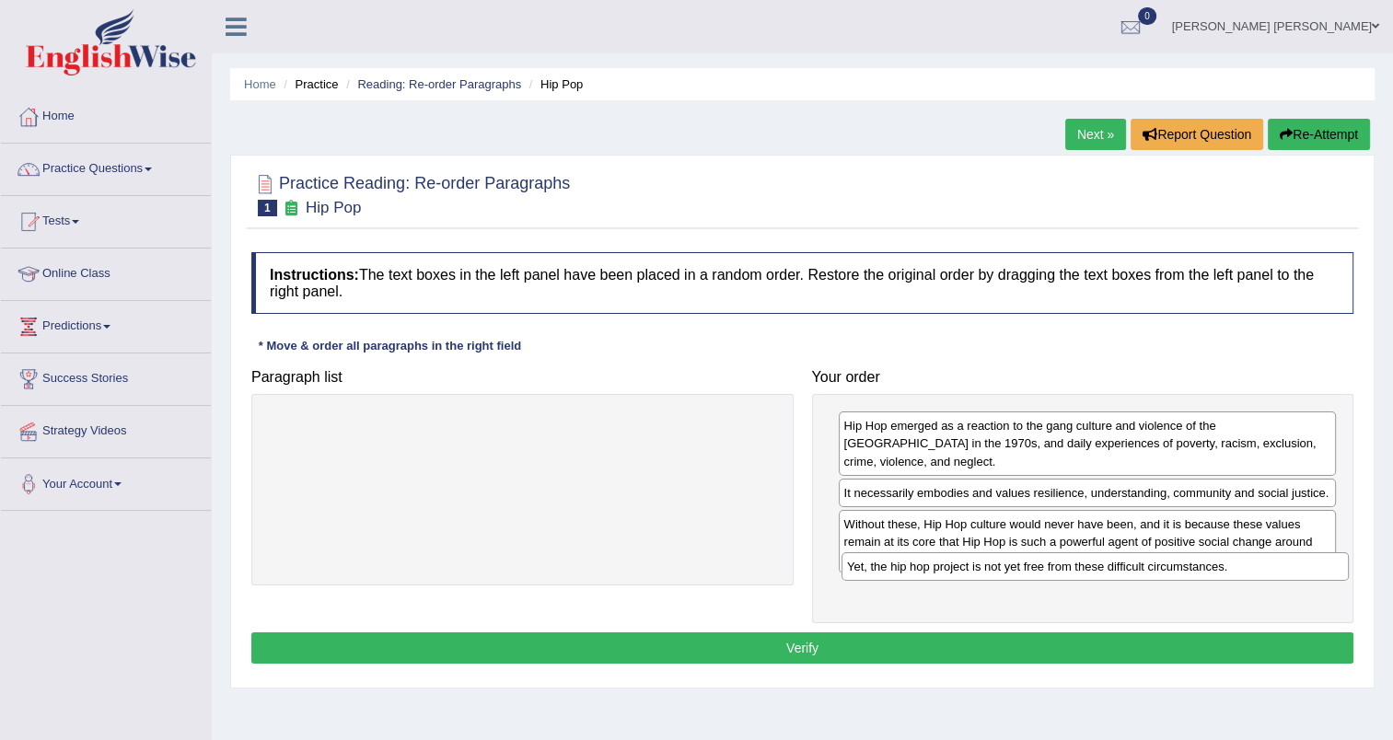
drag, startPoint x: 613, startPoint y: 434, endPoint x: 1186, endPoint y: 575, distance: 589.6
click at [1186, 575] on div "Yet, the hip hop project is not yet free from these difficult circumstances." at bounding box center [1094, 566] width 507 height 29
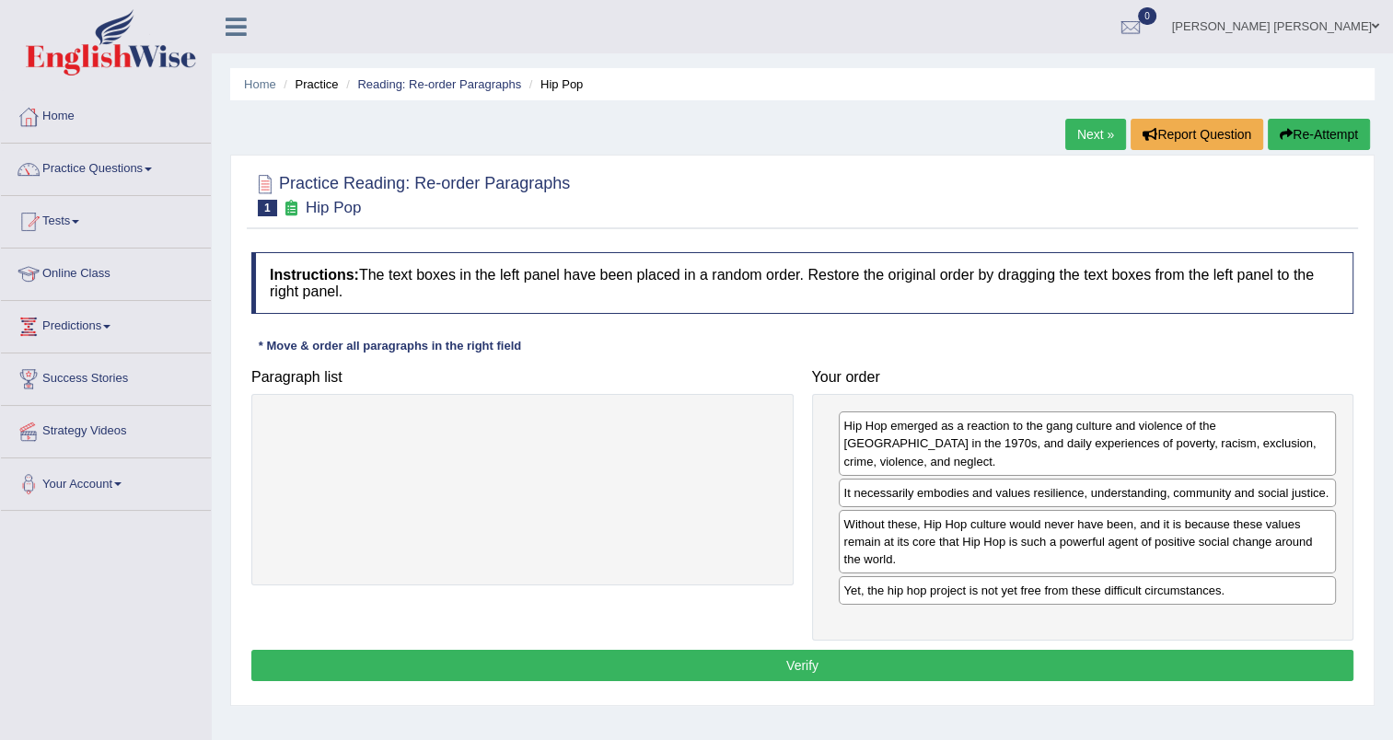
click at [790, 650] on button "Verify" at bounding box center [802, 665] width 1102 height 31
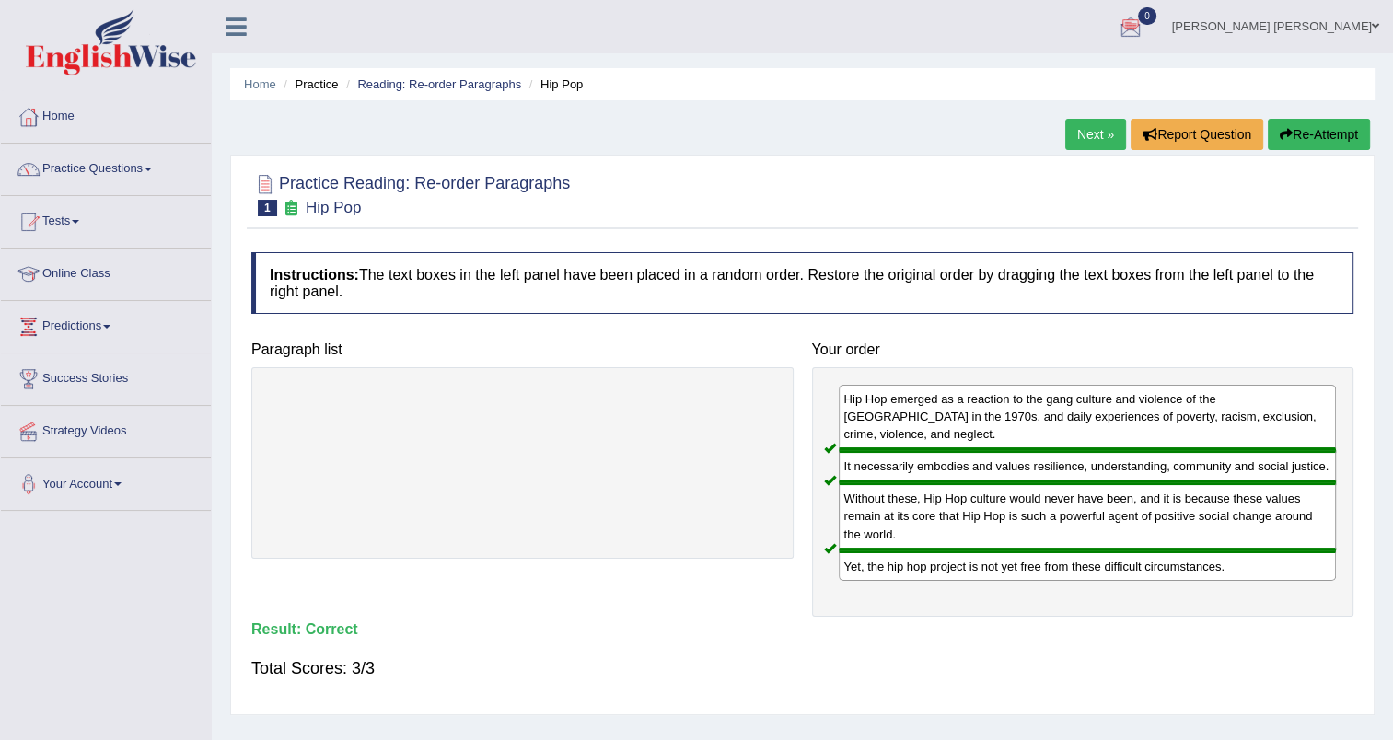
click at [1080, 139] on link "Next »" at bounding box center [1095, 134] width 61 height 31
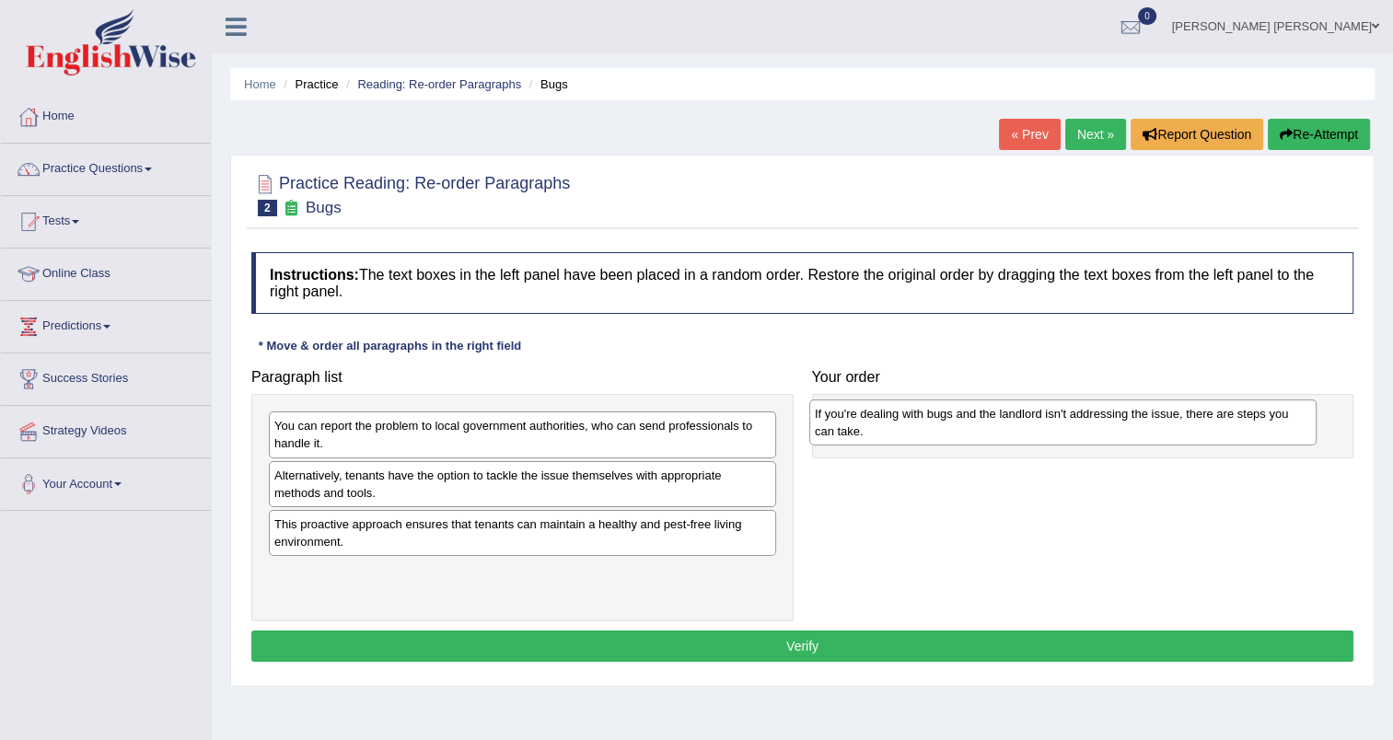
drag, startPoint x: 482, startPoint y: 479, endPoint x: 1023, endPoint y: 418, distance: 543.7
click at [1023, 418] on div "If you're dealing with bugs and the landlord isn't addressing the issue, there …" at bounding box center [1062, 422] width 507 height 46
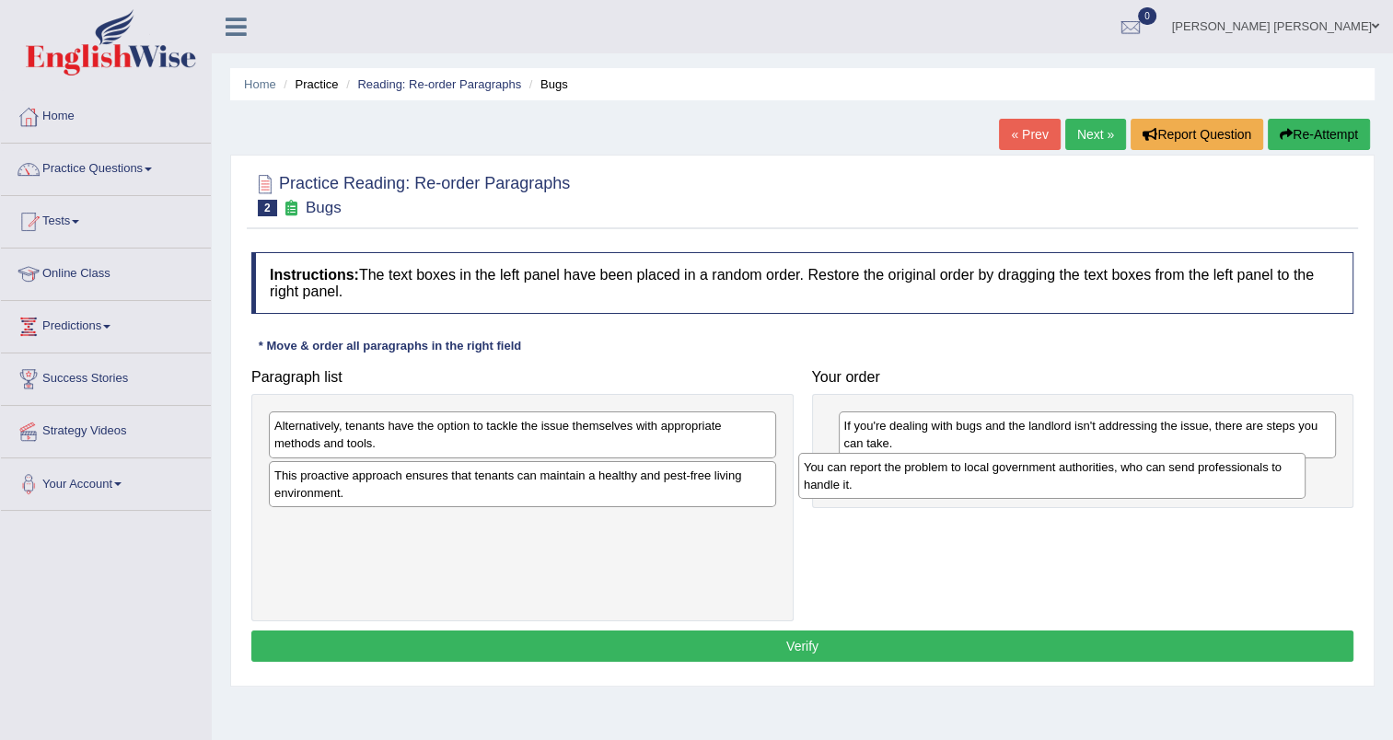
drag, startPoint x: 388, startPoint y: 431, endPoint x: 917, endPoint y: 472, distance: 530.9
click at [917, 472] on div "You can report the problem to local government authorities, who can send profes…" at bounding box center [1051, 476] width 507 height 46
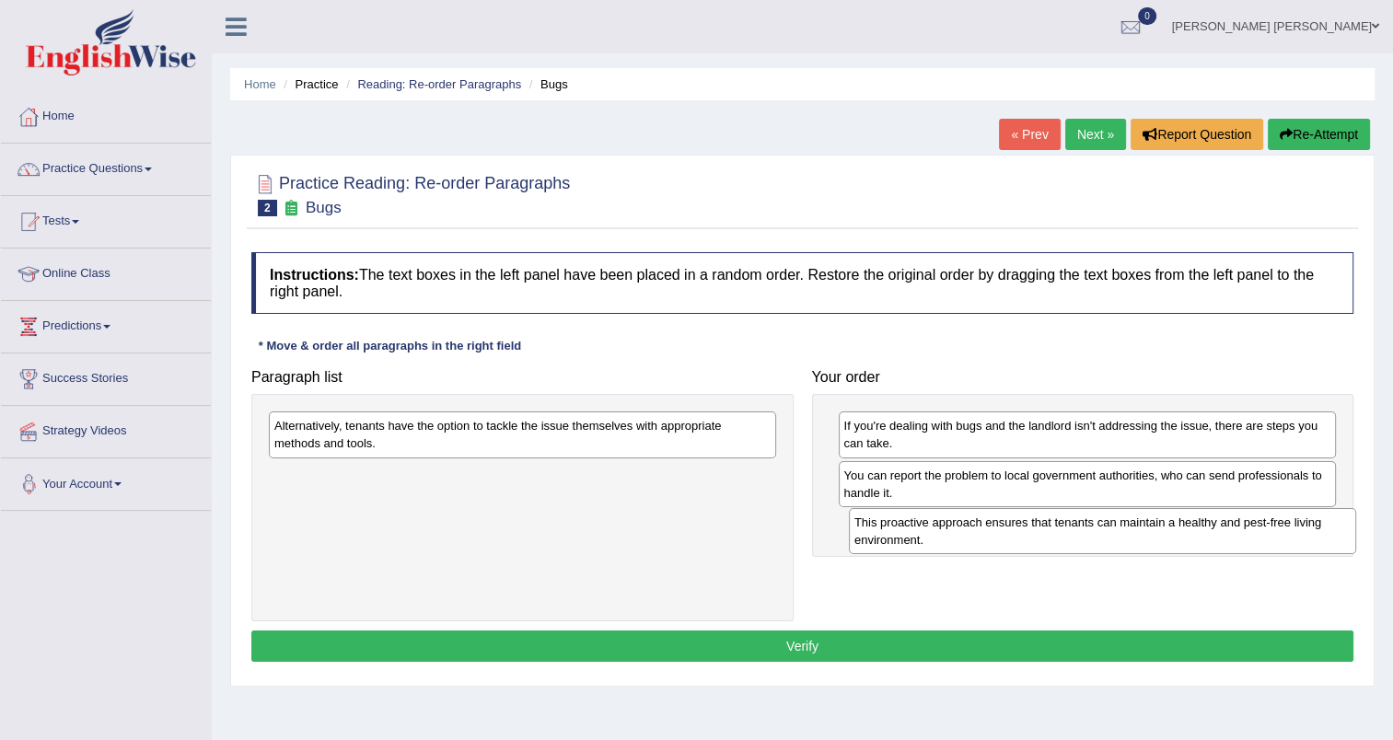
drag, startPoint x: 344, startPoint y: 486, endPoint x: 907, endPoint y: 526, distance: 563.8
click at [911, 526] on div "This proactive approach ensures that tenants can maintain a healthy and pest-fr…" at bounding box center [1102, 531] width 507 height 46
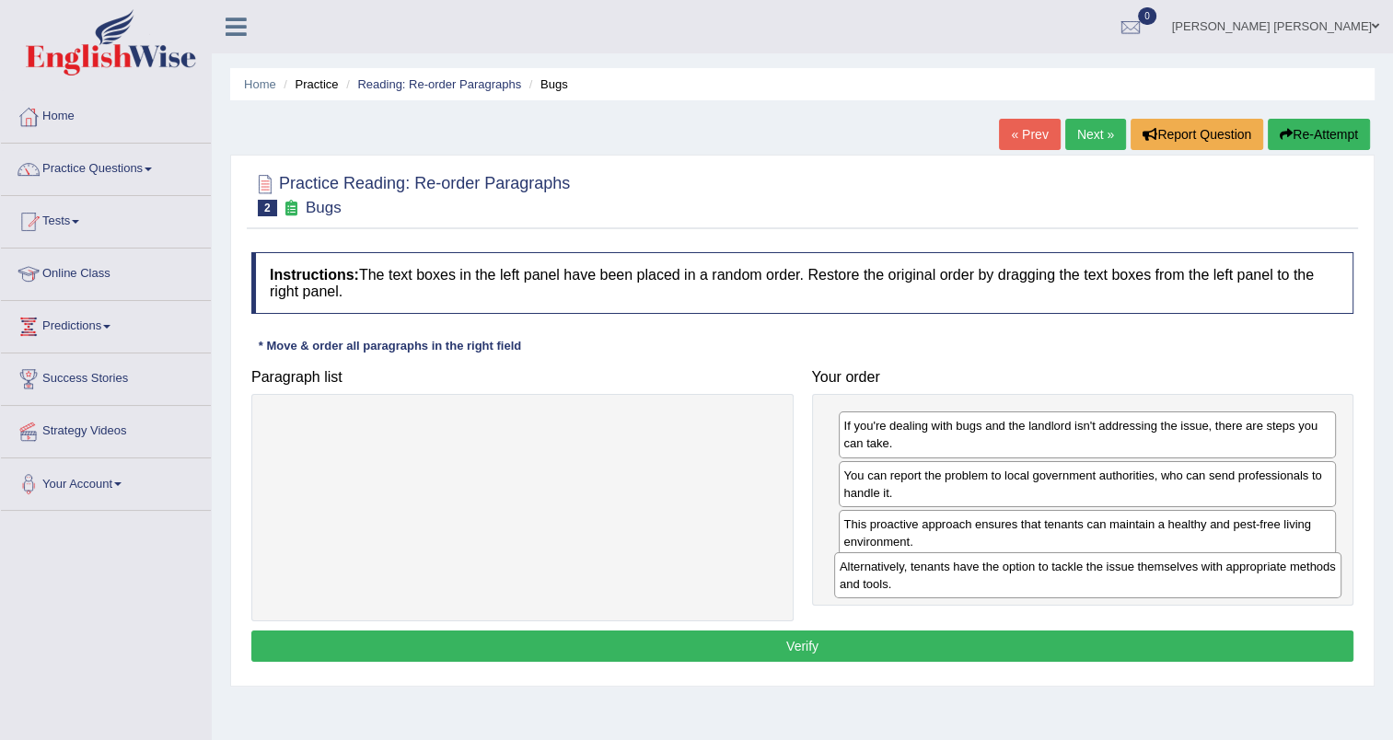
drag, startPoint x: 666, startPoint y: 433, endPoint x: 1231, endPoint y: 570, distance: 580.7
click at [1231, 570] on div "Alternatively, tenants have the option to tackle the issue themselves with appr…" at bounding box center [1087, 575] width 507 height 46
drag, startPoint x: 1035, startPoint y: 530, endPoint x: 1035, endPoint y: 574, distance: 44.2
click at [1035, 574] on div "This proactive approach ensures that tenants can maintain a healthy and pest-fr…" at bounding box center [1087, 576] width 498 height 46
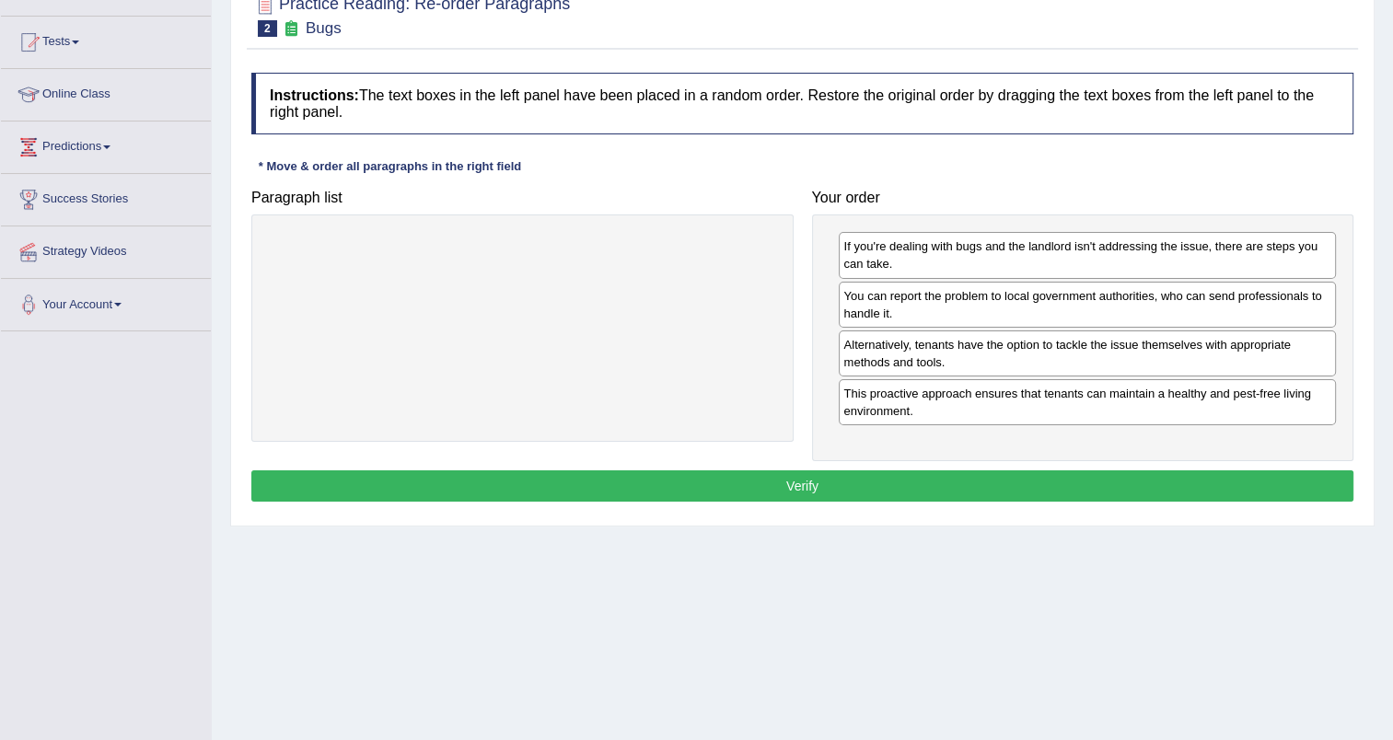
scroll to position [184, 0]
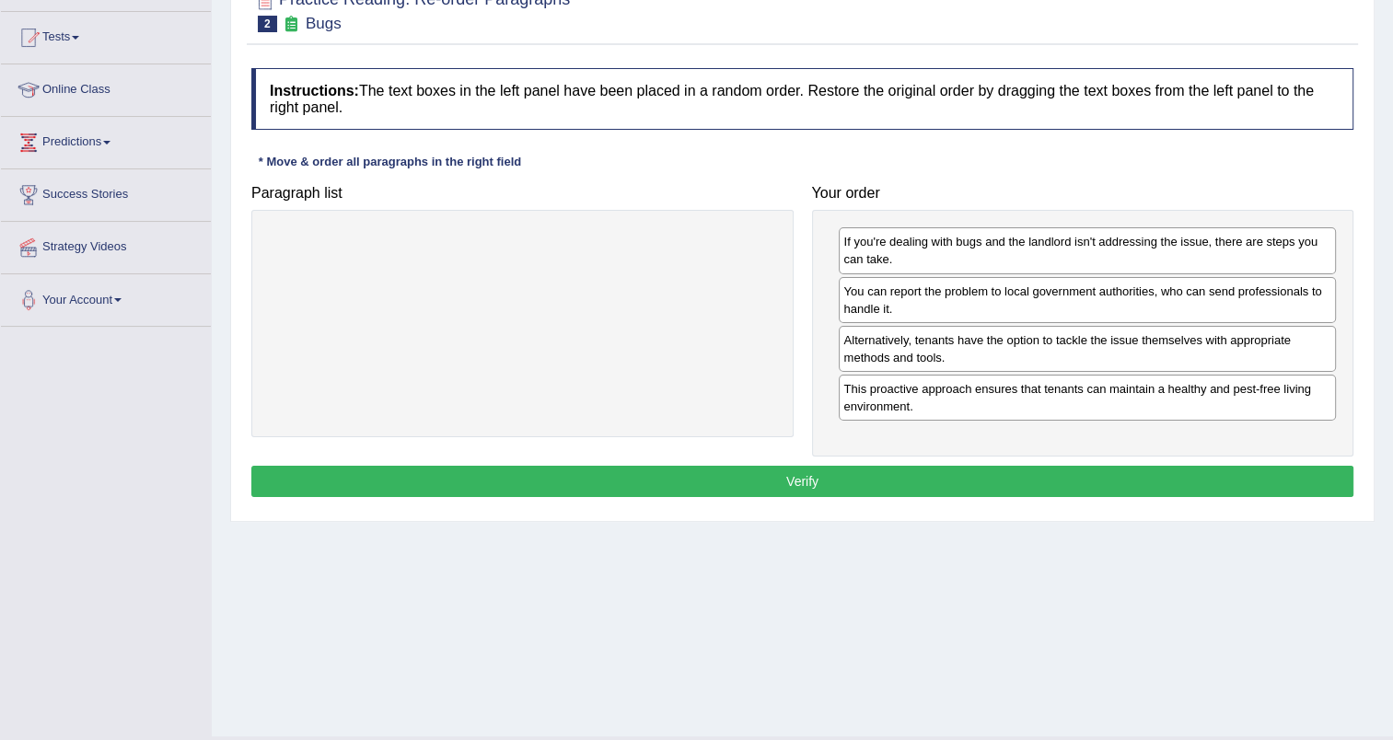
click at [738, 477] on button "Verify" at bounding box center [802, 481] width 1102 height 31
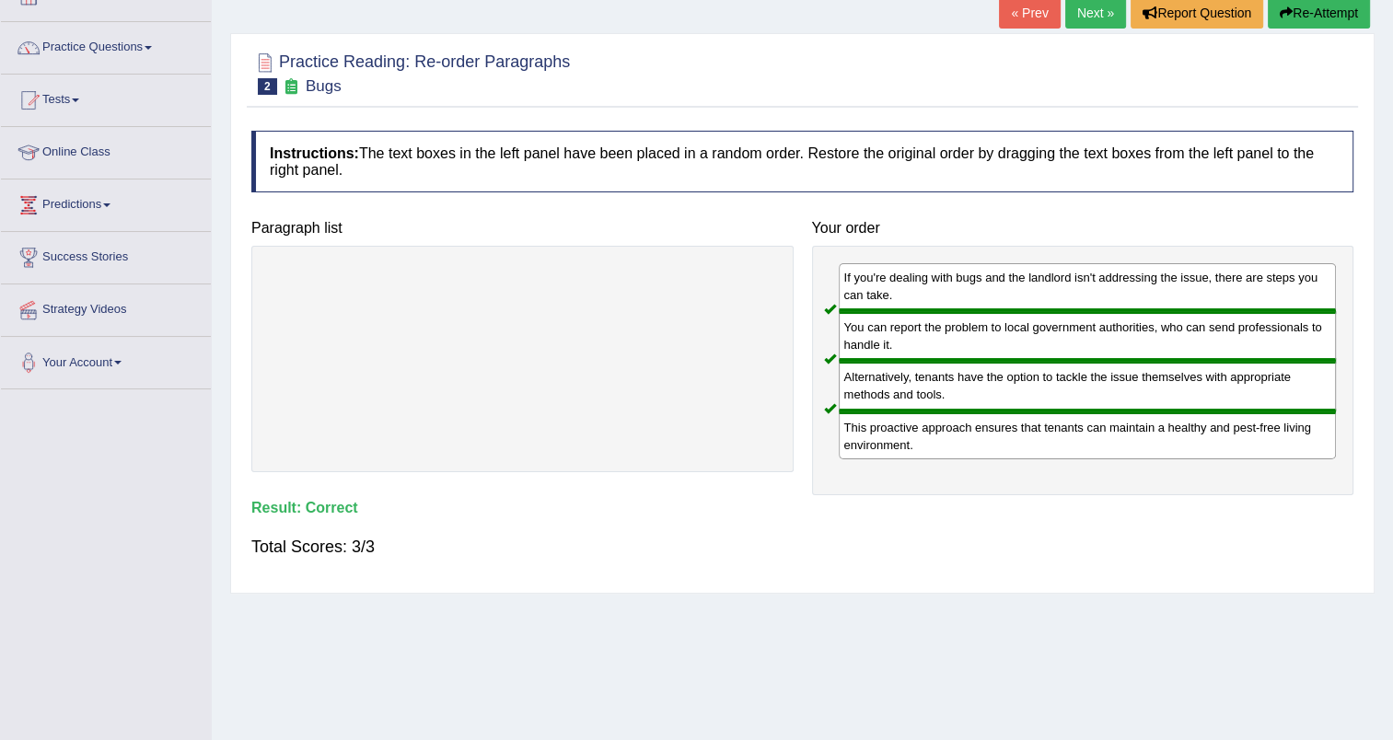
scroll to position [0, 0]
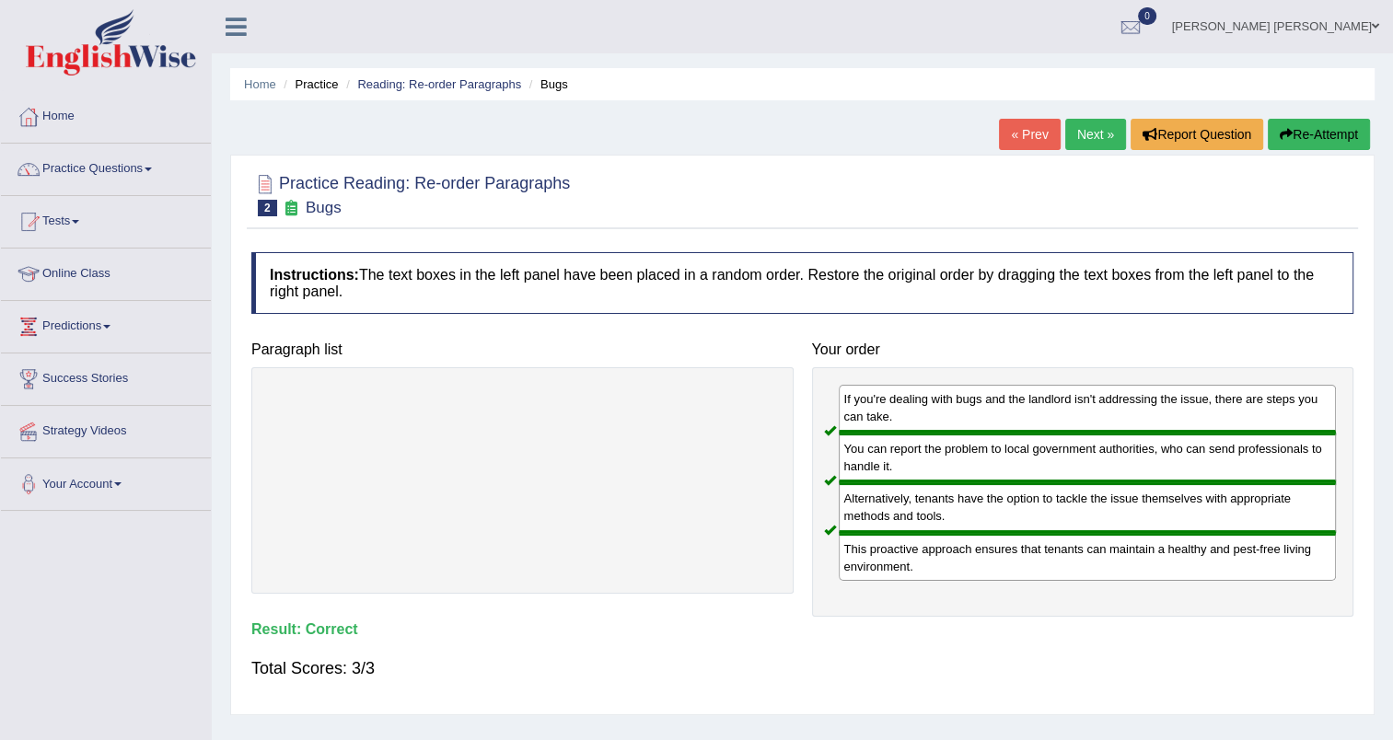
click at [1080, 130] on link "Next »" at bounding box center [1095, 134] width 61 height 31
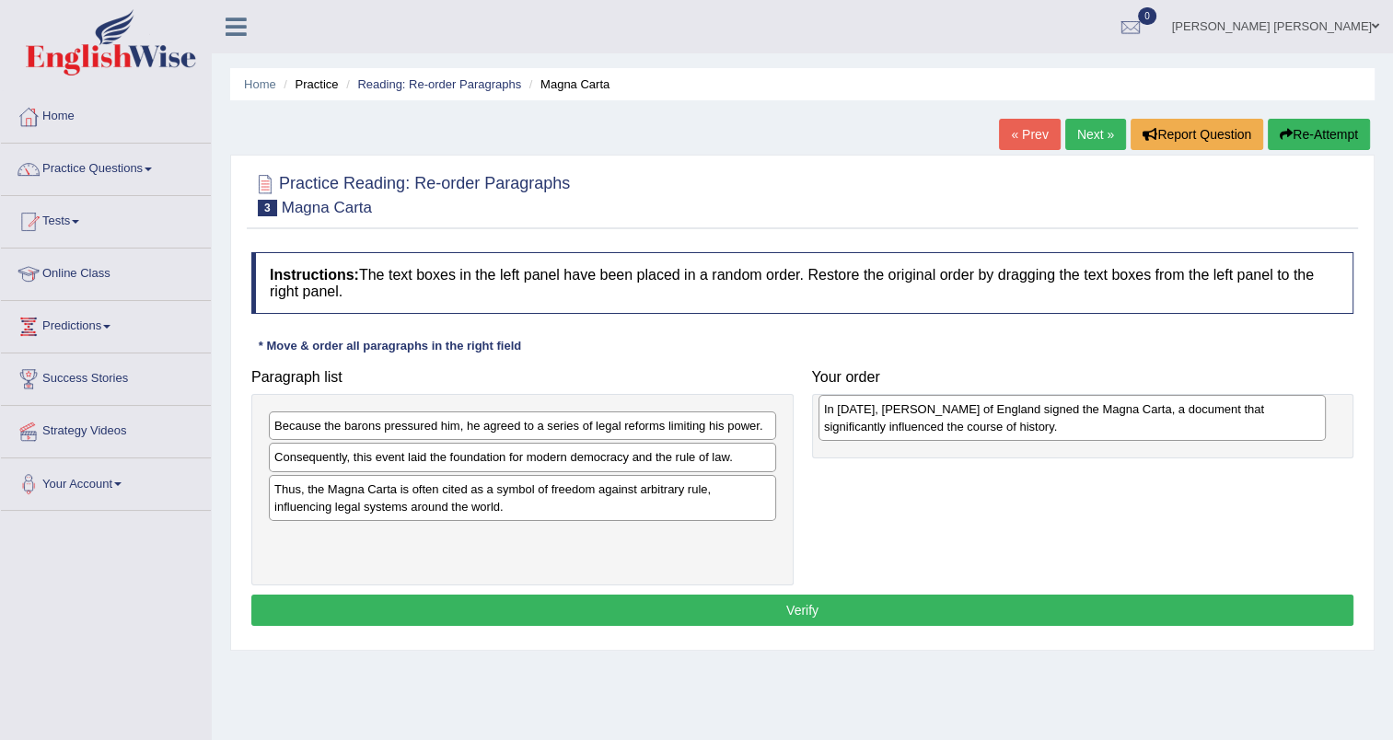
drag, startPoint x: 365, startPoint y: 456, endPoint x: 915, endPoint y: 408, distance: 551.6
click at [915, 408] on div "In [DATE], [PERSON_NAME] of England signed the Magna Carta, a document that sig…" at bounding box center [1071, 418] width 507 height 46
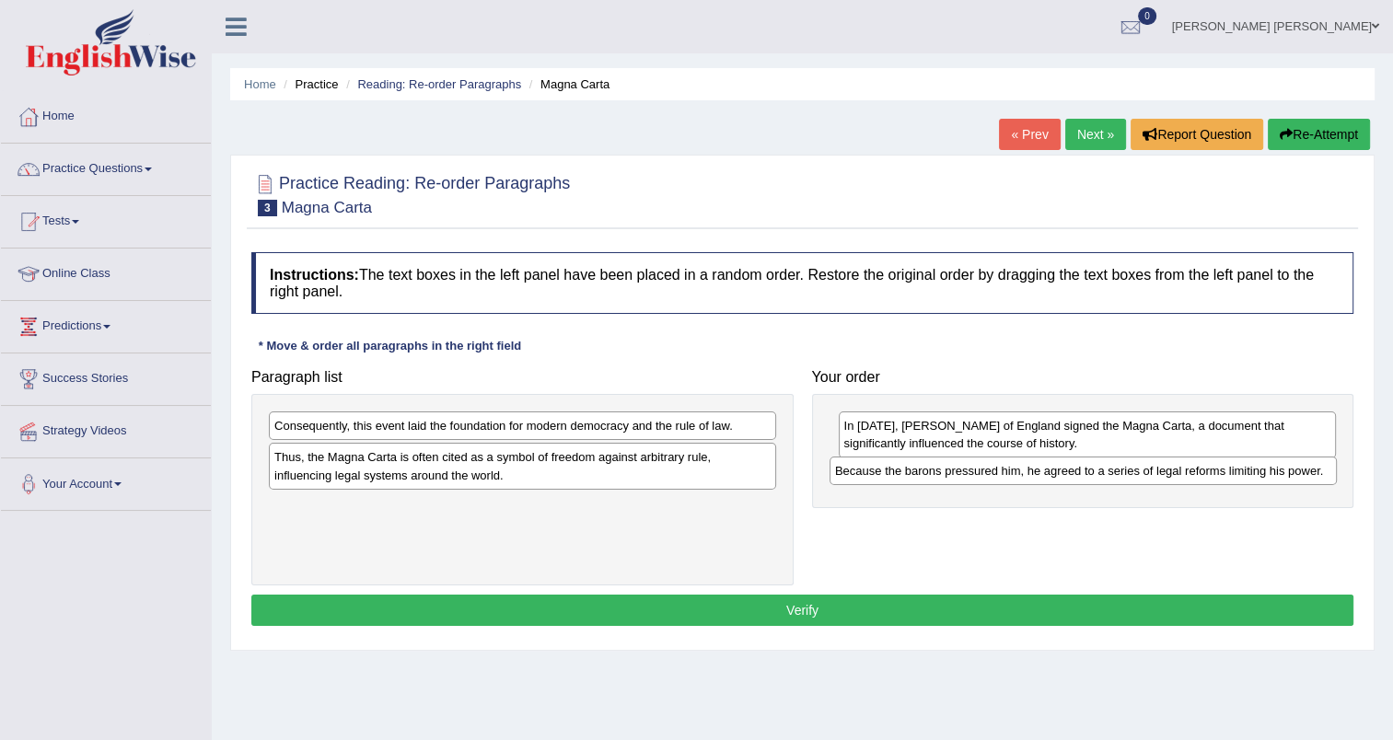
drag, startPoint x: 463, startPoint y: 424, endPoint x: 1024, endPoint y: 469, distance: 562.4
click at [1024, 469] on div "Because the barons pressured him, he agreed to a series of legal reforms limiti…" at bounding box center [1082, 471] width 507 height 29
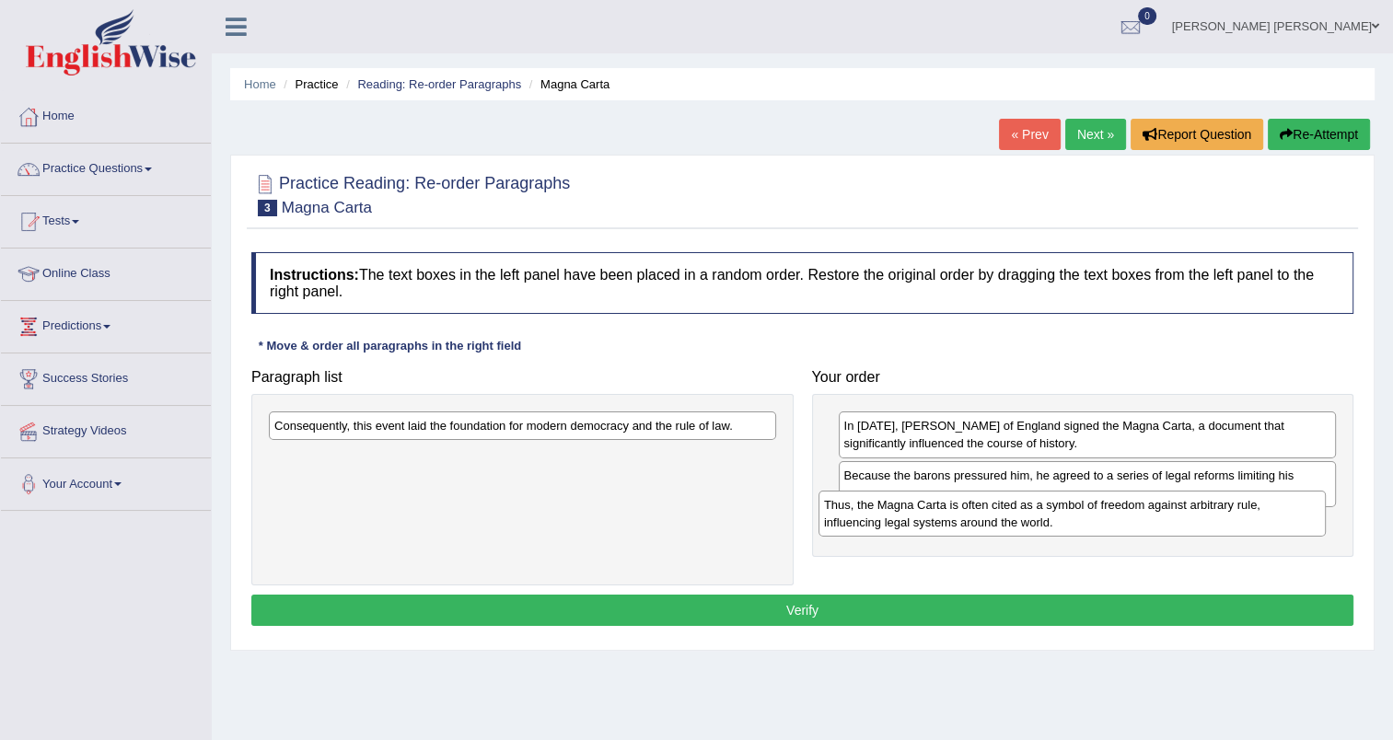
drag, startPoint x: 434, startPoint y: 468, endPoint x: 992, endPoint y: 515, distance: 560.7
click at [992, 515] on div "Thus, the Magna Carta is often cited as a symbol of freedom against arbitrary r…" at bounding box center [1071, 514] width 507 height 46
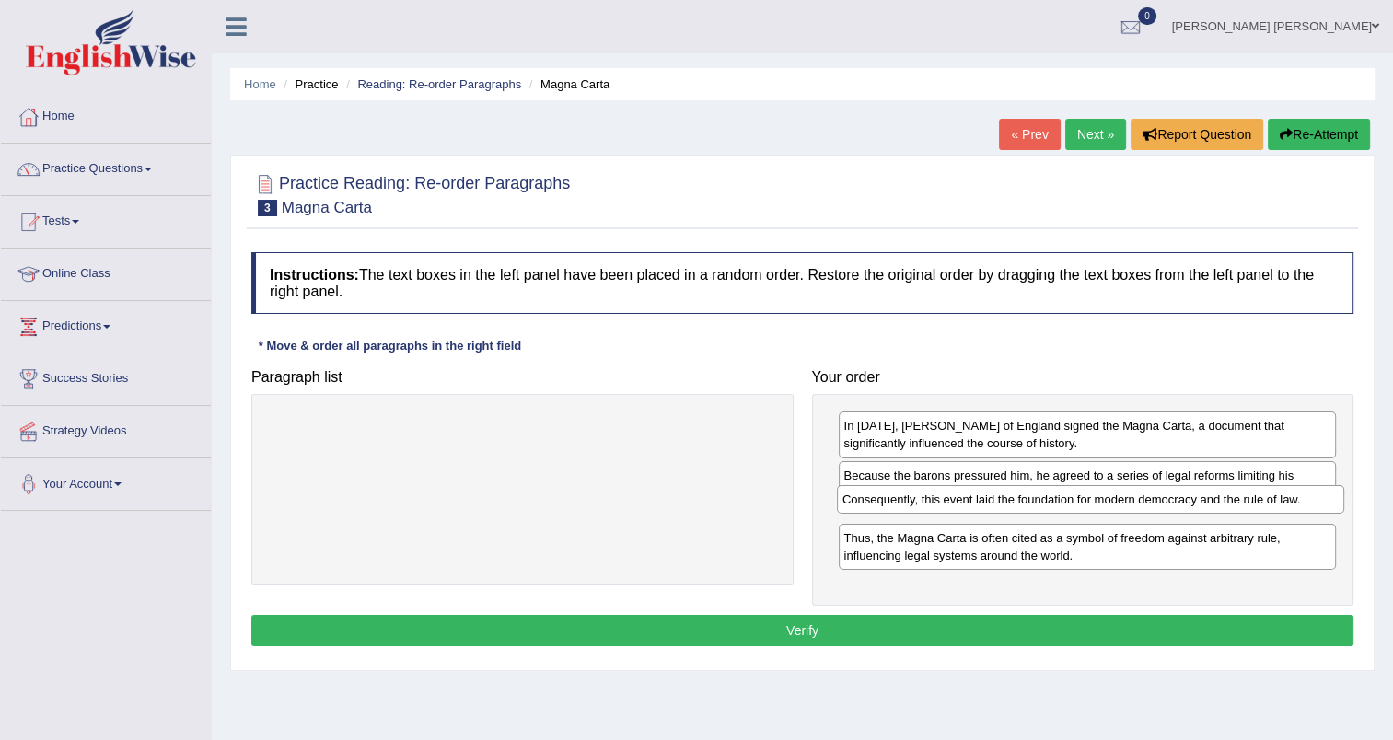
drag, startPoint x: 448, startPoint y: 427, endPoint x: 1016, endPoint y: 501, distance: 572.7
click at [1016, 501] on div "Consequently, this event laid the foundation for modern democracy and the rule …" at bounding box center [1090, 499] width 507 height 29
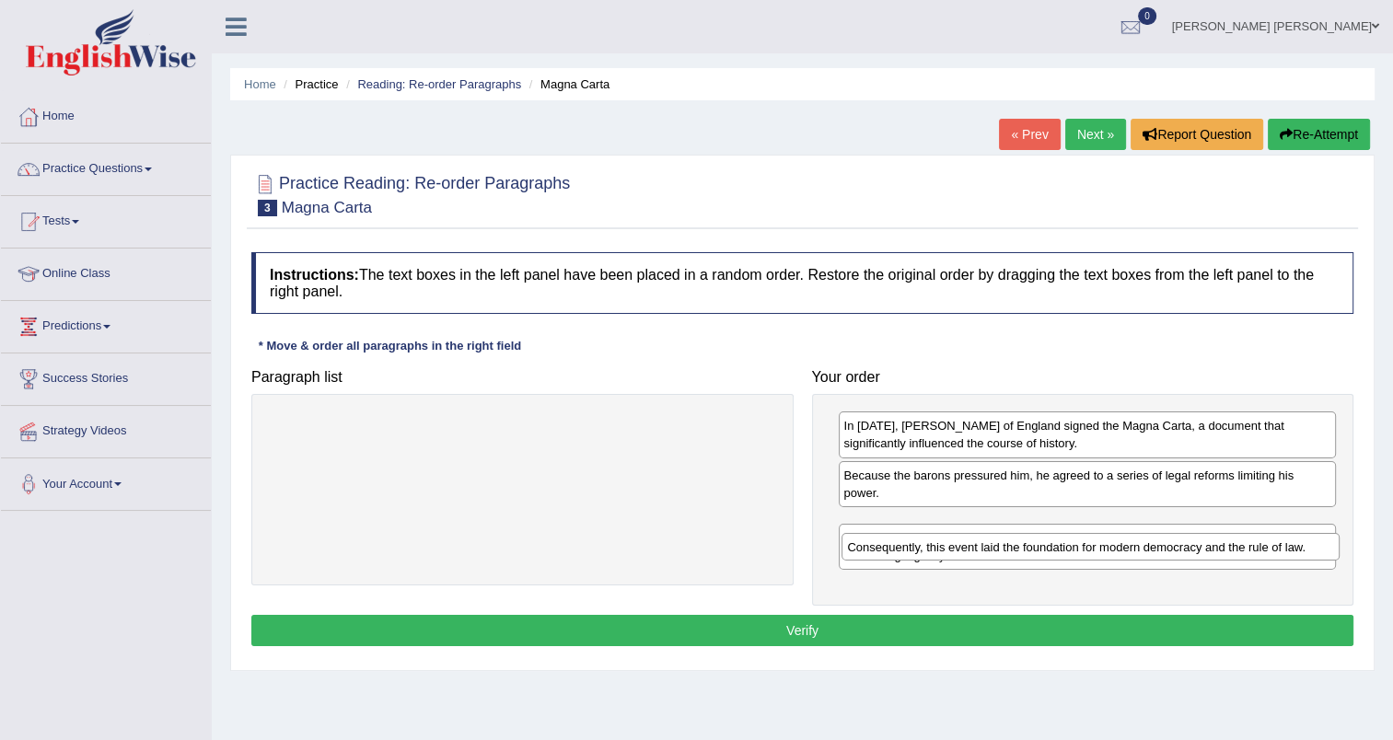
drag, startPoint x: 1011, startPoint y: 501, endPoint x: 1014, endPoint y: 542, distance: 41.6
click at [1014, 542] on div "Consequently, this event laid the foundation for modern democracy and the rule …" at bounding box center [1090, 547] width 498 height 29
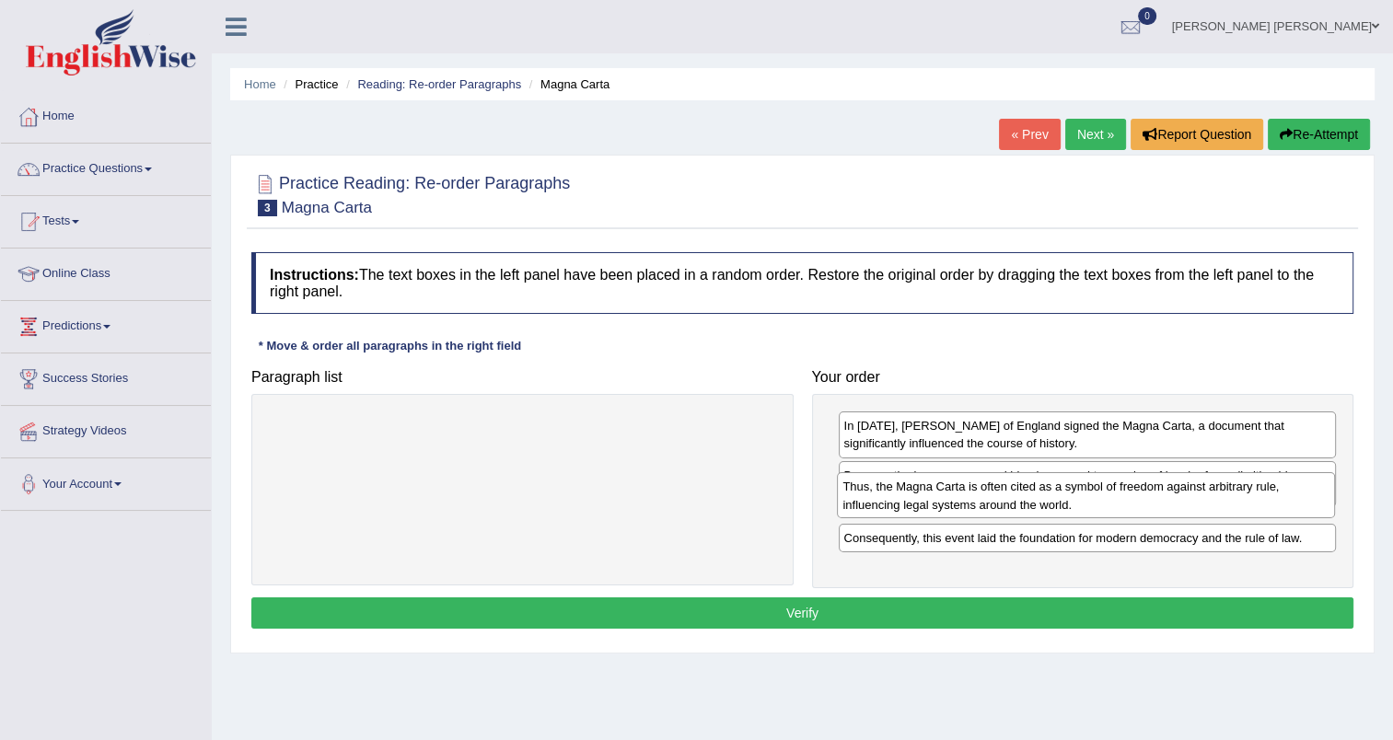
drag, startPoint x: 981, startPoint y: 541, endPoint x: 980, endPoint y: 492, distance: 49.7
click at [980, 492] on div "Thus, the Magna Carta is often cited as a symbol of freedom against arbitrary r…" at bounding box center [1086, 495] width 498 height 46
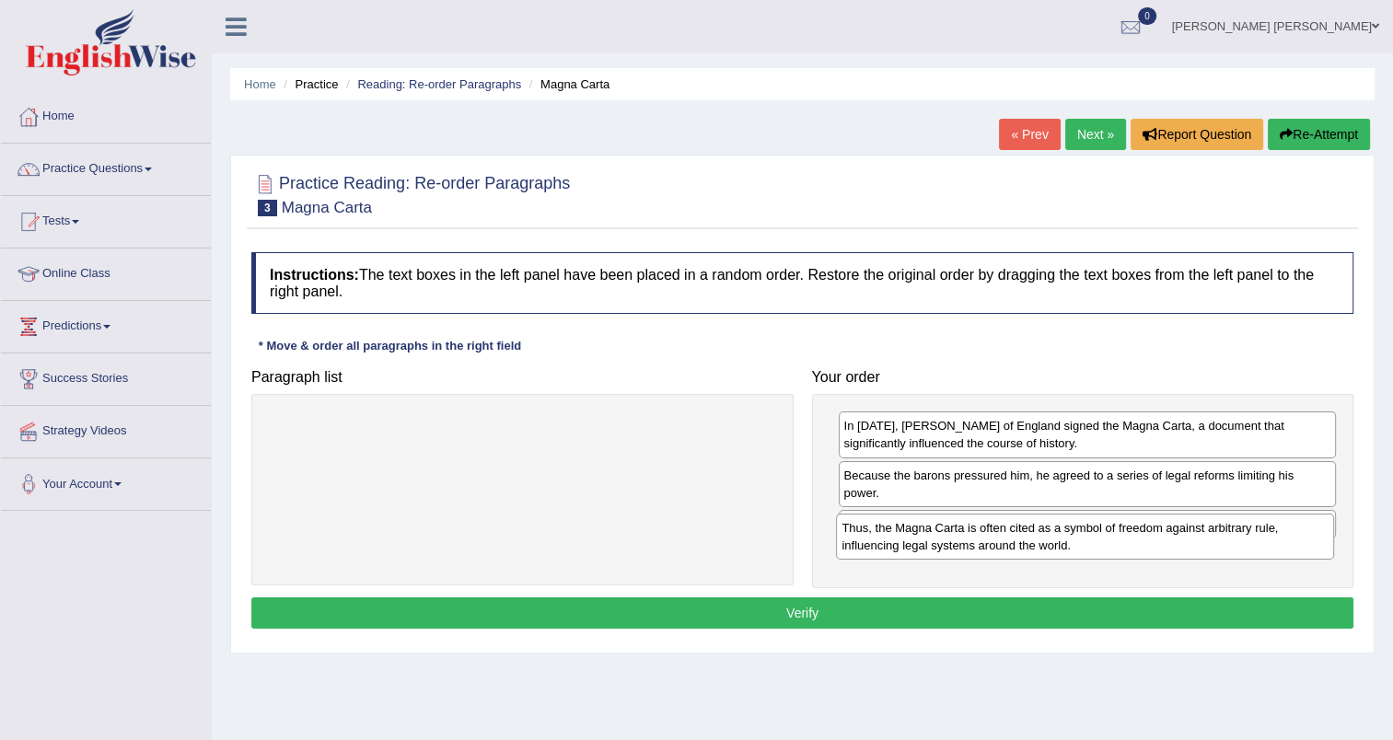
drag, startPoint x: 996, startPoint y: 505, endPoint x: 994, endPoint y: 527, distance: 22.2
click at [994, 527] on div "Thus, the Magna Carta is often cited as a symbol of freedom against arbitrary r…" at bounding box center [1085, 537] width 498 height 46
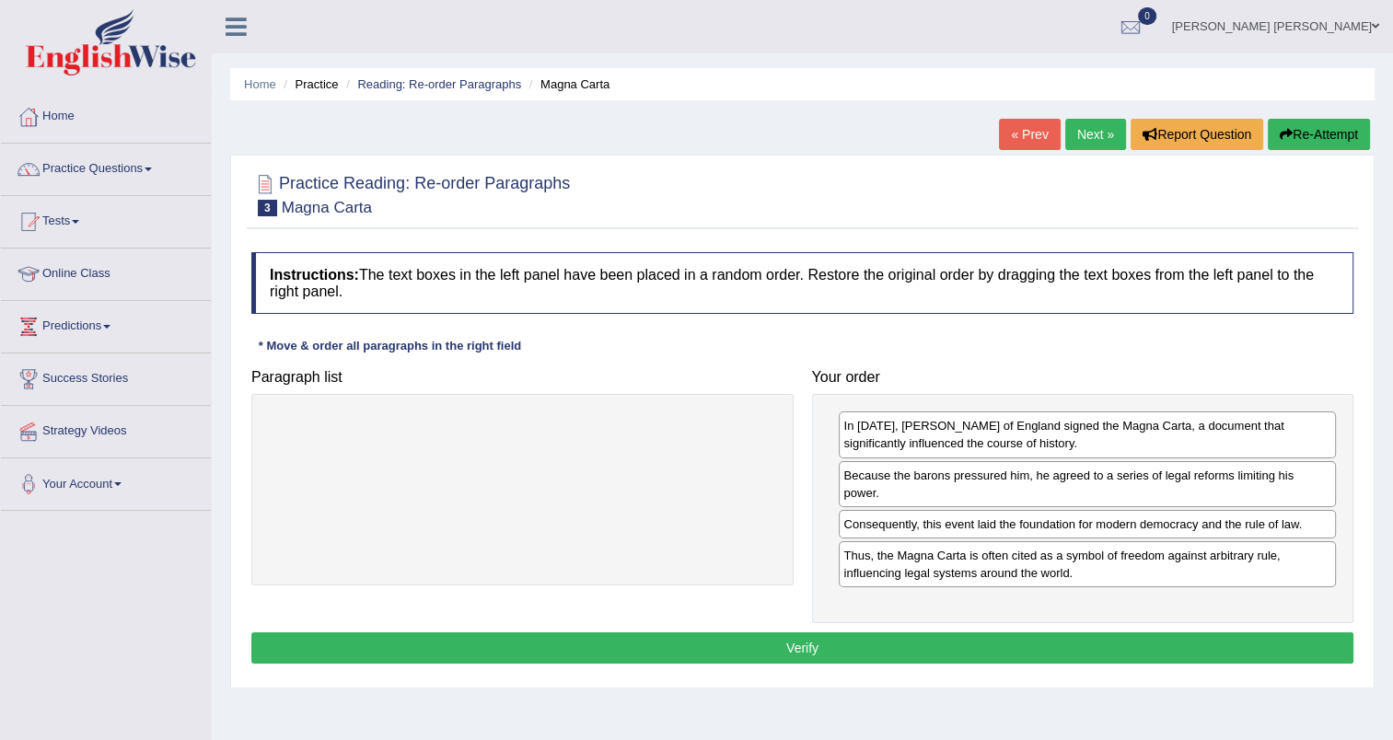
click at [673, 632] on button "Verify" at bounding box center [802, 647] width 1102 height 31
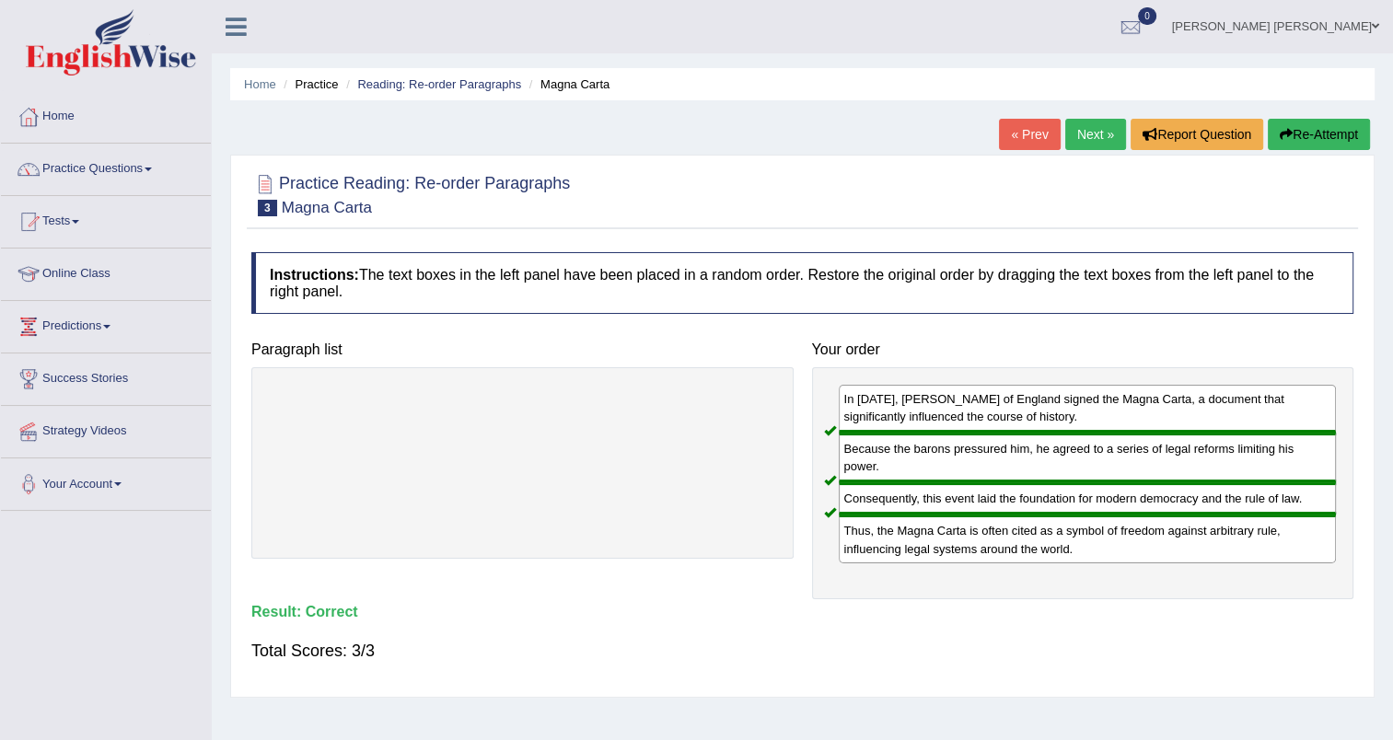
click at [1083, 136] on link "Next »" at bounding box center [1095, 134] width 61 height 31
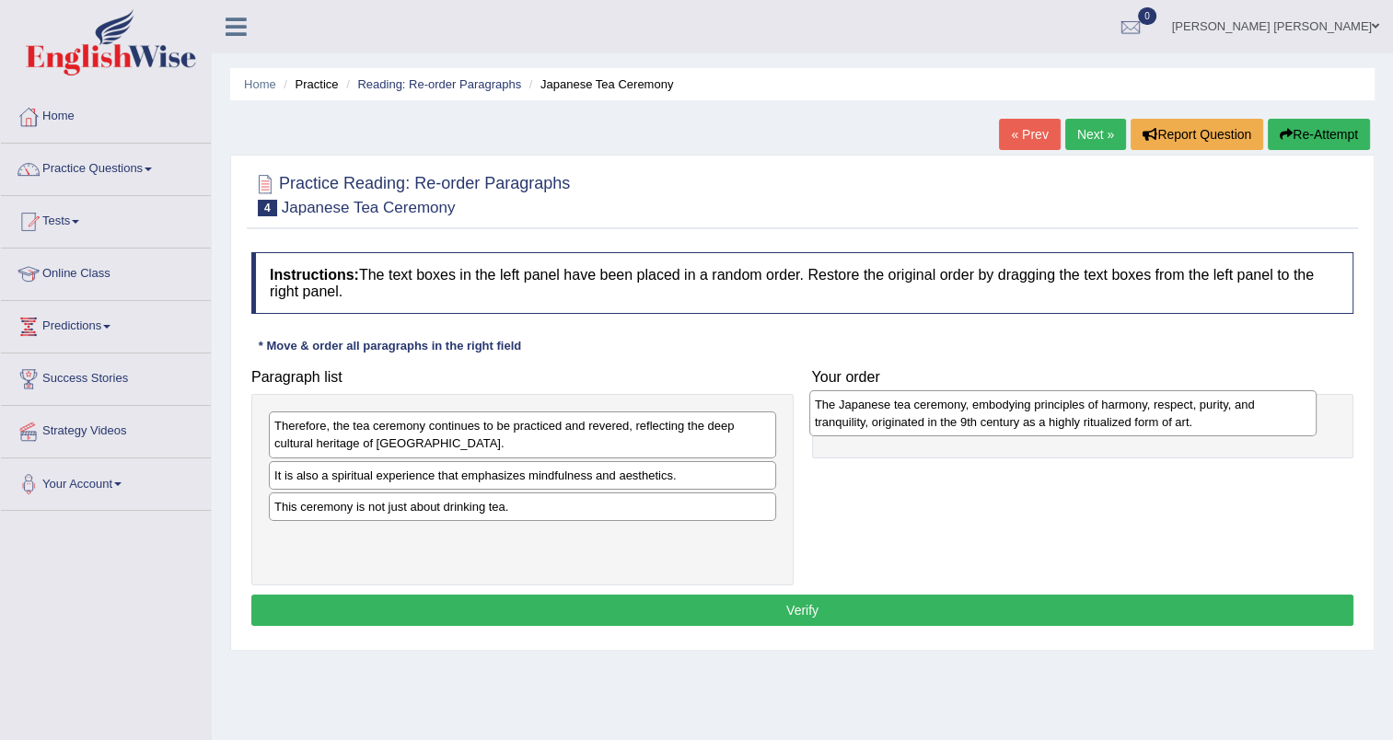
drag, startPoint x: 337, startPoint y: 490, endPoint x: 877, endPoint y: 420, distance: 544.8
click at [877, 420] on div "The Japanese tea ceremony, embodying principles of harmony, respect, purity, an…" at bounding box center [1062, 413] width 507 height 46
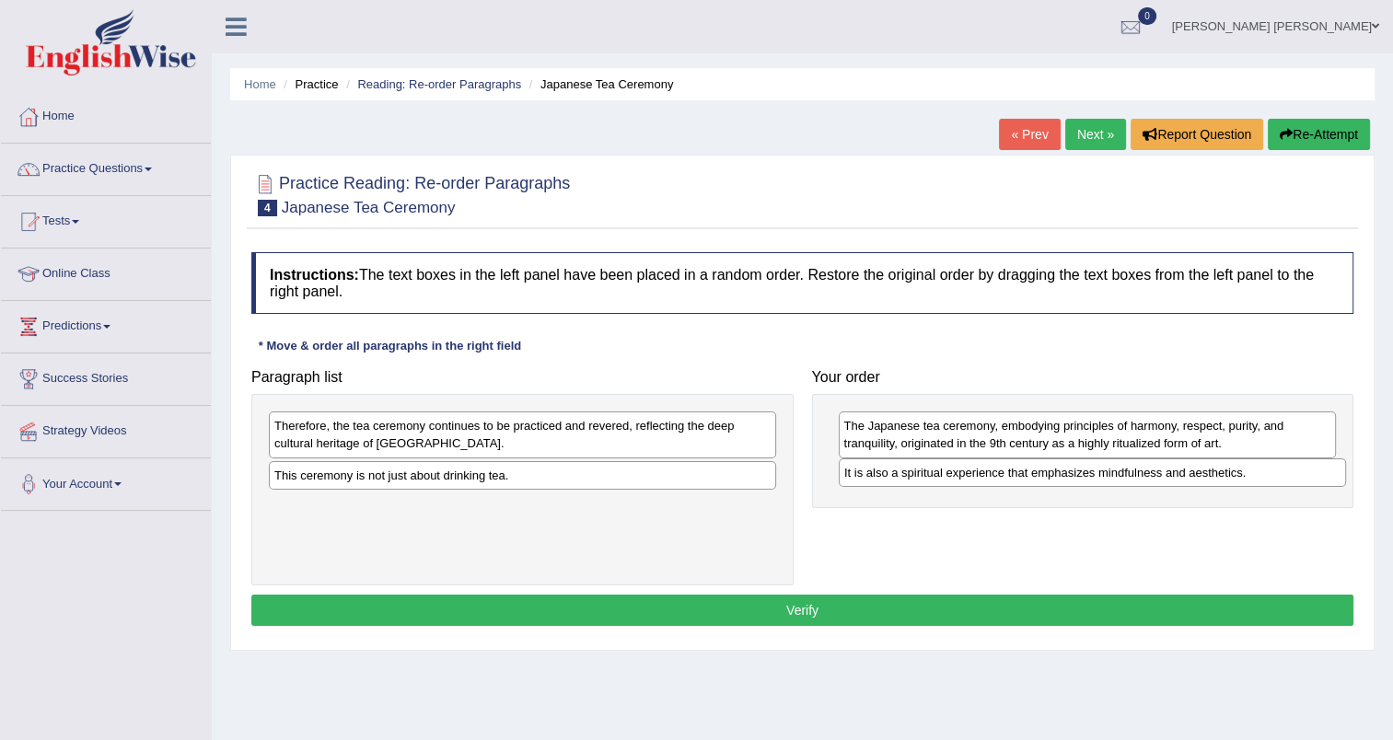
drag, startPoint x: 427, startPoint y: 476, endPoint x: 997, endPoint y: 474, distance: 569.8
click at [997, 474] on div "It is also a spiritual experience that emphasizes mindfulness and aesthetics." at bounding box center [1092, 472] width 507 height 29
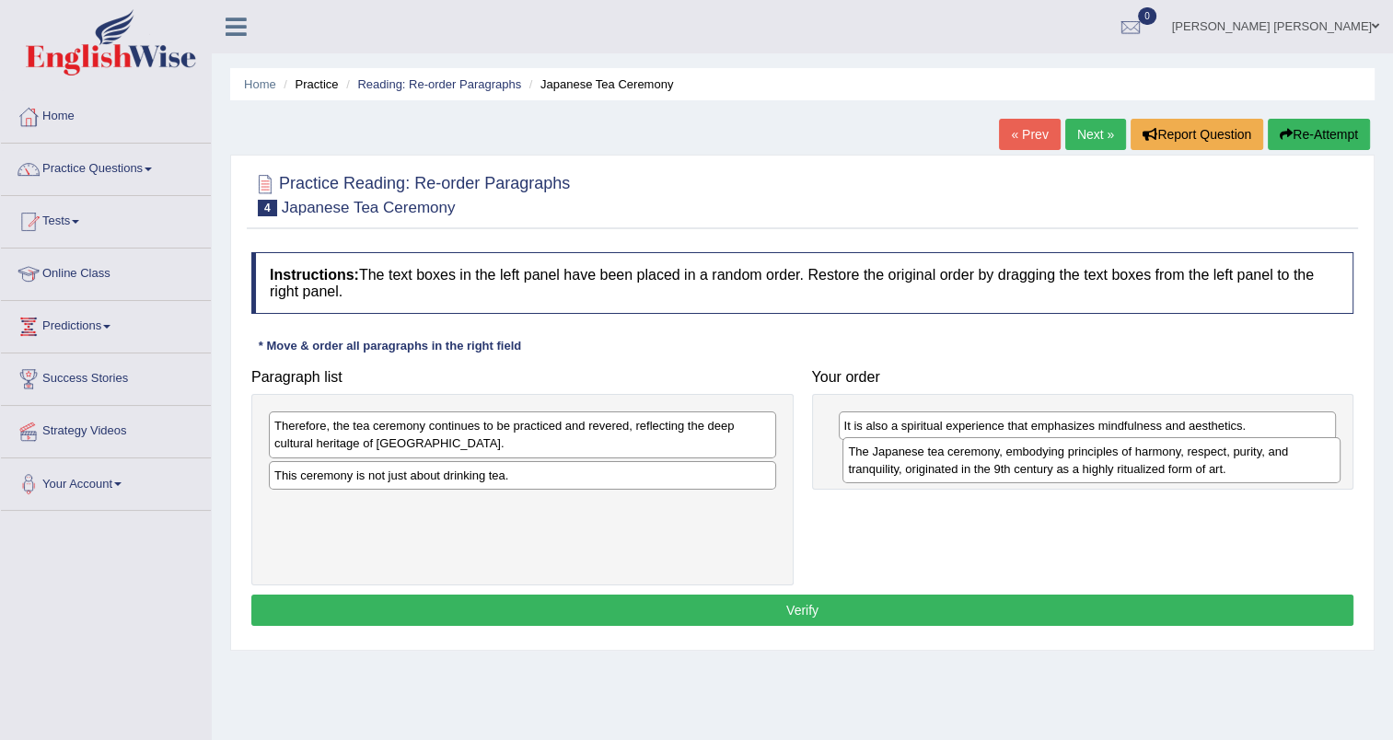
drag, startPoint x: 954, startPoint y: 442, endPoint x: 958, endPoint y: 468, distance: 26.2
click at [958, 468] on div "The Japanese tea ceremony, embodying principles of harmony, respect, purity, an…" at bounding box center [1091, 460] width 498 height 46
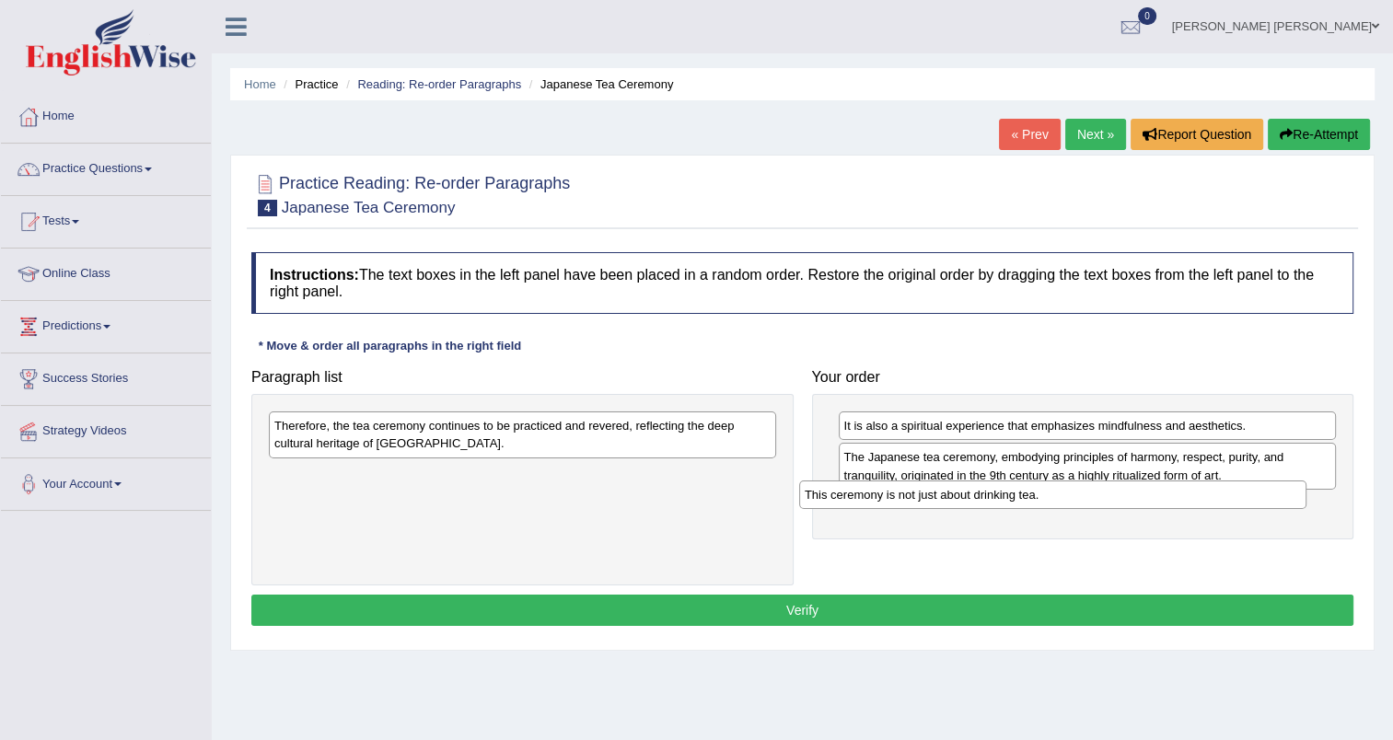
drag, startPoint x: 585, startPoint y: 468, endPoint x: 1116, endPoint y: 488, distance: 530.6
click at [1116, 488] on div "This ceremony is not just about drinking tea." at bounding box center [1052, 494] width 507 height 29
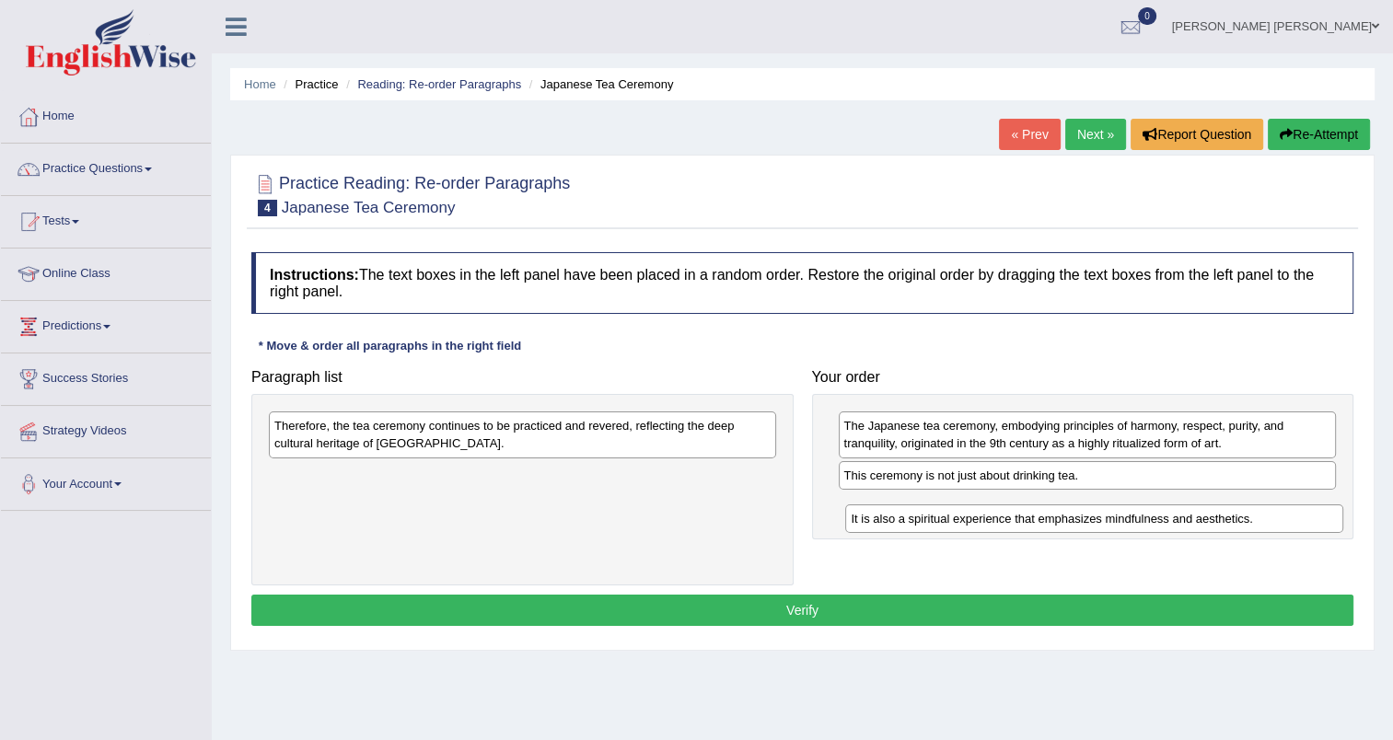
drag, startPoint x: 989, startPoint y: 422, endPoint x: 1000, endPoint y: 506, distance: 84.5
click at [1000, 506] on div "It is also a spiritual experience that emphasizes mindfulness and aesthetics." at bounding box center [1094, 518] width 498 height 29
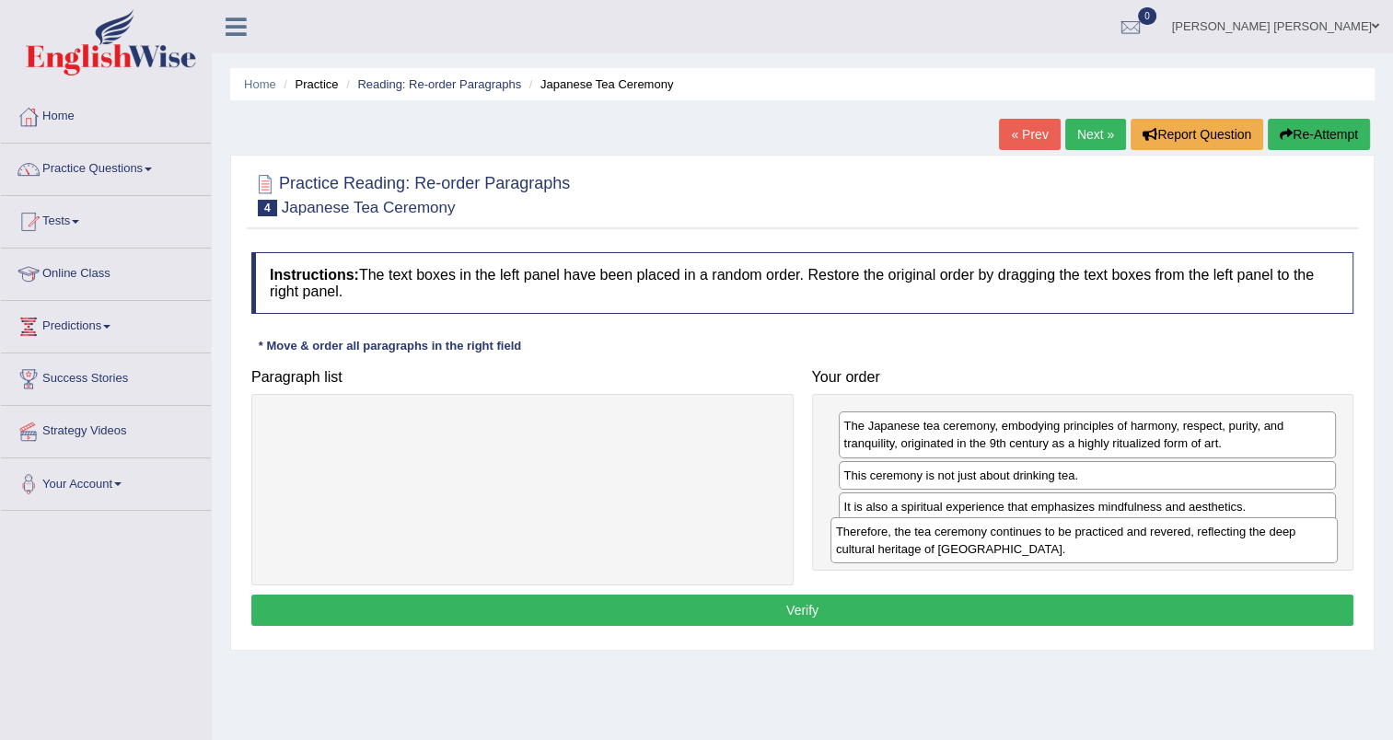
drag, startPoint x: 499, startPoint y: 434, endPoint x: 1060, endPoint y: 538, distance: 571.0
click at [1060, 538] on div "Therefore, the tea ceremony continues to be practiced and revered, reflecting t…" at bounding box center [1083, 540] width 507 height 46
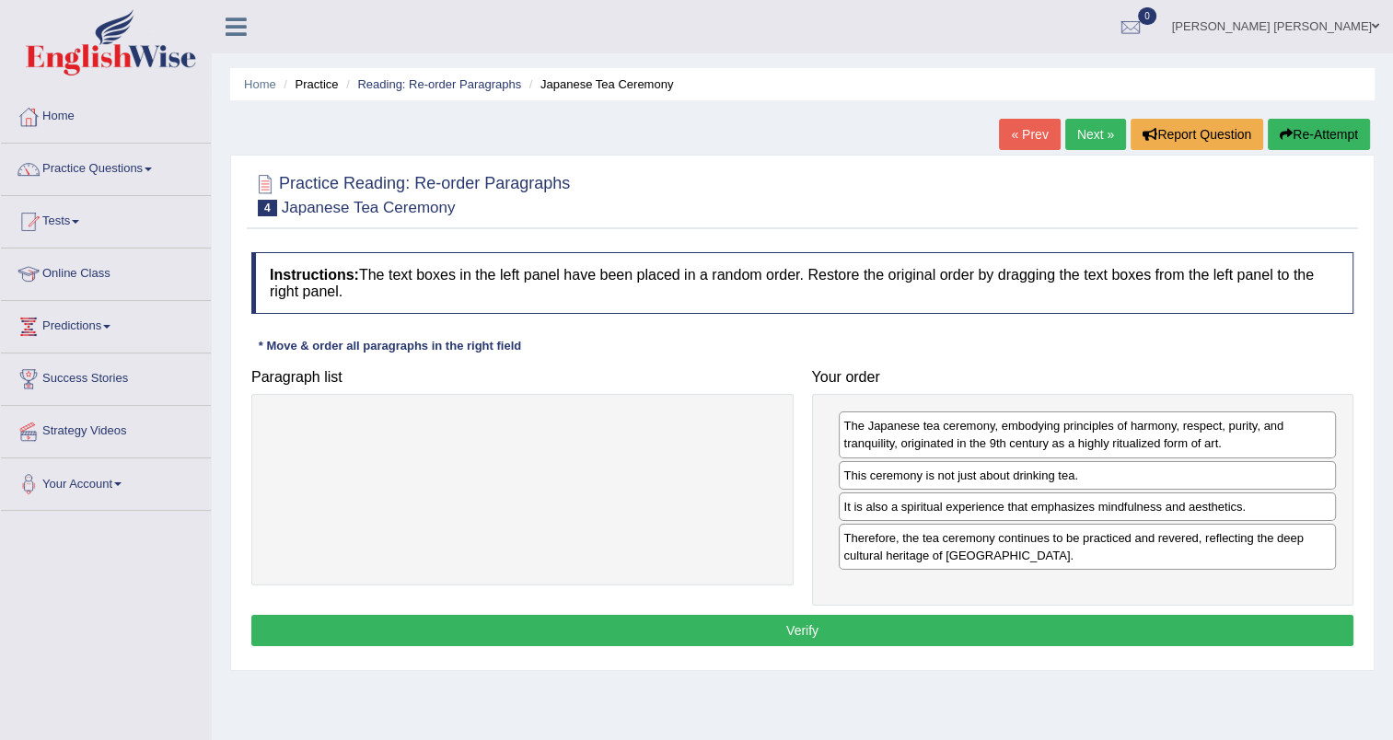
click at [751, 626] on button "Verify" at bounding box center [802, 630] width 1102 height 31
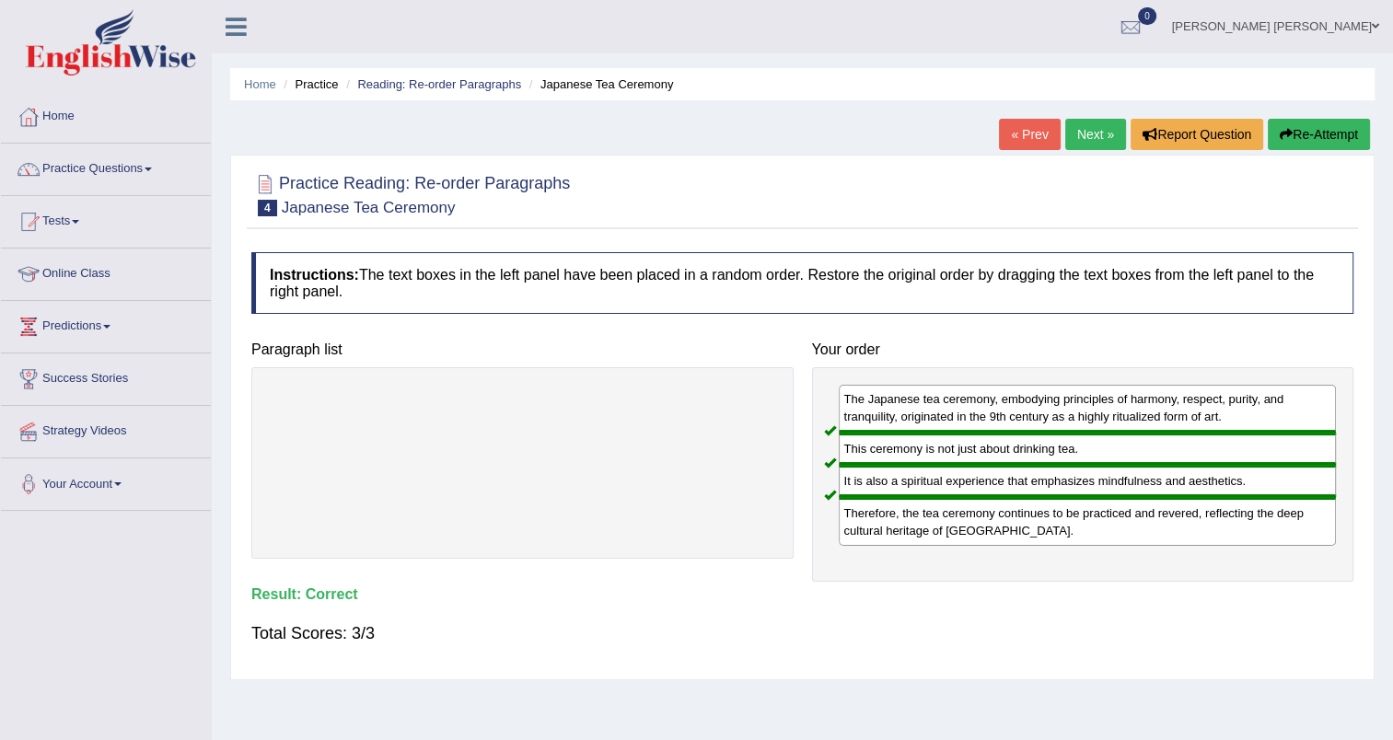
click at [1083, 128] on link "Next »" at bounding box center [1095, 134] width 61 height 31
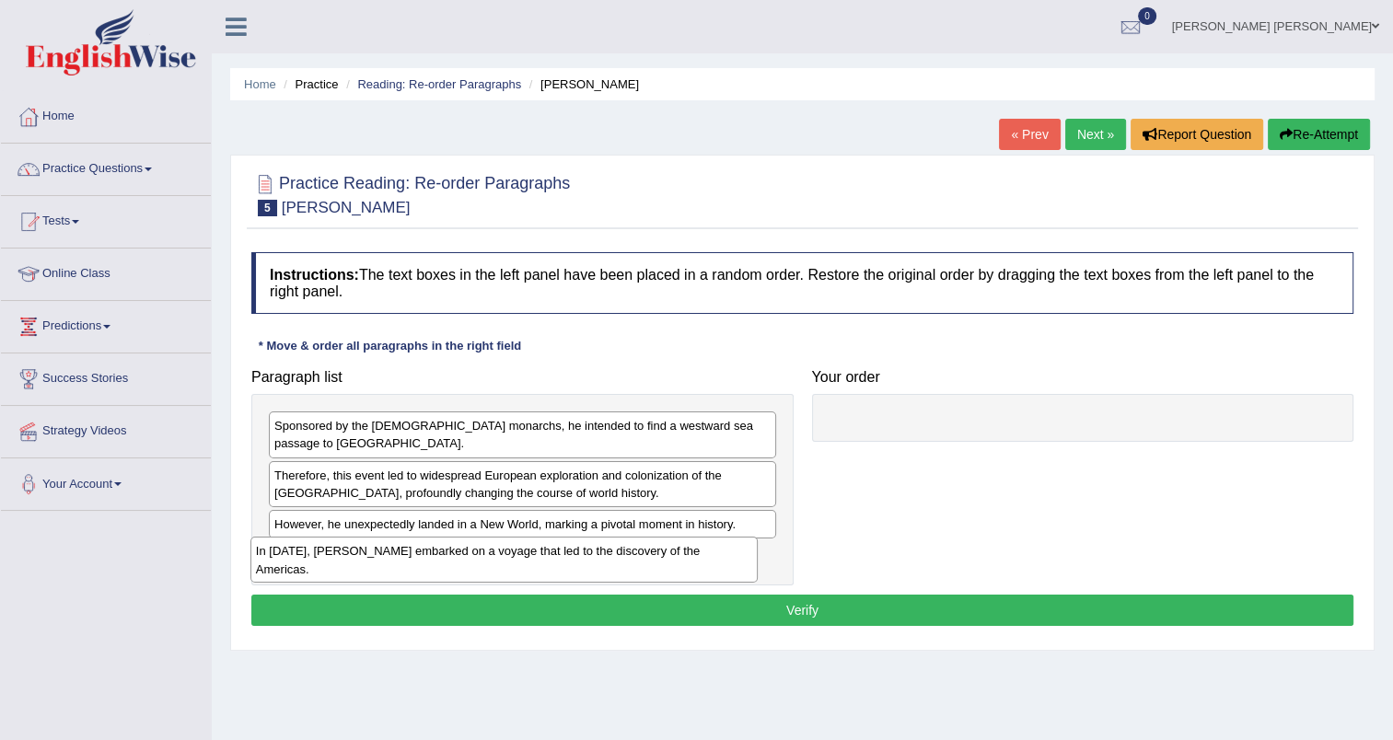
drag, startPoint x: 339, startPoint y: 538, endPoint x: 376, endPoint y: 514, distance: 45.2
click at [320, 552] on div "In [DATE], [PERSON_NAME] embarked on a voyage that led to the discovery of the …" at bounding box center [503, 560] width 507 height 46
click at [1104, 134] on link "Next »" at bounding box center [1095, 134] width 61 height 31
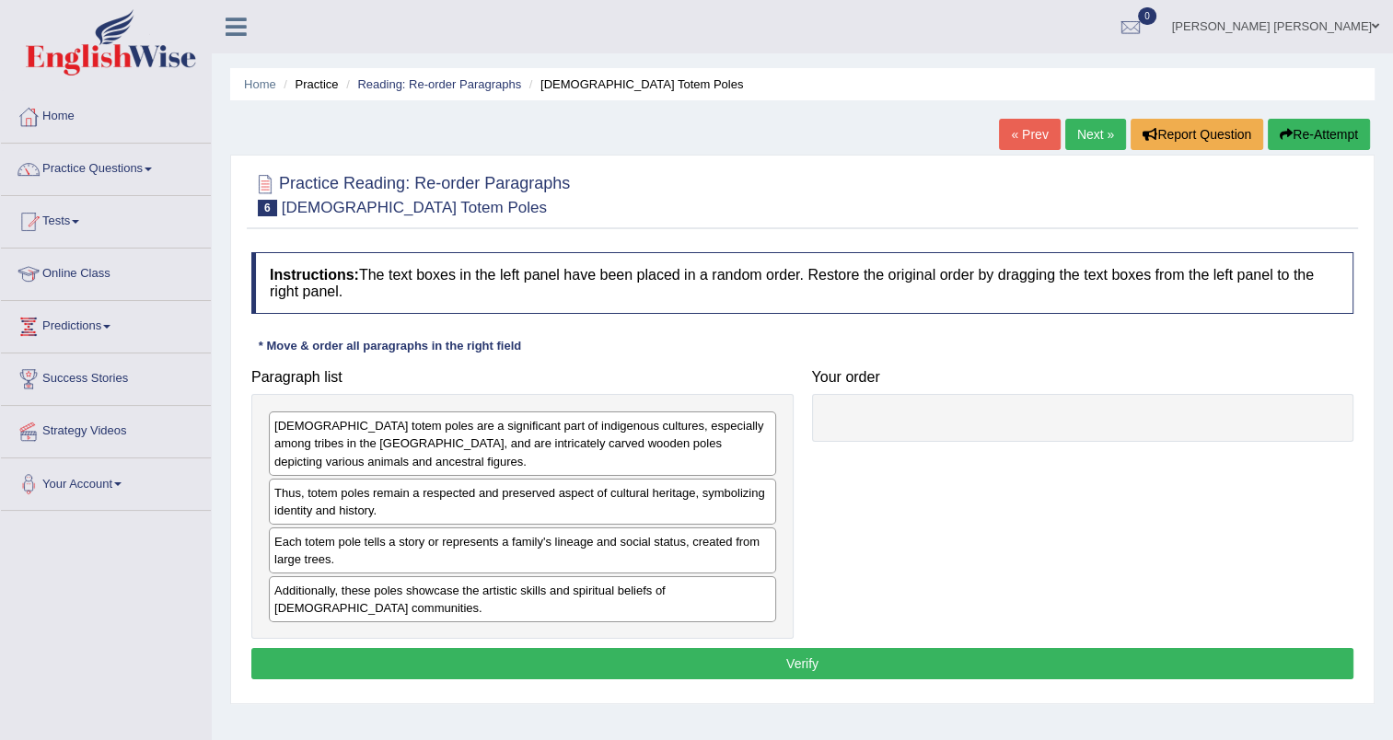
click at [1104, 134] on link "Next »" at bounding box center [1095, 134] width 61 height 31
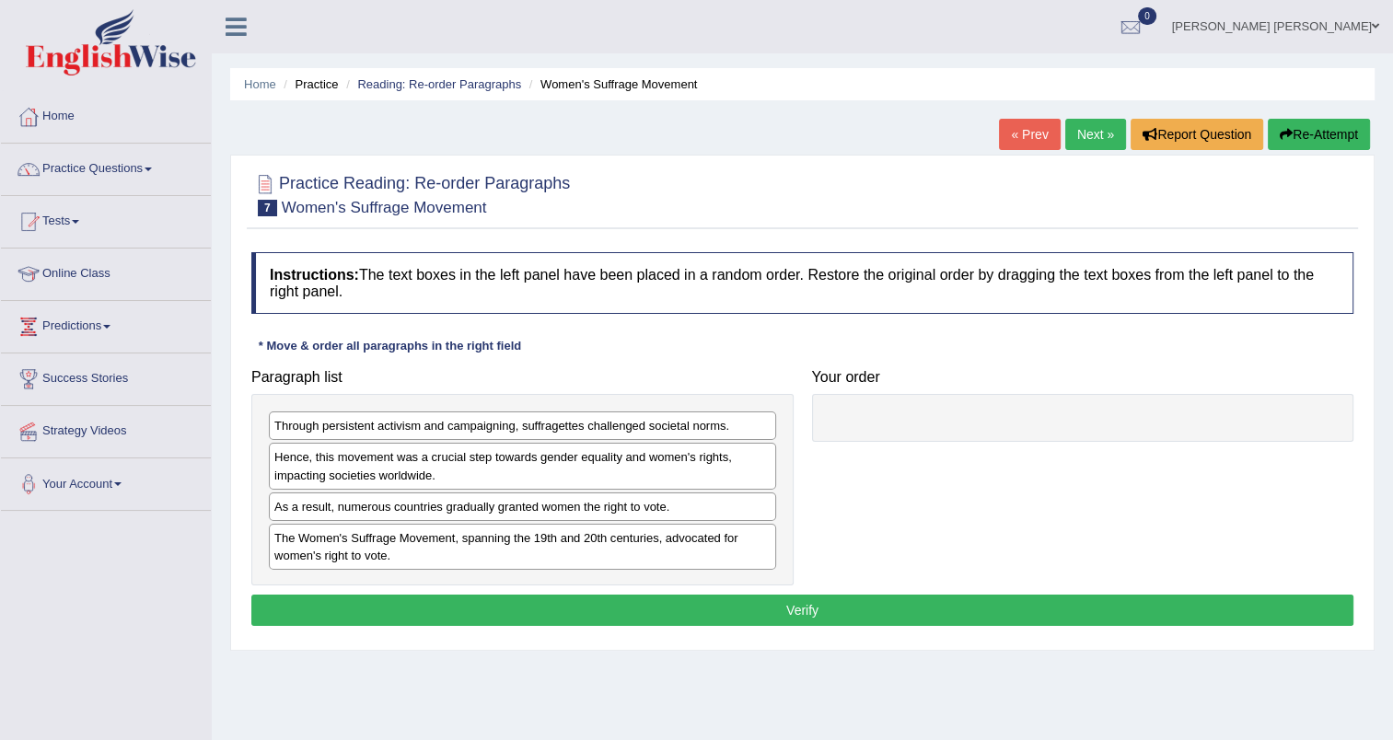
click at [1104, 134] on link "Next »" at bounding box center [1095, 134] width 61 height 31
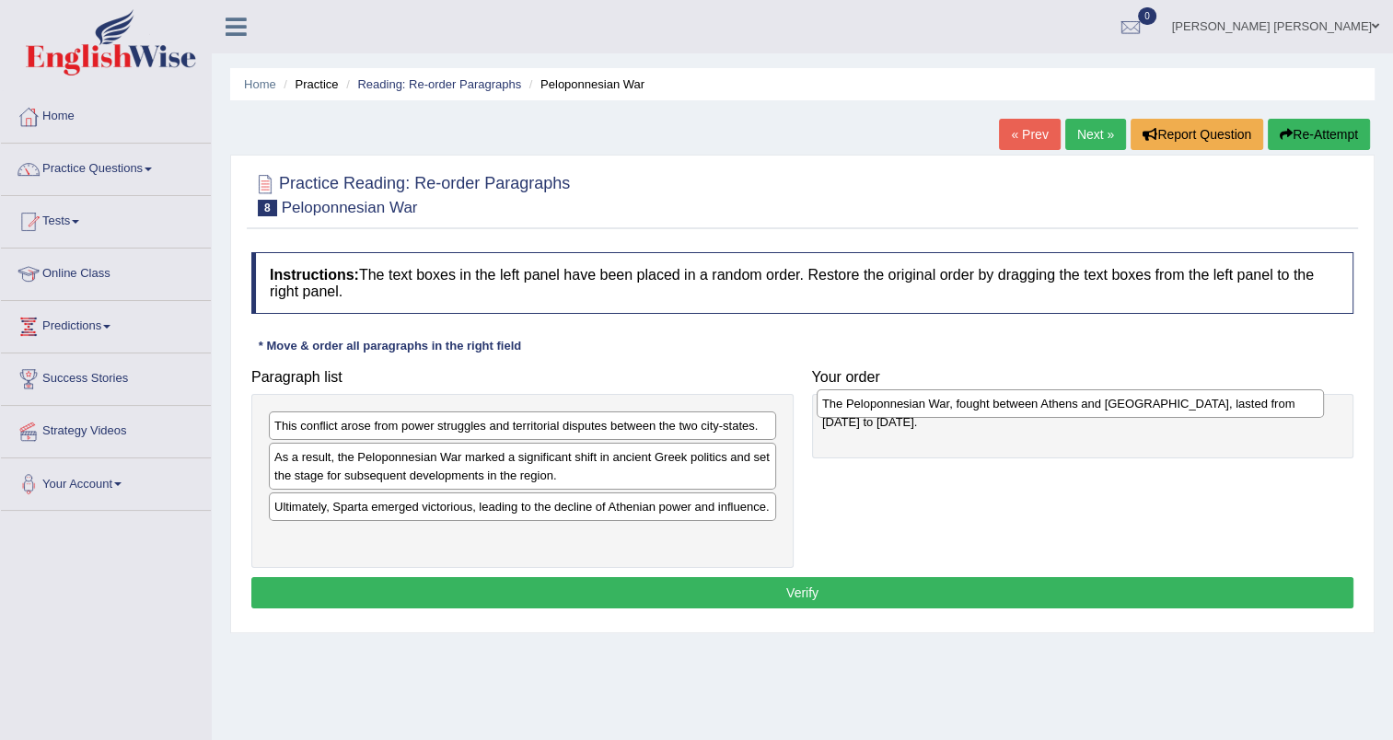
drag, startPoint x: 453, startPoint y: 538, endPoint x: 1001, endPoint y: 406, distance: 563.5
click at [1001, 406] on div "The Peloponnesian War, fought between Athens and [GEOGRAPHIC_DATA], lasted from…" at bounding box center [1069, 403] width 507 height 29
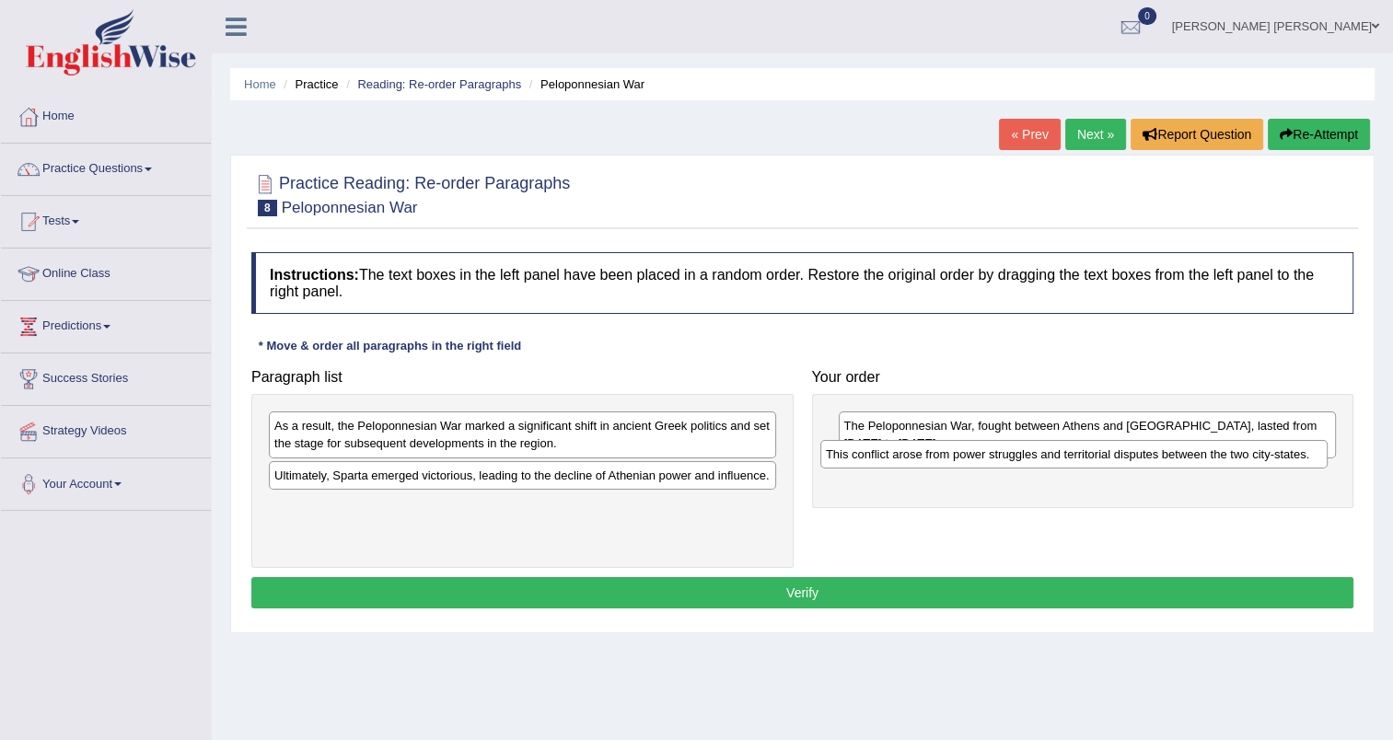
drag, startPoint x: 456, startPoint y: 425, endPoint x: 1012, endPoint y: 454, distance: 557.6
click at [1009, 454] on div "This conflict arose from power struggles and territorial disputes between the t…" at bounding box center [1073, 454] width 507 height 29
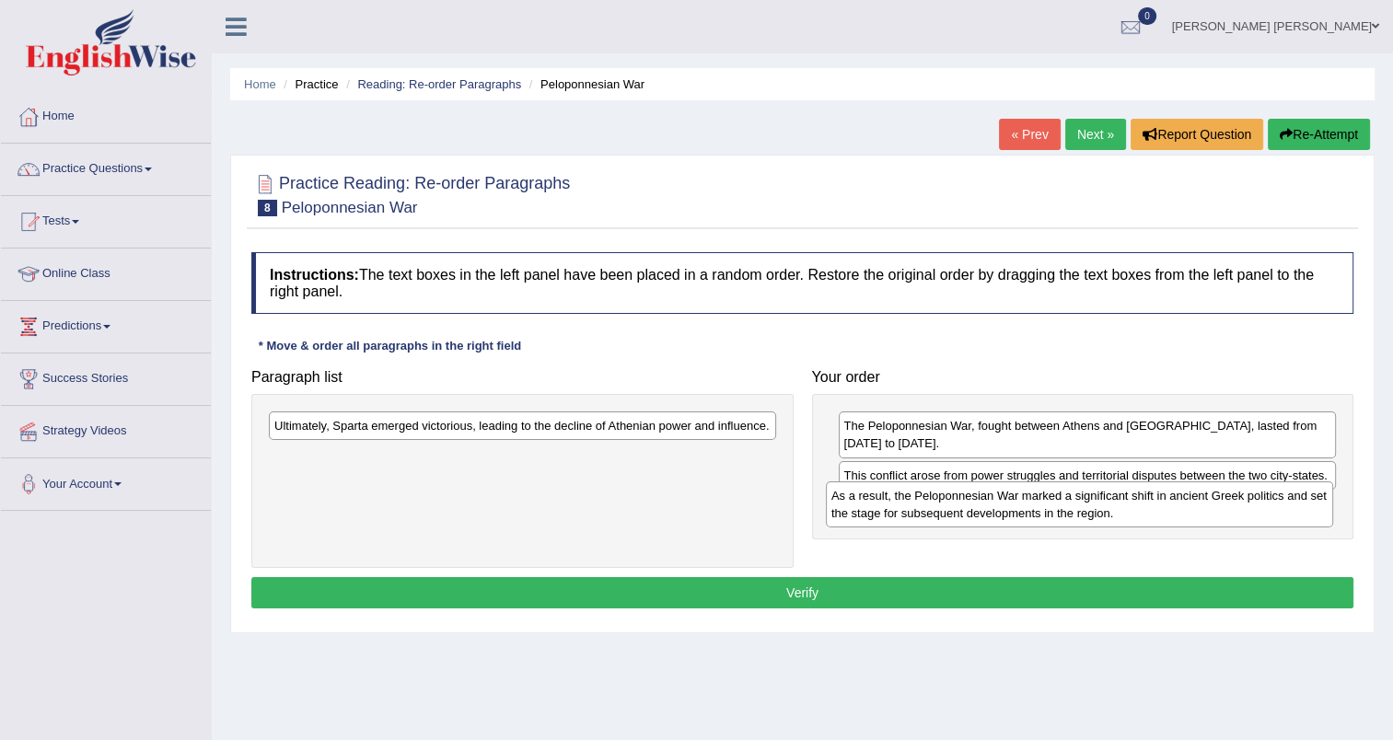
drag, startPoint x: 537, startPoint y: 443, endPoint x: 1079, endPoint y: 508, distance: 546.1
click at [1090, 513] on div "As a result, the Peloponnesian War marked a significant shift in ancient Greek …" at bounding box center [1079, 504] width 507 height 46
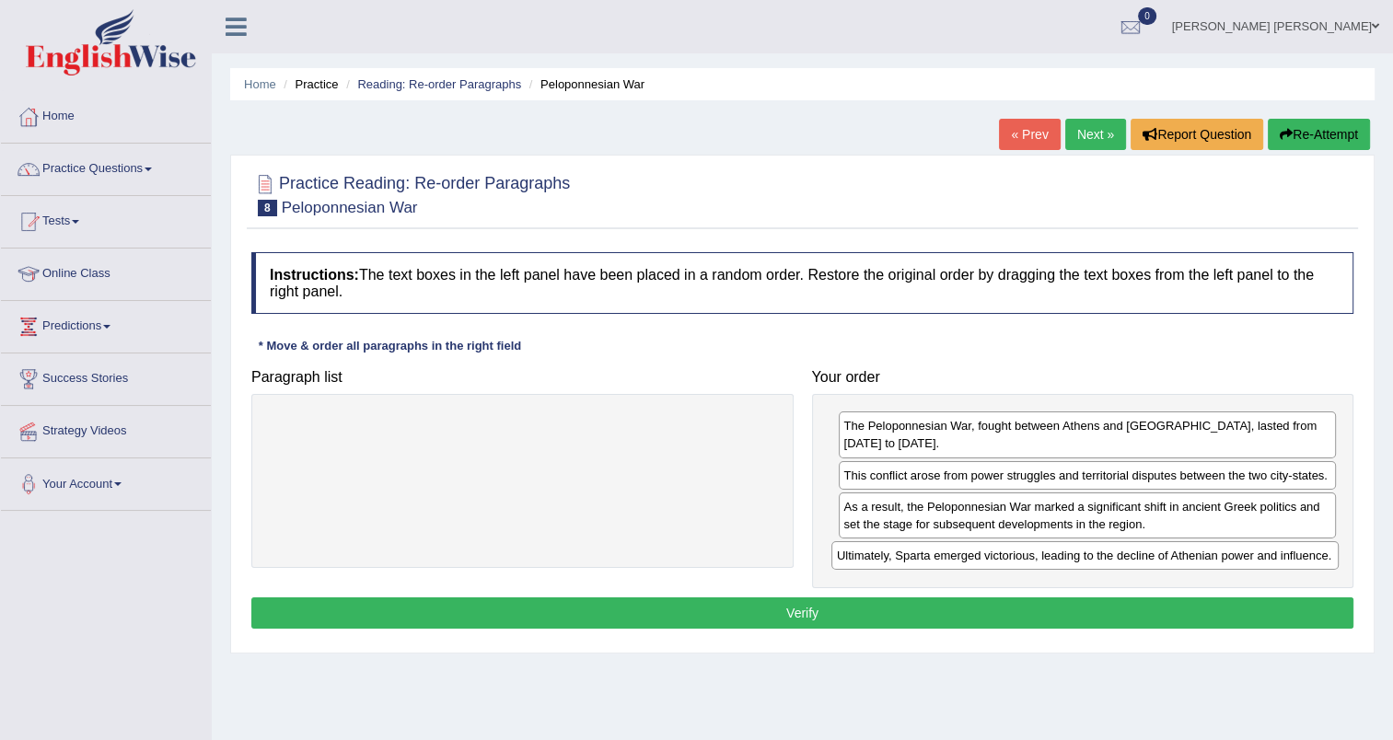
drag, startPoint x: 715, startPoint y: 427, endPoint x: 1278, endPoint y: 557, distance: 577.2
click at [1278, 557] on div "Ultimately, Sparta emerged victorious, leading to the decline of Athenian power…" at bounding box center [1084, 555] width 507 height 29
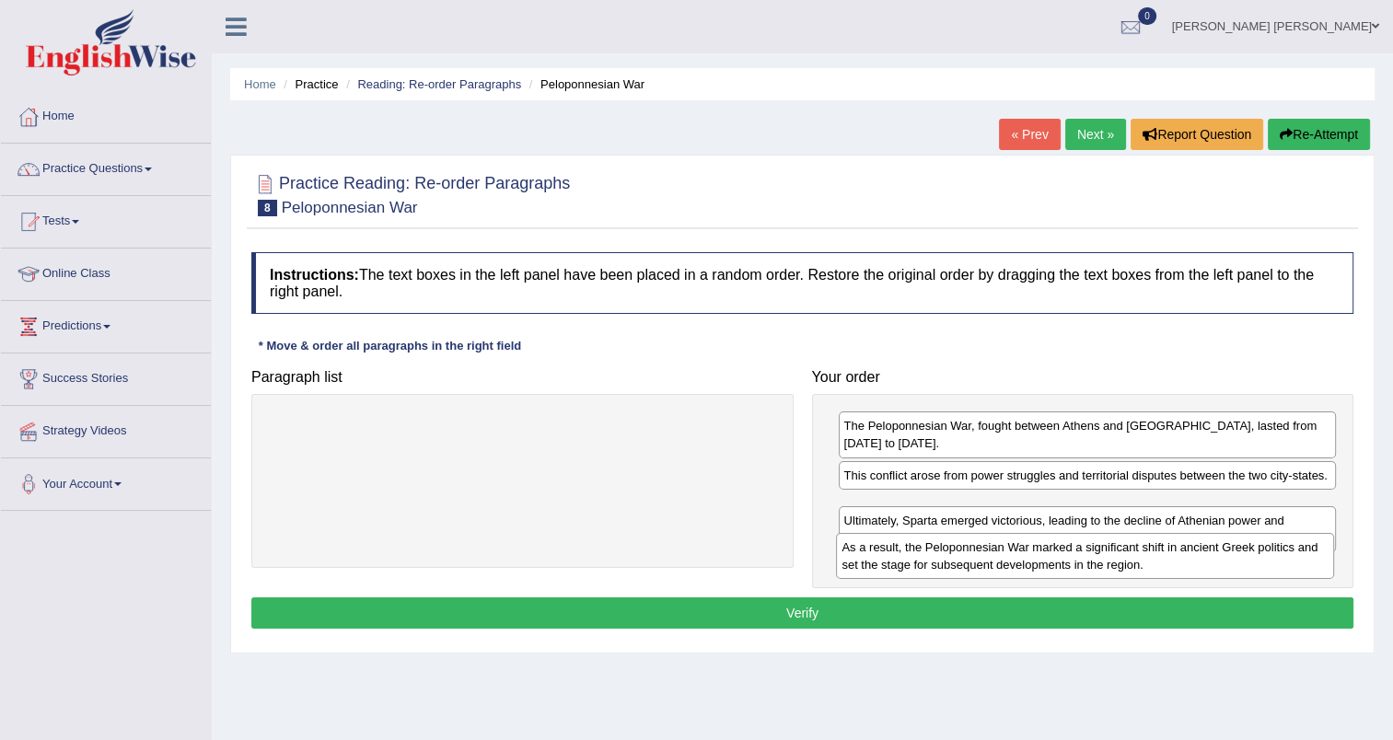
drag, startPoint x: 981, startPoint y: 518, endPoint x: 979, endPoint y: 560, distance: 41.5
click at [979, 560] on div "As a result, the Peloponnesian War marked a significant shift in ancient Greek …" at bounding box center [1085, 556] width 498 height 46
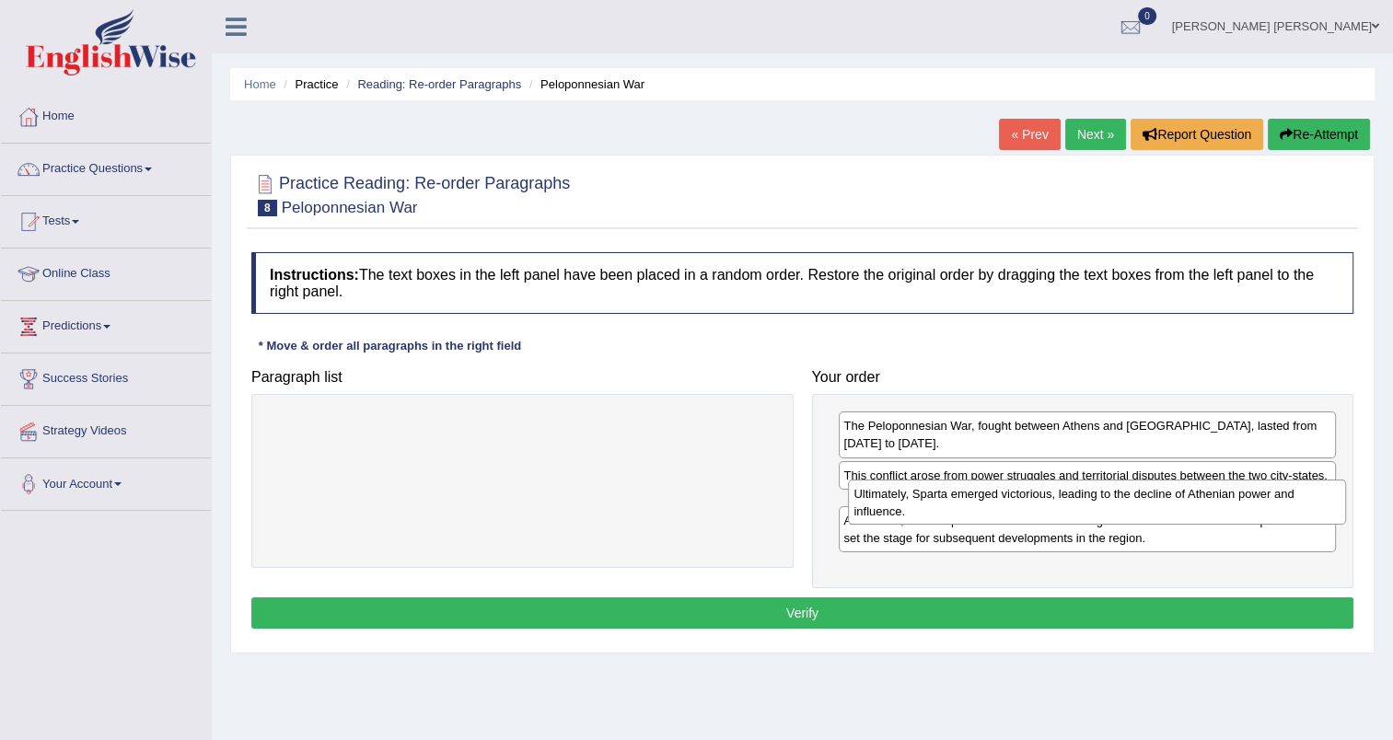
drag, startPoint x: 919, startPoint y: 557, endPoint x: 929, endPoint y: 496, distance: 61.6
click at [929, 496] on div "Ultimately, Sparta emerged victorious, leading to the decline of Athenian power…" at bounding box center [1097, 503] width 498 height 46
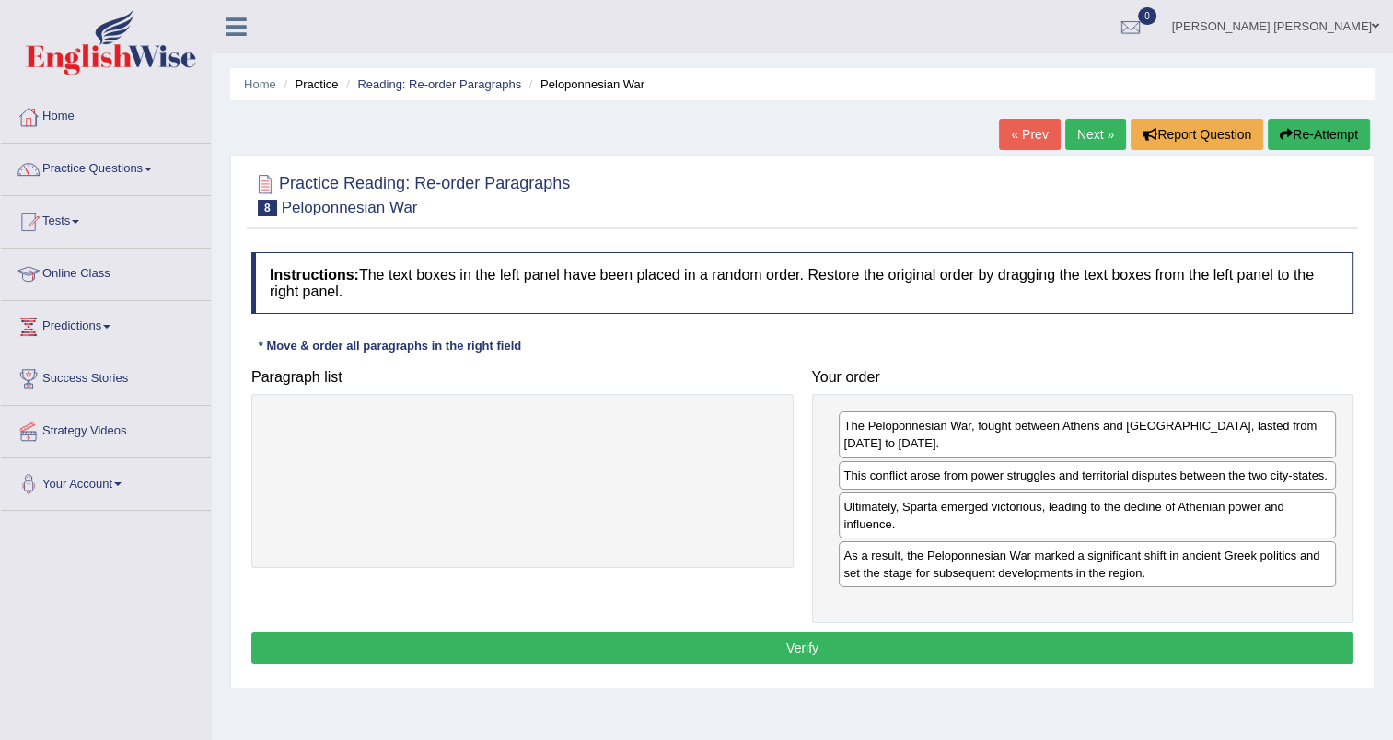
click at [755, 637] on button "Verify" at bounding box center [802, 647] width 1102 height 31
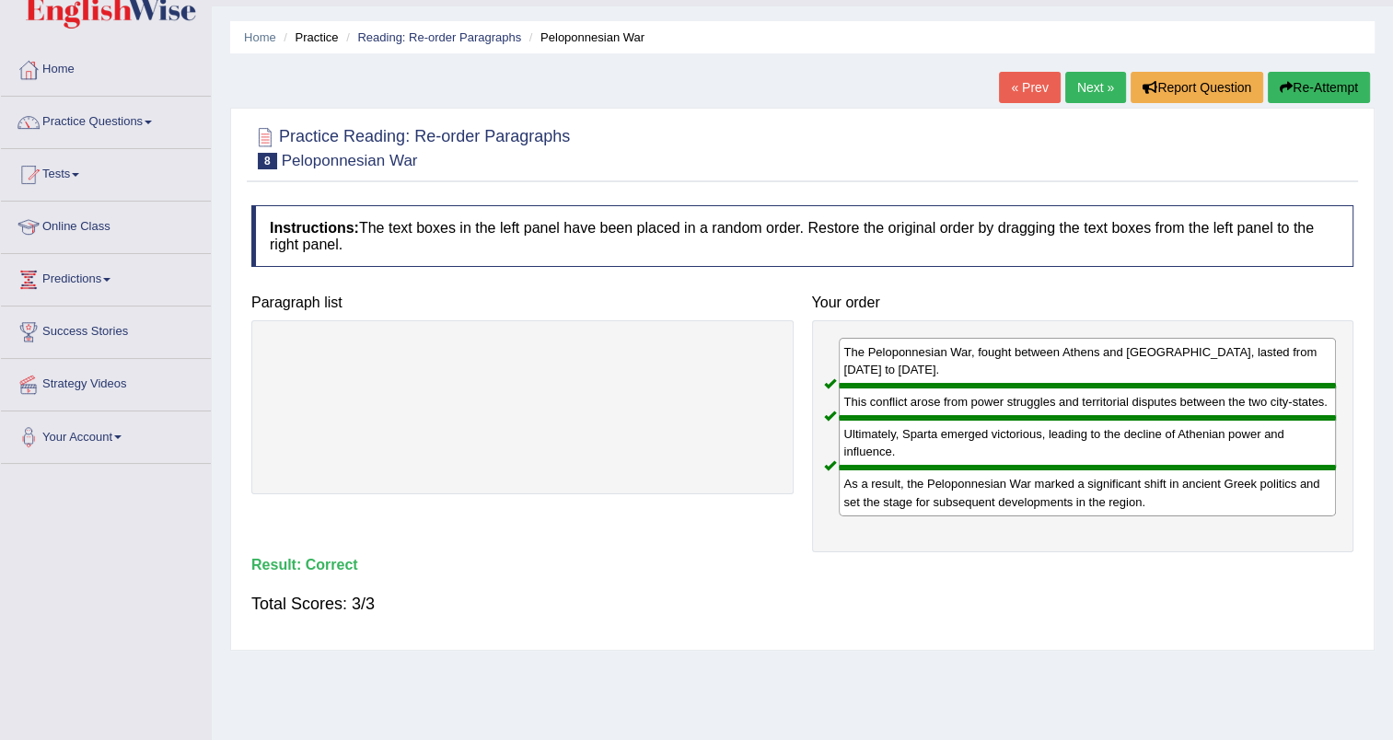
scroll to position [92, 0]
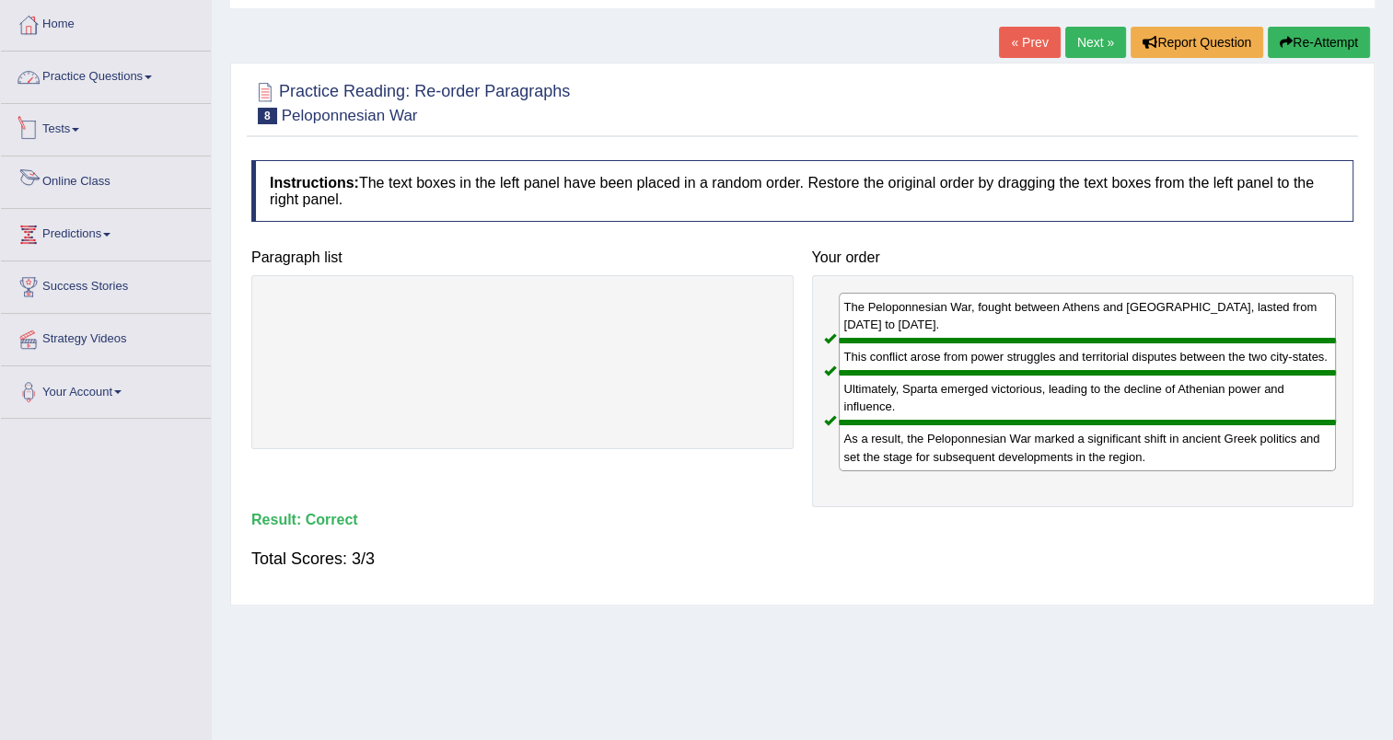
click at [114, 85] on link "Practice Questions" at bounding box center [106, 75] width 210 height 46
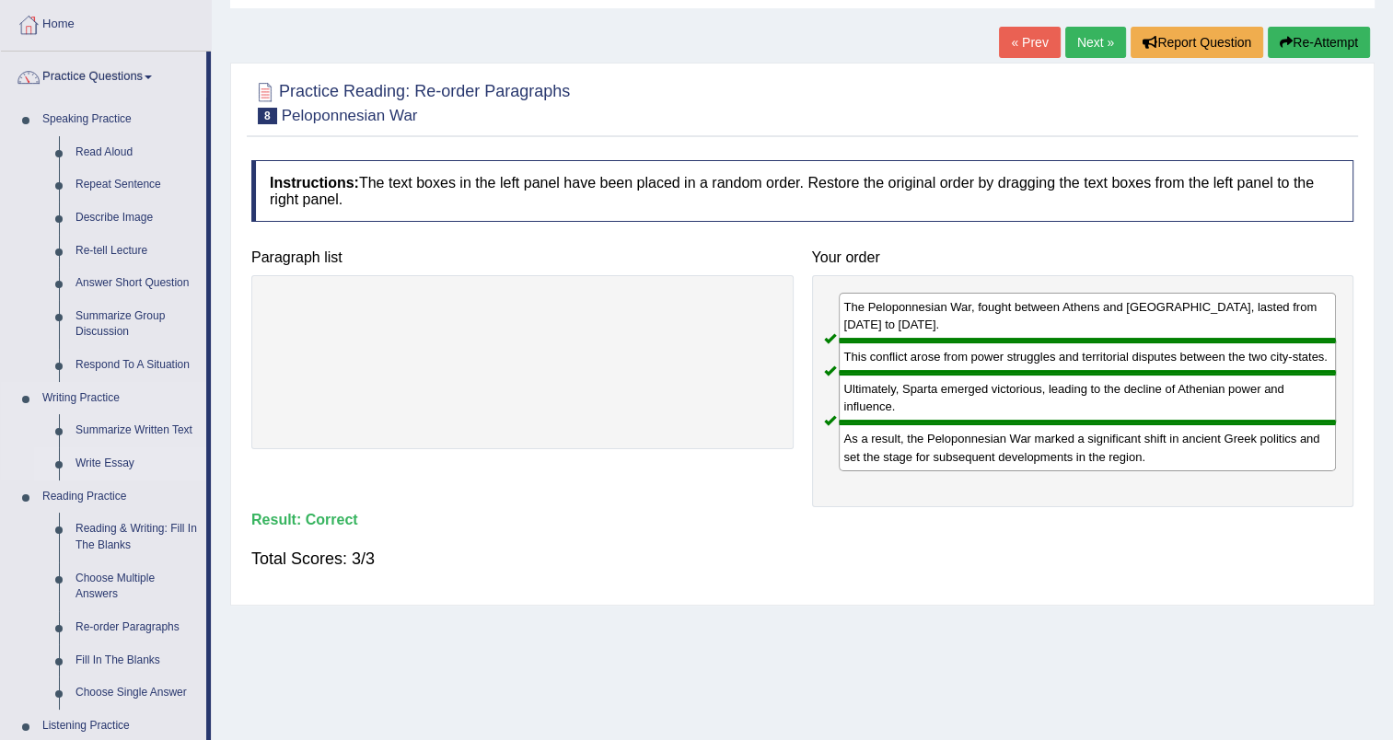
scroll to position [184, 0]
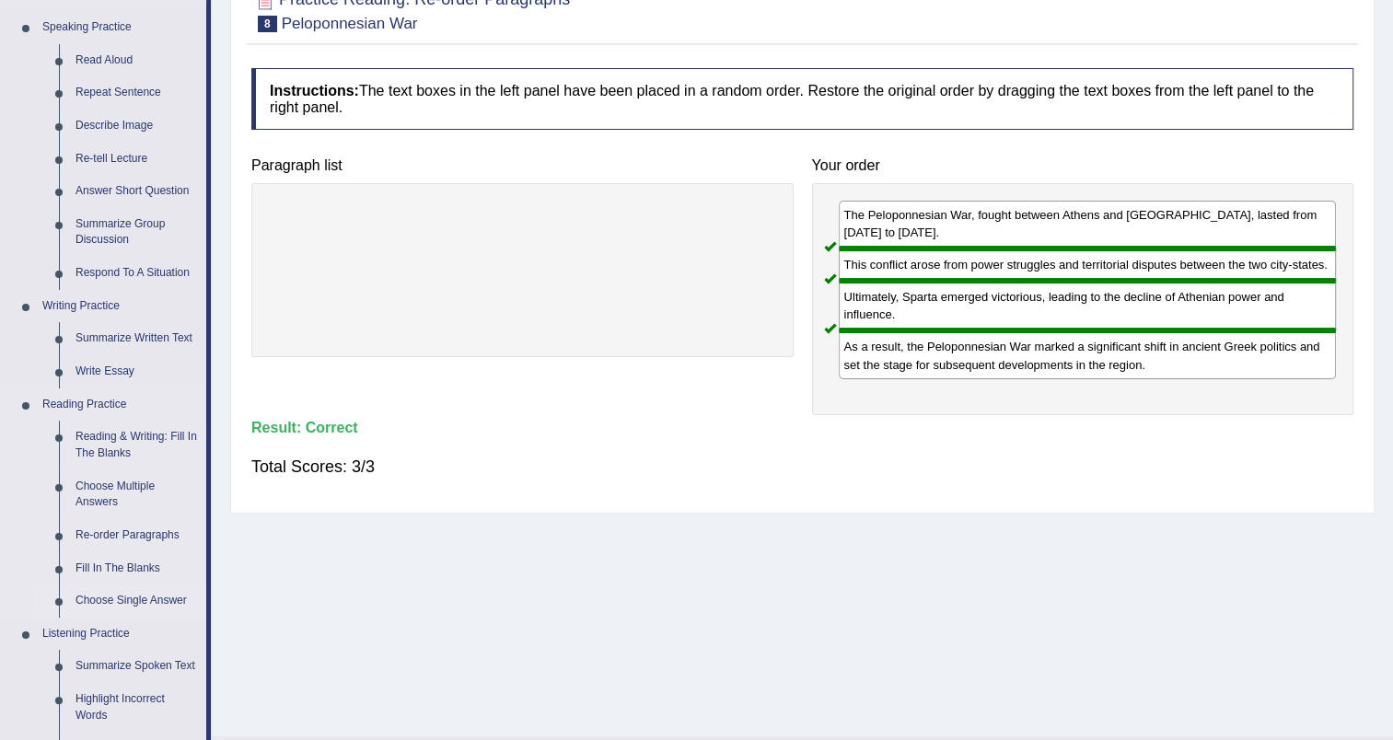
click at [128, 599] on link "Choose Single Answer" at bounding box center [136, 600] width 139 height 33
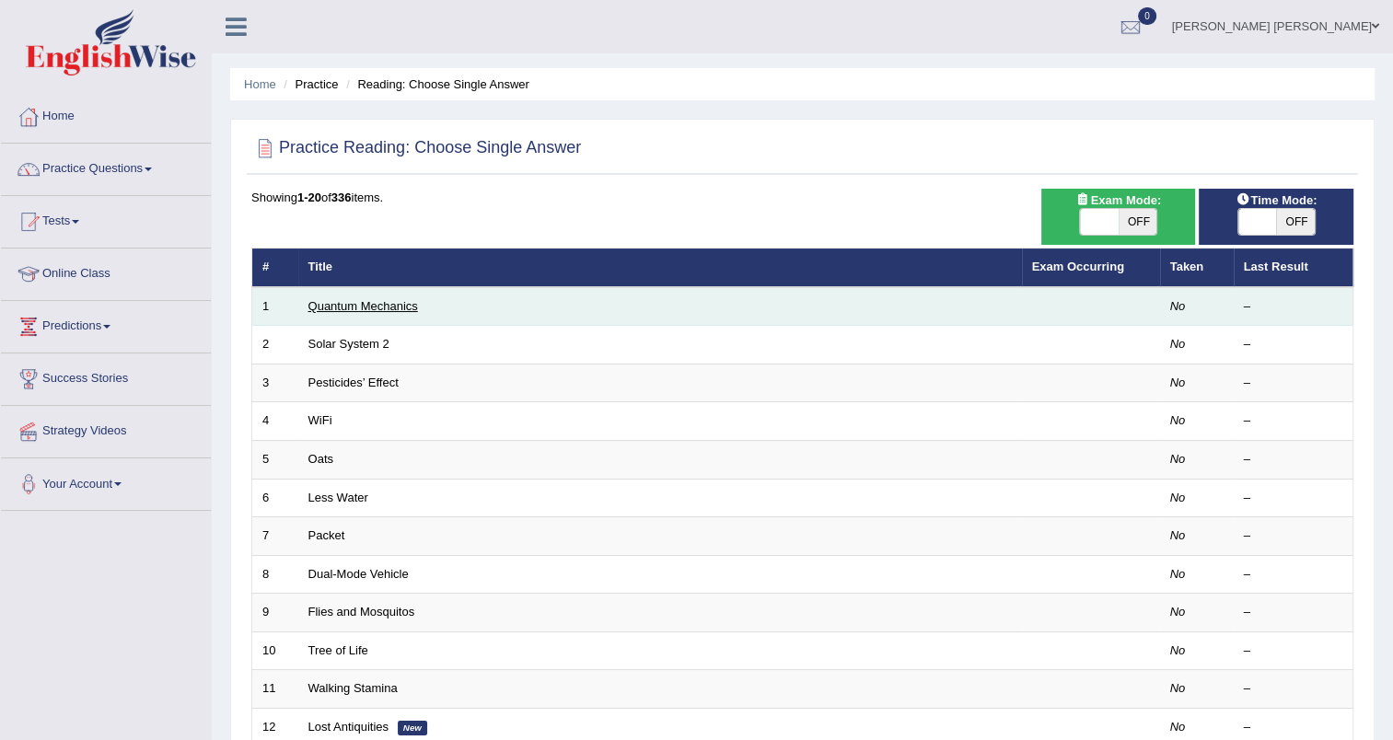
click at [355, 308] on link "Quantum Mechanics" at bounding box center [363, 306] width 110 height 14
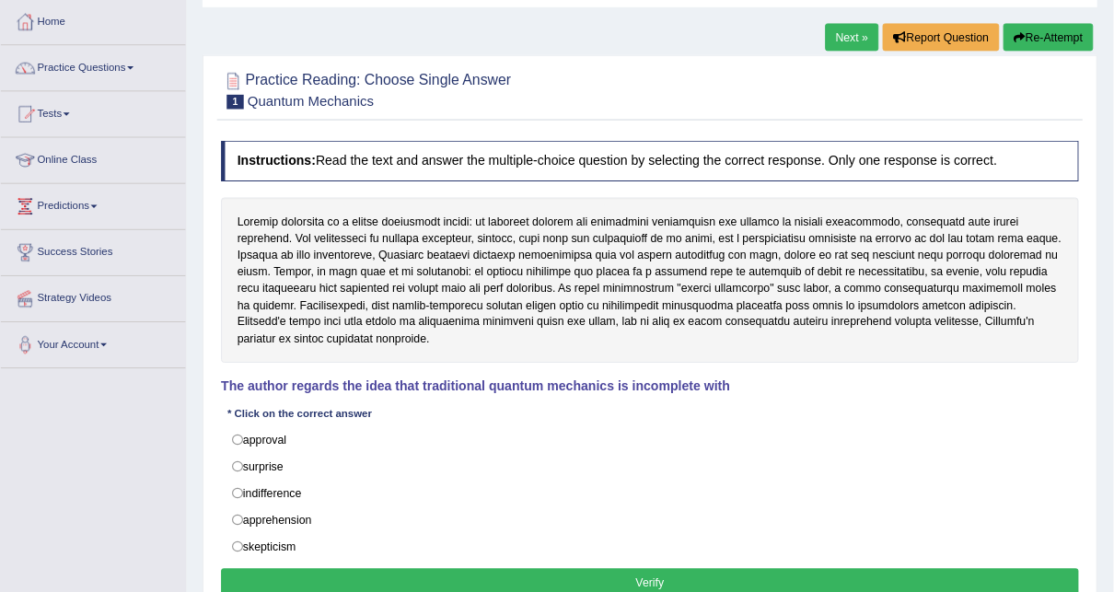
scroll to position [92, 0]
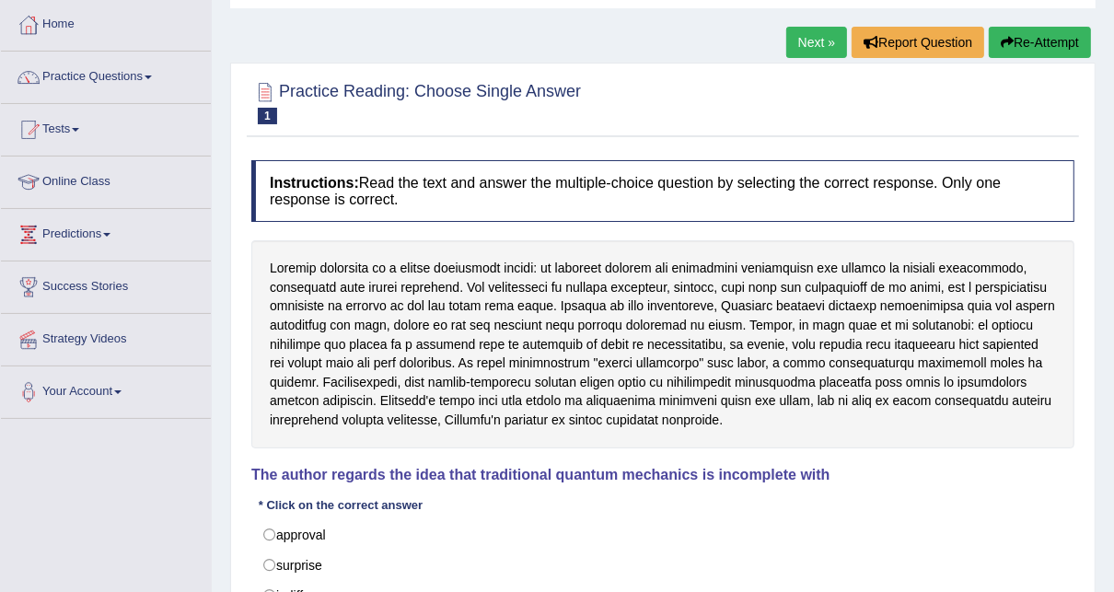
drag, startPoint x: 1364, startPoint y: 22, endPoint x: 504, endPoint y: 18, distance: 859.7
click at [504, 18] on div "Home Practice Reading: Choose Single Answer Quantum Mechanics Next » Report Que…" at bounding box center [663, 368] width 902 height 920
drag, startPoint x: 631, startPoint y: 79, endPoint x: 619, endPoint y: 74, distance: 13.2
click at [619, 74] on div at bounding box center [662, 102] width 823 height 56
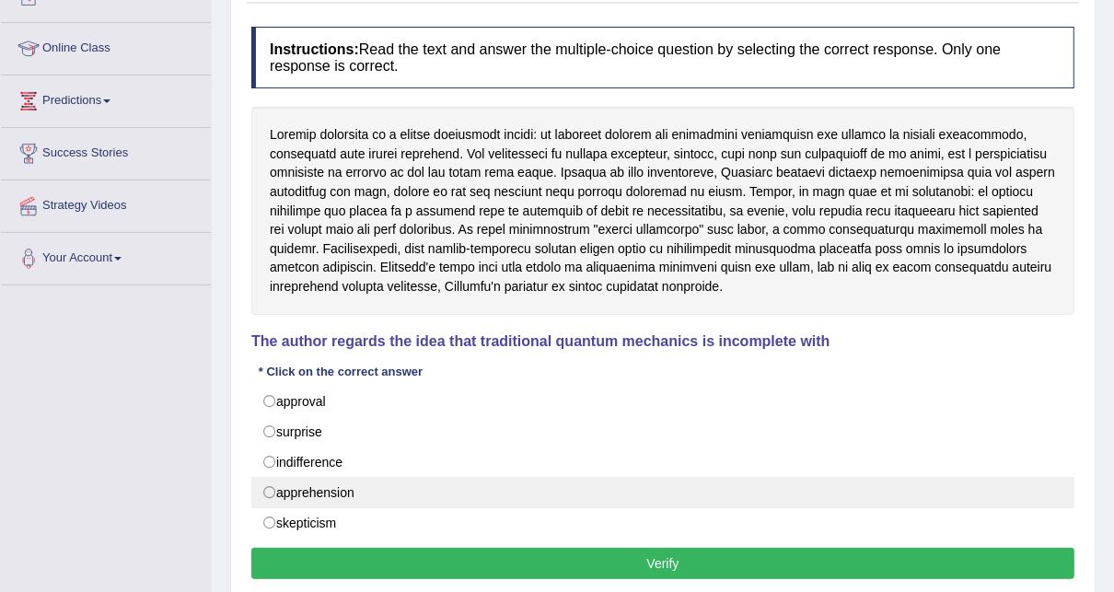
scroll to position [299, 0]
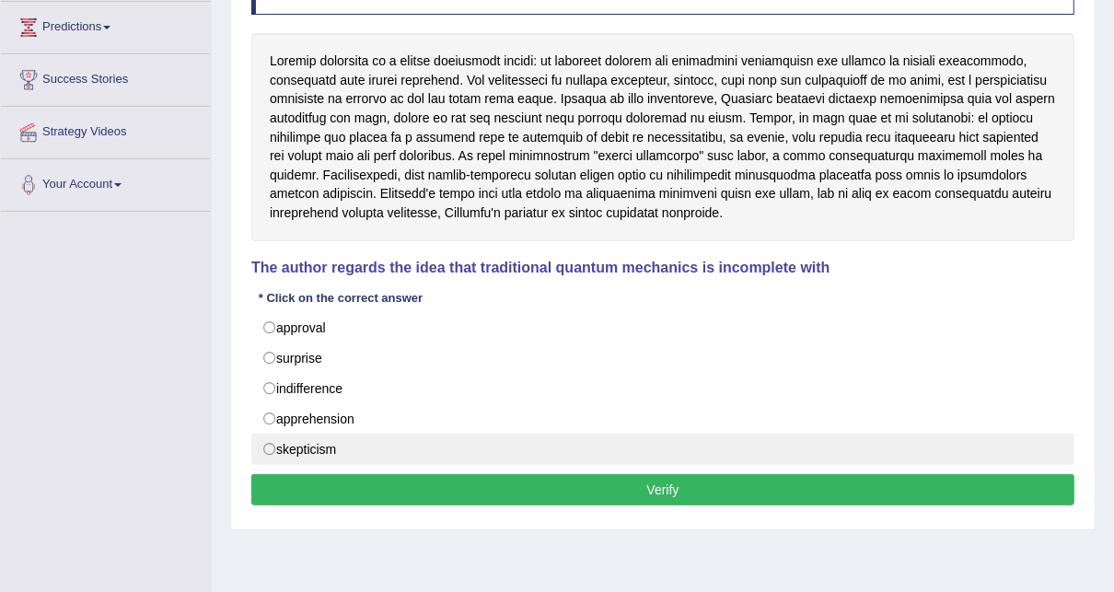
click at [329, 445] on label "skepticism" at bounding box center [662, 449] width 823 height 31
radio input "true"
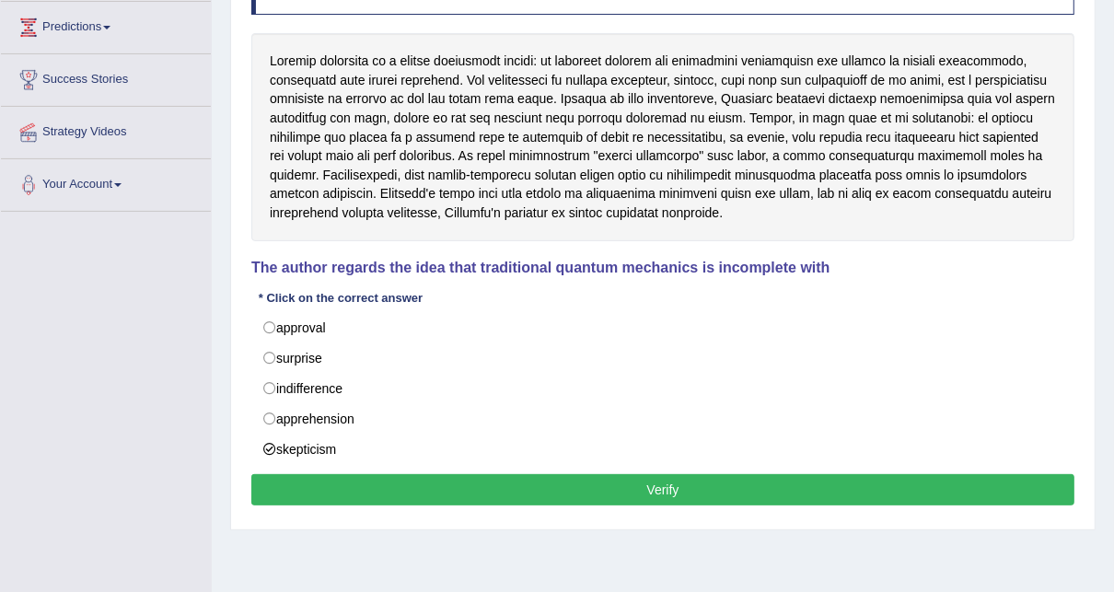
click at [638, 486] on button "Verify" at bounding box center [662, 489] width 823 height 31
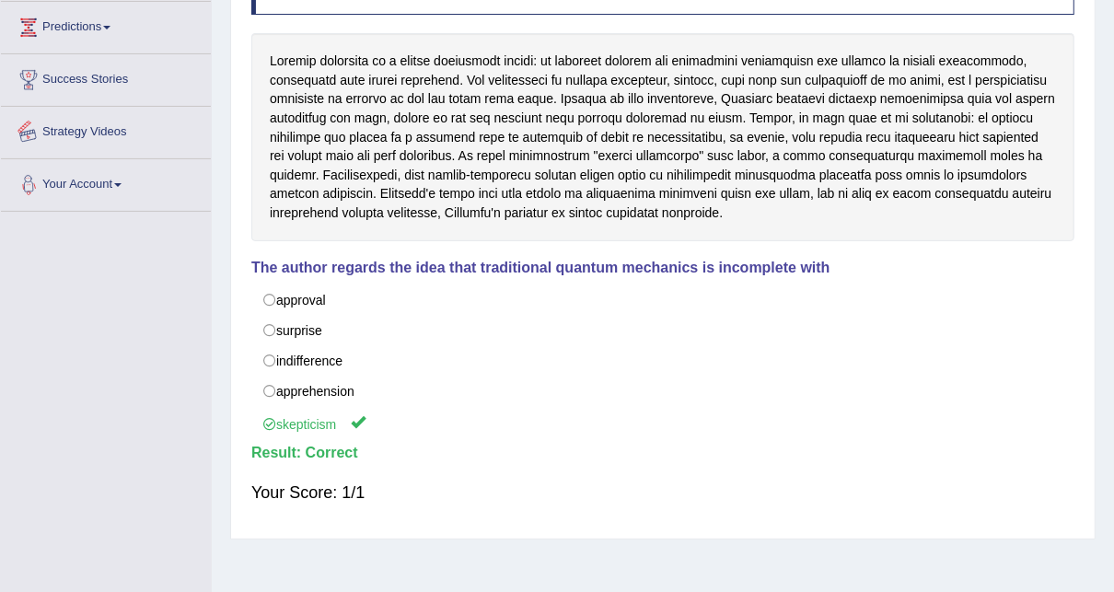
scroll to position [78, 0]
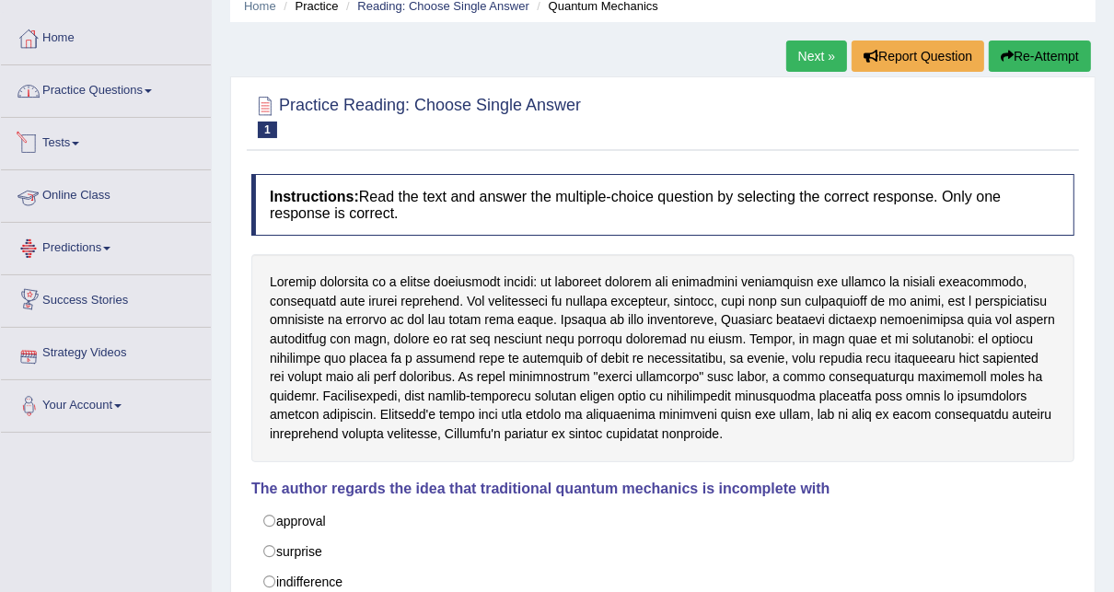
click at [119, 87] on link "Practice Questions" at bounding box center [106, 88] width 210 height 46
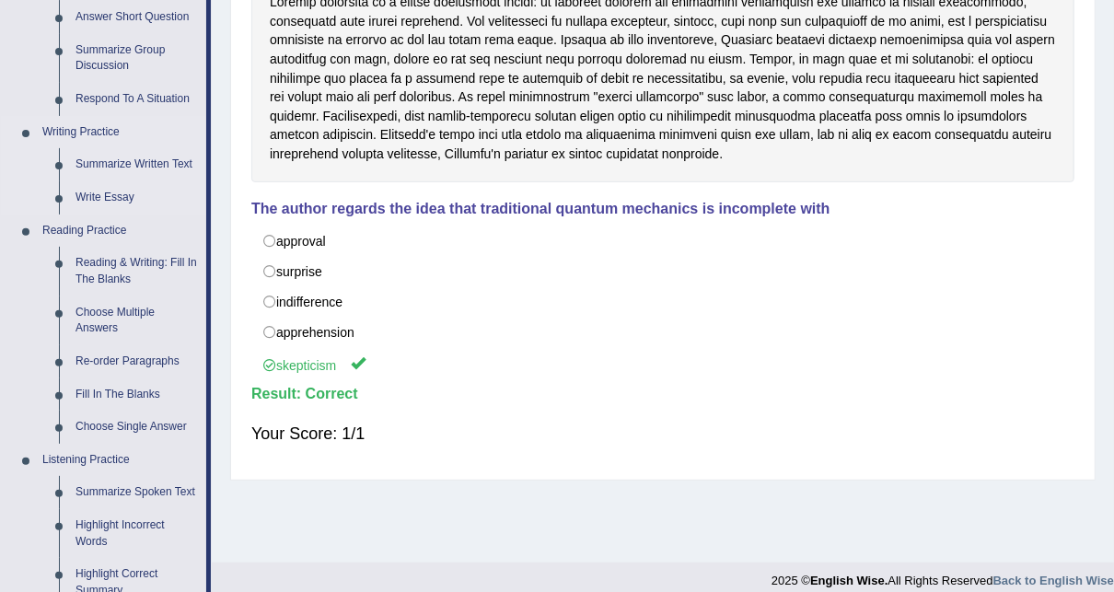
scroll to position [446, 0]
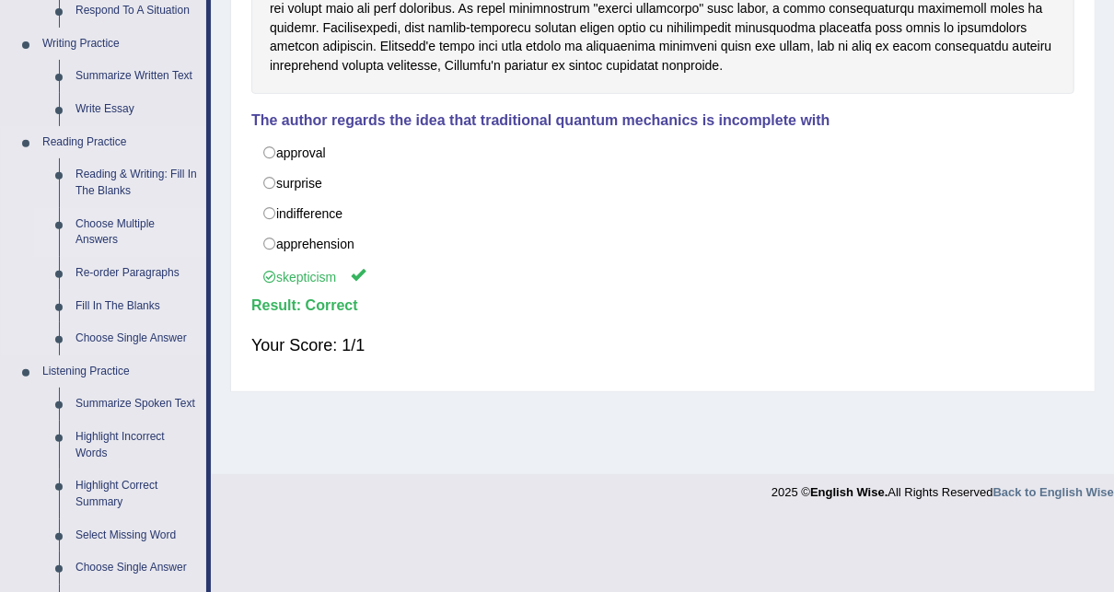
click at [88, 242] on link "Choose Multiple Answers" at bounding box center [136, 232] width 139 height 49
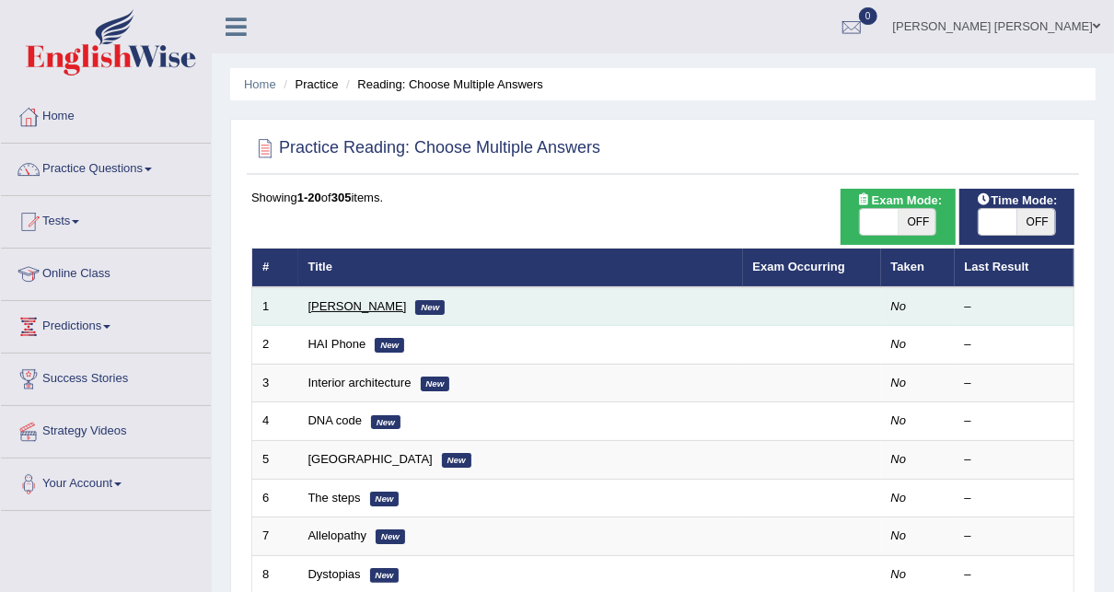
click at [324, 301] on link "[PERSON_NAME]" at bounding box center [357, 306] width 98 height 14
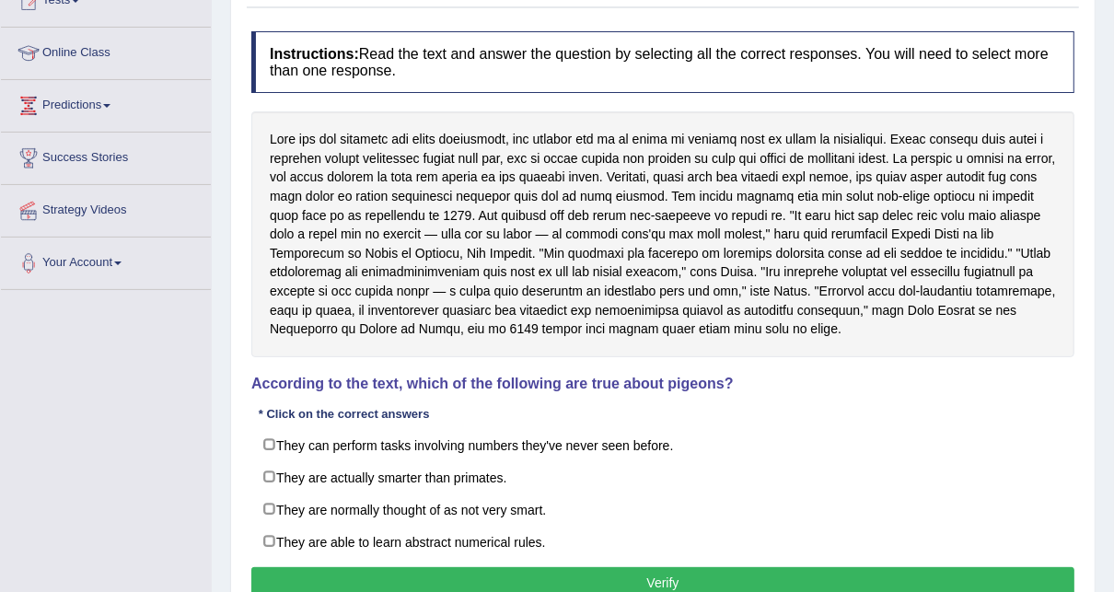
scroll to position [74, 0]
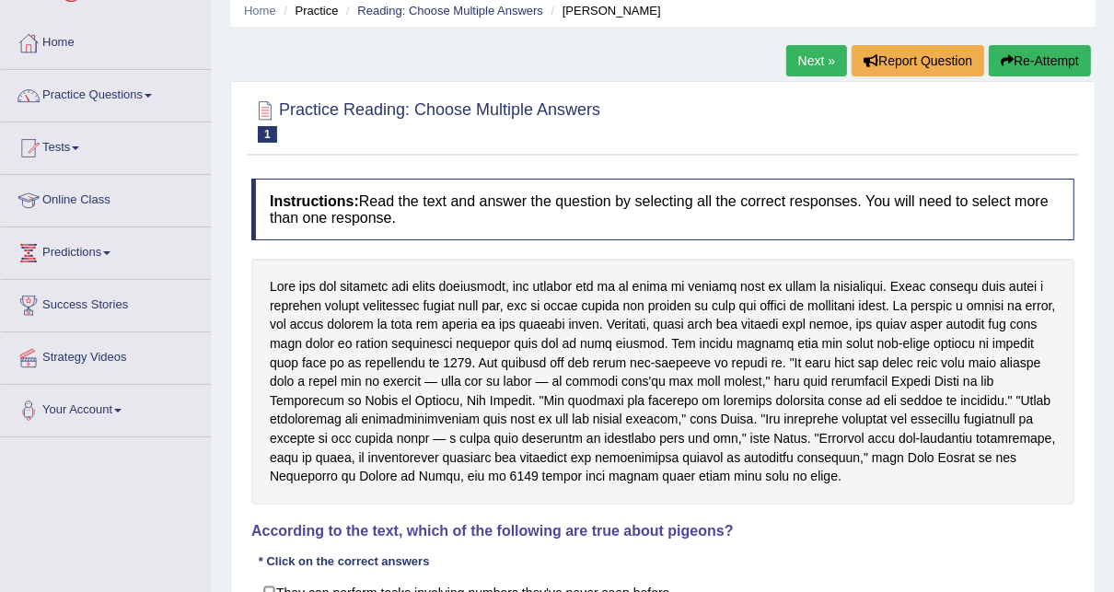
click at [803, 55] on link "Next »" at bounding box center [816, 60] width 61 height 31
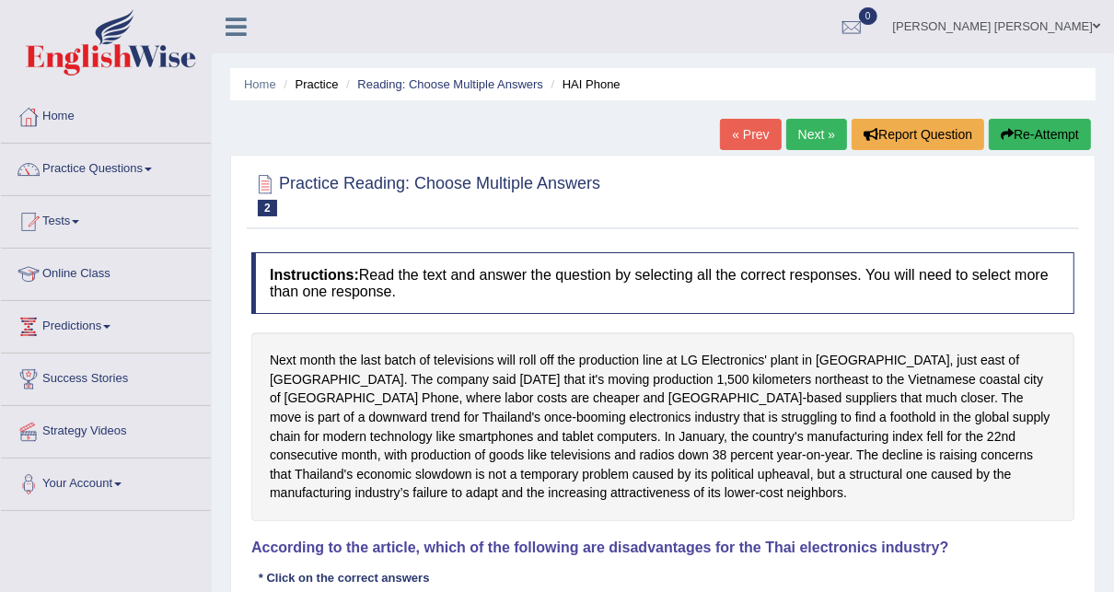
click at [809, 129] on link "Next »" at bounding box center [816, 134] width 61 height 31
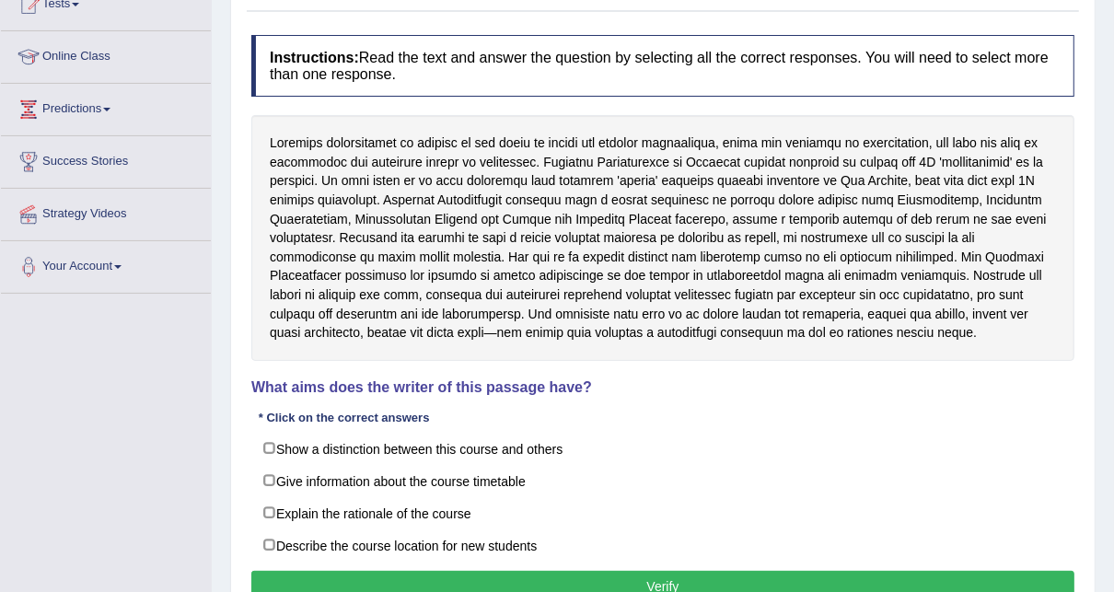
scroll to position [221, 0]
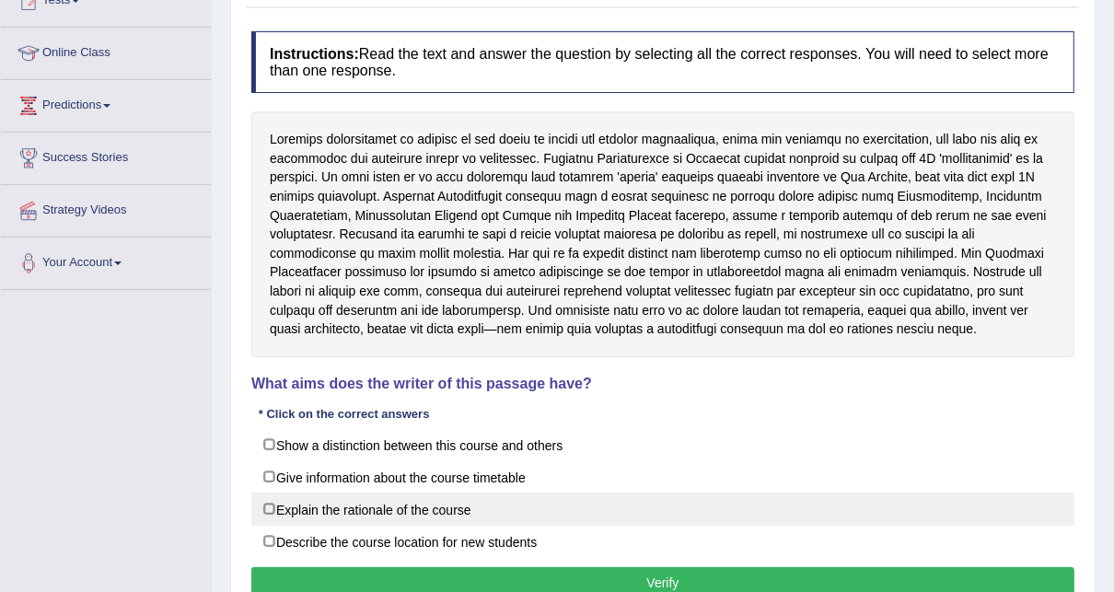
click at [339, 504] on label "Explain the rationale of the course" at bounding box center [662, 508] width 823 height 33
checkbox input "true"
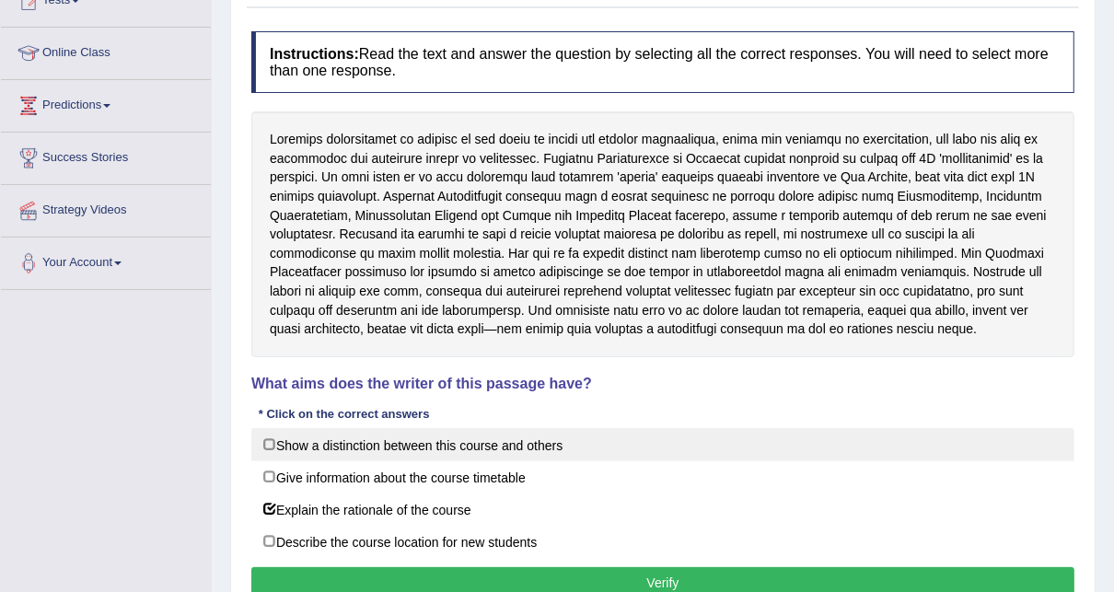
click at [370, 442] on label "Show a distinction between this course and others" at bounding box center [662, 444] width 823 height 33
checkbox input "true"
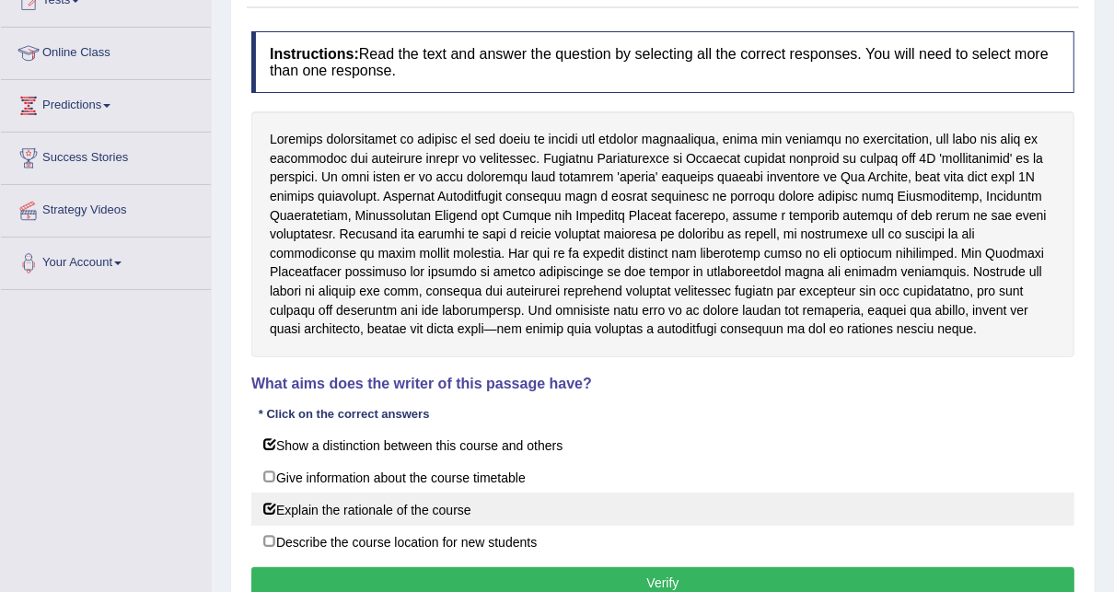
click at [269, 503] on label "Explain the rationale of the course" at bounding box center [662, 508] width 823 height 33
click at [269, 505] on label "Explain the rationale of the course" at bounding box center [662, 508] width 823 height 33
checkbox input "true"
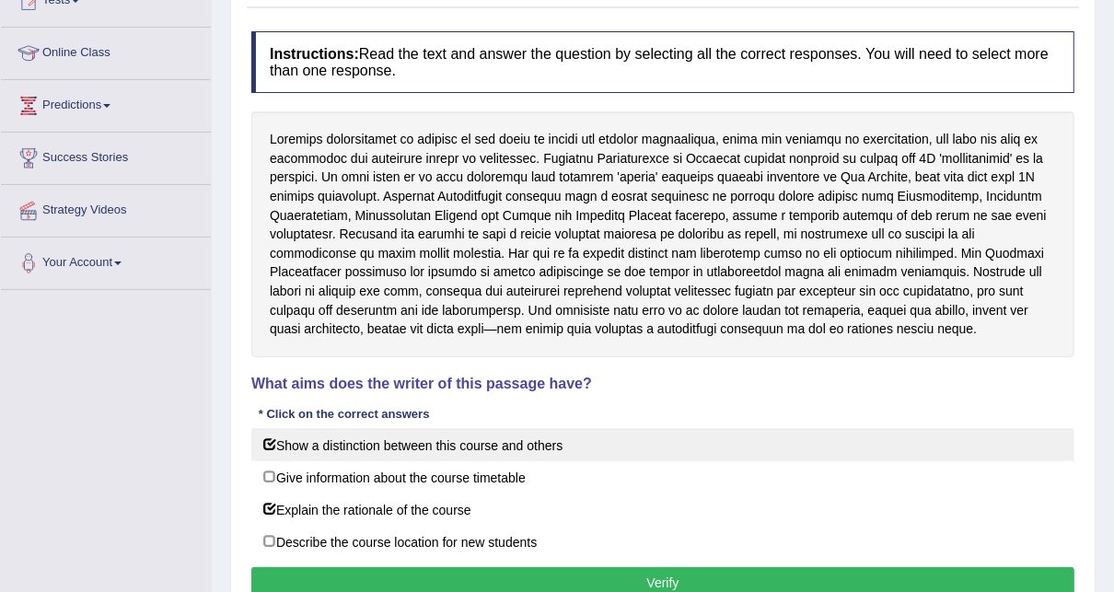
scroll to position [295, 0]
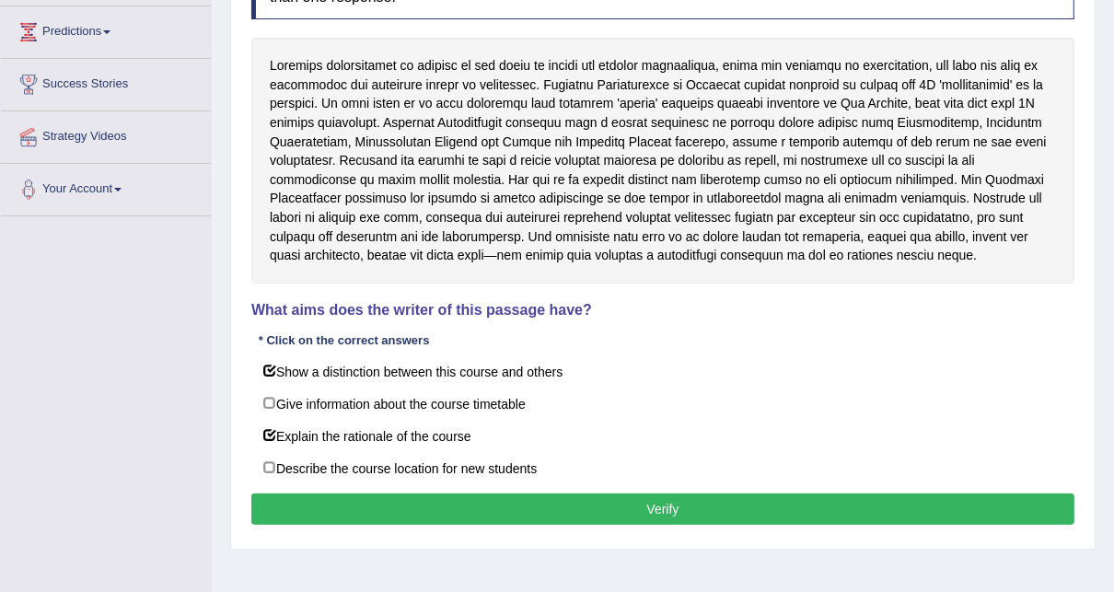
click at [581, 501] on button "Verify" at bounding box center [662, 508] width 823 height 31
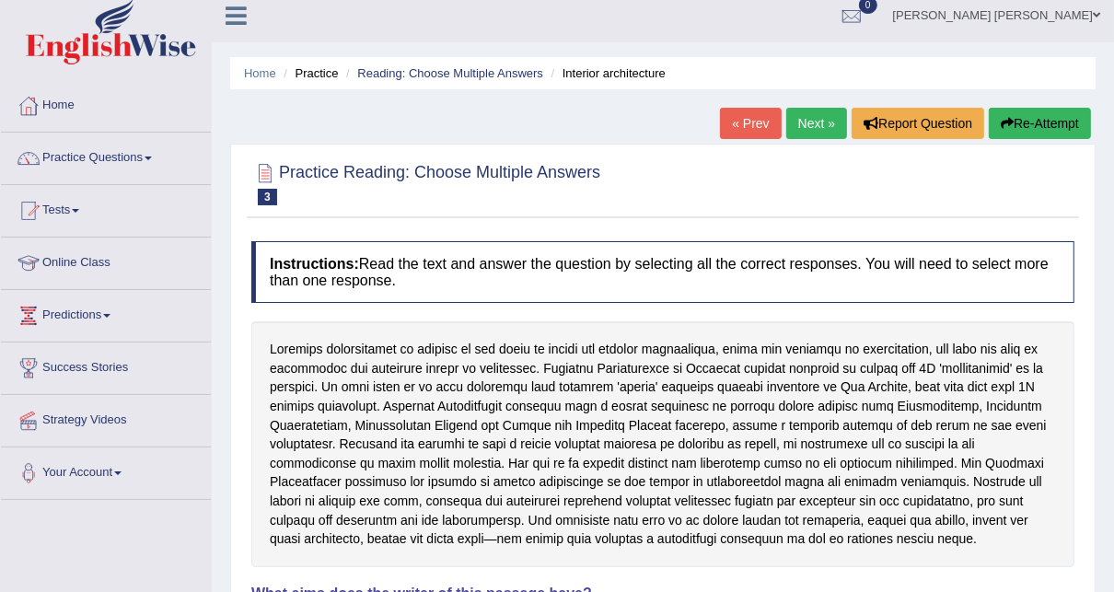
scroll to position [0, 0]
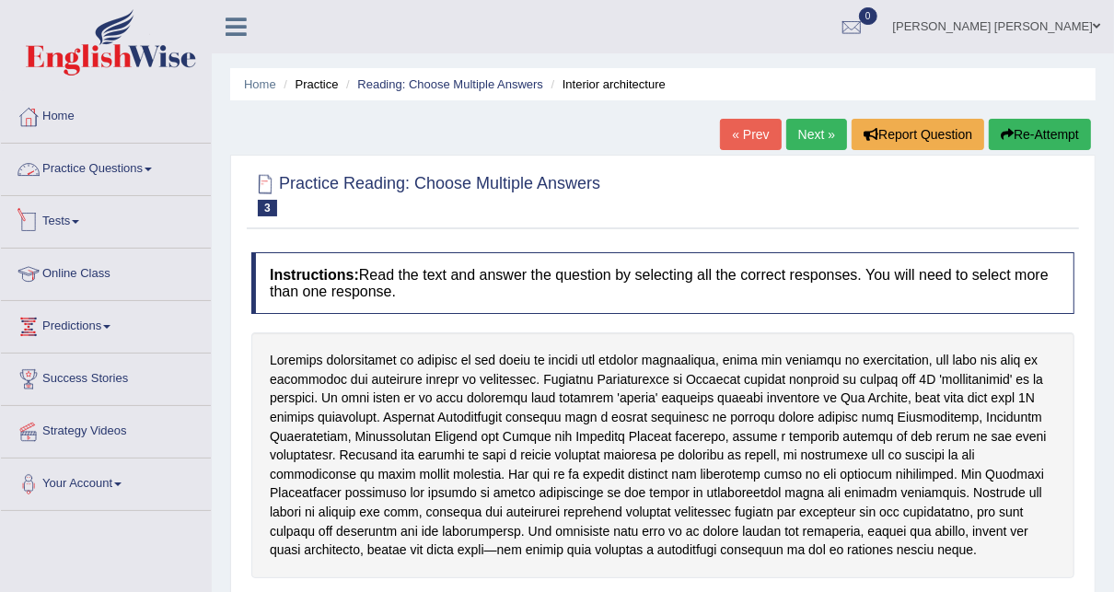
click at [140, 163] on link "Practice Questions" at bounding box center [106, 167] width 210 height 46
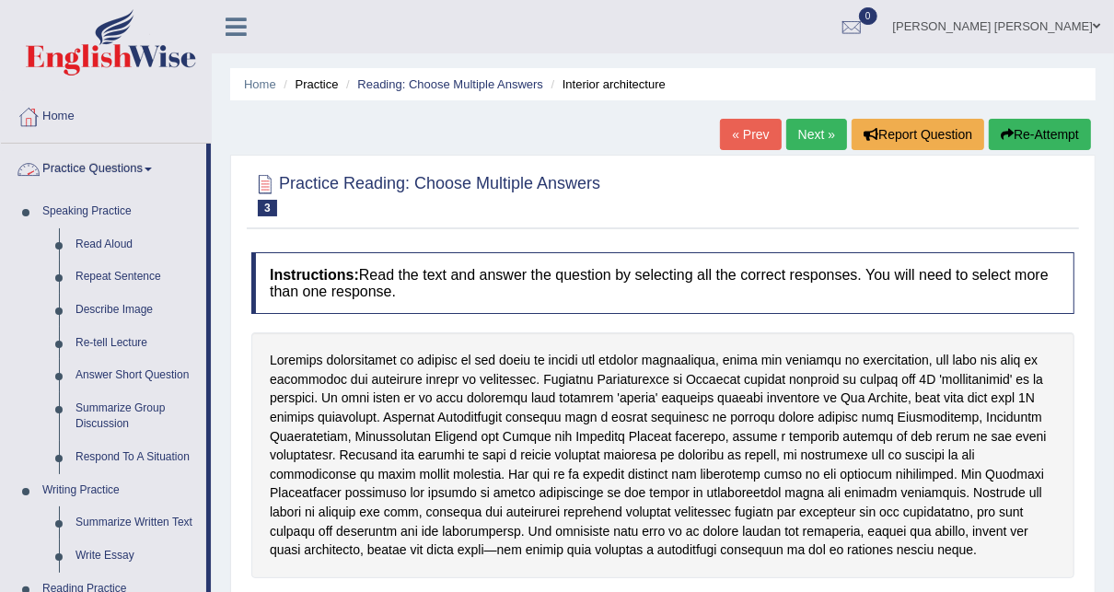
click at [106, 175] on link "Practice Questions" at bounding box center [103, 167] width 205 height 46
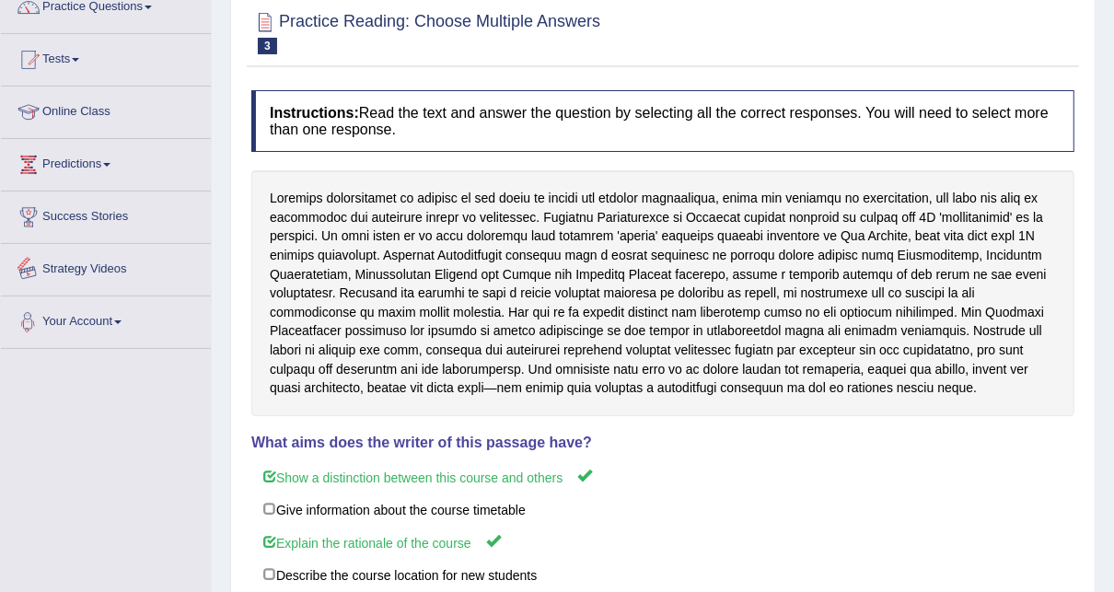
scroll to position [154, 0]
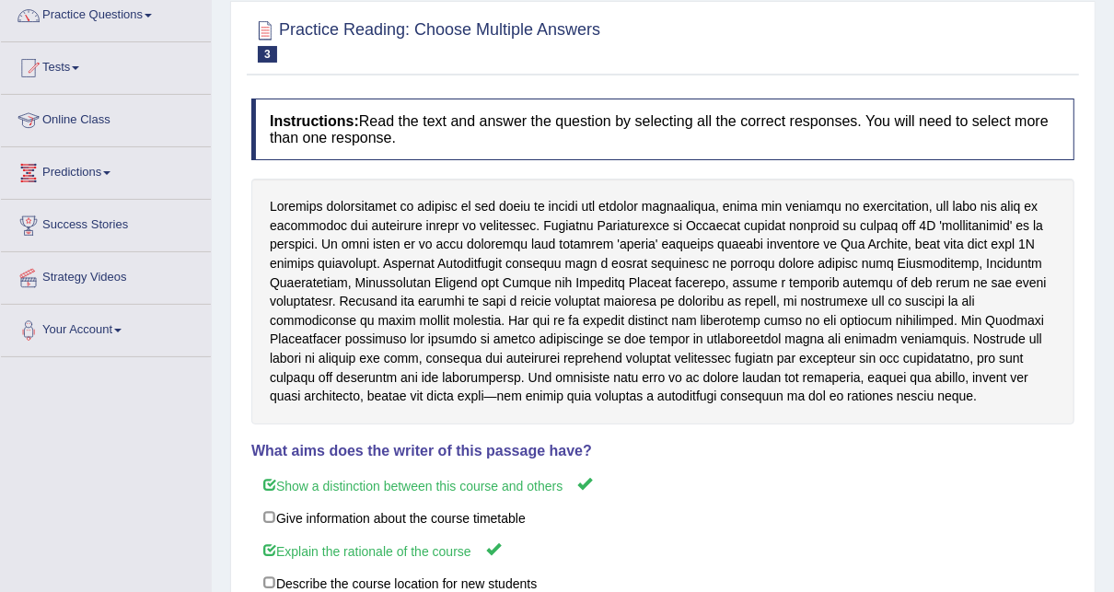
click at [78, 108] on link "Online Class" at bounding box center [106, 118] width 210 height 46
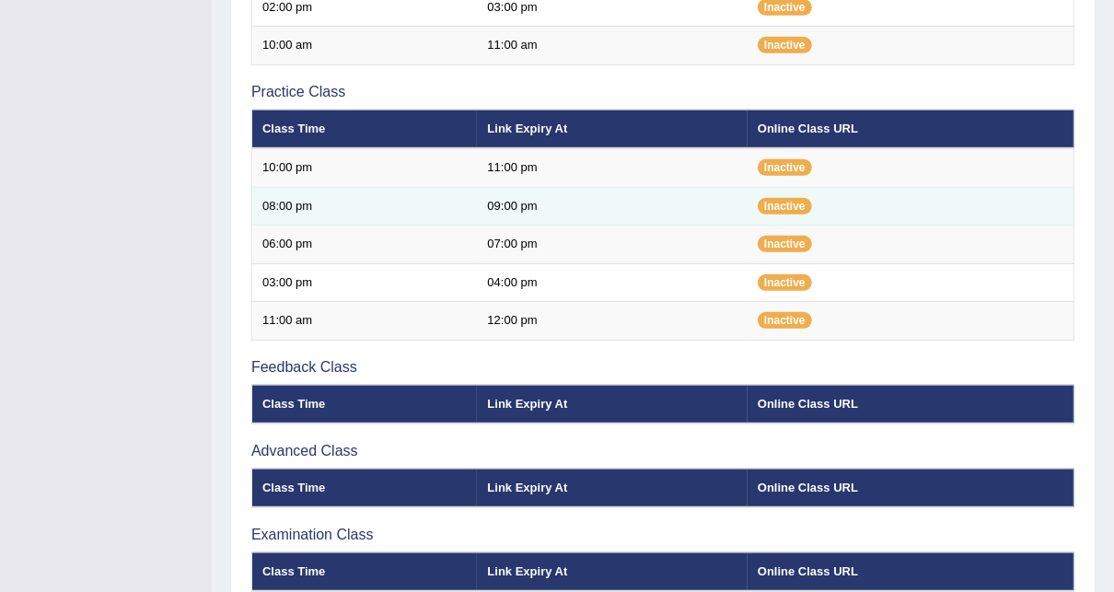
scroll to position [665, 0]
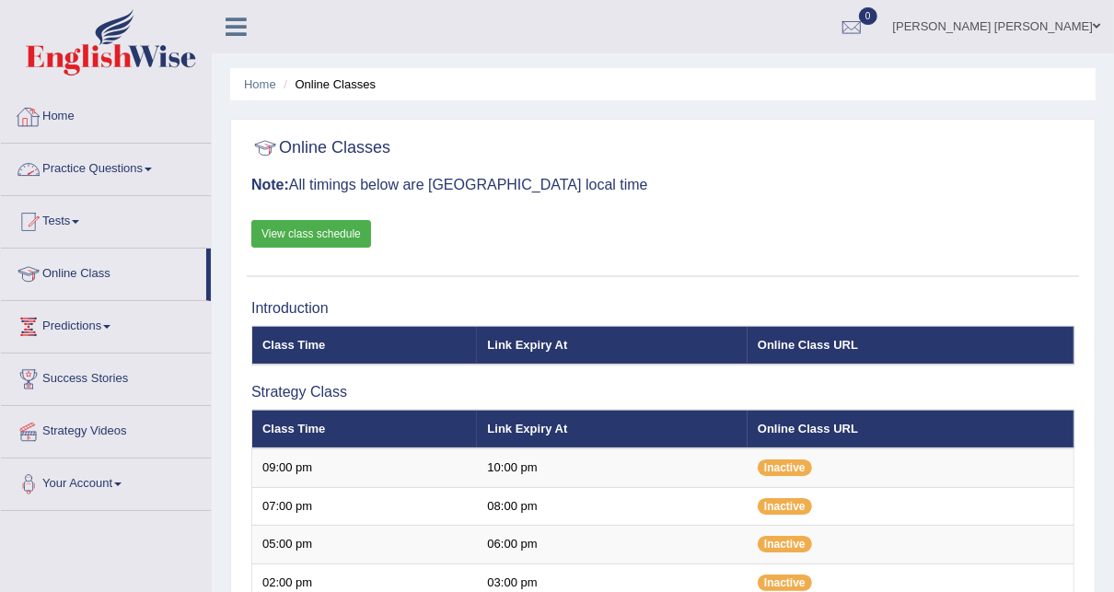
click at [117, 169] on link "Practice Questions" at bounding box center [106, 167] width 210 height 46
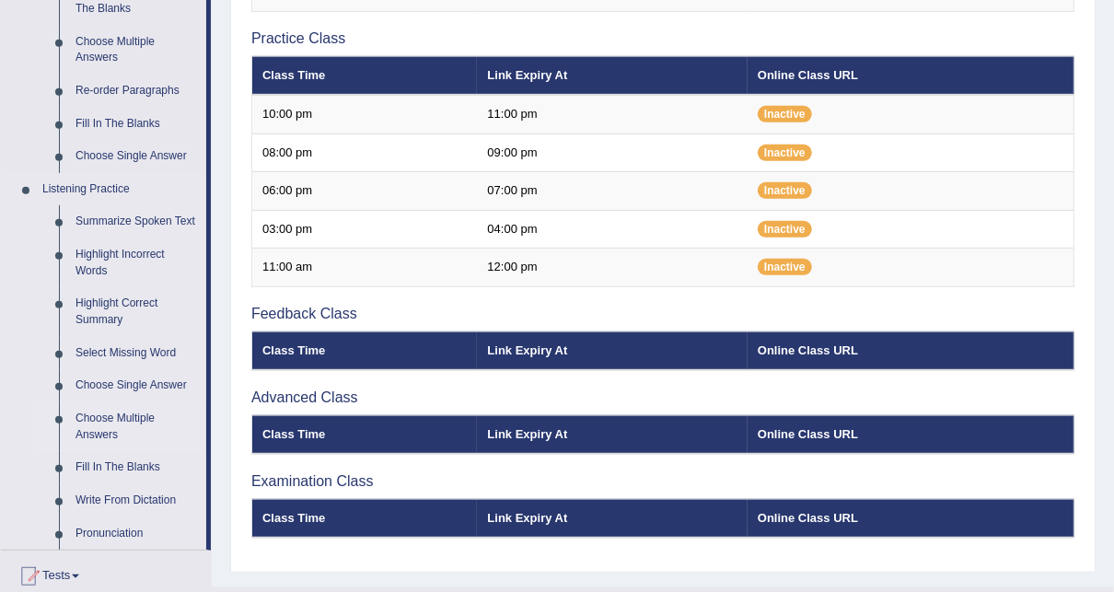
scroll to position [663, 0]
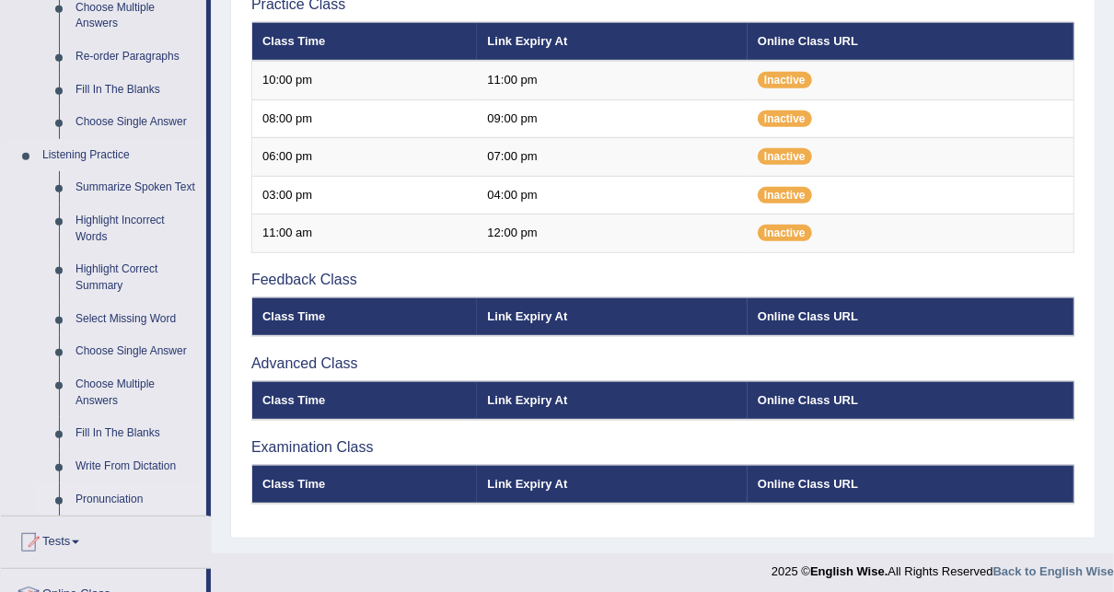
click at [112, 503] on link "Pronunciation" at bounding box center [136, 499] width 139 height 33
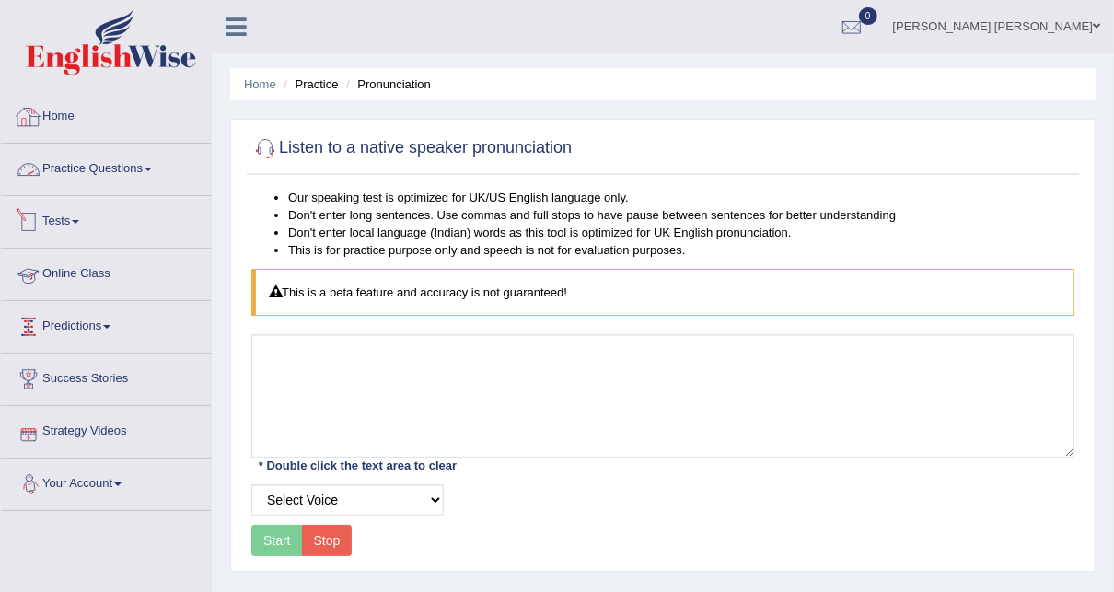
click at [105, 166] on link "Practice Questions" at bounding box center [106, 167] width 210 height 46
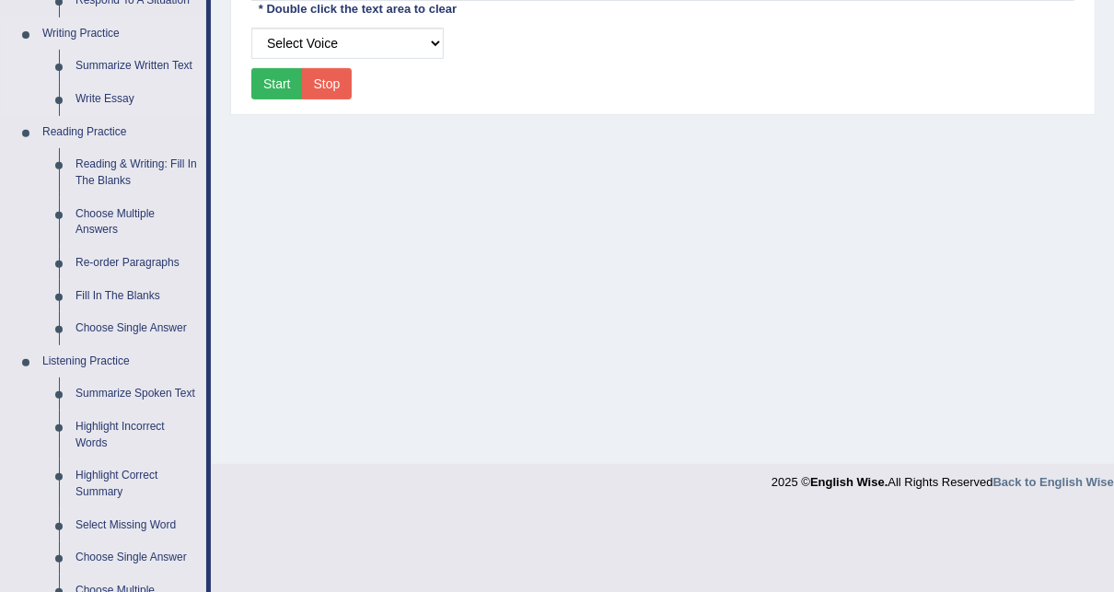
scroll to position [663, 0]
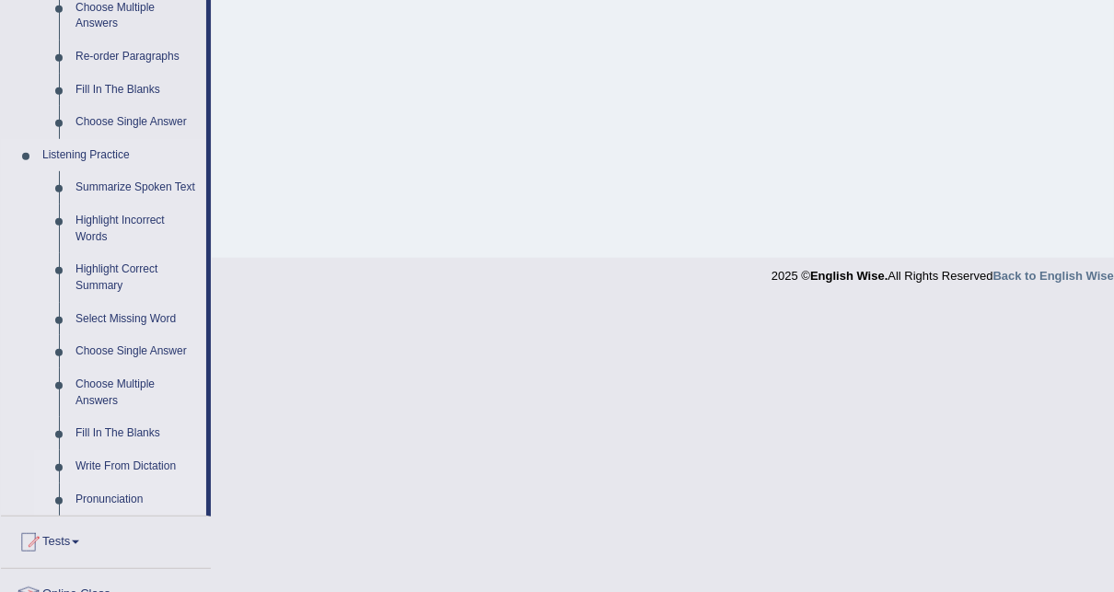
click at [121, 466] on link "Write From Dictation" at bounding box center [136, 466] width 139 height 33
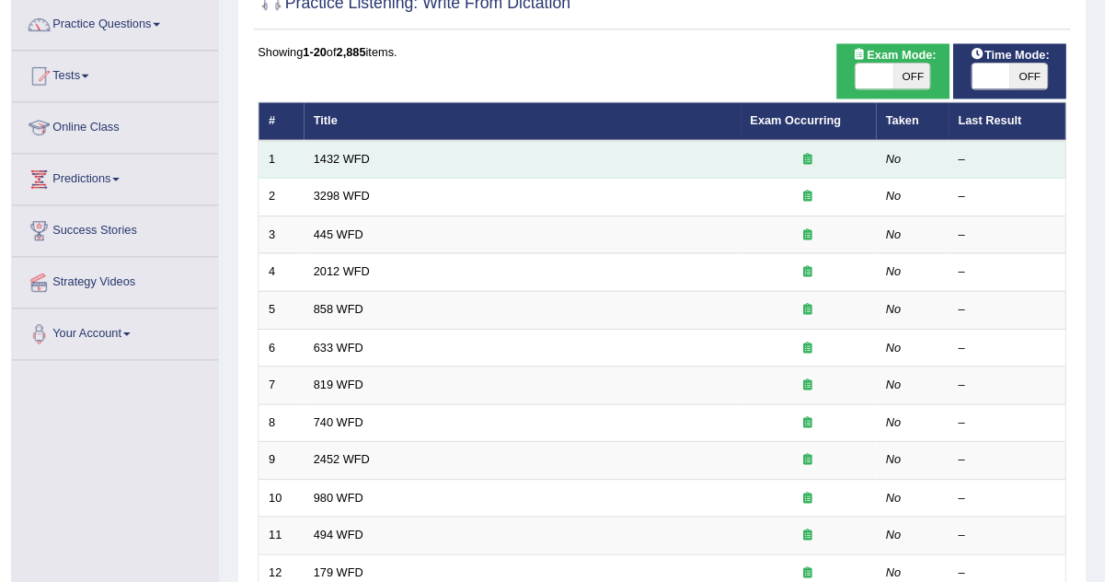
scroll to position [147, 0]
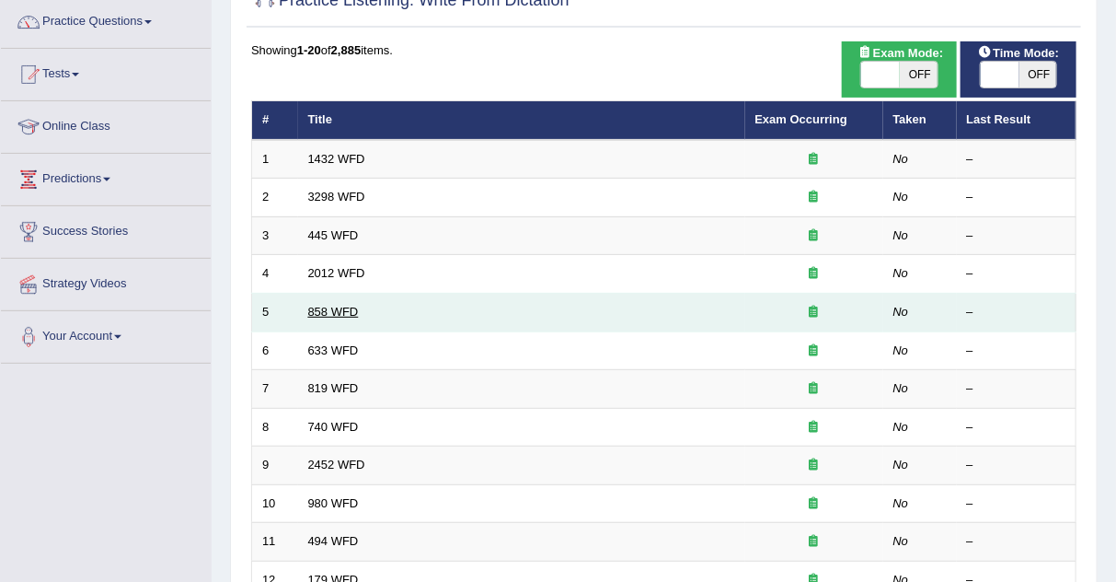
click at [327, 309] on link "858 WFD" at bounding box center [333, 312] width 51 height 14
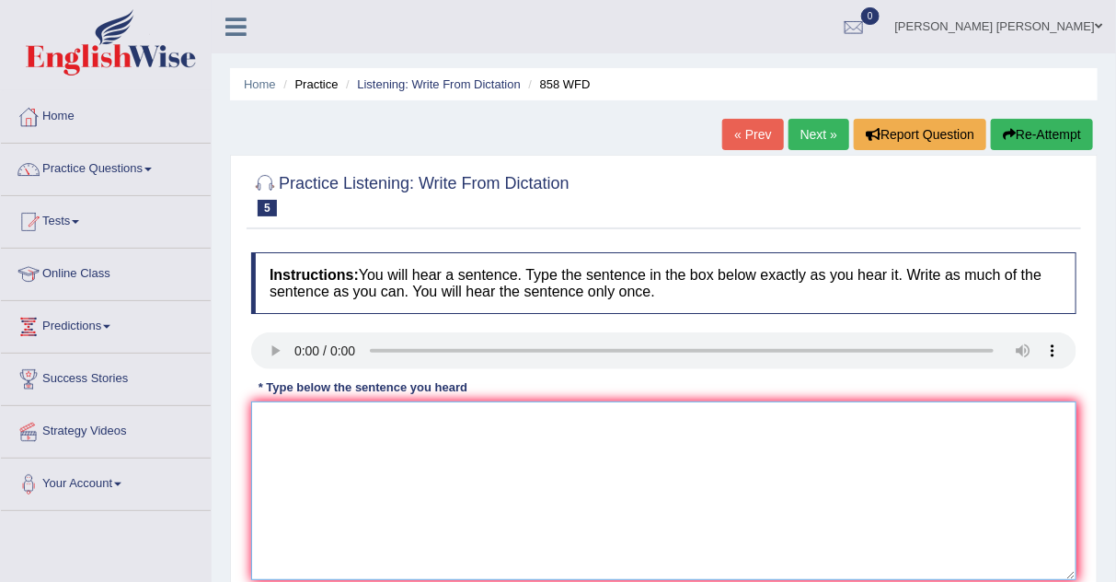
click at [386, 450] on textarea at bounding box center [664, 490] width 826 height 179
click at [381, 428] on textarea at bounding box center [664, 490] width 826 height 179
click at [392, 468] on textarea at bounding box center [664, 490] width 826 height 179
click at [370, 418] on textarea "ther" at bounding box center [664, 490] width 826 height 179
click at [423, 423] on textarea "the year shipperman is interusting historian" at bounding box center [664, 490] width 826 height 179
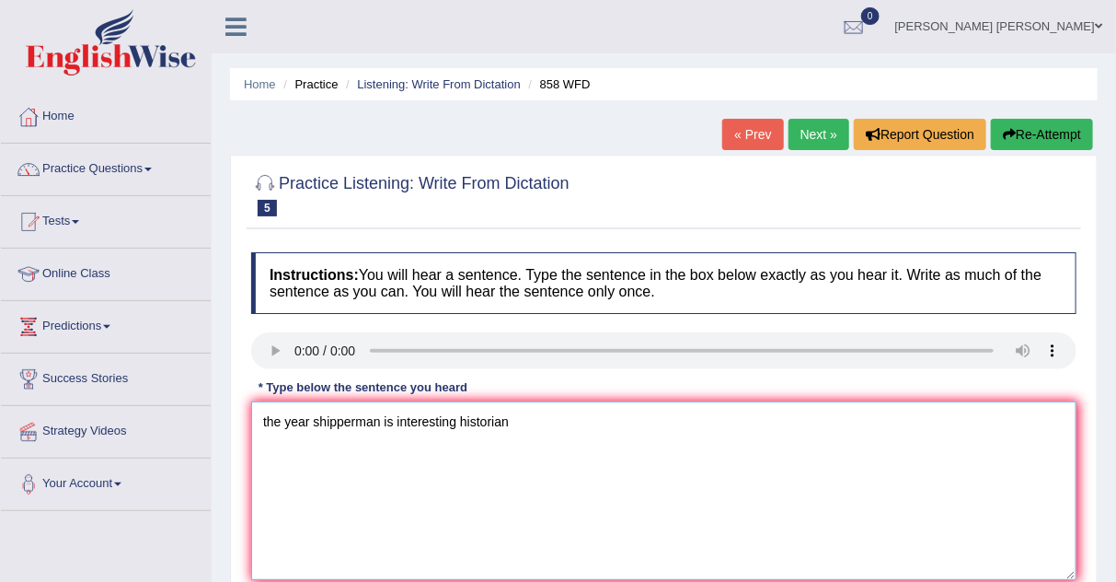
click at [381, 423] on textarea "the year shipperman is interesting historian" at bounding box center [664, 490] width 826 height 179
type textarea "the year interesting historian"
click at [819, 140] on link "Next »" at bounding box center [819, 134] width 61 height 31
click at [285, 373] on div at bounding box center [664, 352] width 826 height 41
click at [328, 482] on textarea at bounding box center [664, 490] width 826 height 179
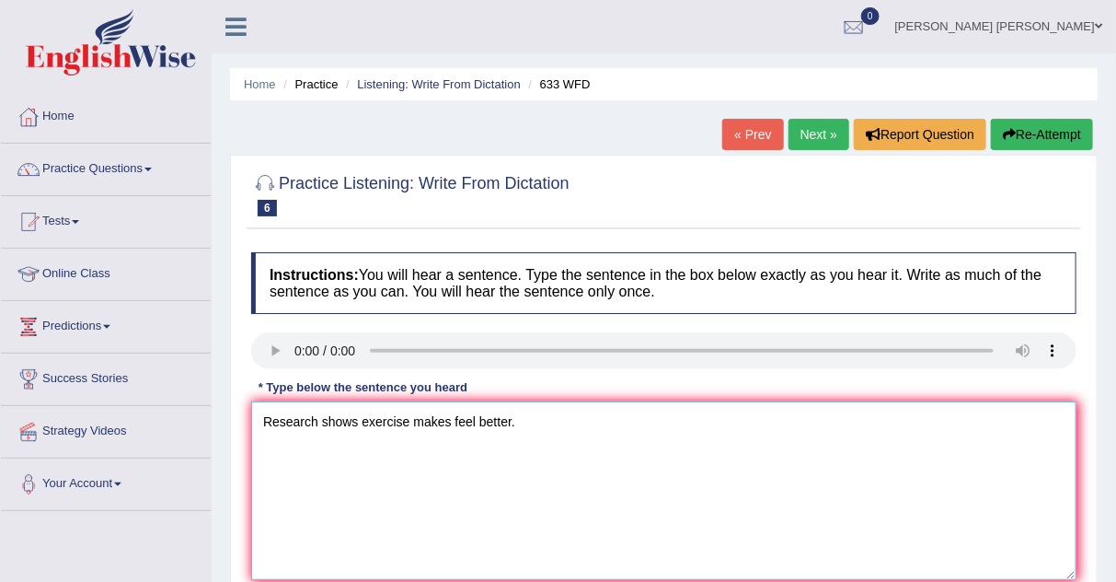
click at [360, 423] on textarea "Research shows exercise makes feel better." at bounding box center [664, 490] width 826 height 179
click at [432, 422] on textarea "Research shows that exercise makes feel better." at bounding box center [664, 490] width 826 height 179
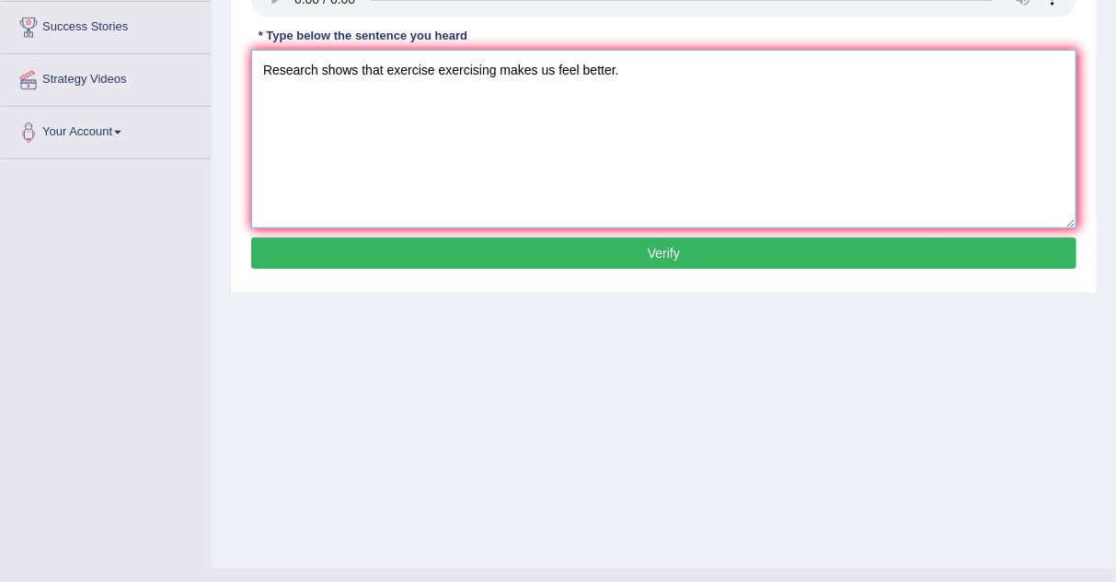
scroll to position [384, 0]
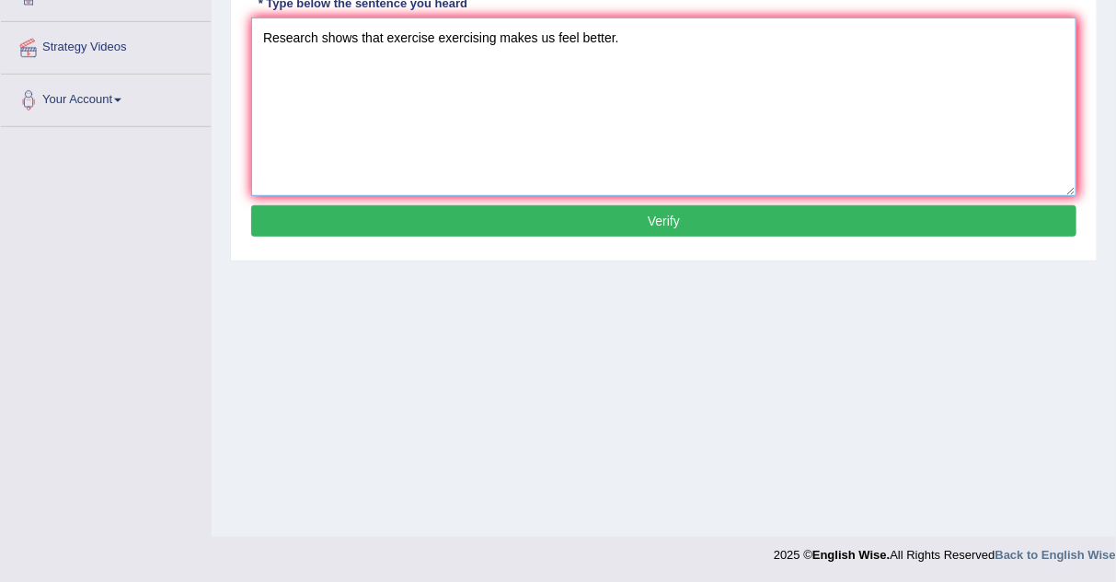
type textarea "Research shows that exercise exercising makes us feel better."
click at [655, 221] on button "Verify" at bounding box center [664, 220] width 826 height 31
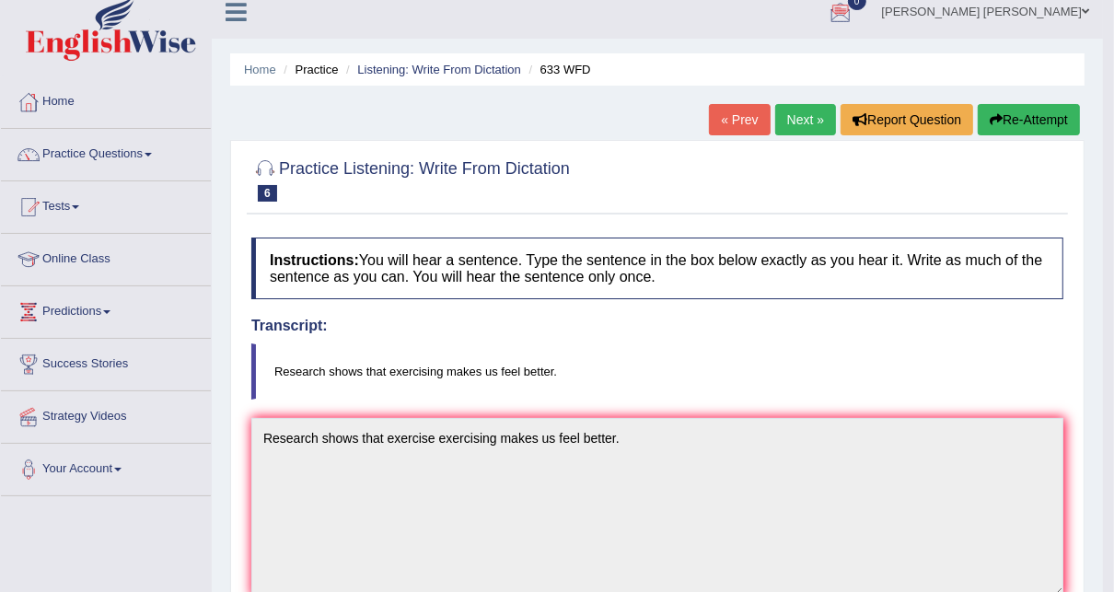
scroll to position [5, 0]
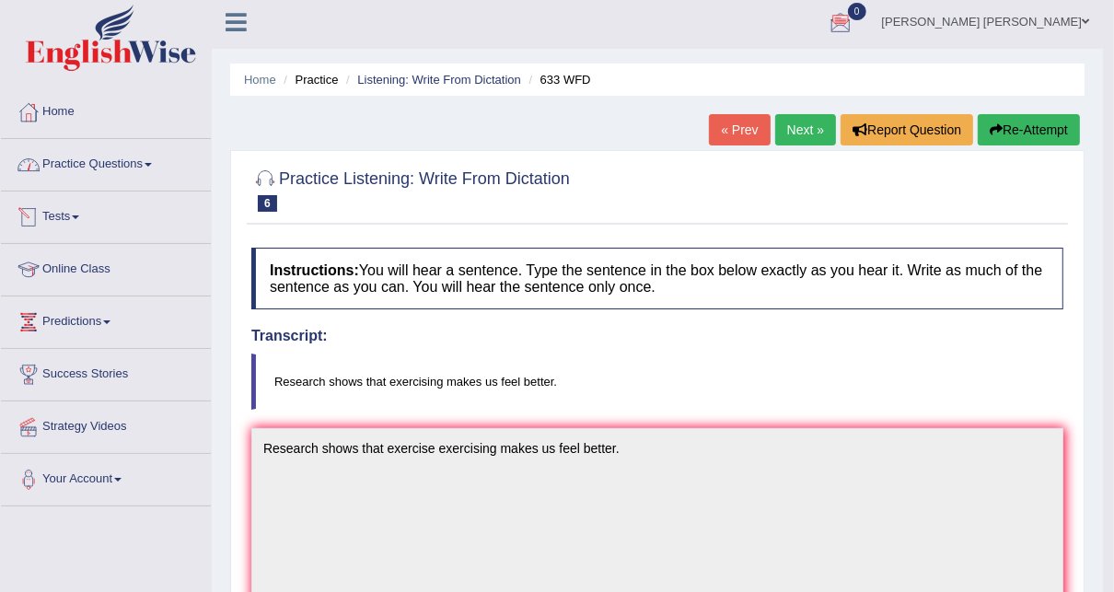
click at [98, 171] on link "Practice Questions" at bounding box center [106, 162] width 210 height 46
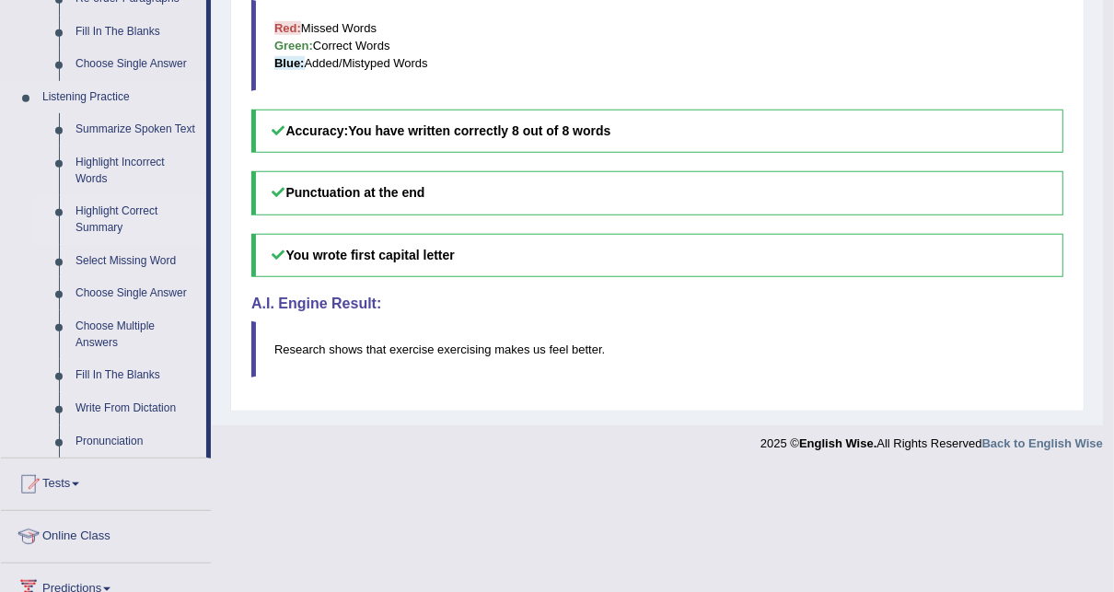
scroll to position [736, 0]
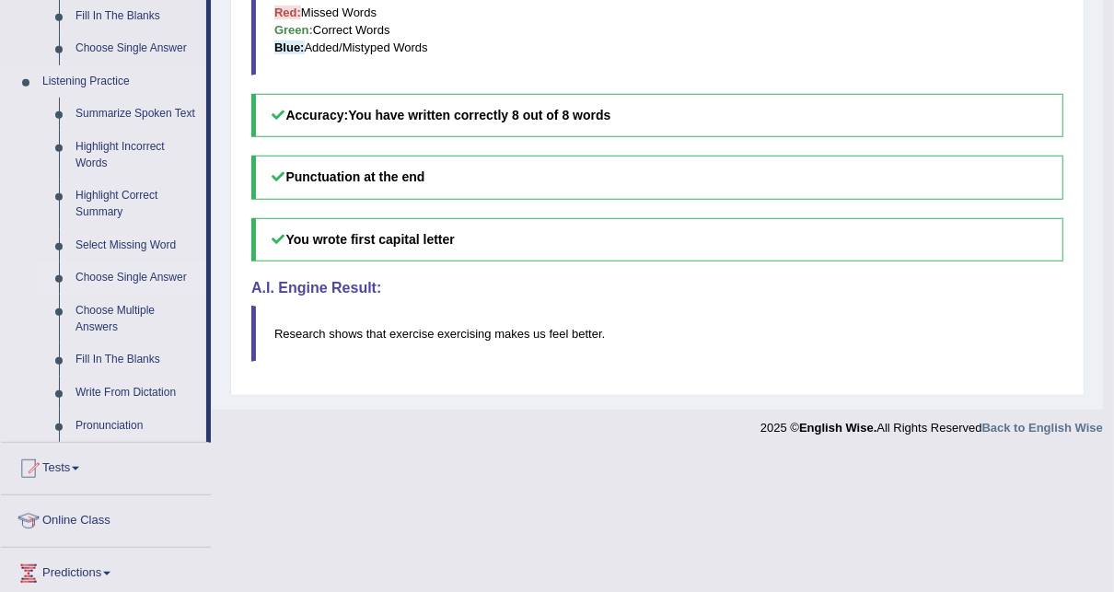
click at [129, 275] on link "Choose Single Answer" at bounding box center [136, 277] width 139 height 33
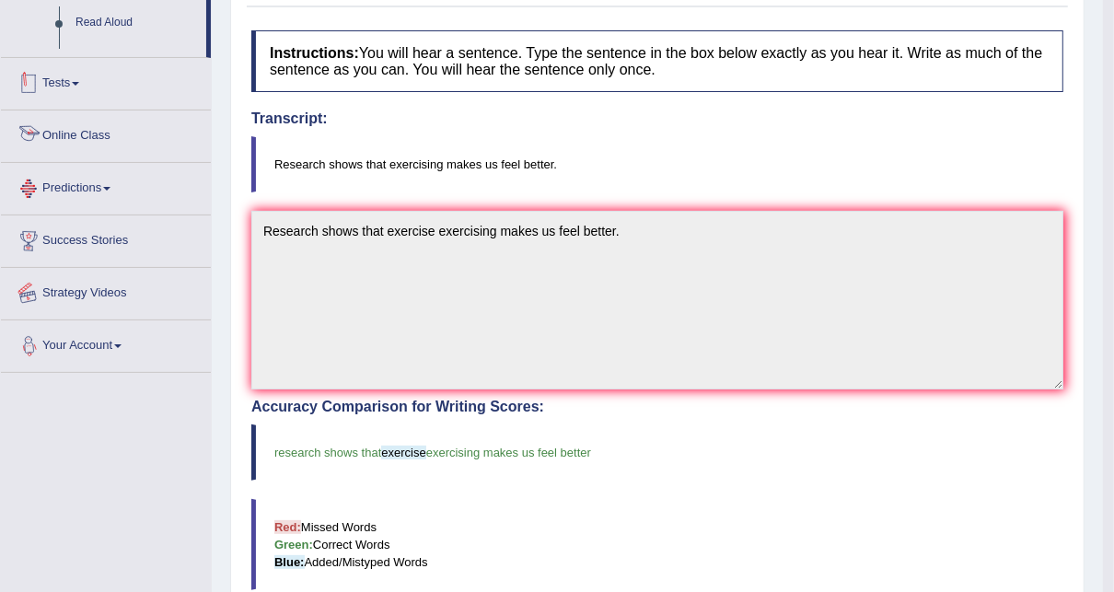
scroll to position [349, 0]
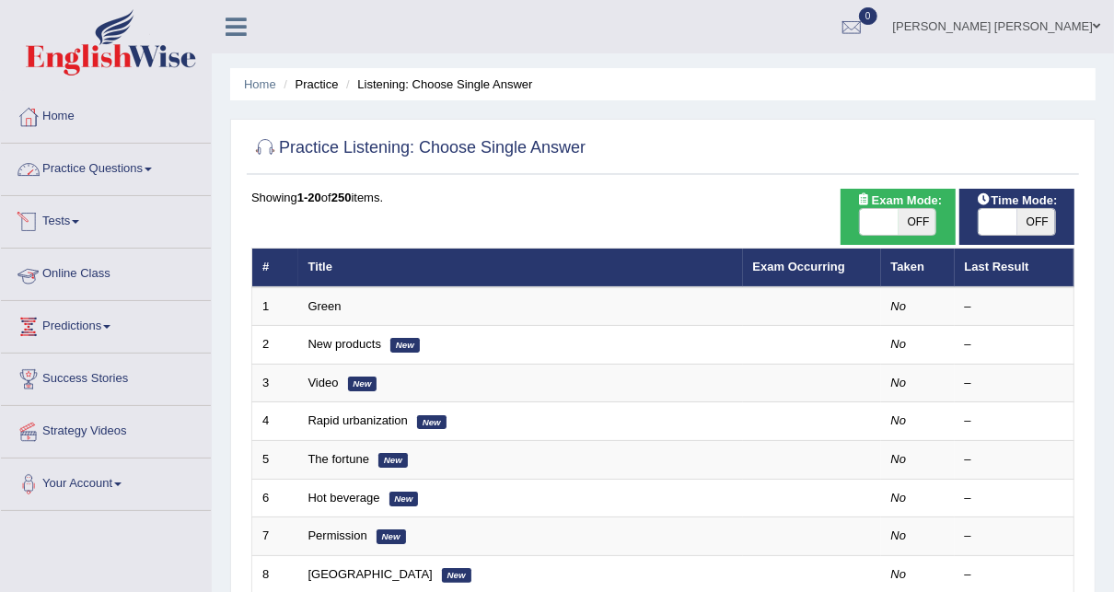
click at [93, 183] on link "Practice Questions" at bounding box center [106, 167] width 210 height 46
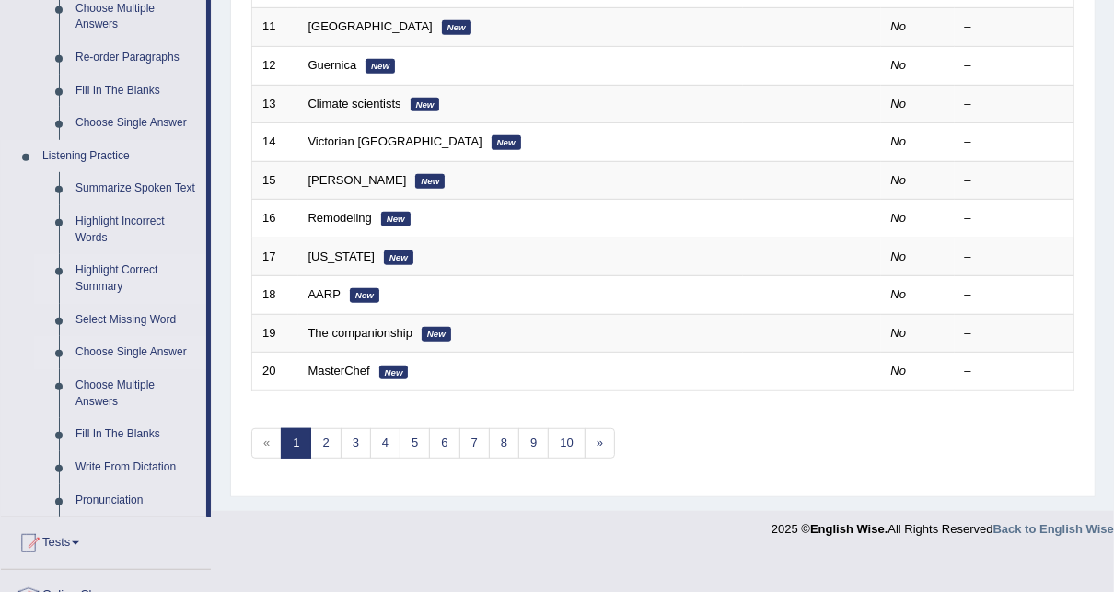
scroll to position [663, 0]
click at [122, 316] on link "Select Missing Word" at bounding box center [136, 319] width 139 height 33
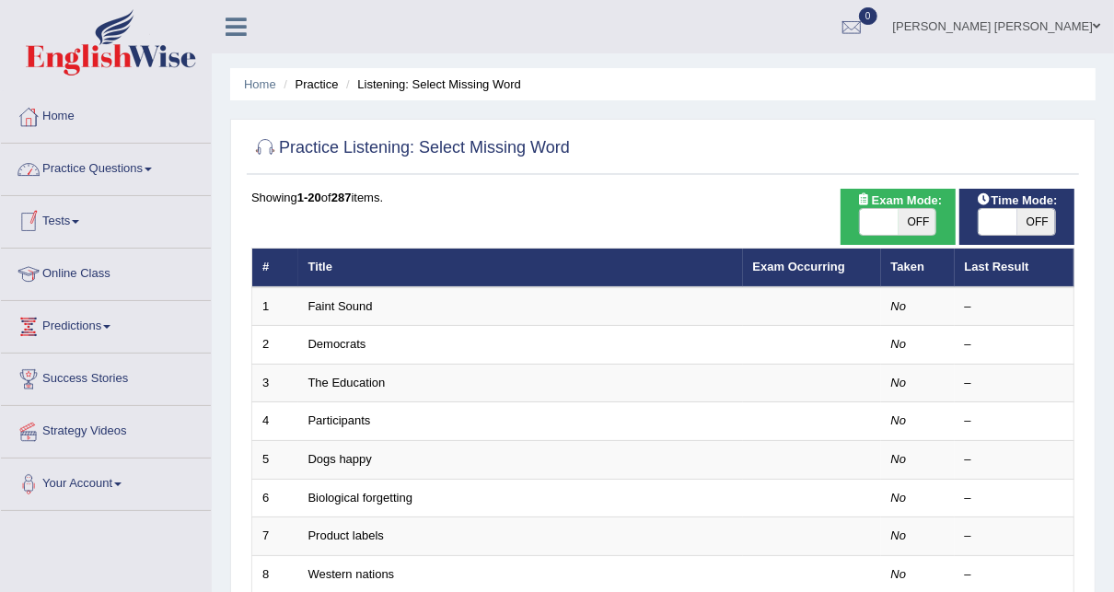
click at [110, 165] on link "Practice Questions" at bounding box center [106, 167] width 210 height 46
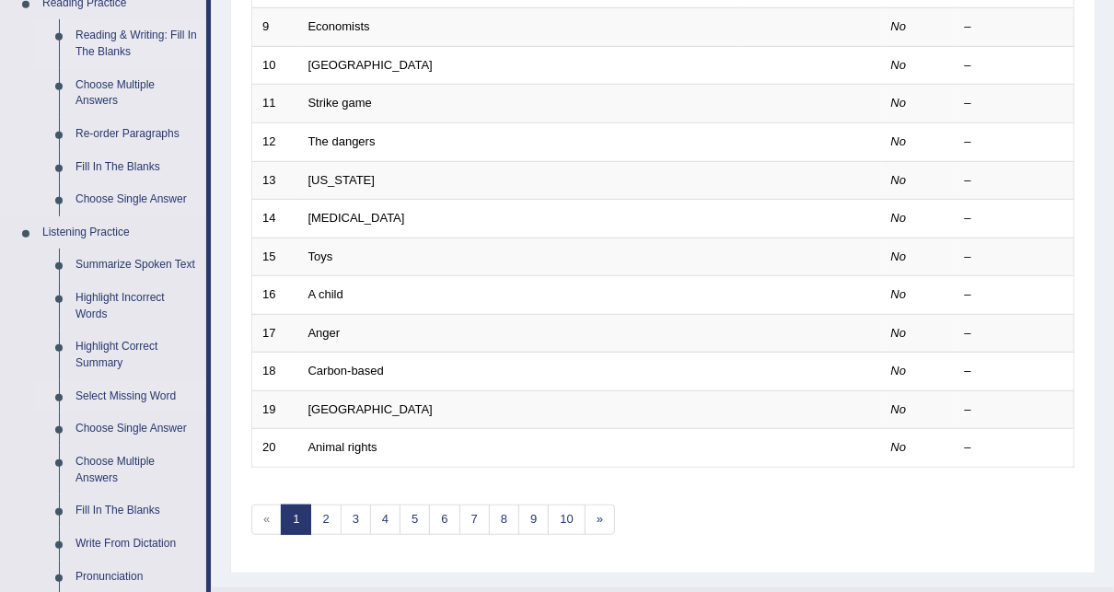
scroll to position [663, 0]
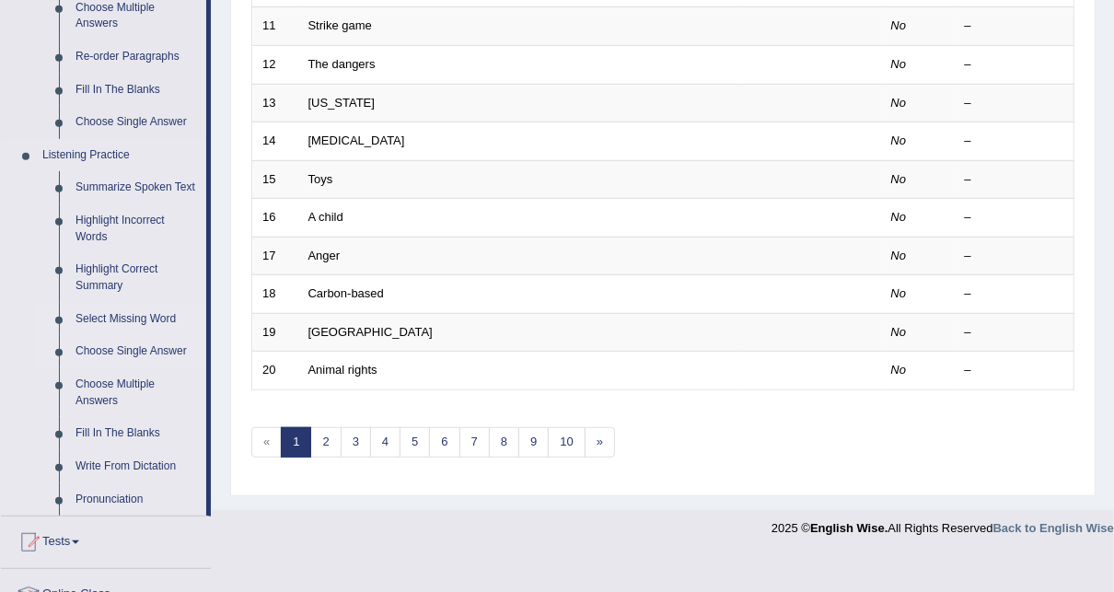
click at [112, 351] on link "Choose Single Answer" at bounding box center [136, 351] width 139 height 33
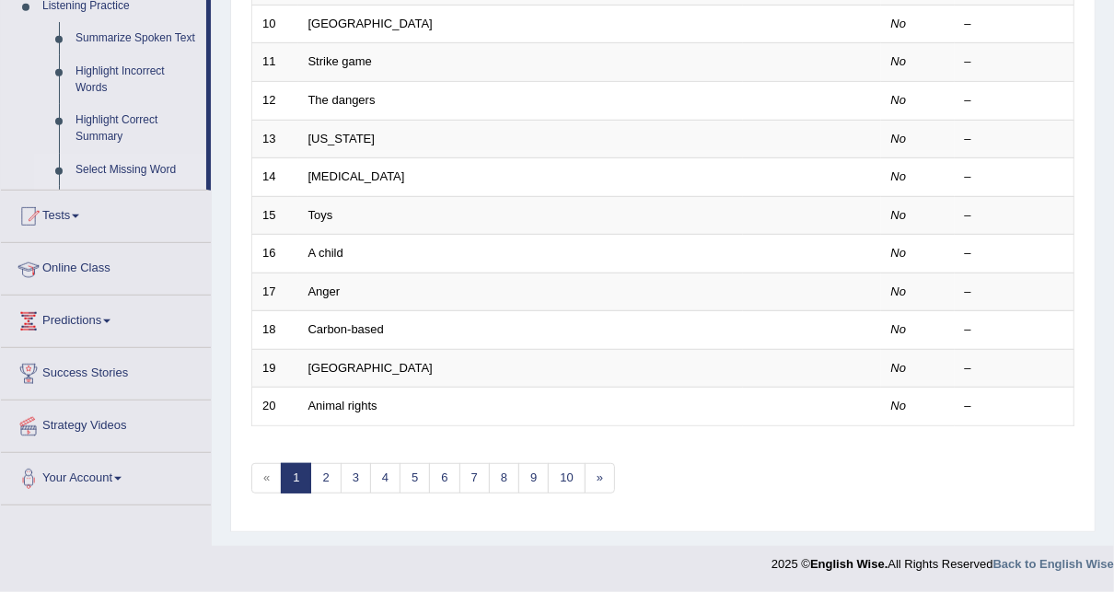
scroll to position [619, 0]
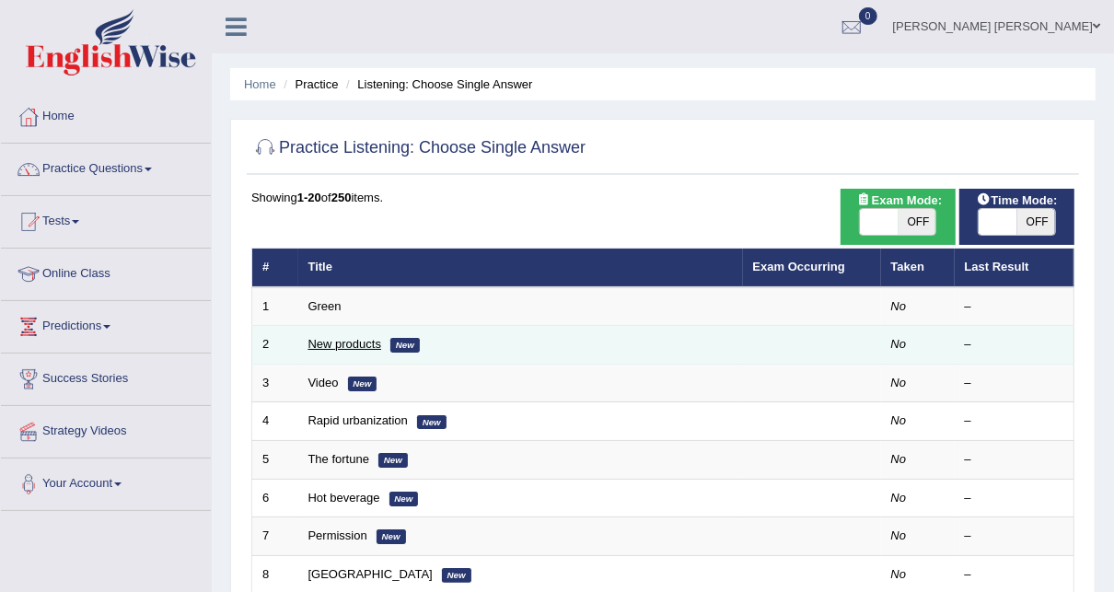
click at [342, 345] on link "New products" at bounding box center [344, 344] width 73 height 14
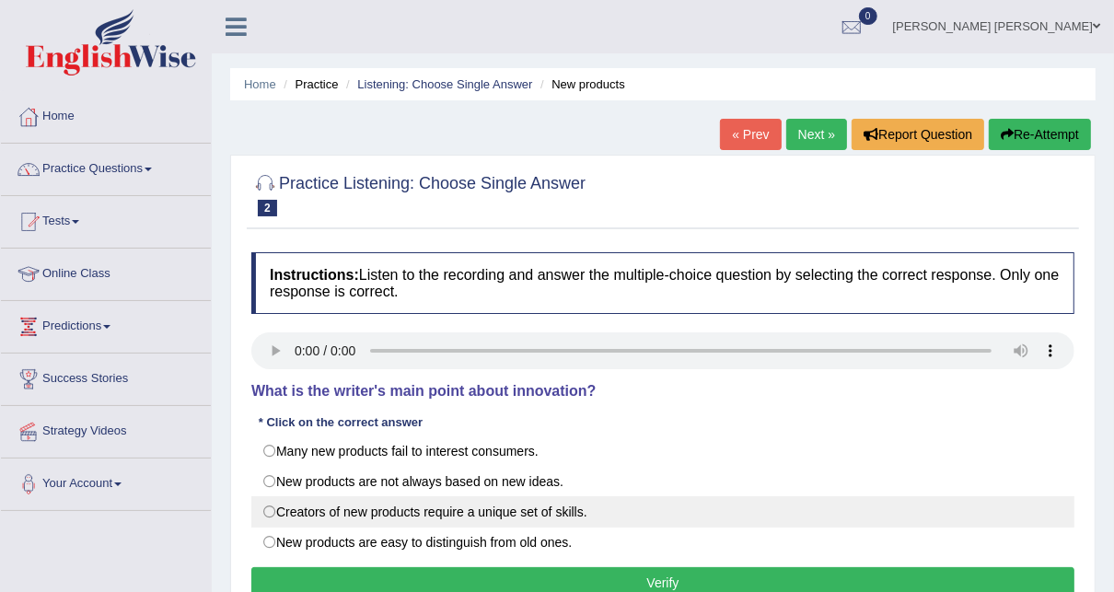
click at [346, 515] on label "Creators of new products require a unique set of skills." at bounding box center [662, 511] width 823 height 31
radio input "true"
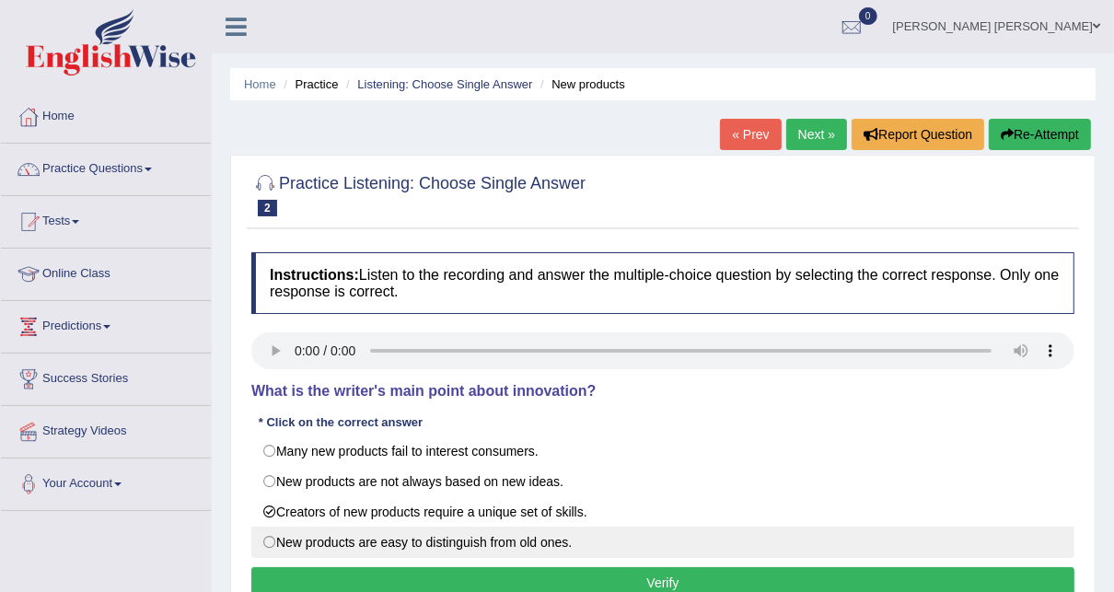
click at [409, 541] on label "New products are easy to distinguish from old ones." at bounding box center [662, 541] width 823 height 31
radio input "true"
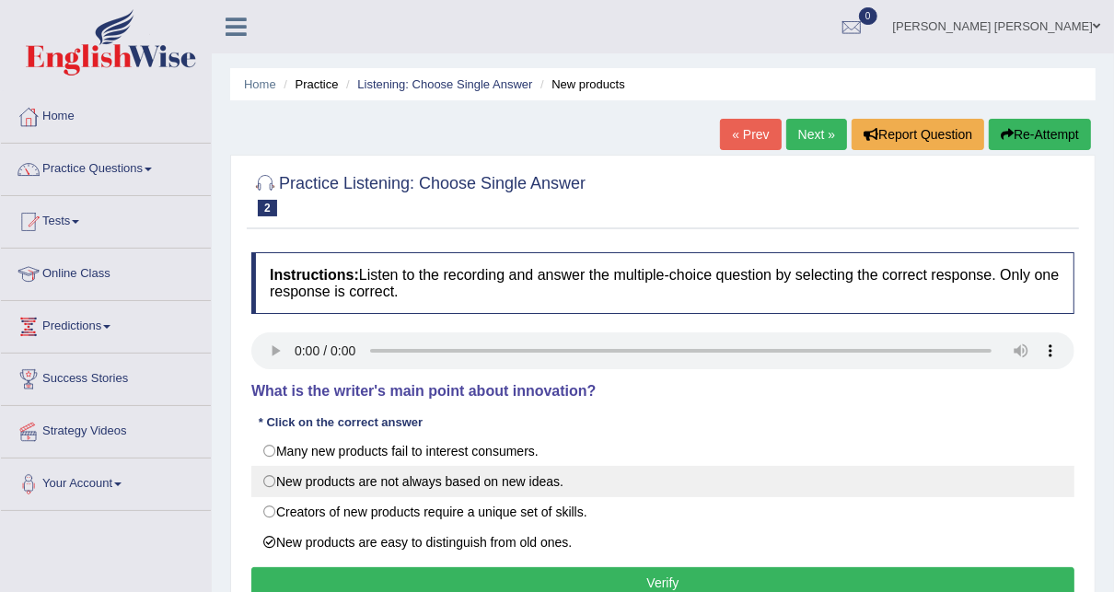
click at [397, 488] on label "New products are not always based on new ideas." at bounding box center [662, 481] width 823 height 31
radio input "true"
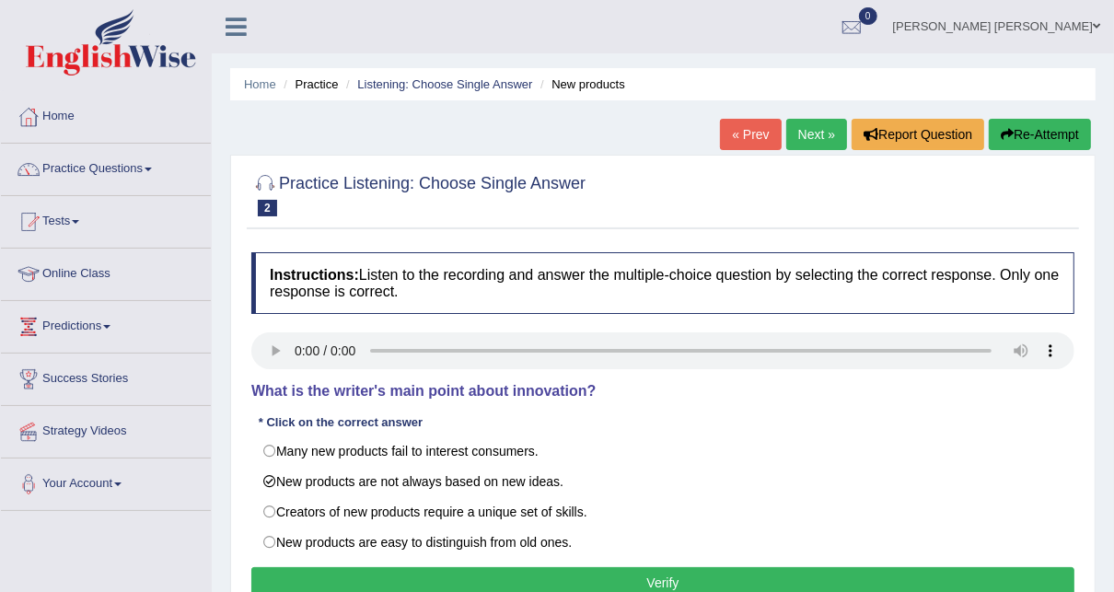
click at [1026, 410] on div "Instructions: Listen to the recording and answer the multiple-choice question b…" at bounding box center [663, 428] width 832 height 370
click at [688, 579] on button "Verify" at bounding box center [662, 582] width 823 height 31
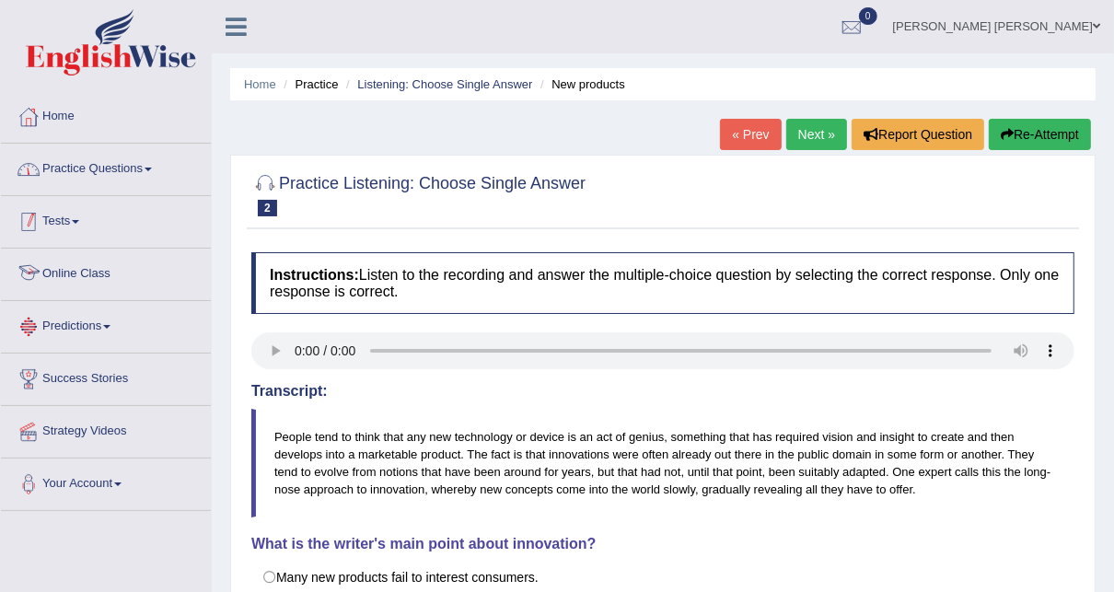
click at [86, 174] on link "Practice Questions" at bounding box center [106, 167] width 210 height 46
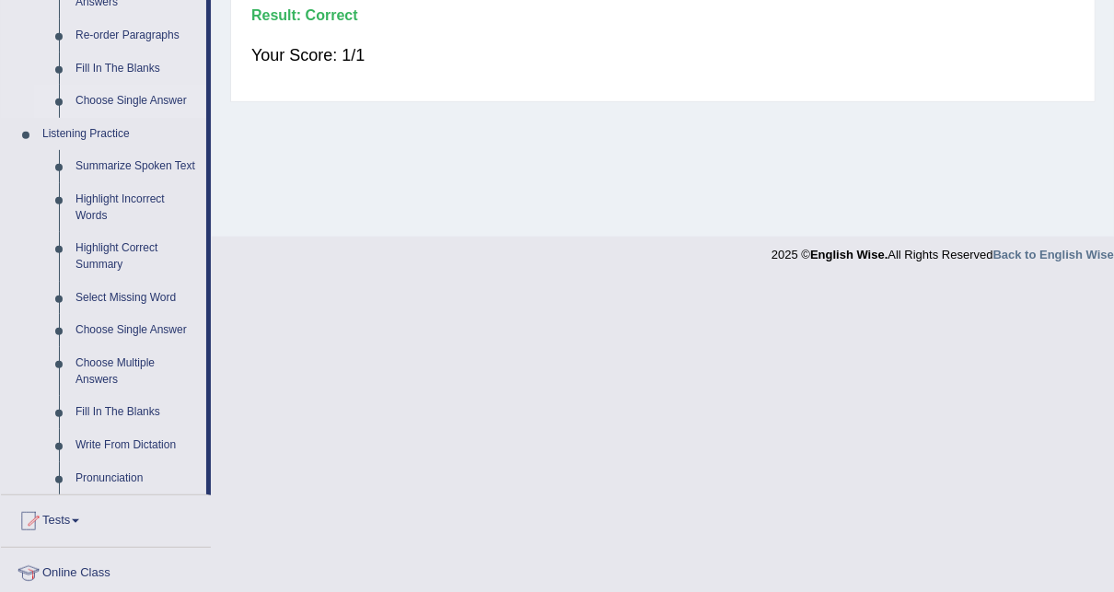
scroll to position [736, 0]
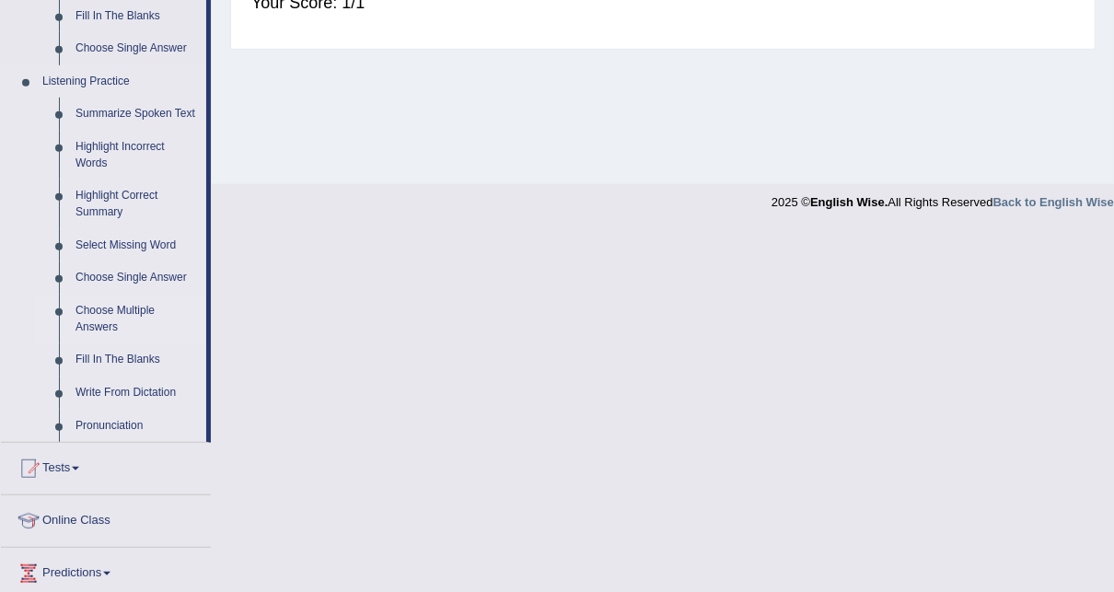
click at [116, 313] on link "Choose Multiple Answers" at bounding box center [136, 319] width 139 height 49
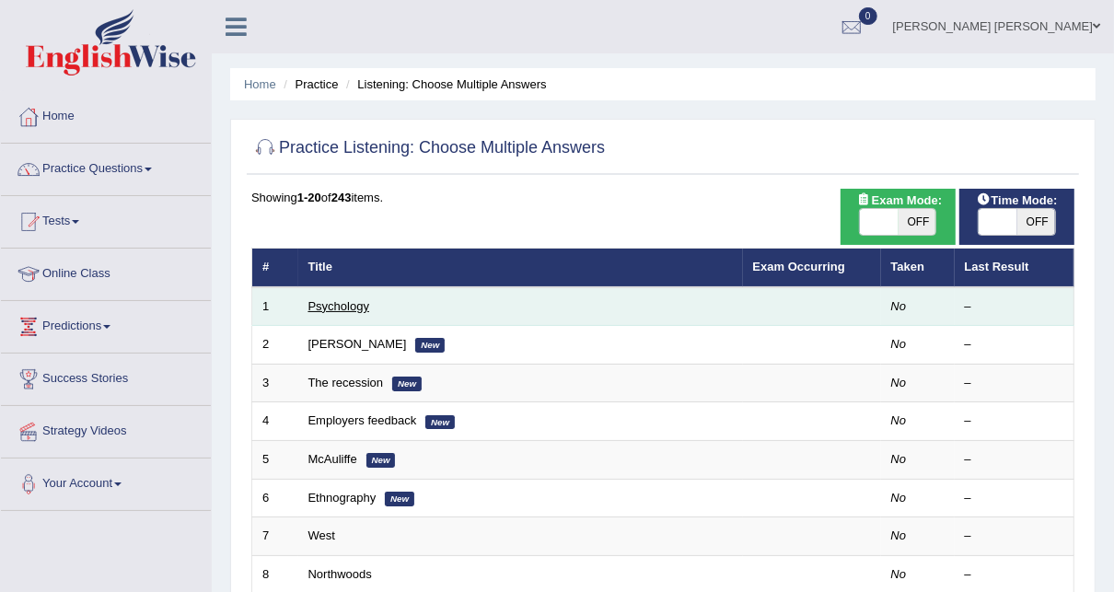
click at [353, 301] on link "Psychology" at bounding box center [338, 306] width 61 height 14
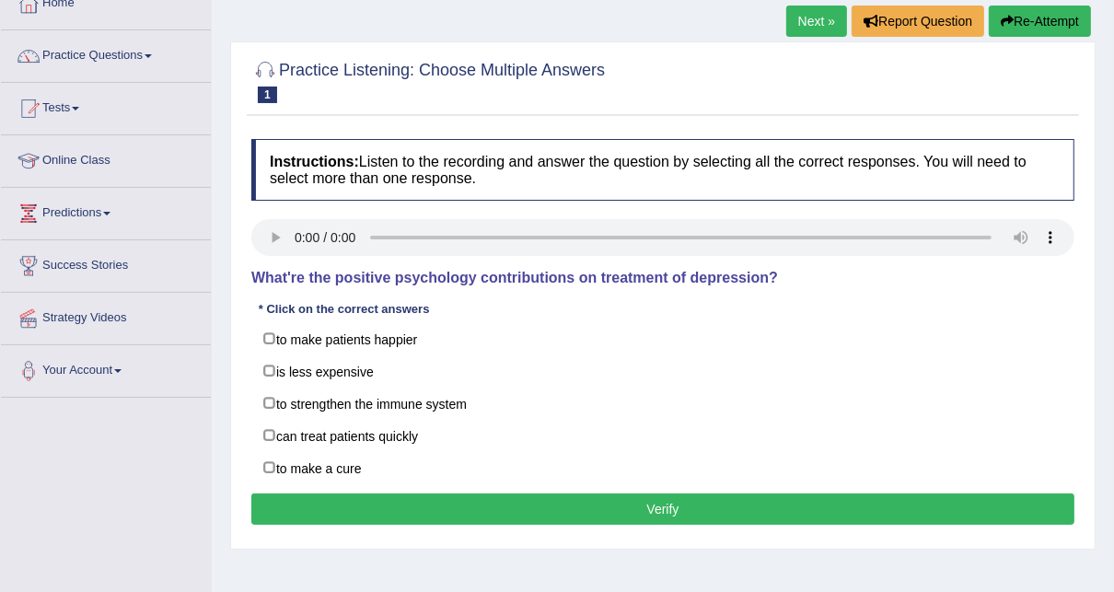
scroll to position [147, 0]
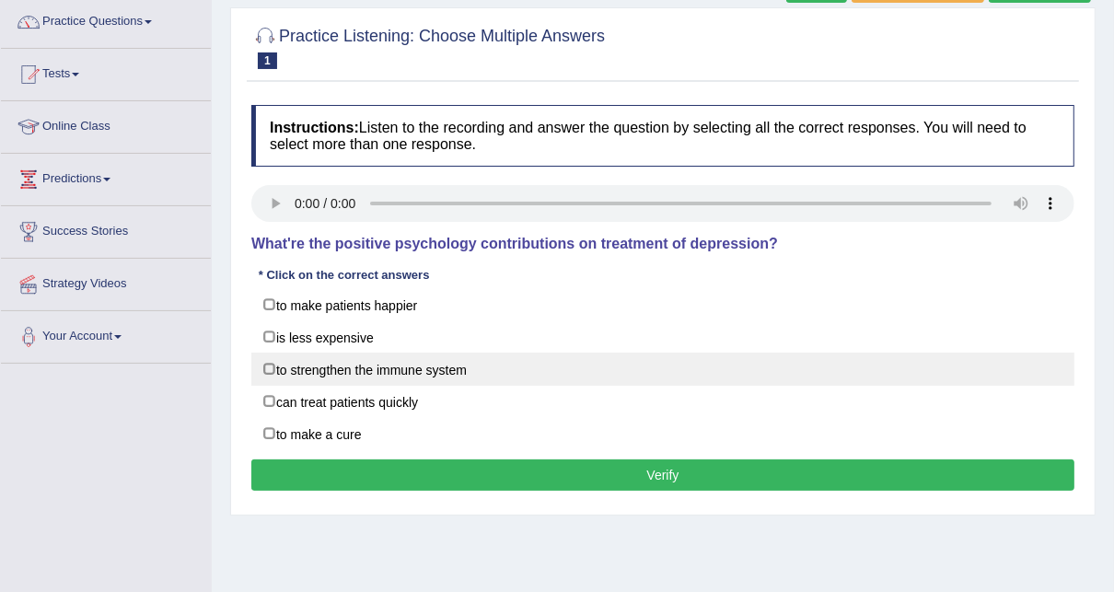
click at [387, 364] on label "to strengthen the immune system" at bounding box center [662, 369] width 823 height 33
click at [368, 371] on label "to strengthen the immune system" at bounding box center [662, 369] width 823 height 33
checkbox input "true"
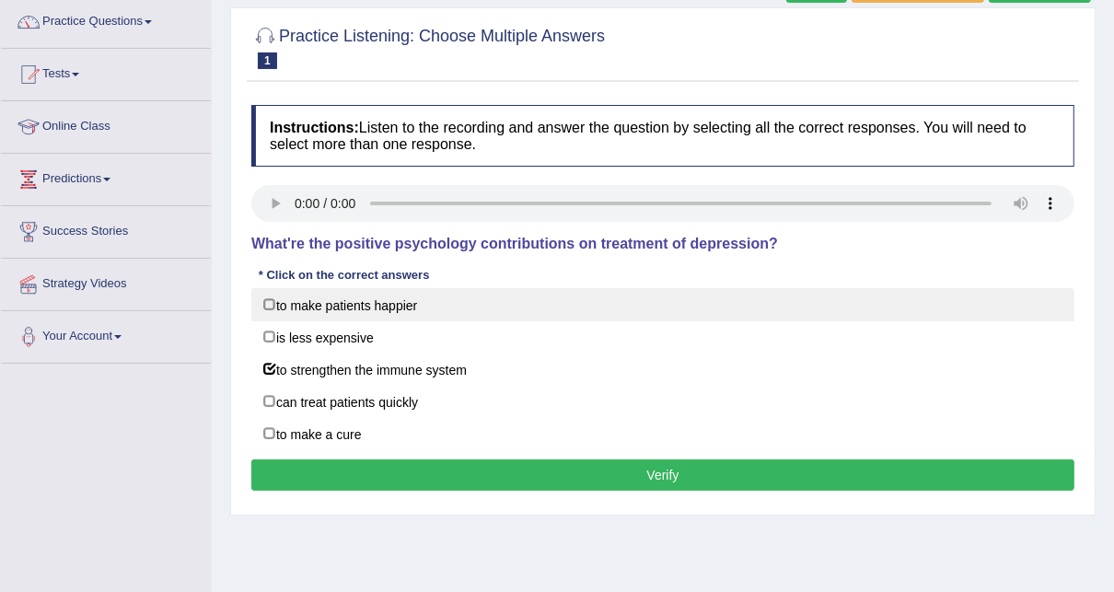
click at [426, 312] on label "to make patients happier" at bounding box center [662, 304] width 823 height 33
checkbox input "true"
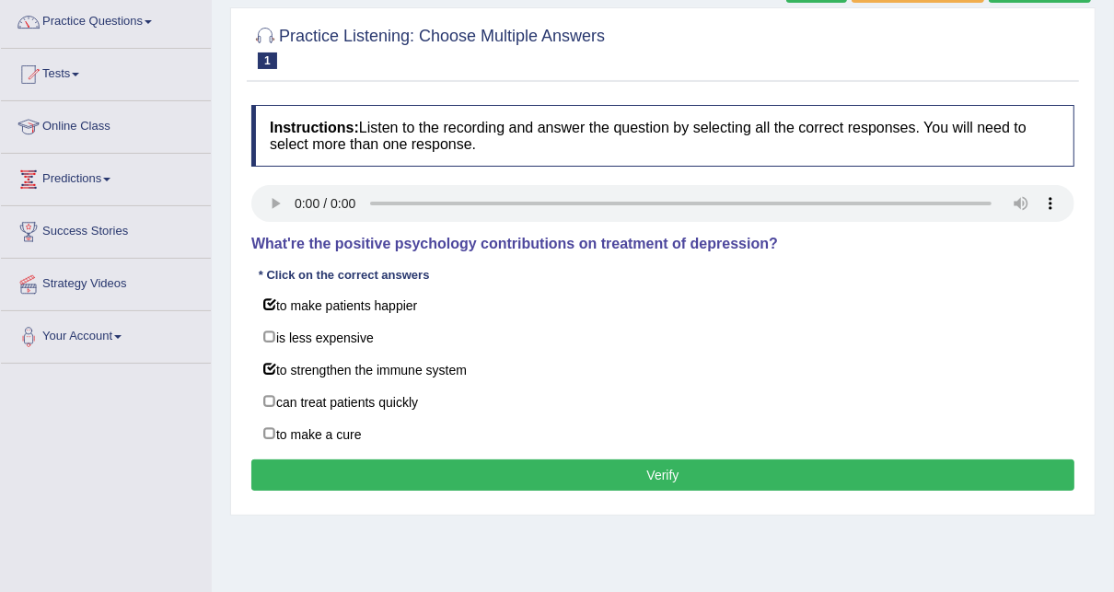
click at [627, 474] on button "Verify" at bounding box center [662, 474] width 823 height 31
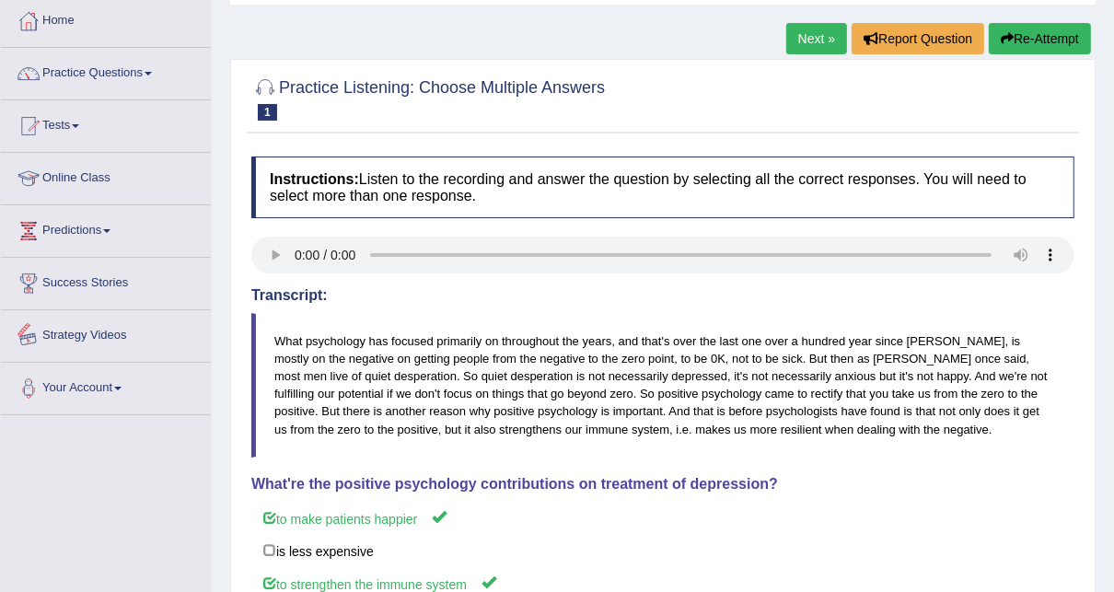
scroll to position [8, 0]
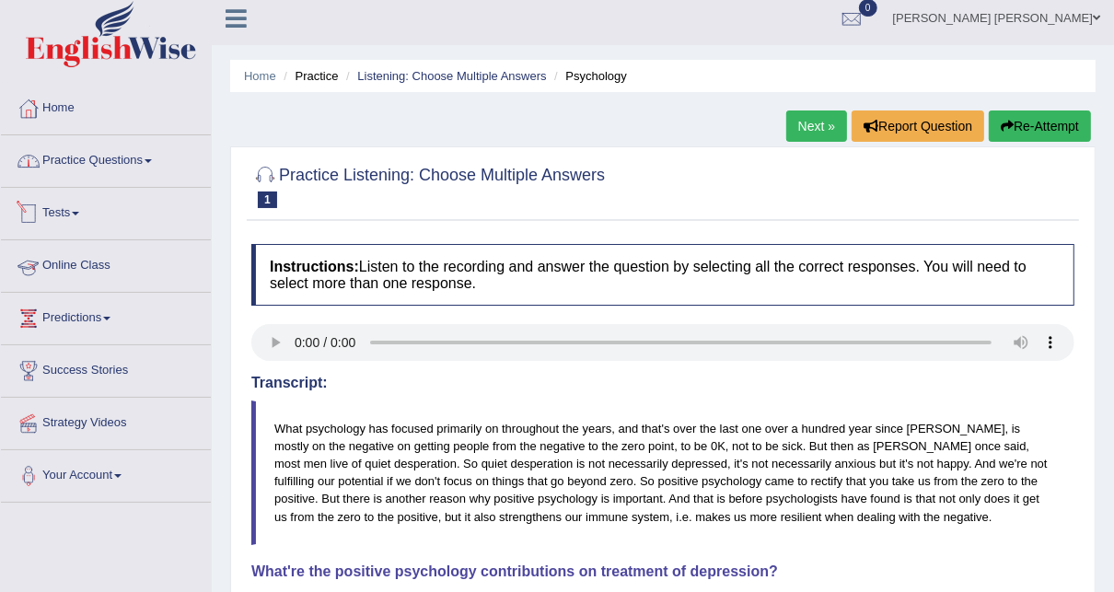
click at [127, 162] on link "Practice Questions" at bounding box center [106, 158] width 210 height 46
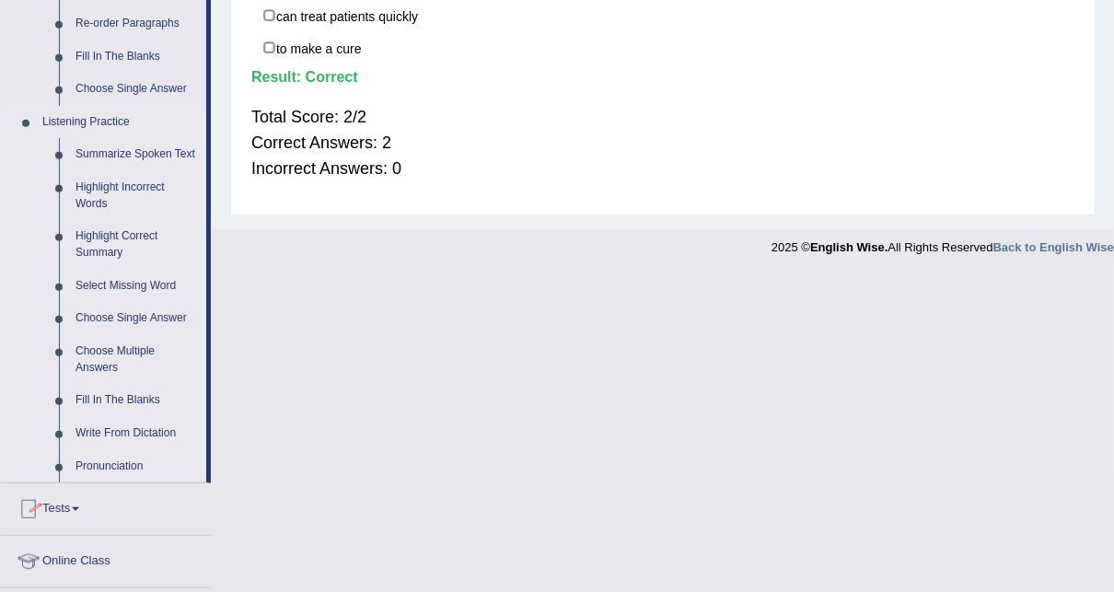
scroll to position [892, 0]
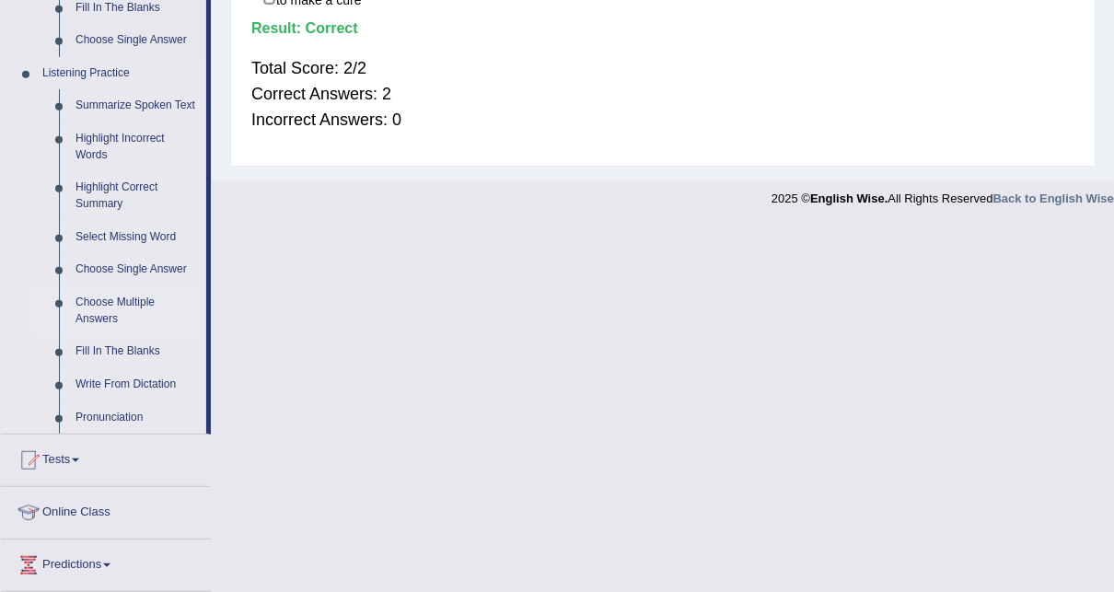
click at [133, 179] on link "Highlight Correct Summary" at bounding box center [136, 195] width 139 height 49
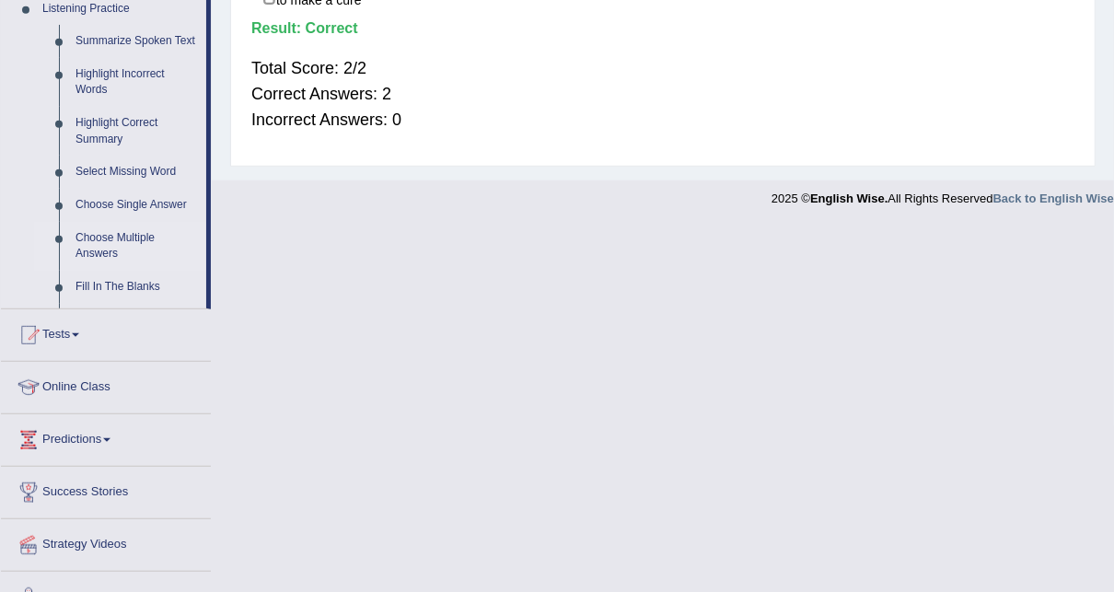
scroll to position [617, 0]
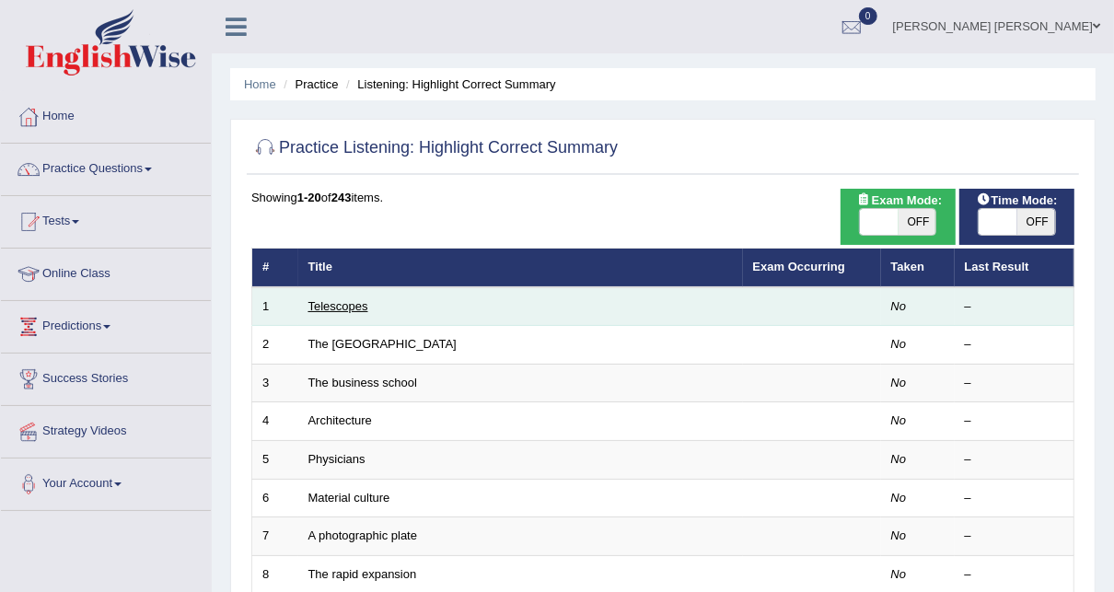
click at [333, 302] on link "Telescopes" at bounding box center [338, 306] width 60 height 14
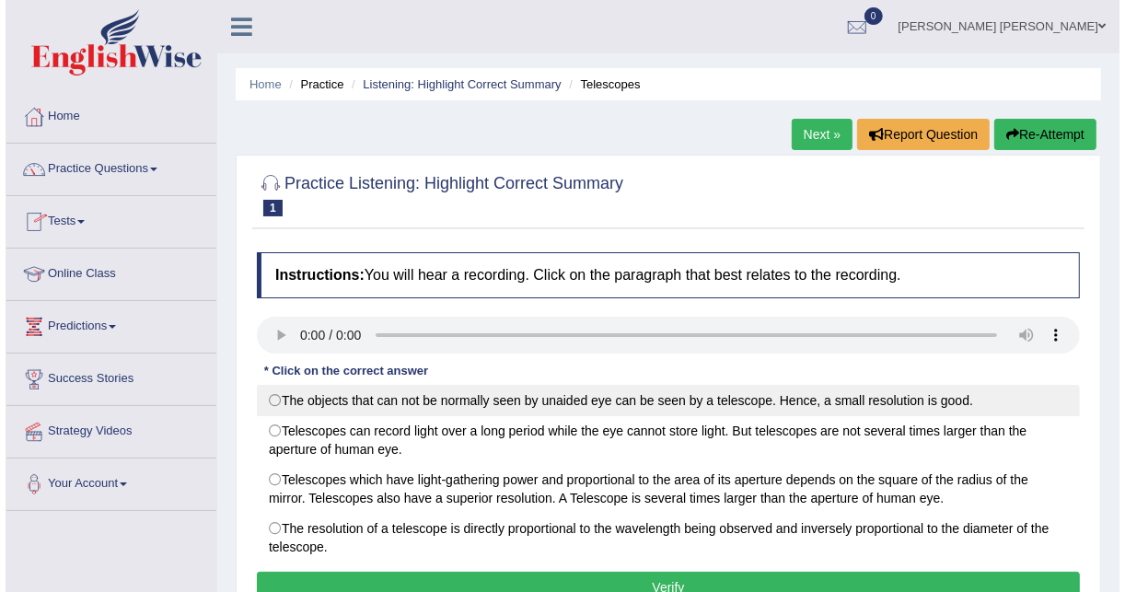
scroll to position [74, 0]
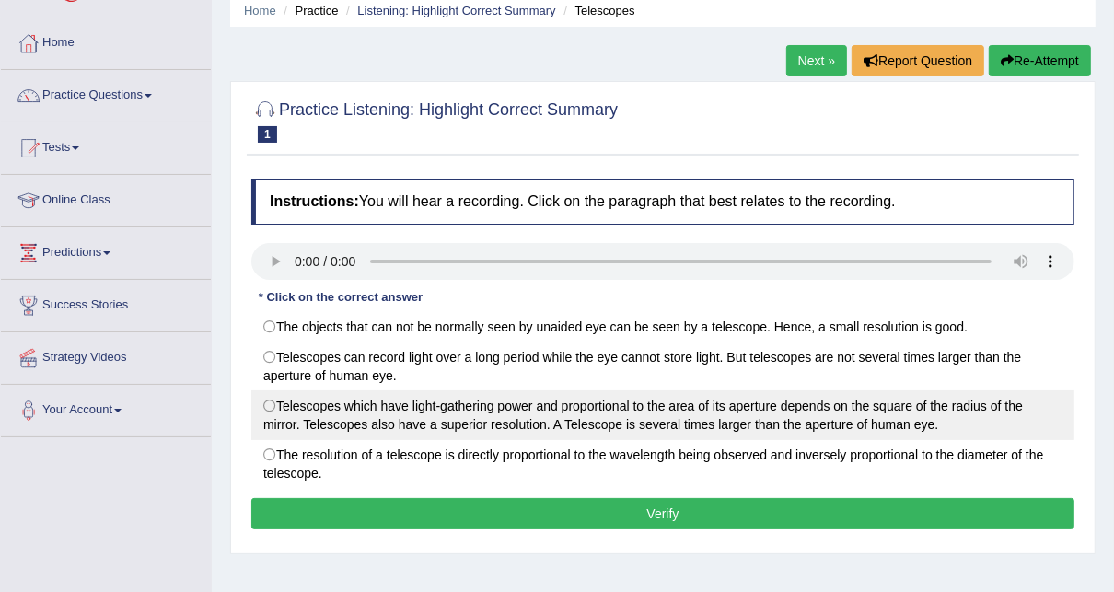
click at [644, 401] on label "Telescopes which have light-gathering power and proportional to the area of its…" at bounding box center [662, 415] width 823 height 50
radio input "true"
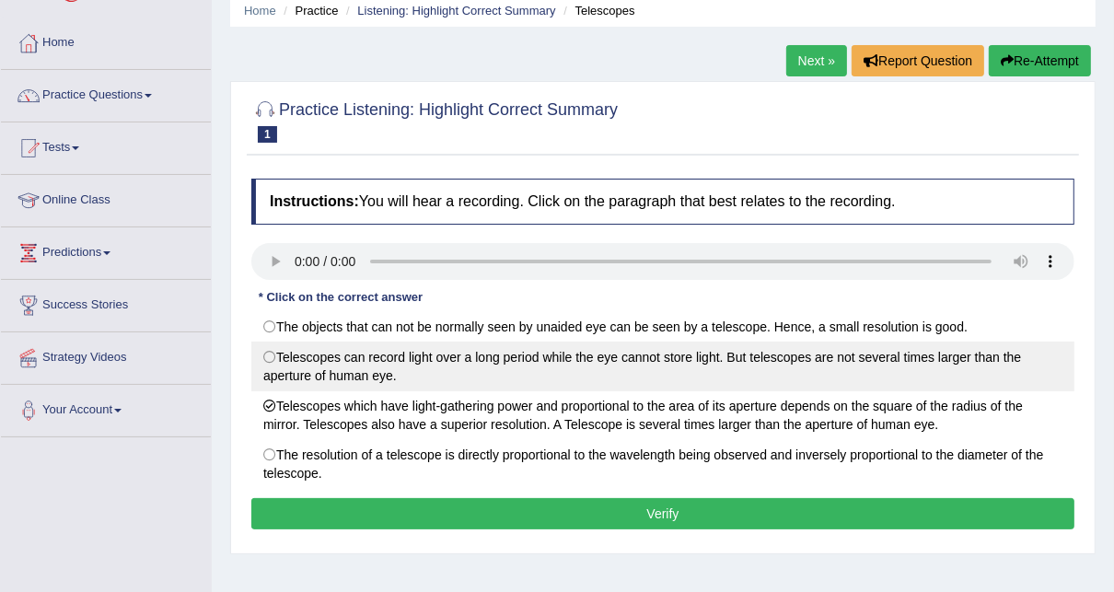
click at [494, 360] on label "Telescopes can record light over a long period while the eye cannot store light…" at bounding box center [662, 366] width 823 height 50
radio input "true"
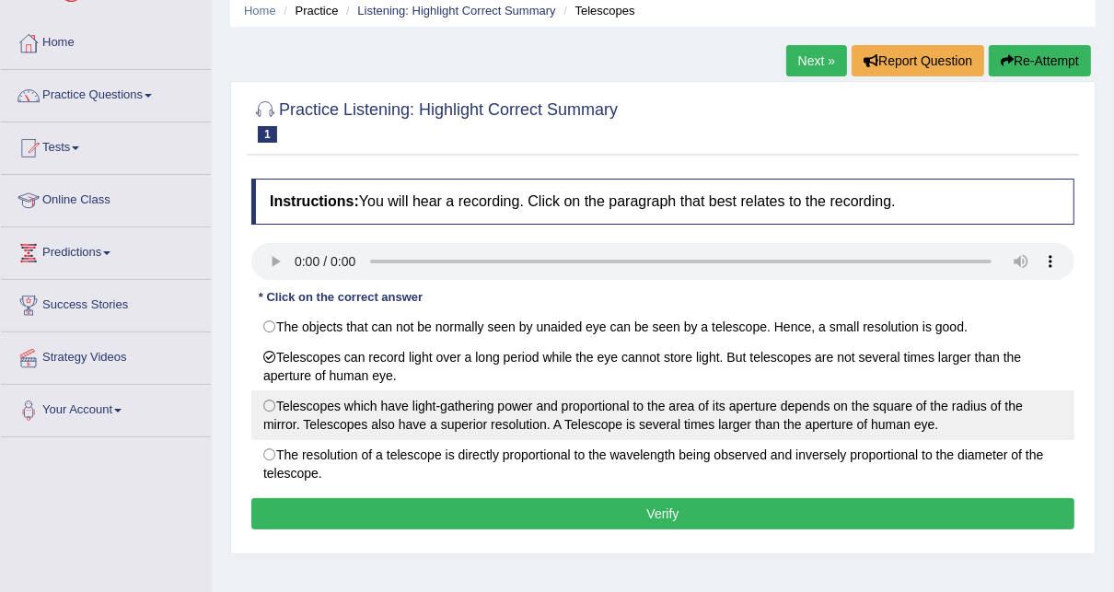
click at [445, 409] on label "Telescopes which have light-gathering power and proportional to the area of its…" at bounding box center [662, 415] width 823 height 50
radio input "true"
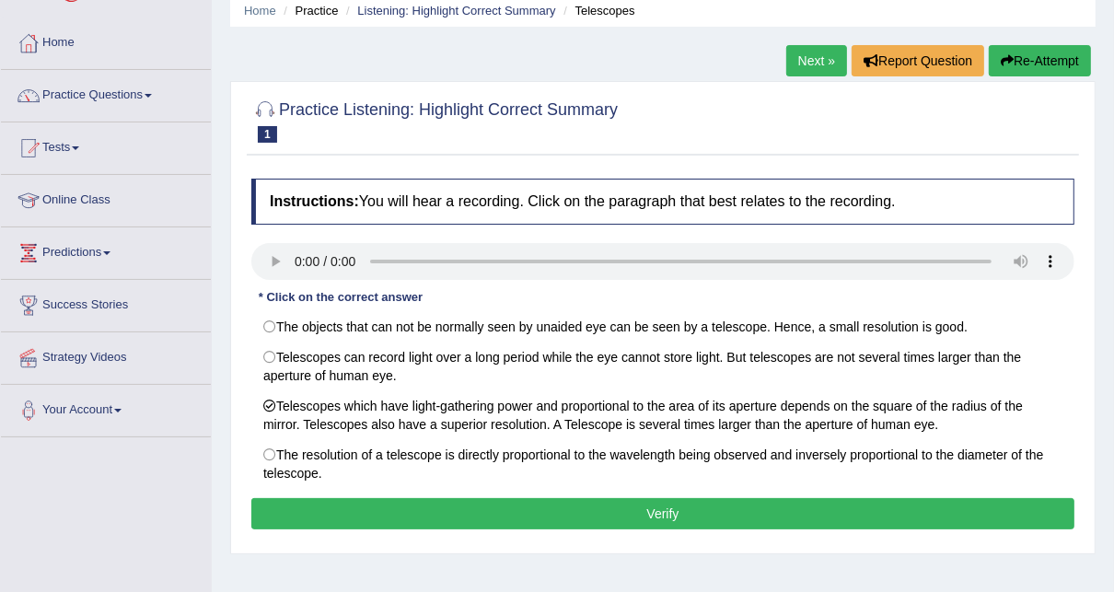
click at [594, 503] on button "Verify" at bounding box center [662, 513] width 823 height 31
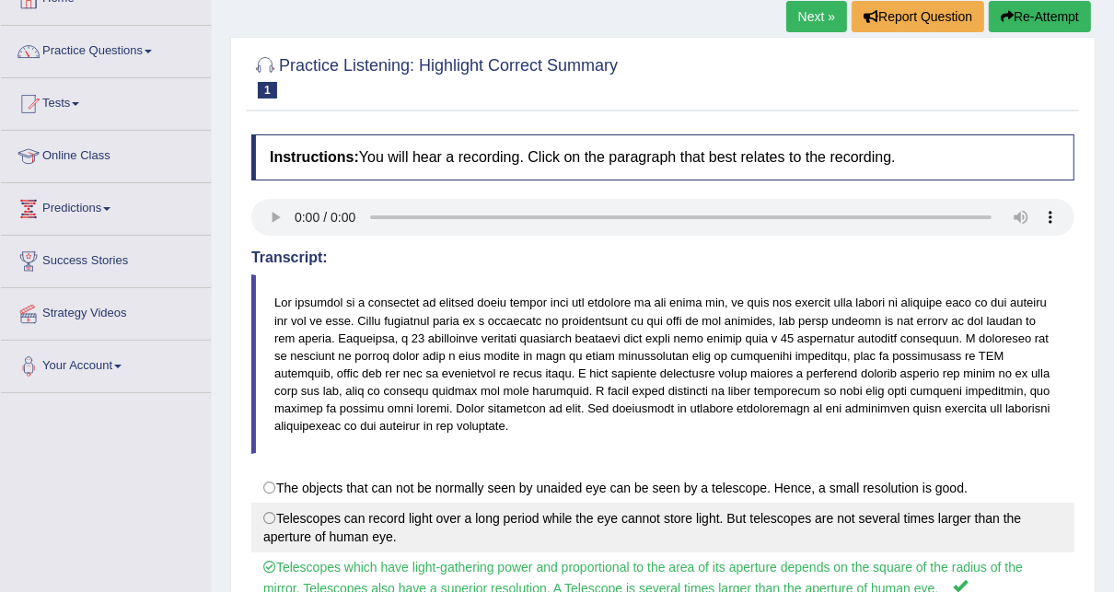
scroll to position [0, 0]
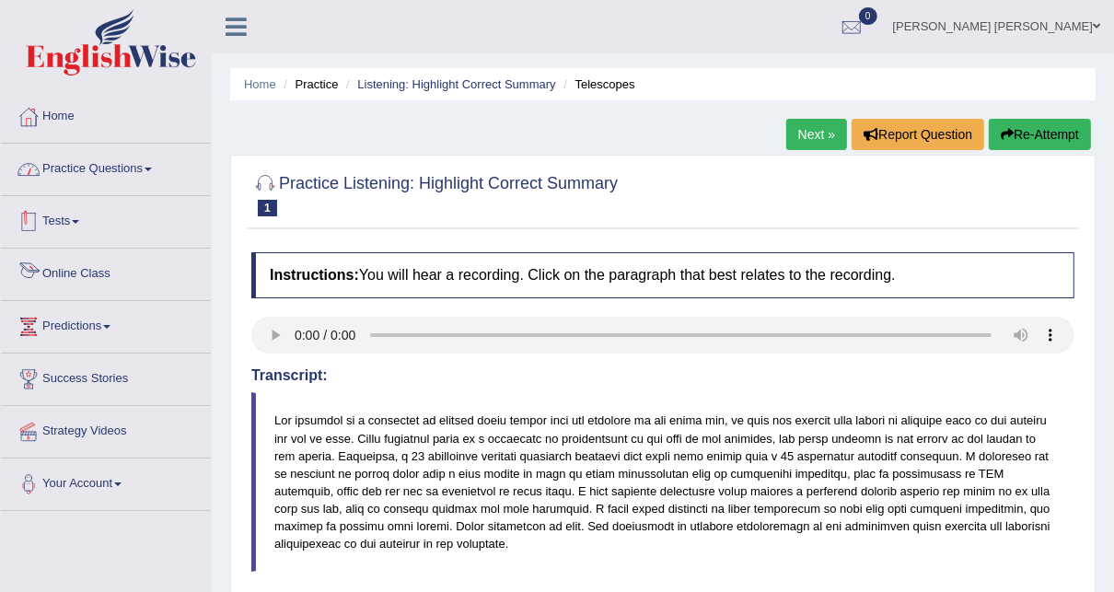
click at [110, 169] on link "Practice Questions" at bounding box center [106, 167] width 210 height 46
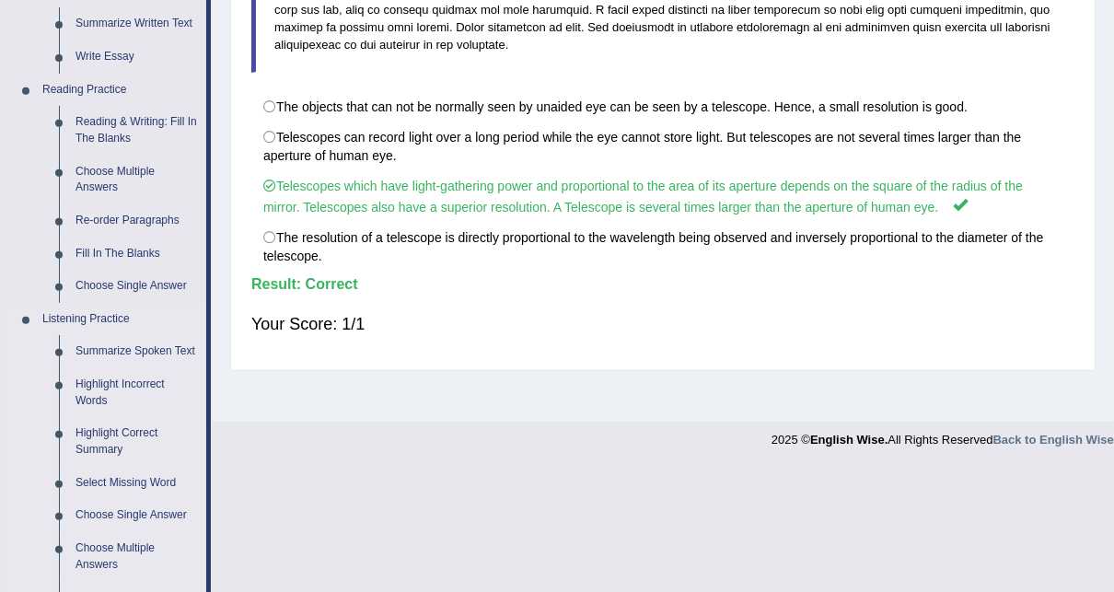
scroll to position [663, 0]
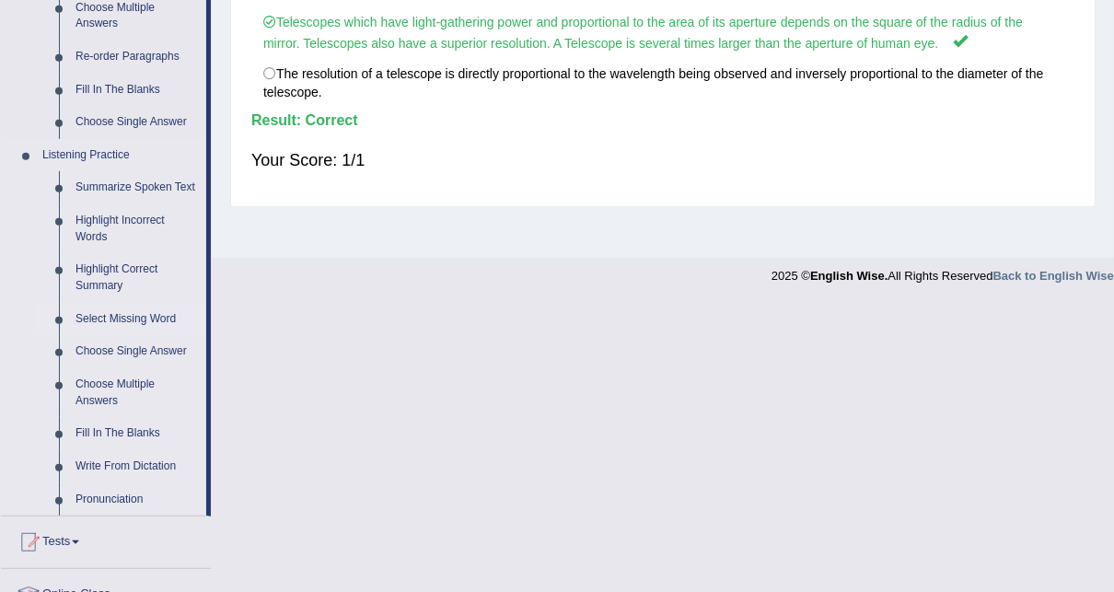
click at [132, 319] on link "Select Missing Word" at bounding box center [136, 319] width 139 height 33
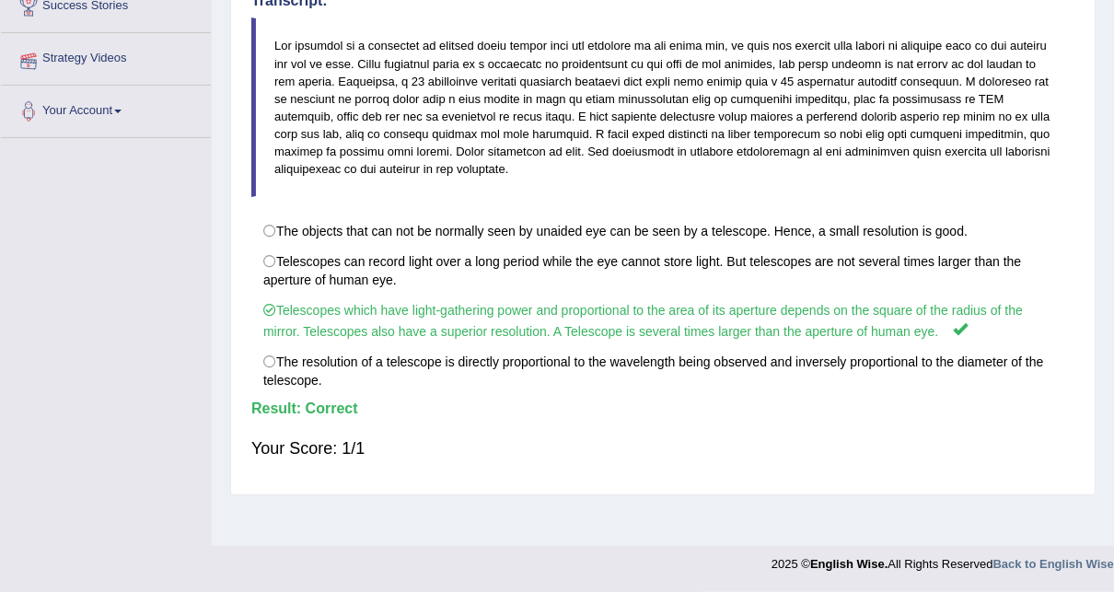
scroll to position [236, 0]
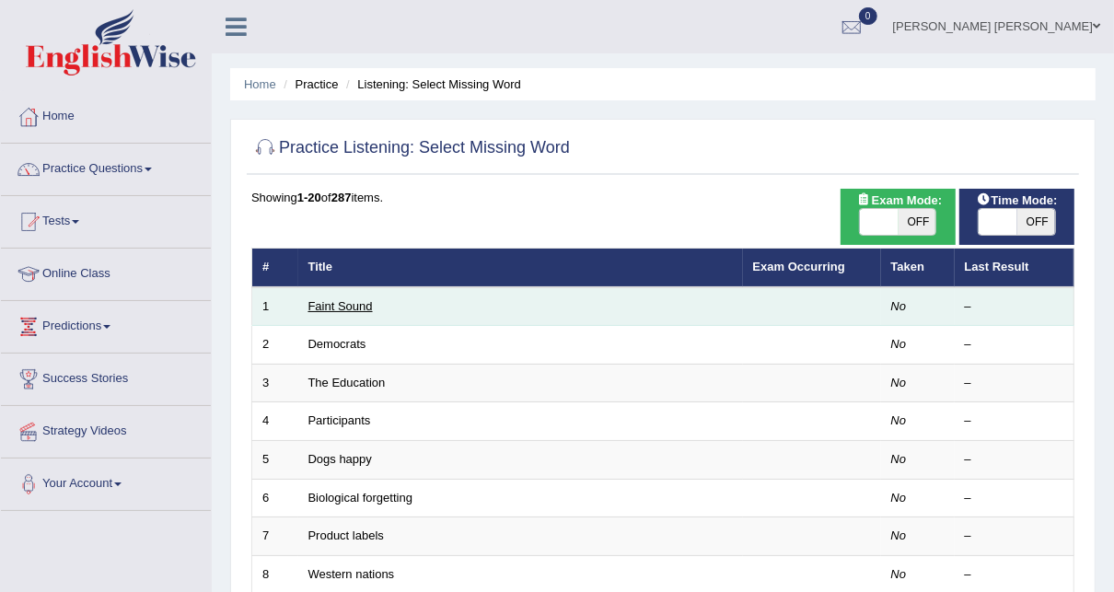
click at [341, 305] on link "Faint Sound" at bounding box center [340, 306] width 64 height 14
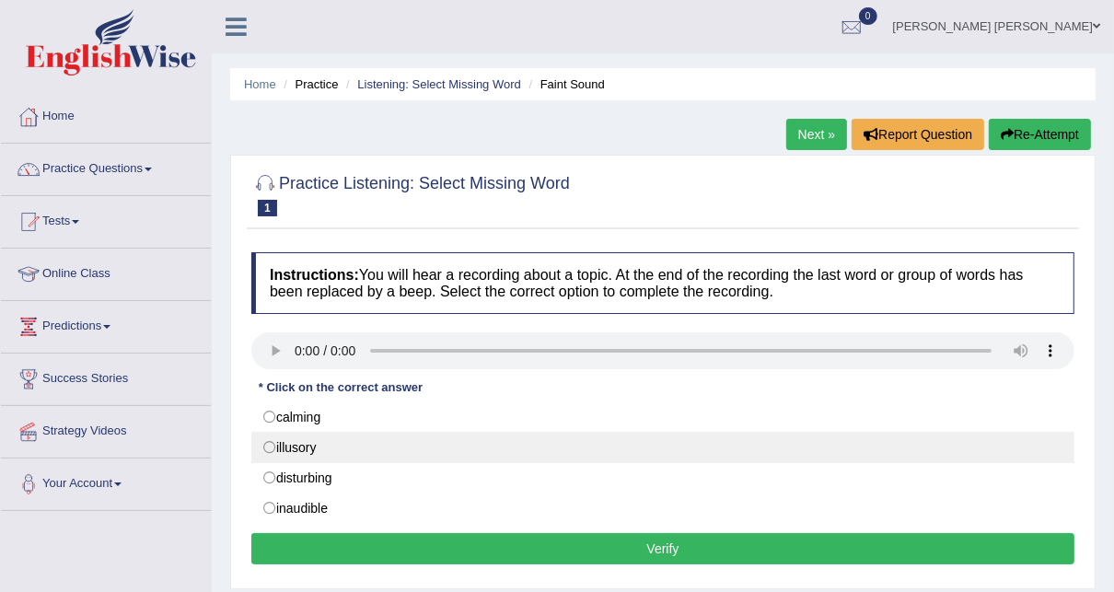
click at [304, 448] on label "illusory" at bounding box center [662, 447] width 823 height 31
radio input "true"
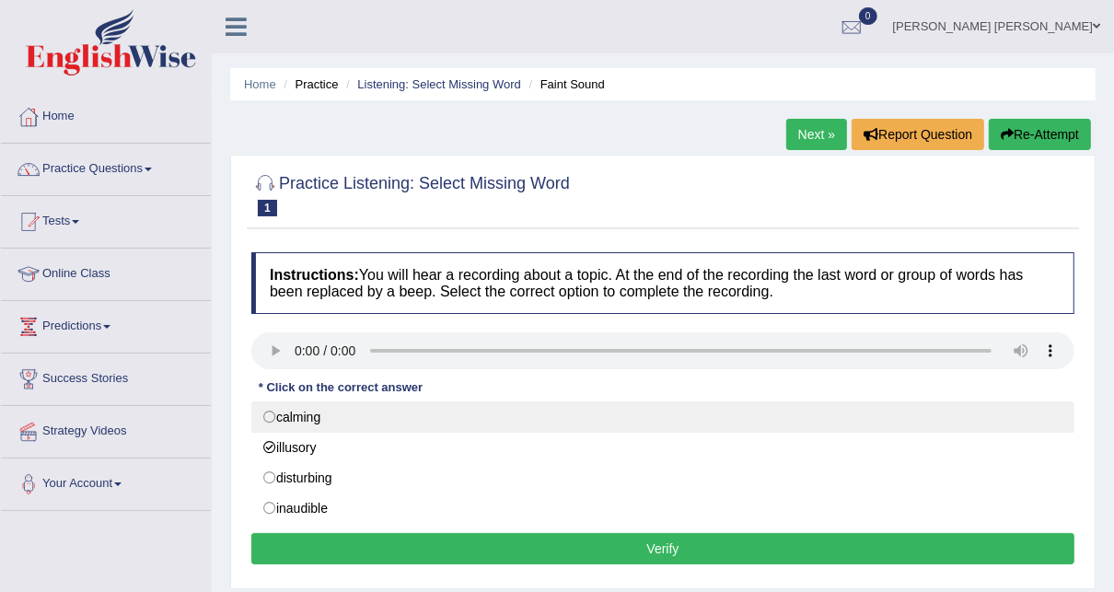
click at [307, 421] on label "calming" at bounding box center [662, 416] width 823 height 31
radio input "true"
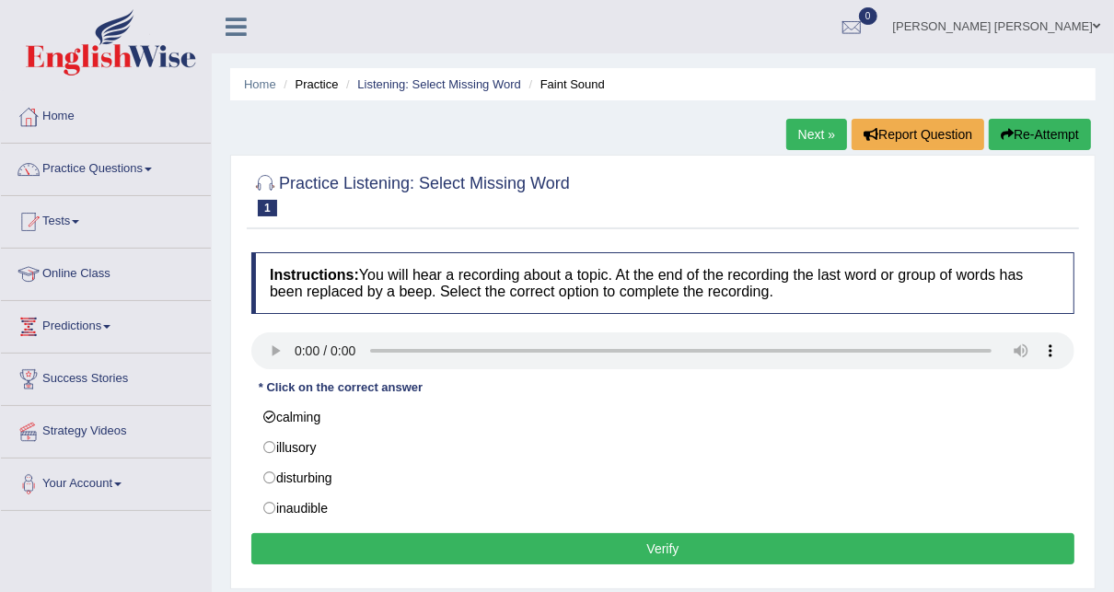
click at [655, 545] on button "Verify" at bounding box center [662, 548] width 823 height 31
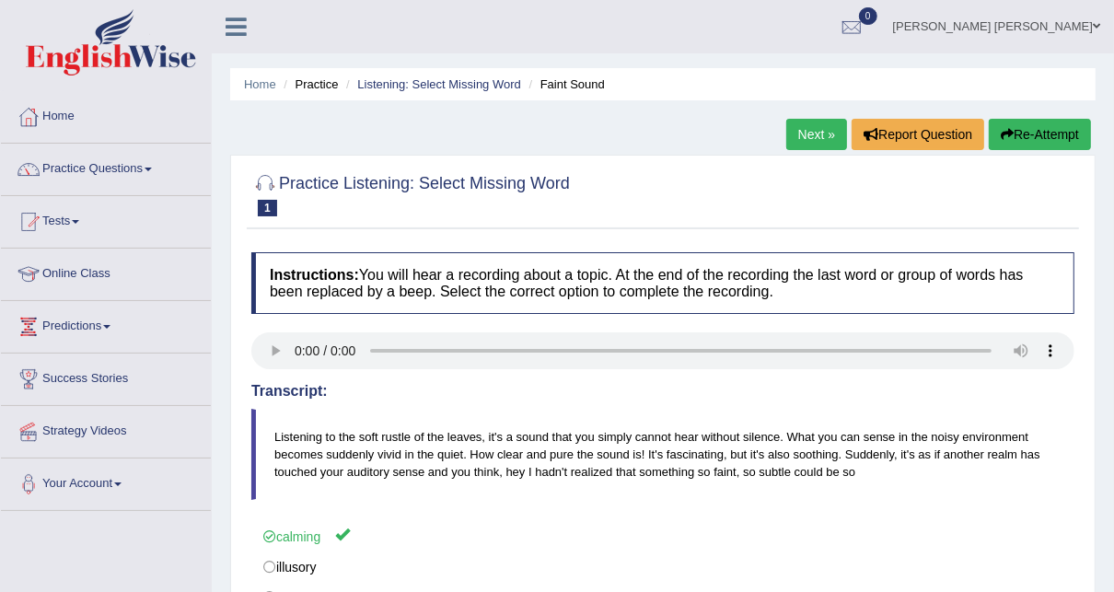
click at [808, 129] on link "Next »" at bounding box center [816, 134] width 61 height 31
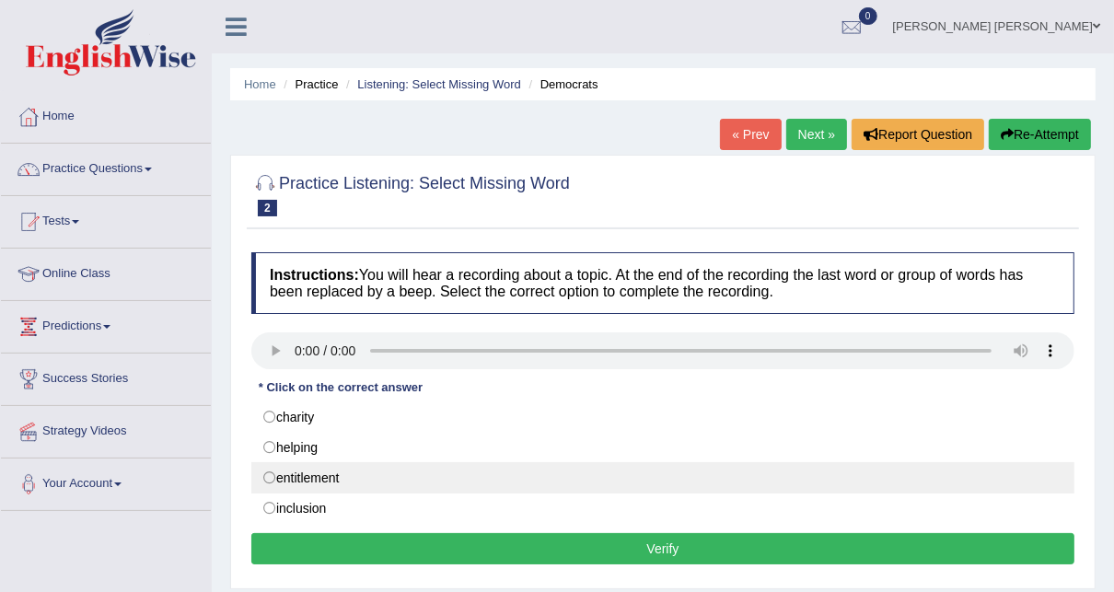
click at [322, 471] on label "entitlement" at bounding box center [662, 477] width 823 height 31
radio input "true"
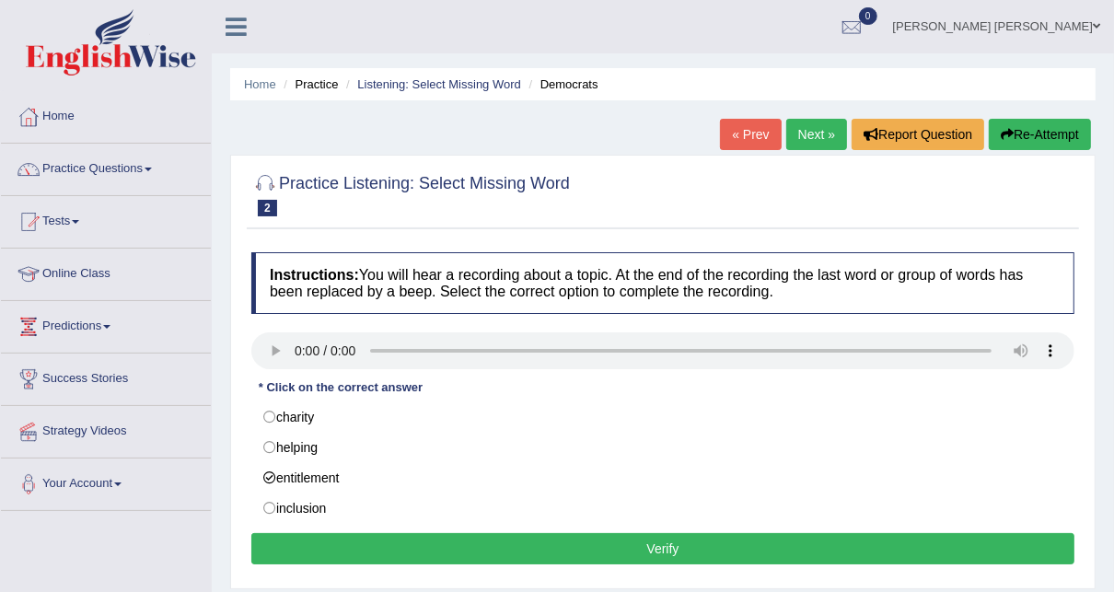
click at [660, 538] on button "Verify" at bounding box center [662, 548] width 823 height 31
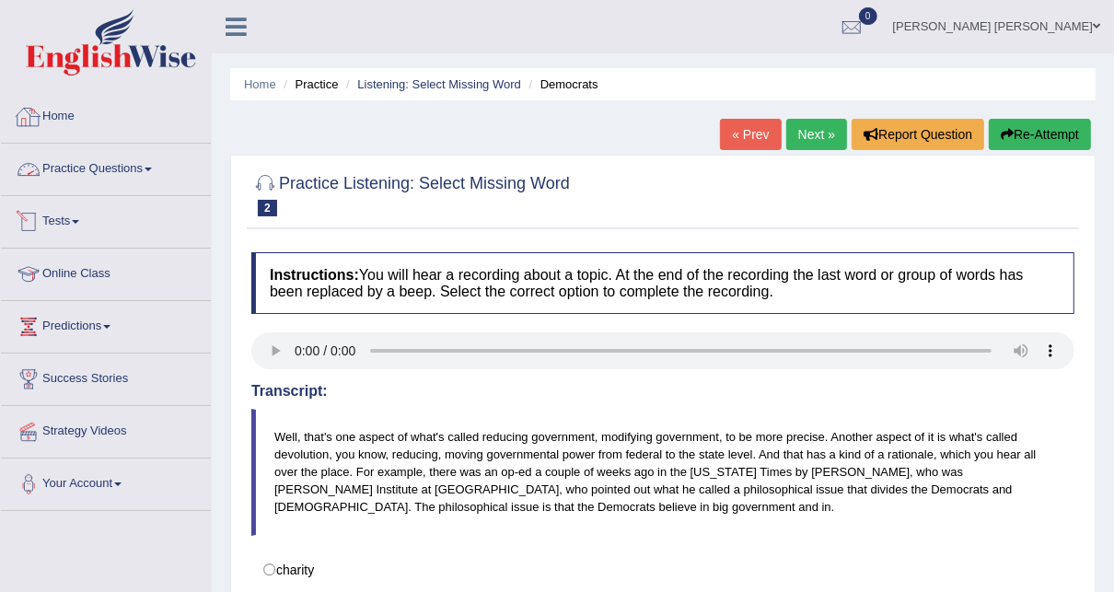
click at [103, 110] on link "Home" at bounding box center [106, 114] width 210 height 46
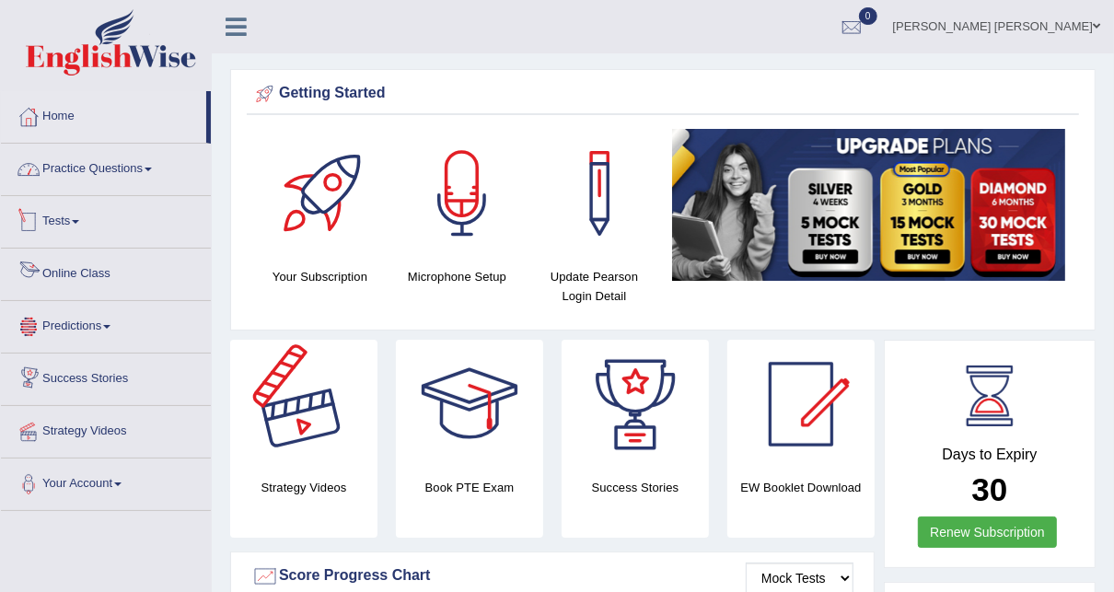
click at [114, 178] on link "Practice Questions" at bounding box center [106, 167] width 210 height 46
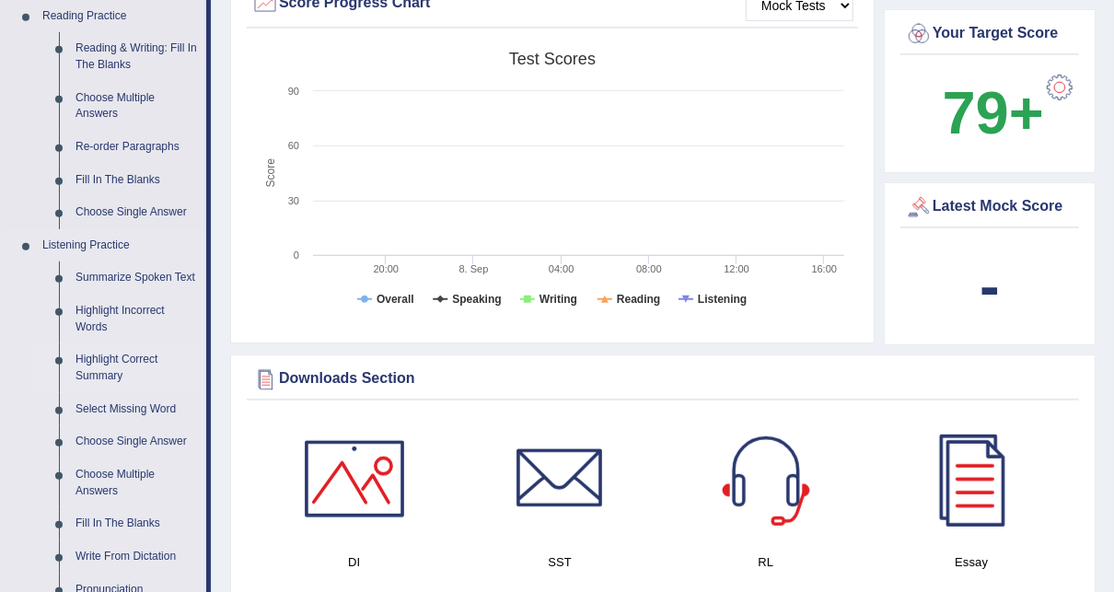
scroll to position [589, 0]
